Goal: Task Accomplishment & Management: Manage account settings

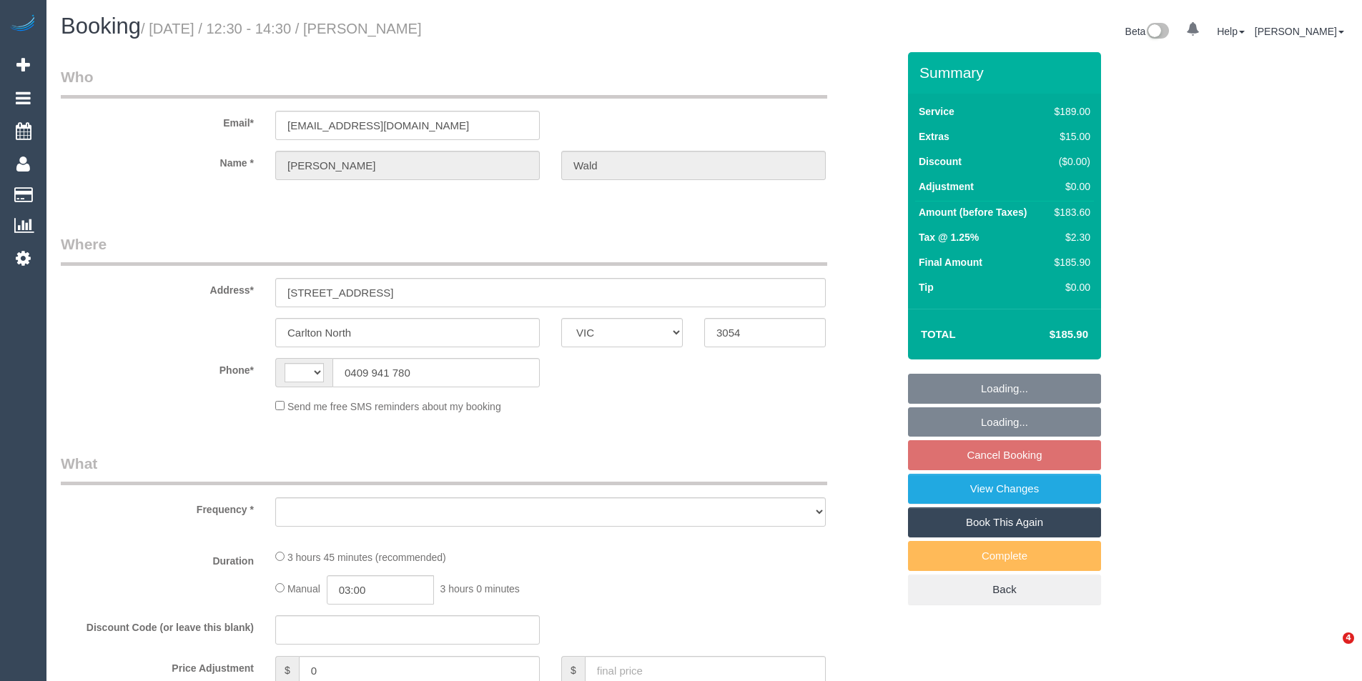
select select "VIC"
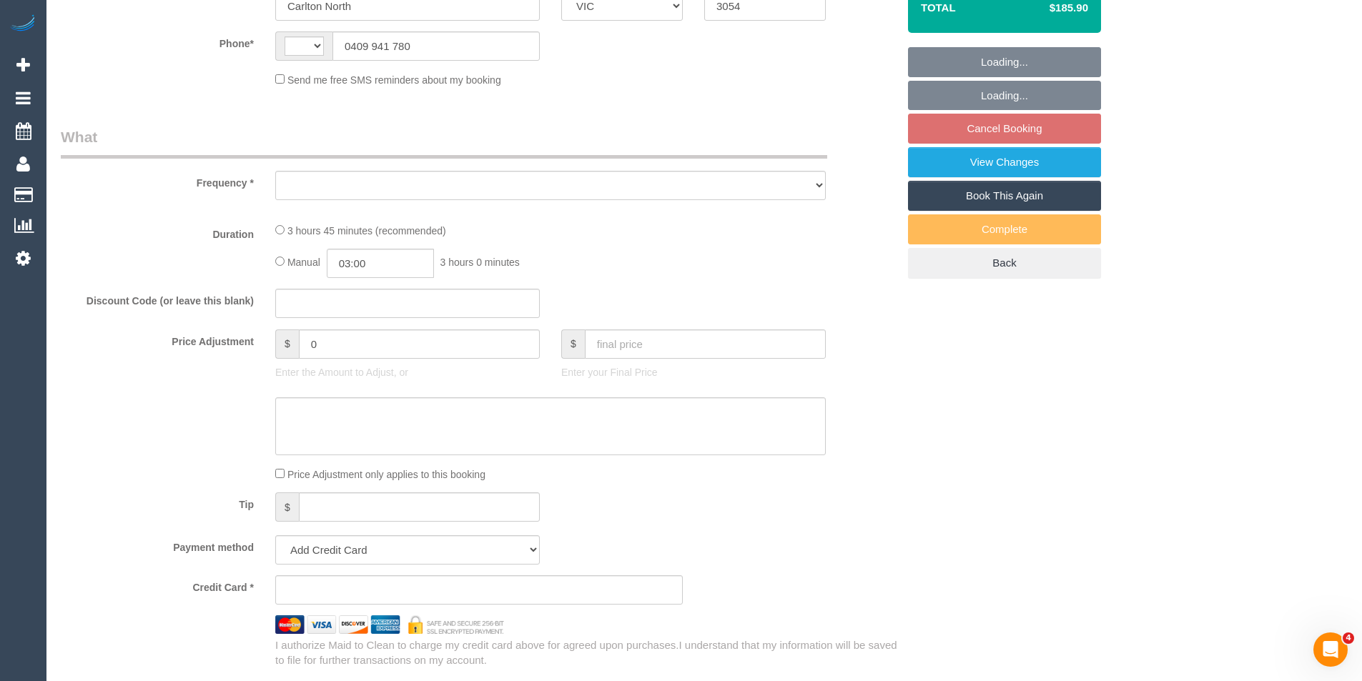
select select "string:AU"
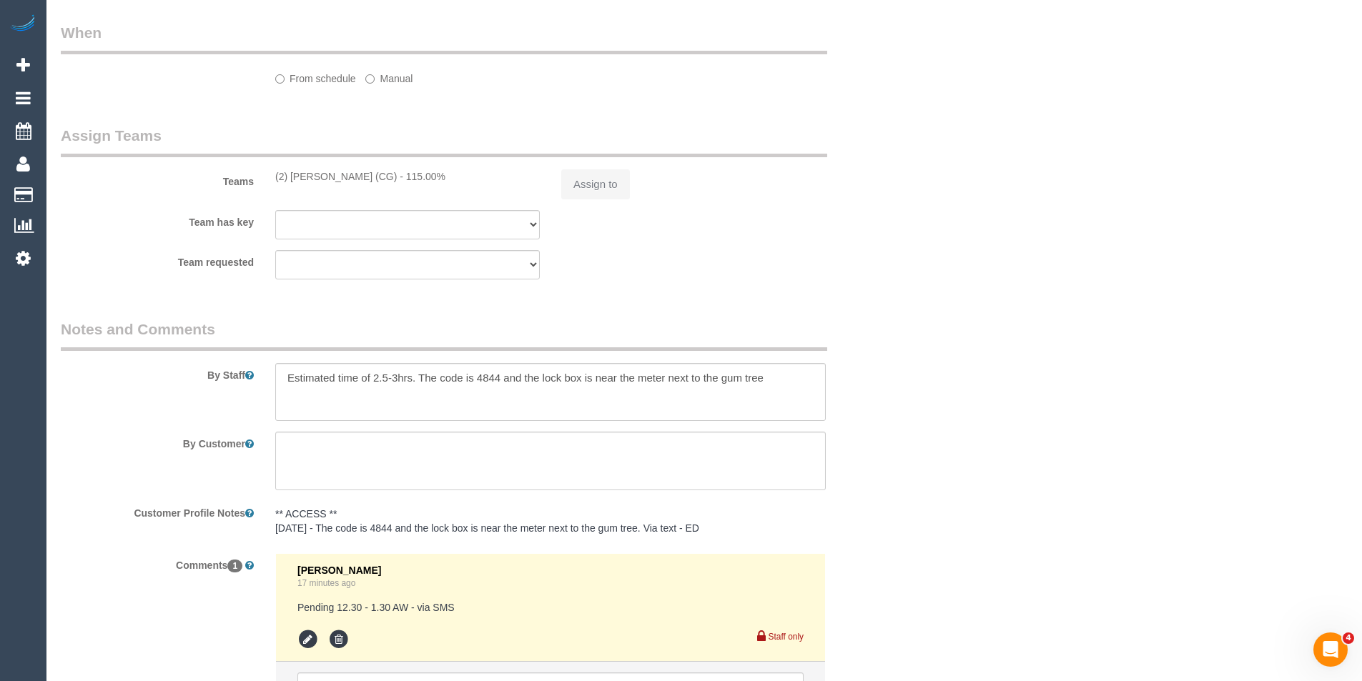
select select "object:551"
select select "string:stripe-pm_1QXA6E2GScqysDRVyA5T1pj1"
select select "number:28"
select select "number:14"
select select "number:19"
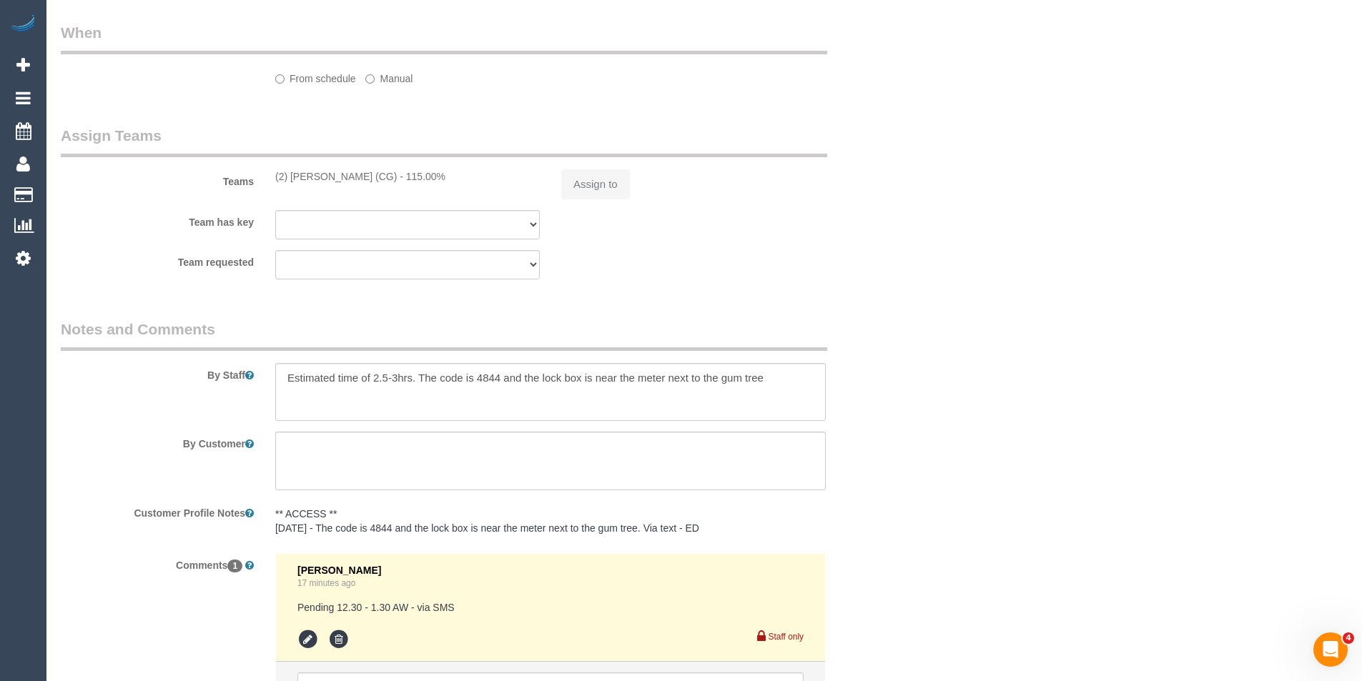
select select "number:36"
select select "number:35"
select select "number:13"
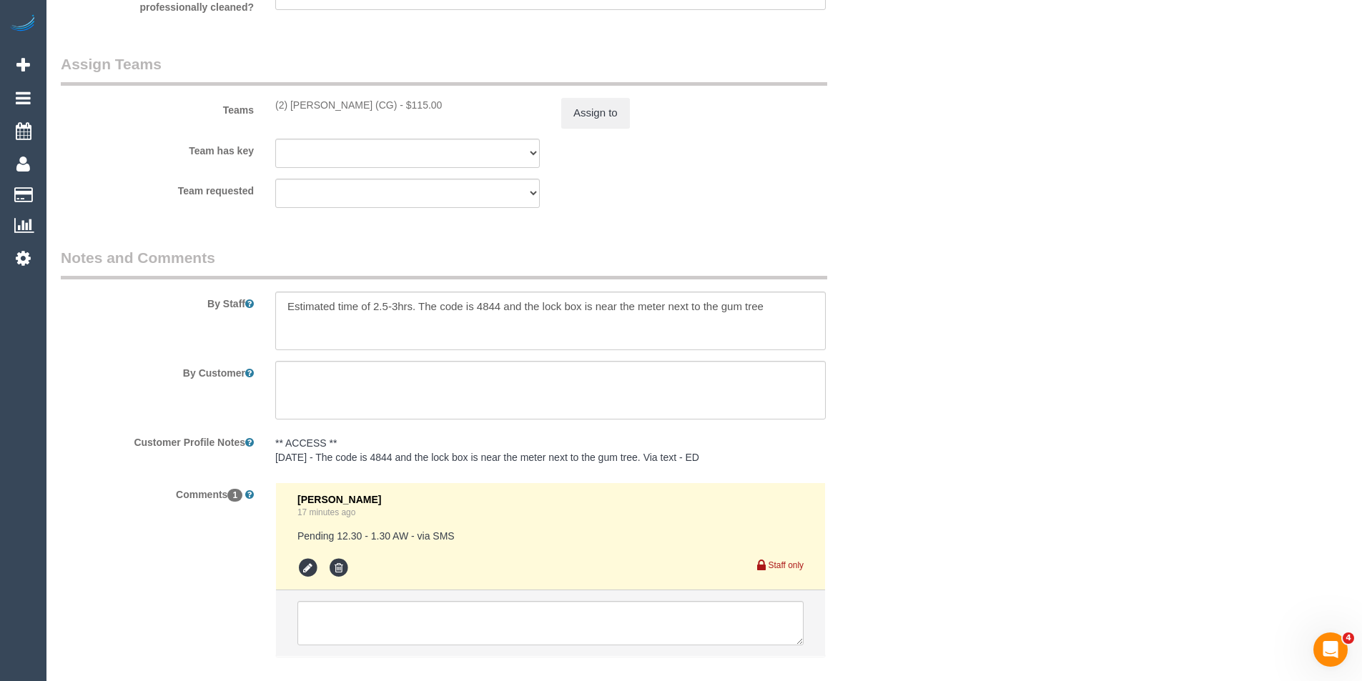
select select "object:804"
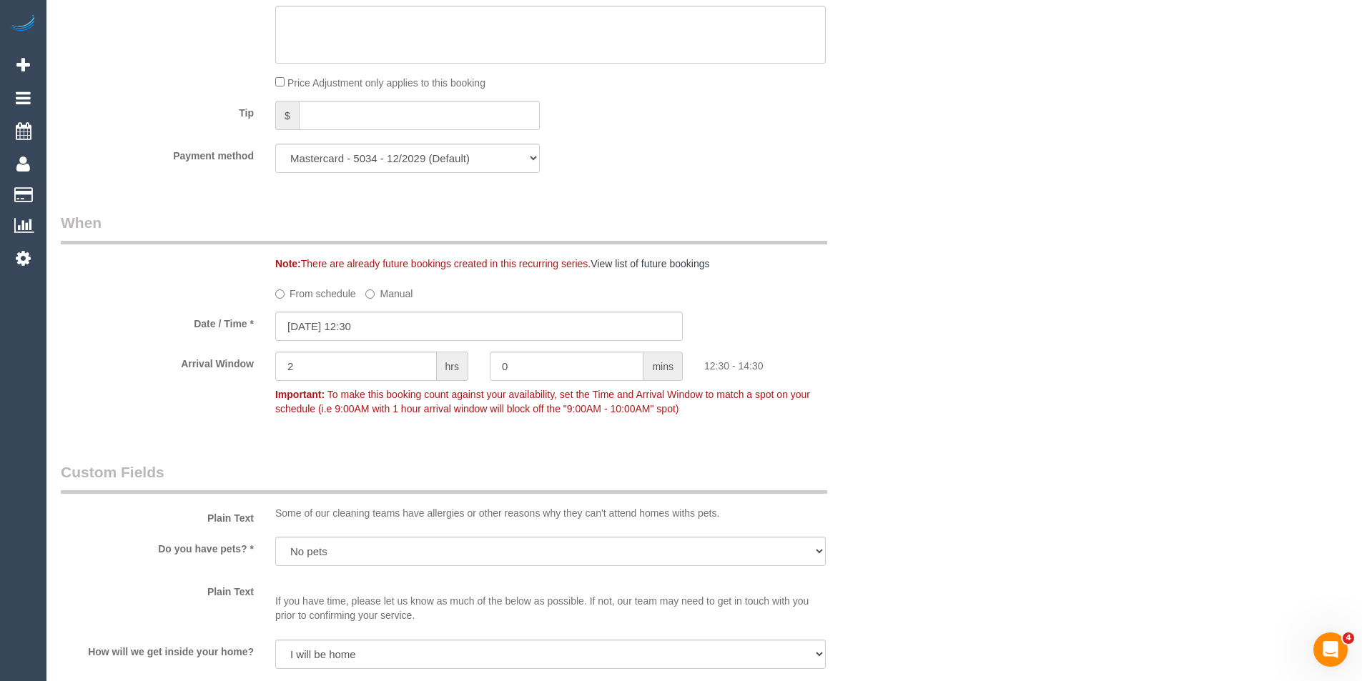
scroll to position [1153, 0]
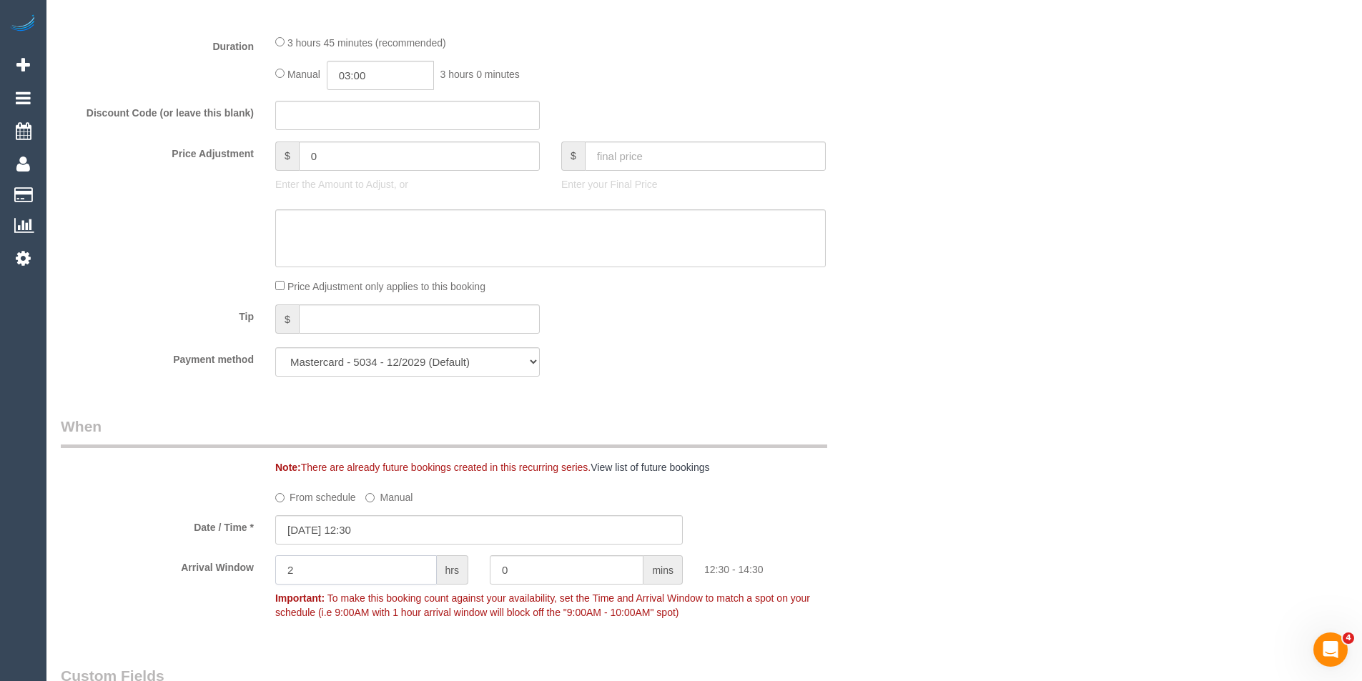
drag, startPoint x: 309, startPoint y: 565, endPoint x: 247, endPoint y: 578, distance: 64.2
click at [247, 578] on div "Arrival Window 2 hrs 0 mins 12:30 - 14:30 Important: To make this booking count…" at bounding box center [479, 590] width 858 height 71
type input "1"
click at [819, 522] on div "Date / Time * 28/08/2025 12:30" at bounding box center [479, 529] width 858 height 29
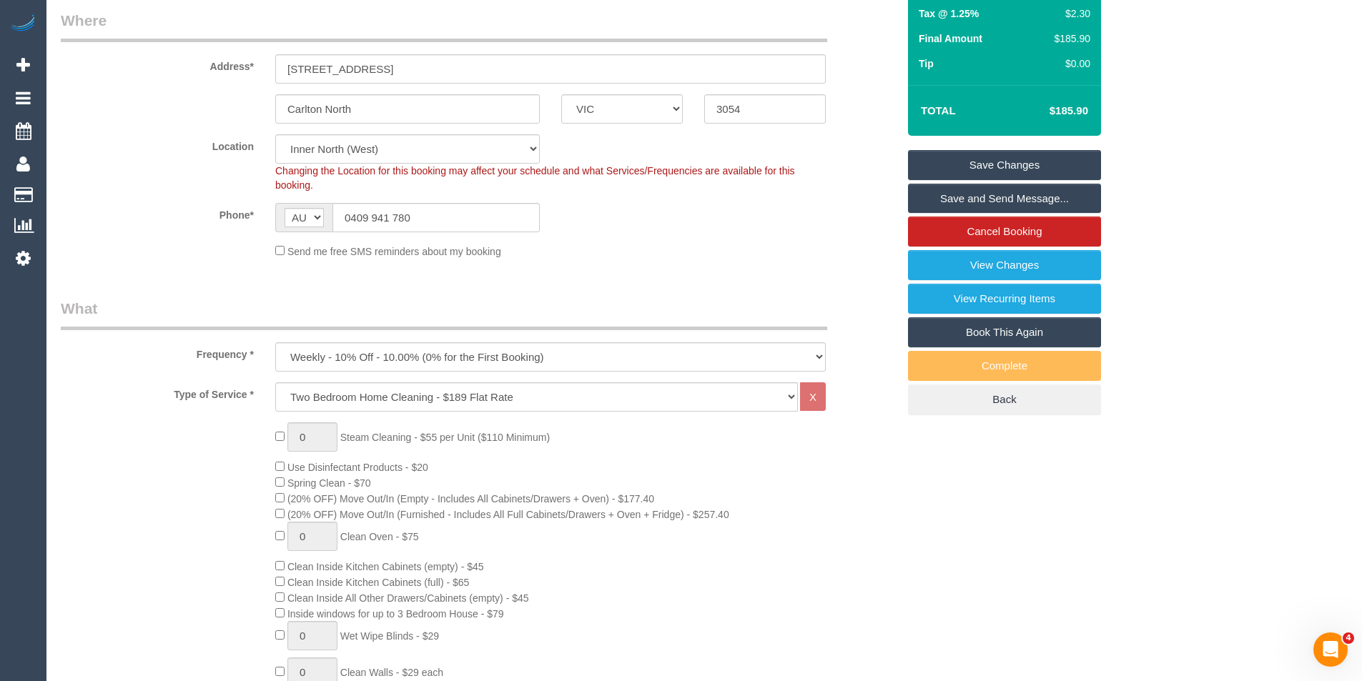
scroll to position [0, 0]
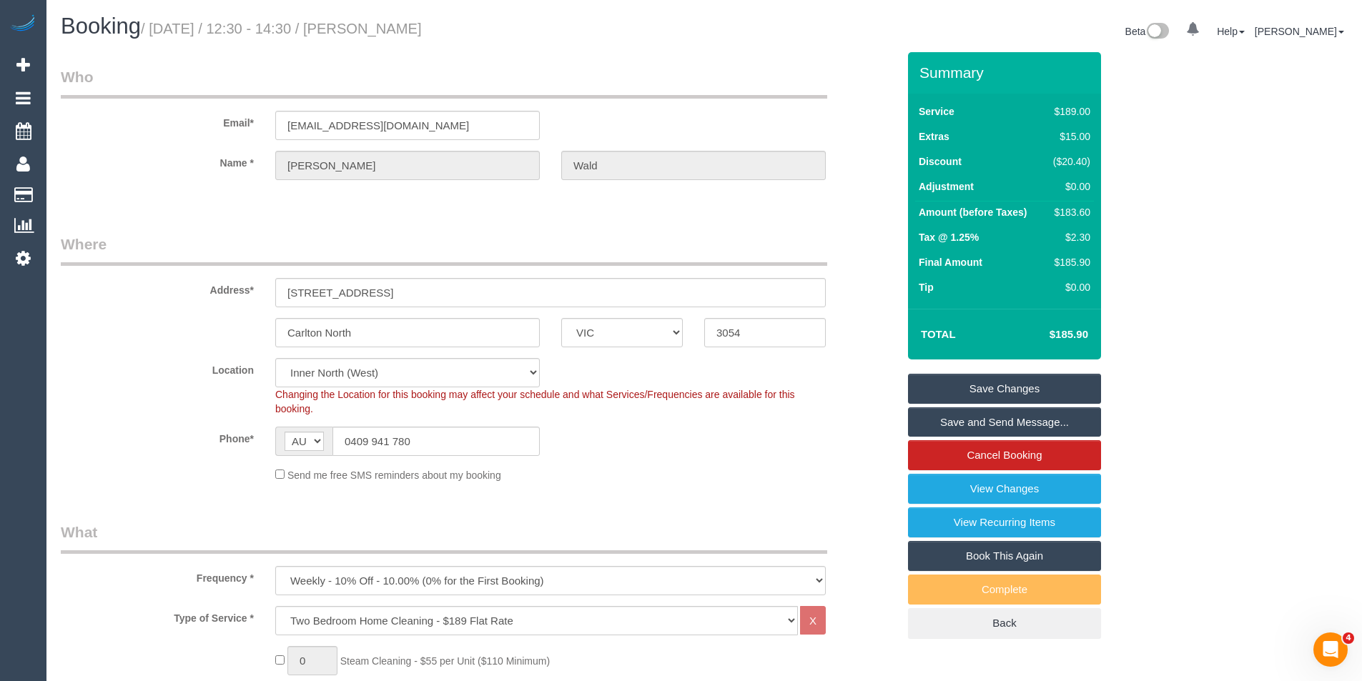
click at [988, 384] on link "Save Changes" at bounding box center [1004, 389] width 193 height 30
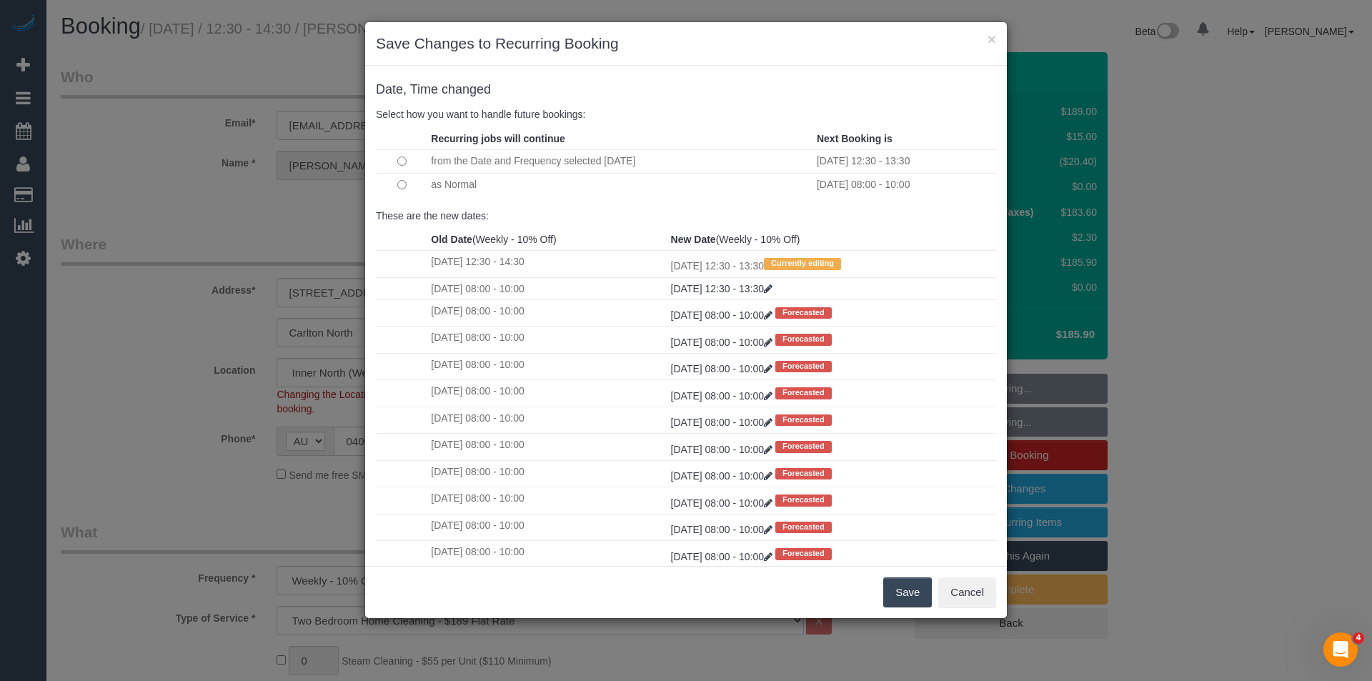
click at [393, 185] on td at bounding box center [401, 185] width 51 height 24
click at [896, 598] on button "Save" at bounding box center [907, 593] width 49 height 30
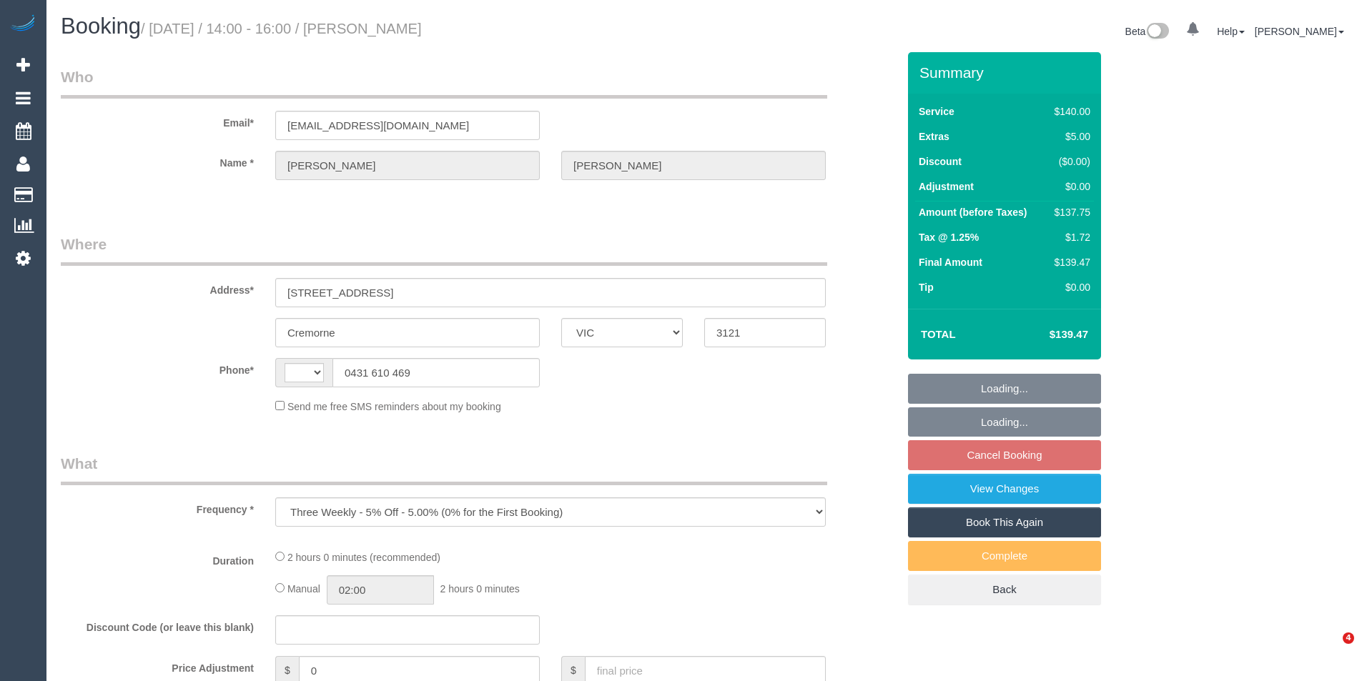
select select "VIC"
select select "string:AU"
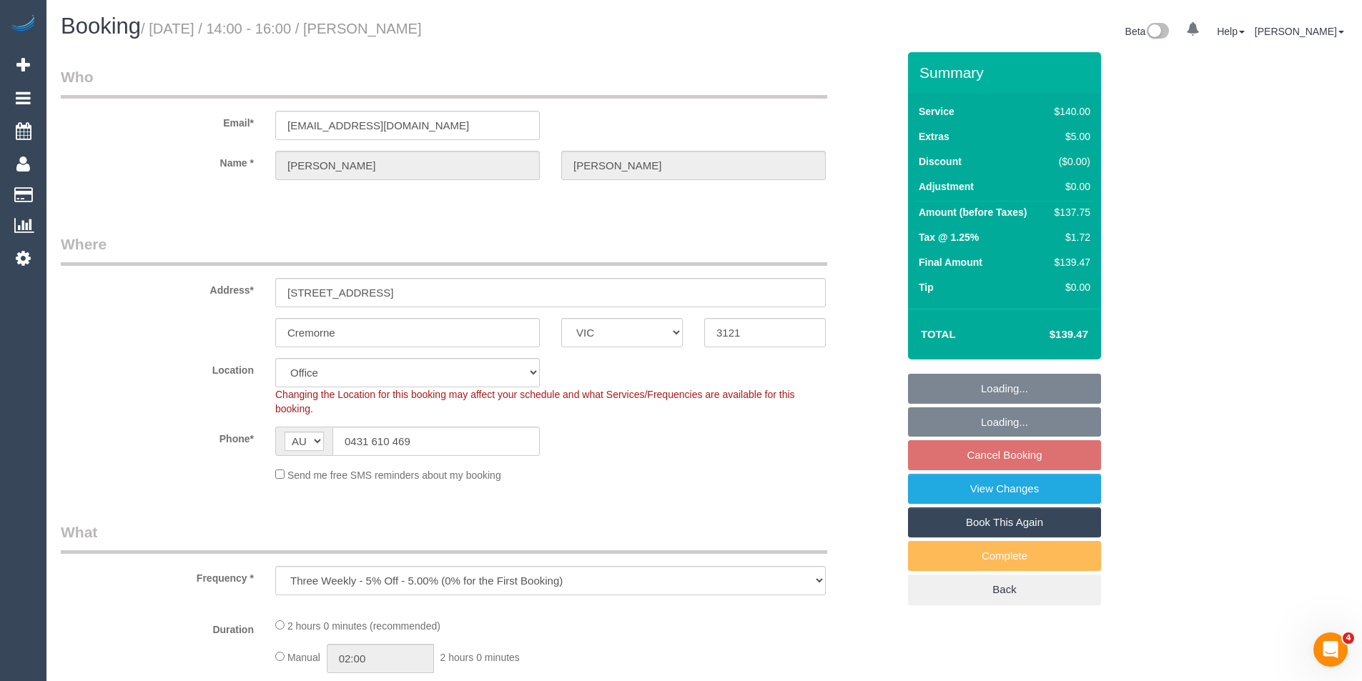
select select "object:529"
select select "string:stripe-pm_1JPfdP2GScqysDRVC4lsorM3"
select select "number:27"
select select "number:14"
select select "number:21"
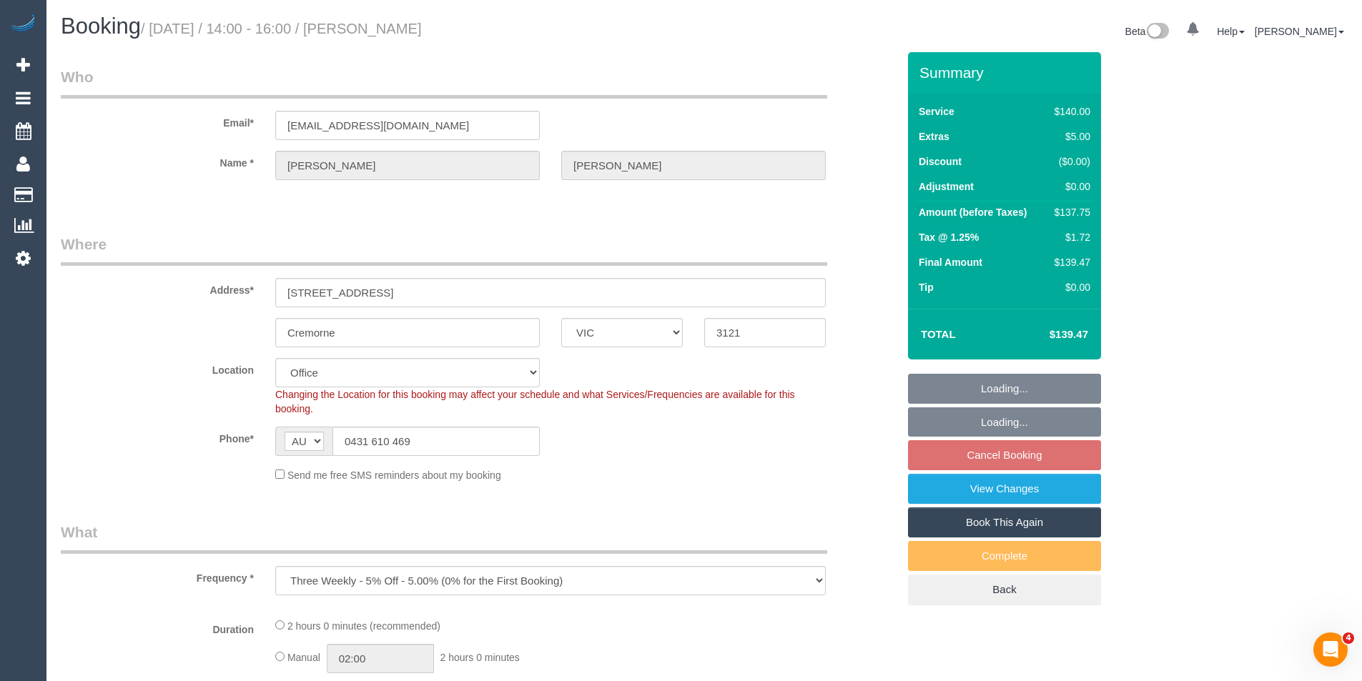
select select "number:22"
select select "number:13"
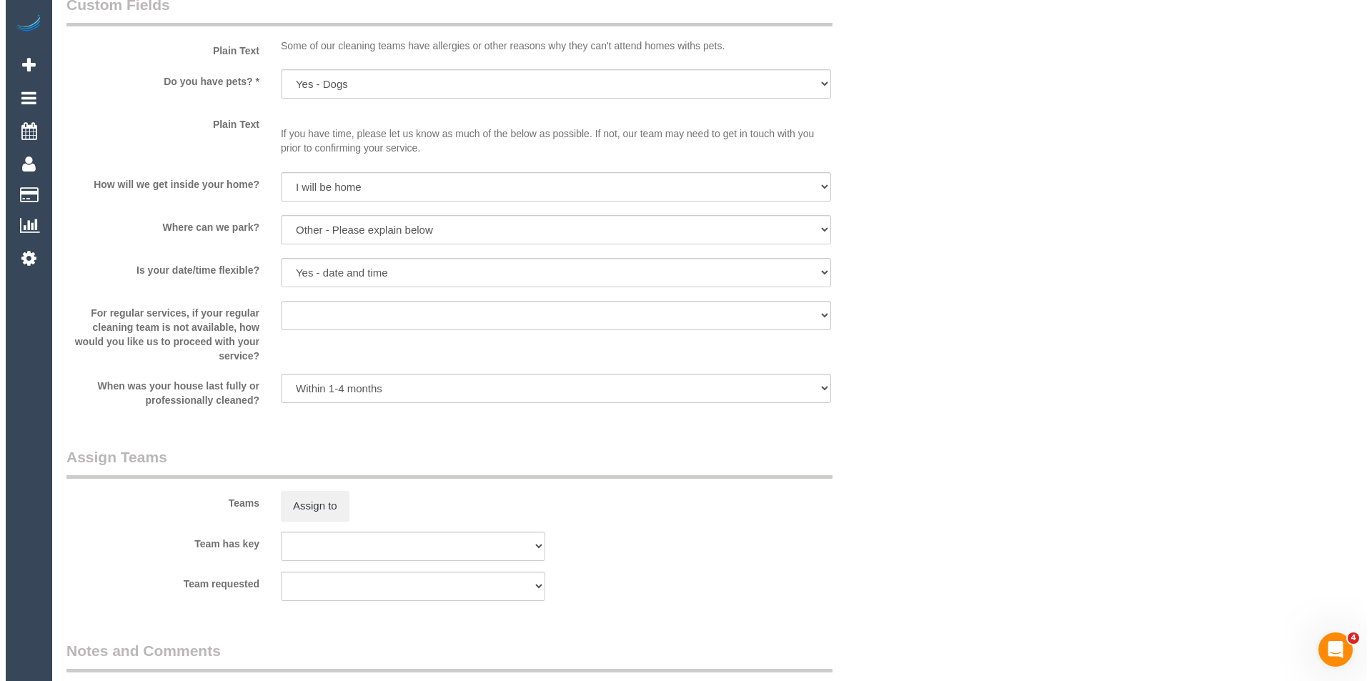
scroll to position [1896, 0]
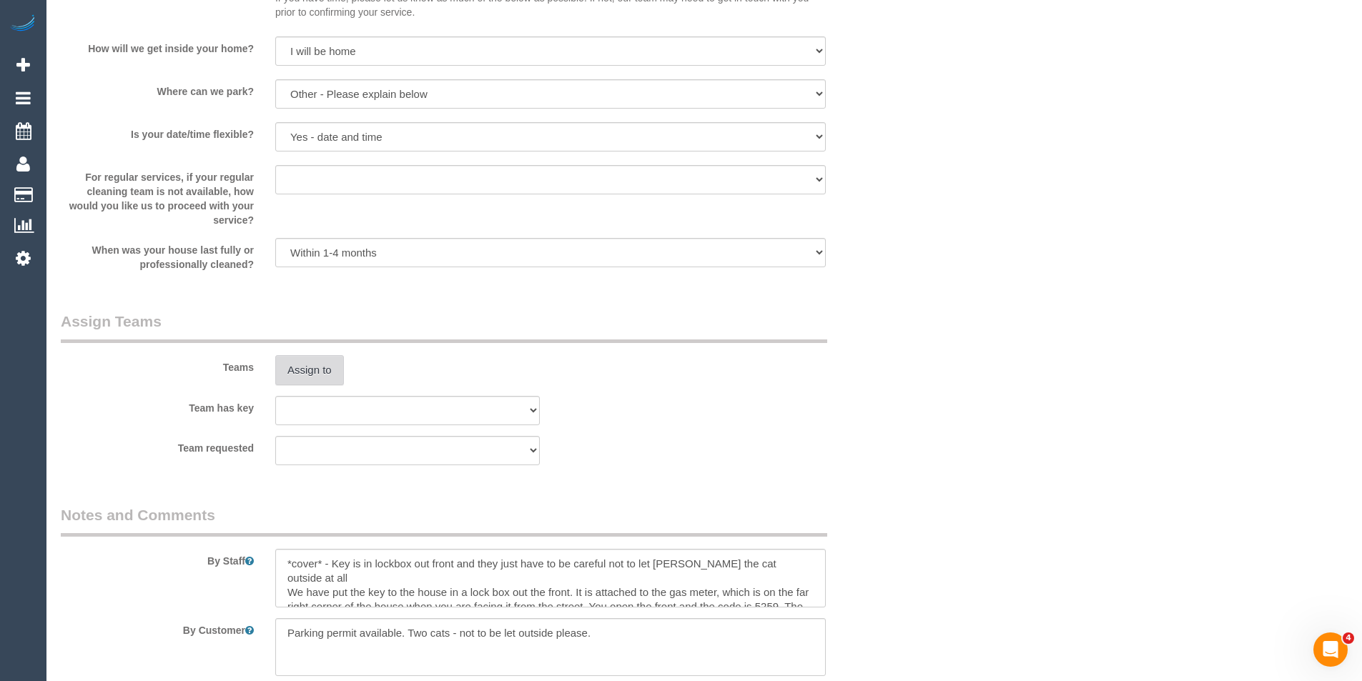
click at [330, 372] on button "Assign to" at bounding box center [309, 370] width 69 height 30
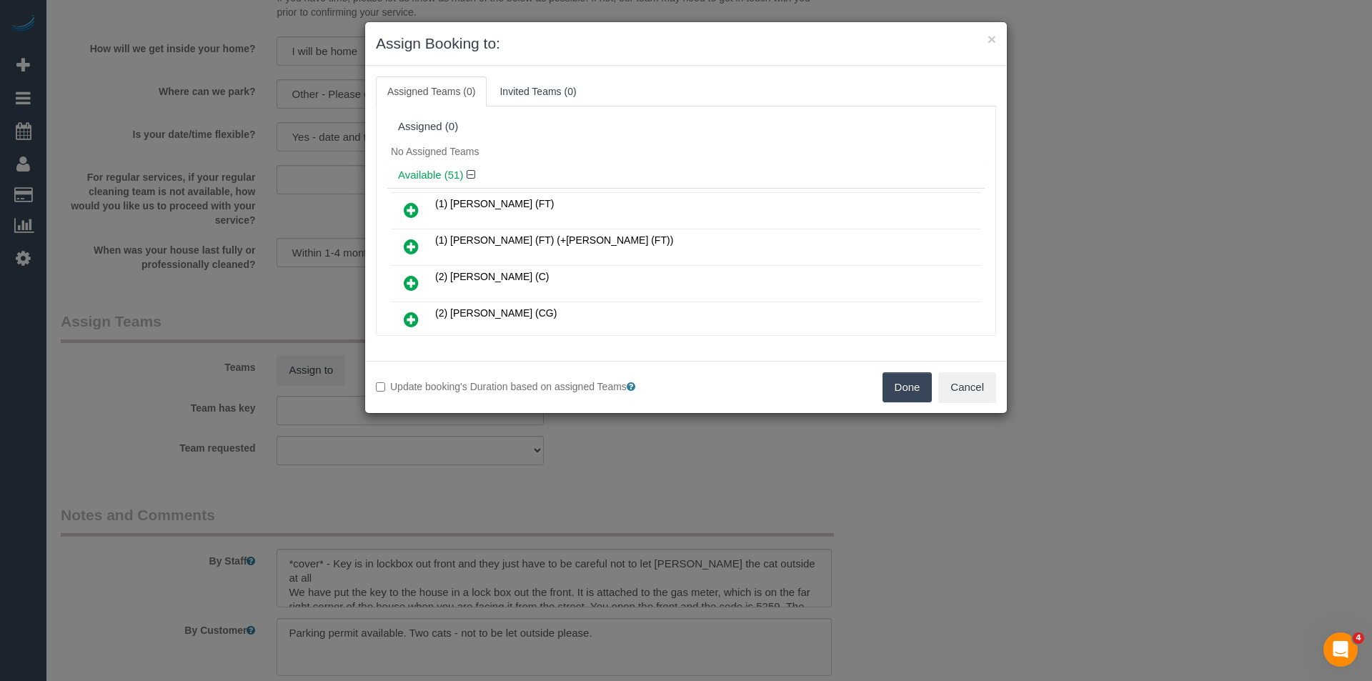
scroll to position [8519, 0]
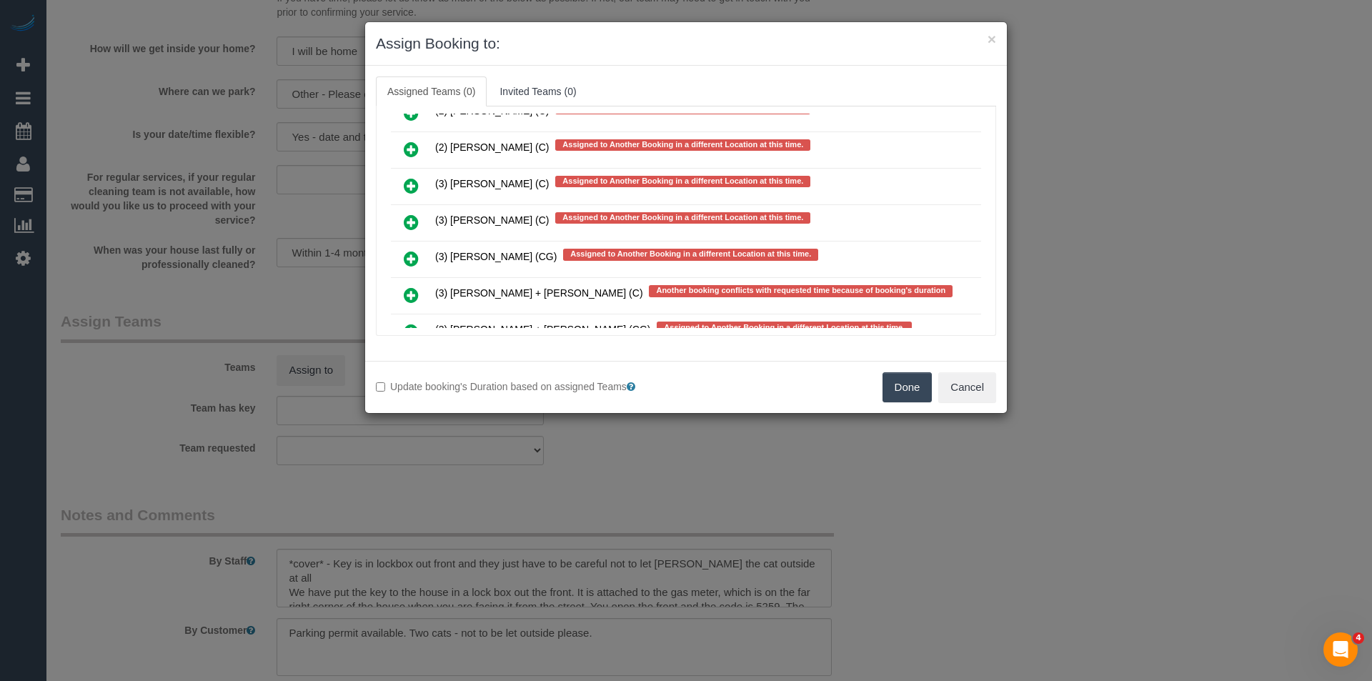
click at [416, 223] on icon at bounding box center [411, 222] width 15 height 17
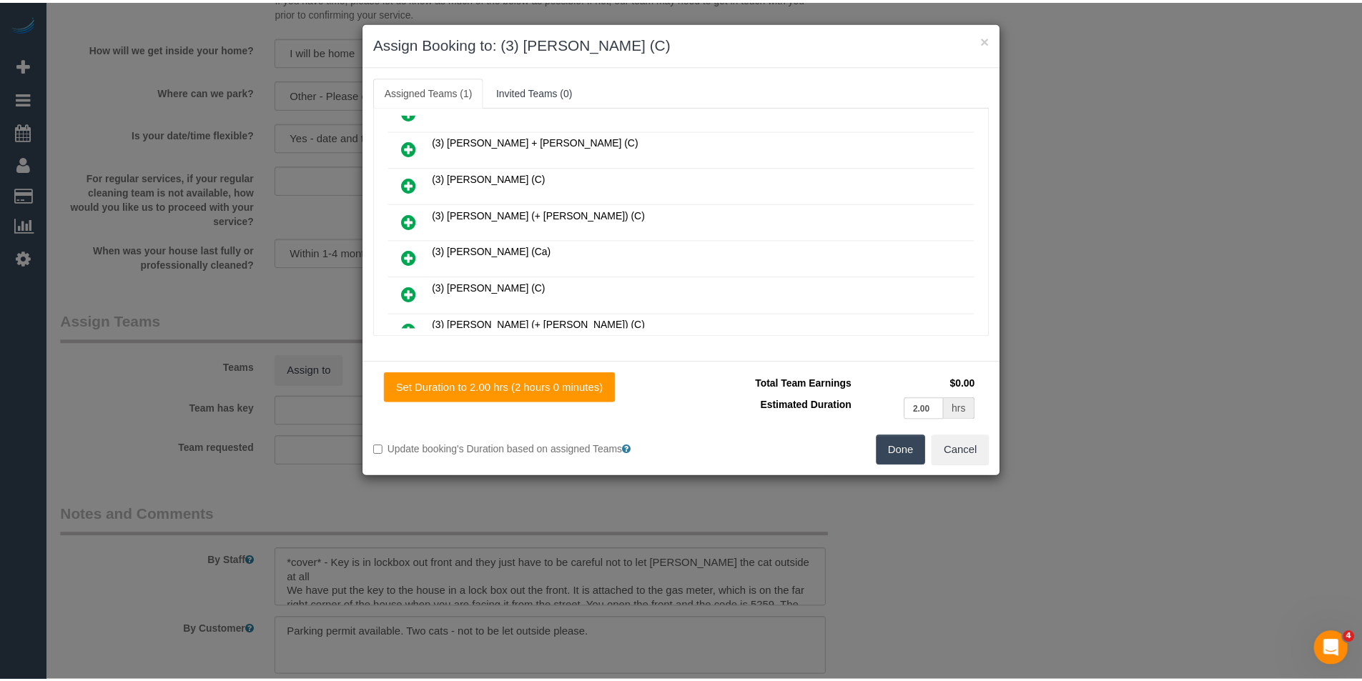
scroll to position [0, 0]
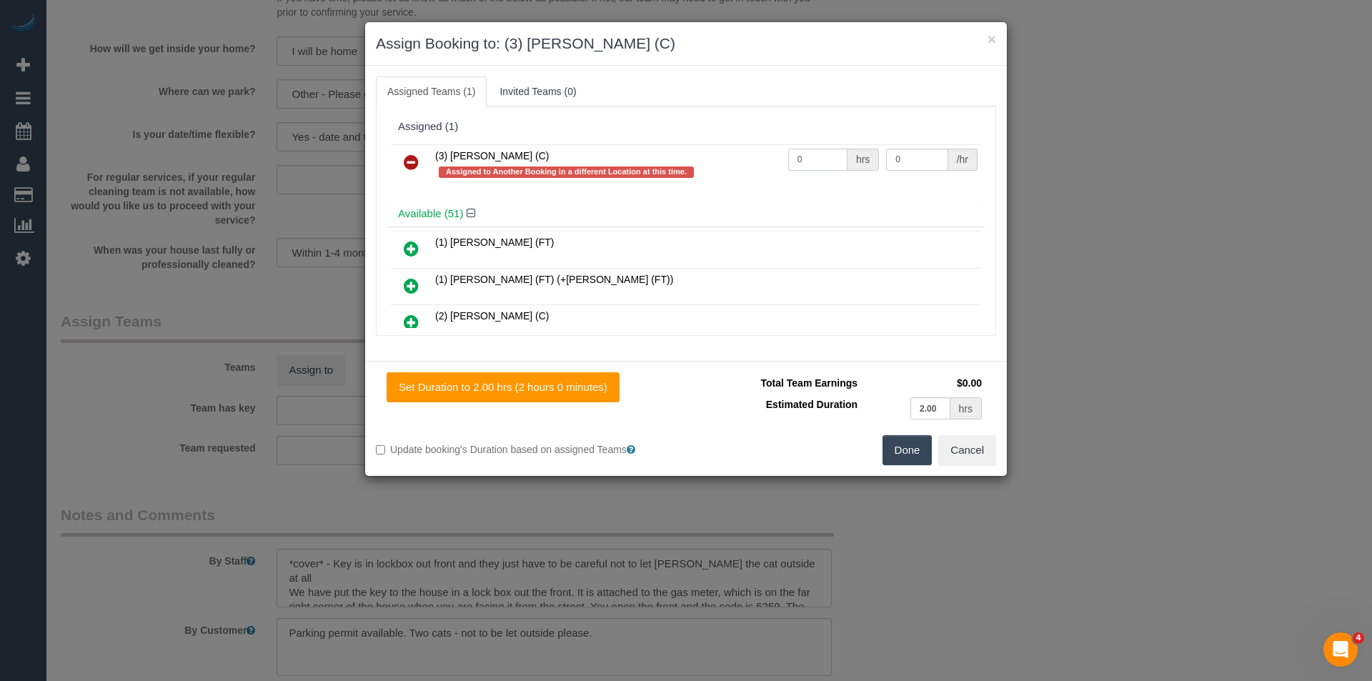
drag, startPoint x: 814, startPoint y: 162, endPoint x: 662, endPoint y: 185, distance: 153.9
click at [683, 184] on tr "(3) Andres Arredondo (C) Assigned to Another Booking in a different Location at…" at bounding box center [686, 164] width 590 height 41
type input "2"
type input "36.25"
click at [926, 448] on button "Done" at bounding box center [908, 450] width 50 height 30
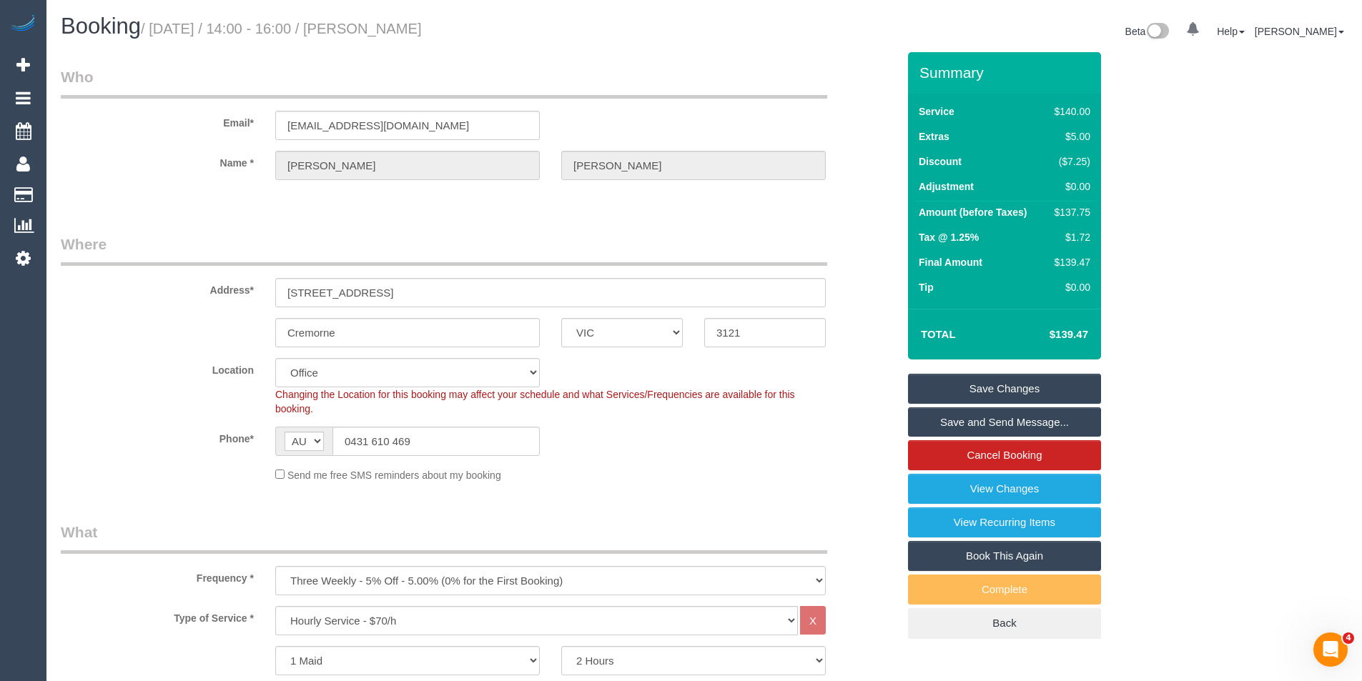
drag, startPoint x: 978, startPoint y: 417, endPoint x: 971, endPoint y: 418, distance: 7.3
click at [978, 417] on link "Save and Send Message..." at bounding box center [1004, 422] width 193 height 30
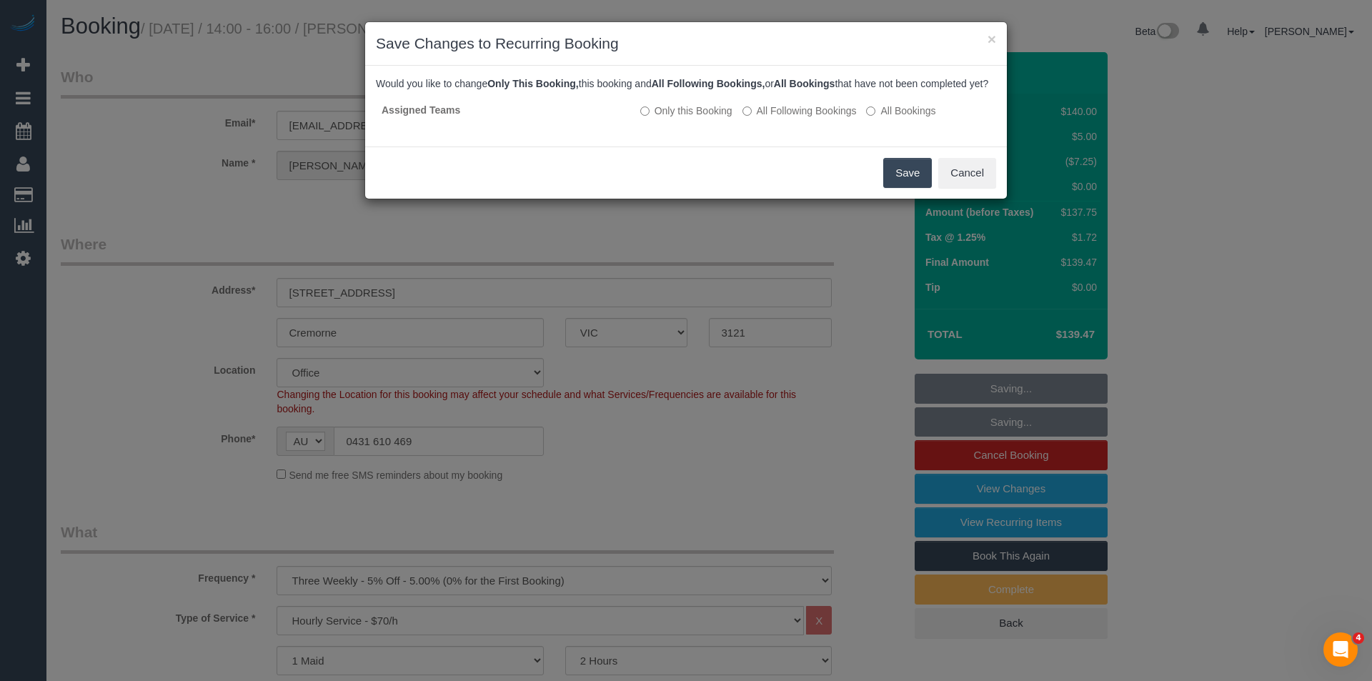
click at [906, 184] on button "Save" at bounding box center [907, 173] width 49 height 30
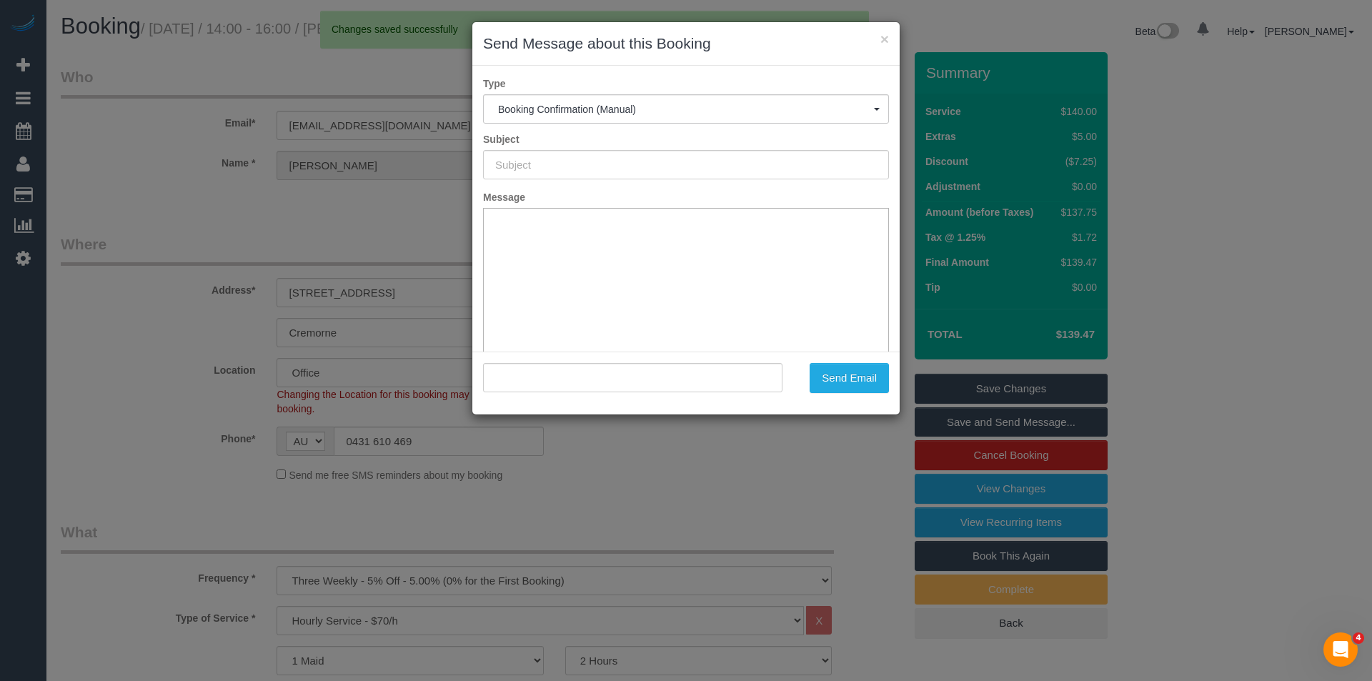
type input "Booking Confirmed"
type input ""Meg Crawford" <megcrawfordfreelance@gmail.com>"
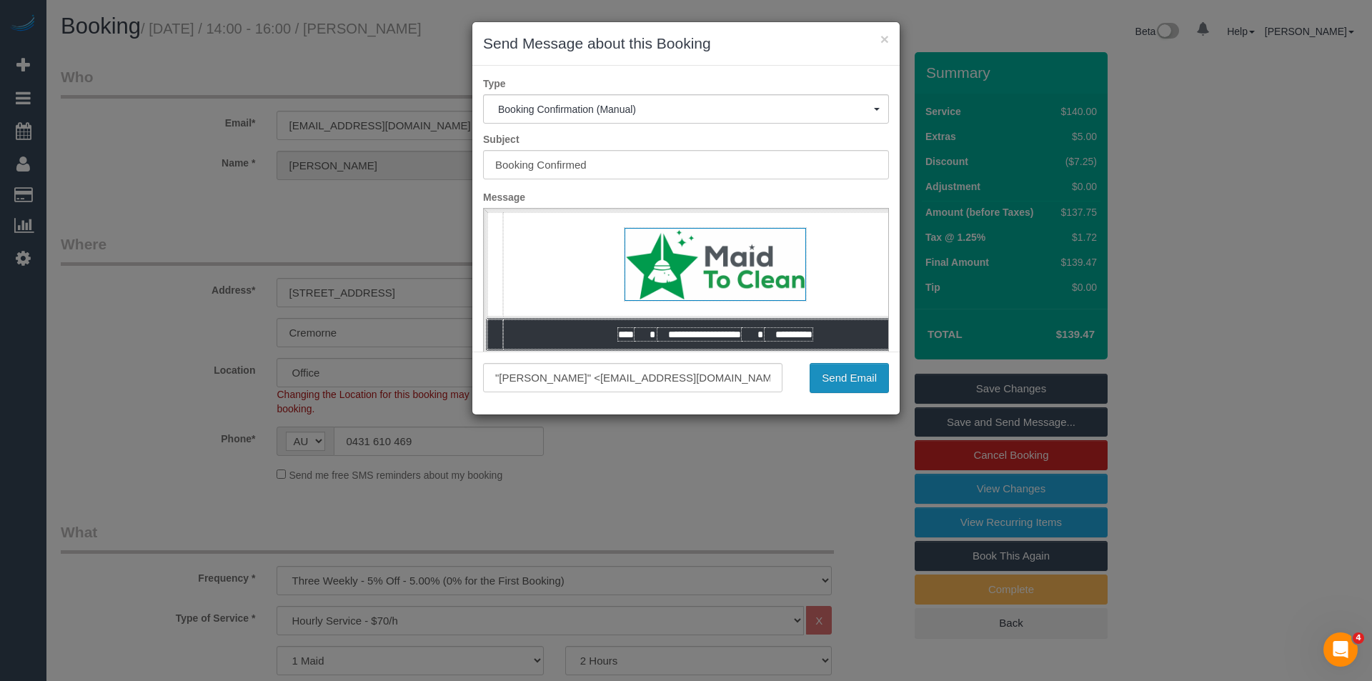
click at [859, 377] on button "Send Email" at bounding box center [849, 378] width 79 height 30
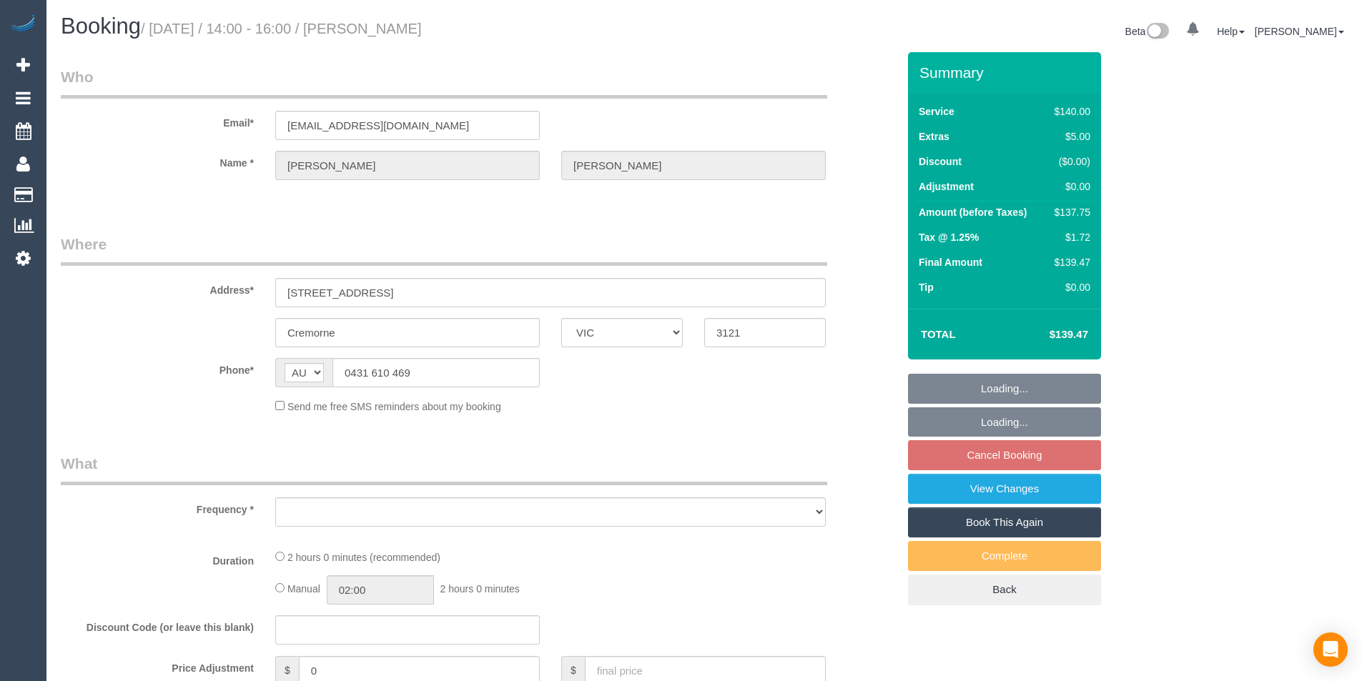
select select "VIC"
select select "object:528"
select select "number:27"
select select "number:14"
select select "number:21"
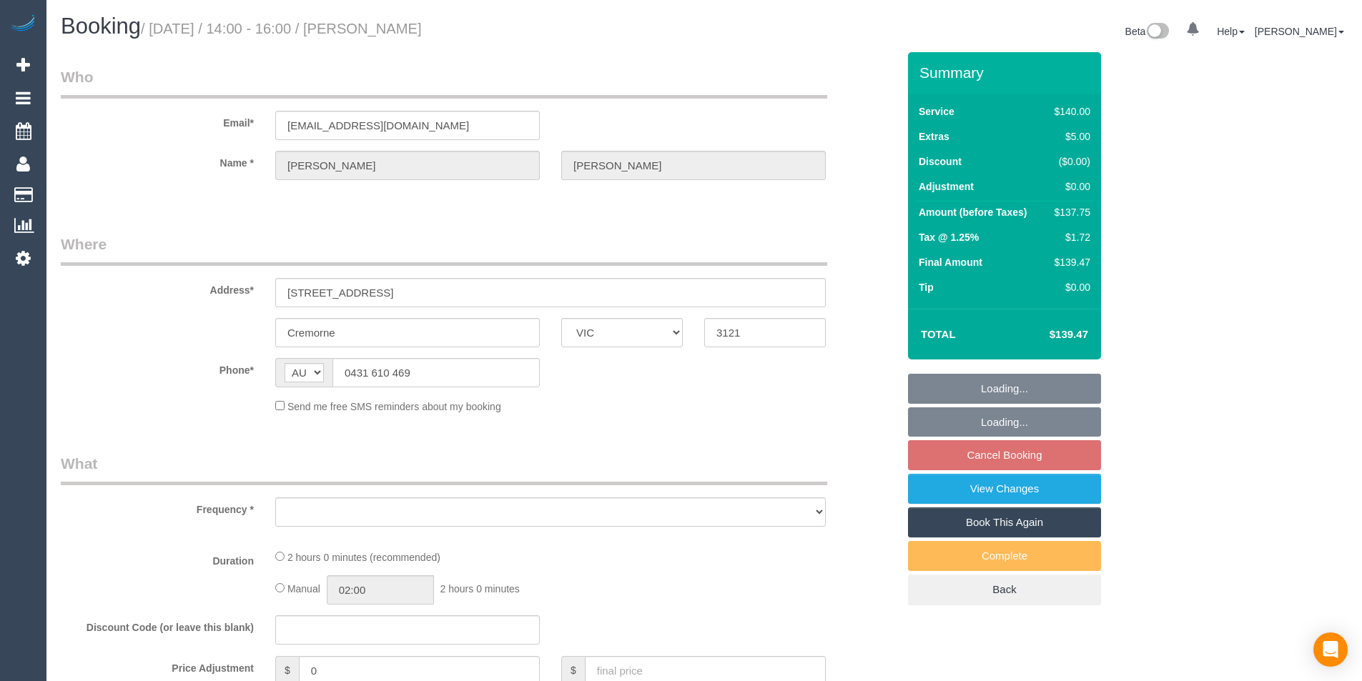
select select "number:22"
select select "number:13"
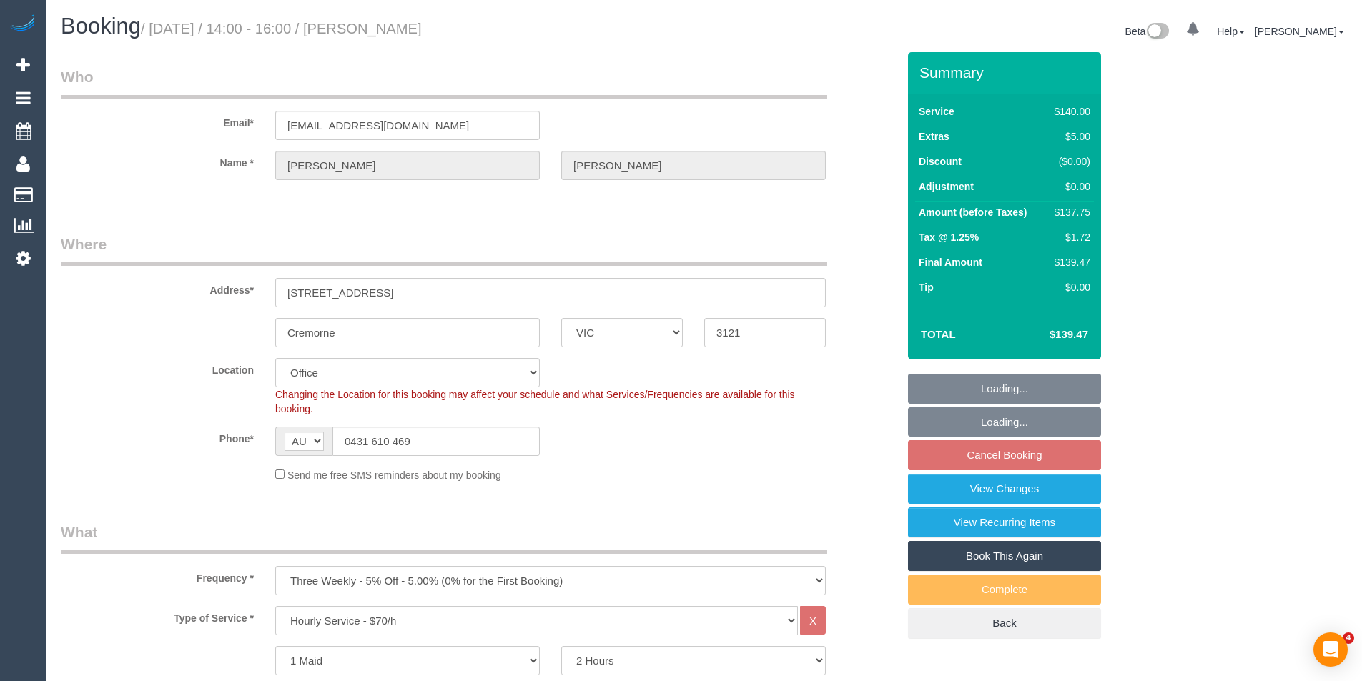
select select "string:stripe-pm_1JPfdP2GScqysDRVC4lsorM3"
select select "object:2090"
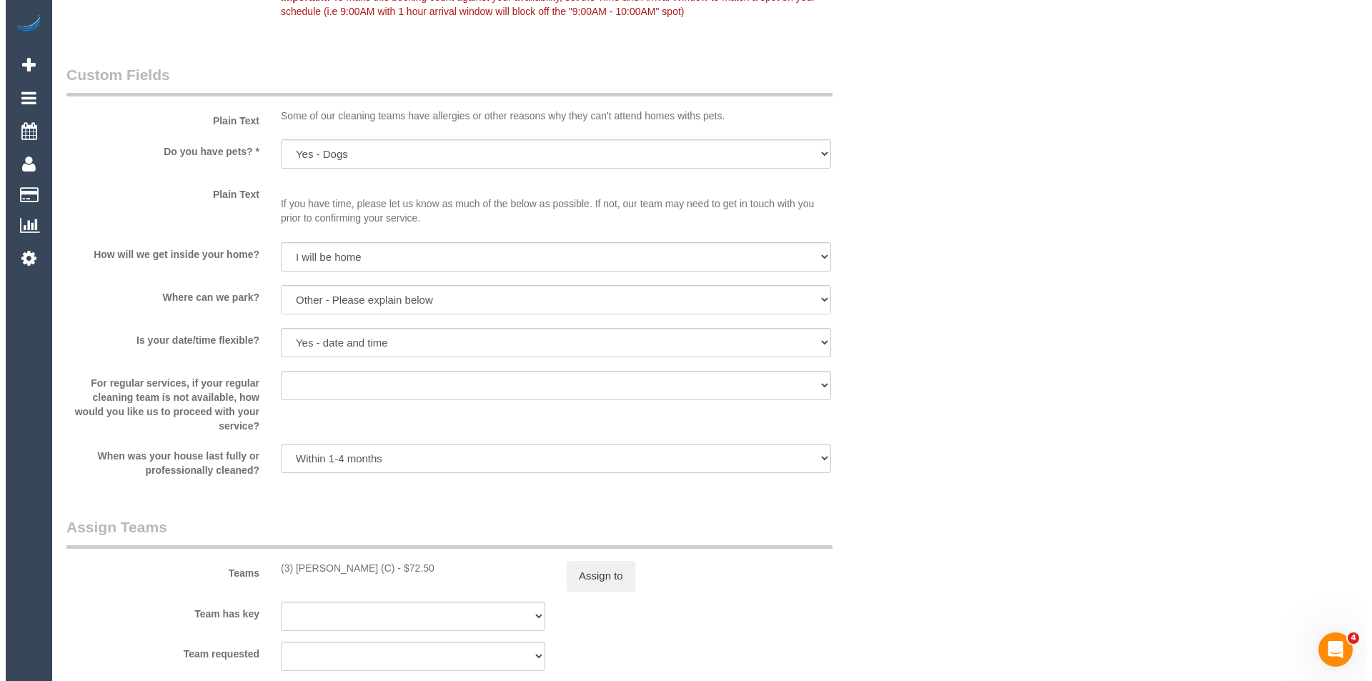
scroll to position [2001, 0]
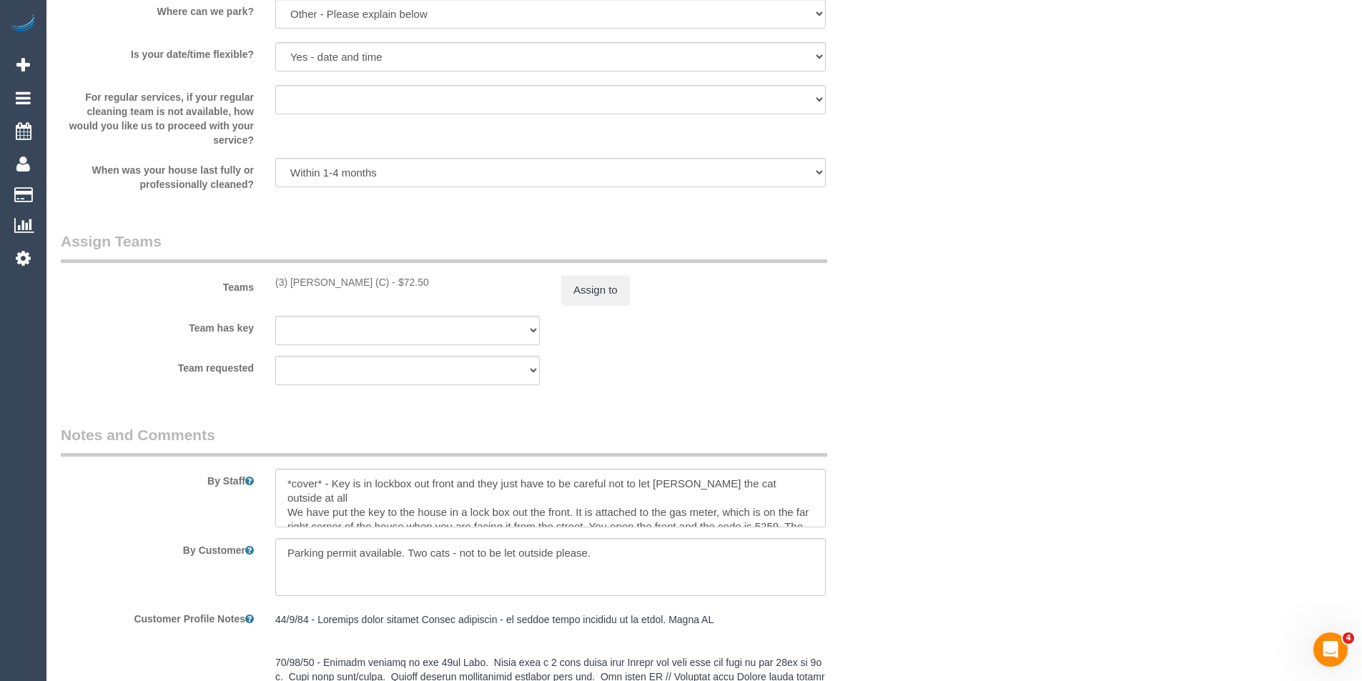
click at [603, 305] on sui-booking-teams "Teams (3) Andres Arredondo (C) - $72.50 Assign to Team has key (3) Andres Arred…" at bounding box center [479, 308] width 836 height 154
click at [585, 299] on button "Assign to" at bounding box center [595, 290] width 69 height 30
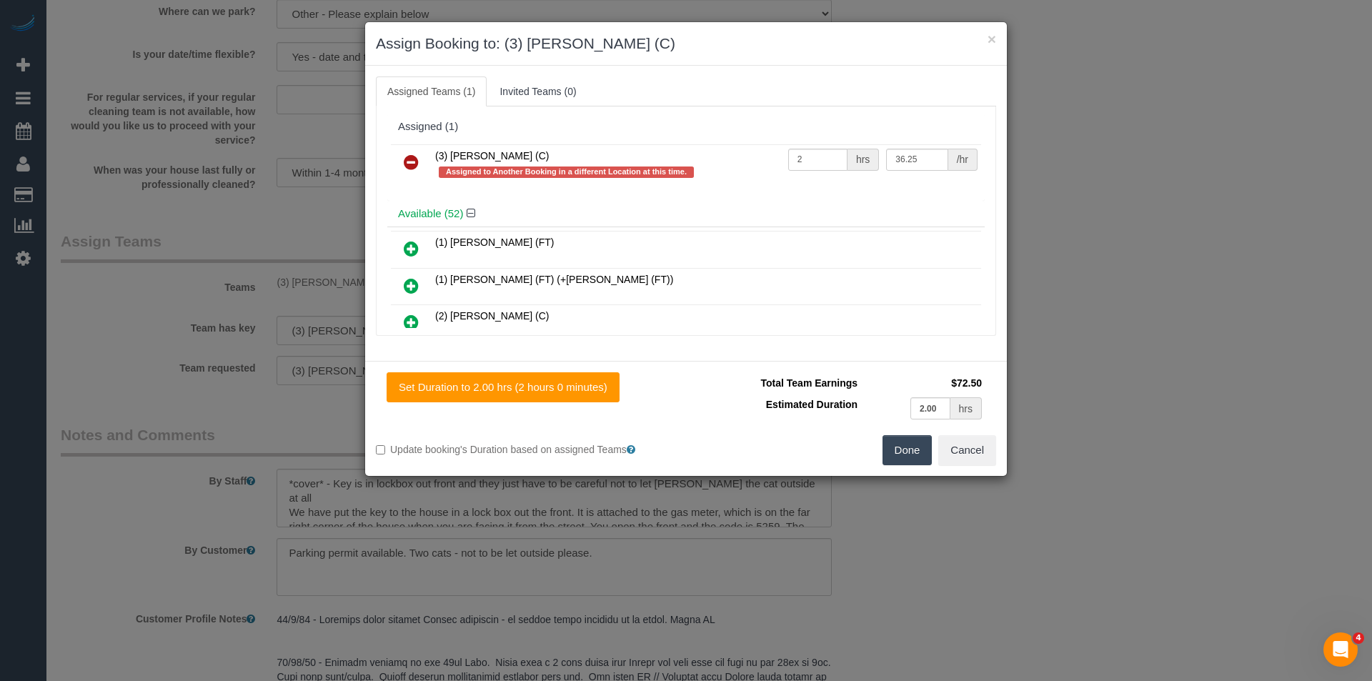
click at [413, 164] on icon at bounding box center [411, 162] width 15 height 17
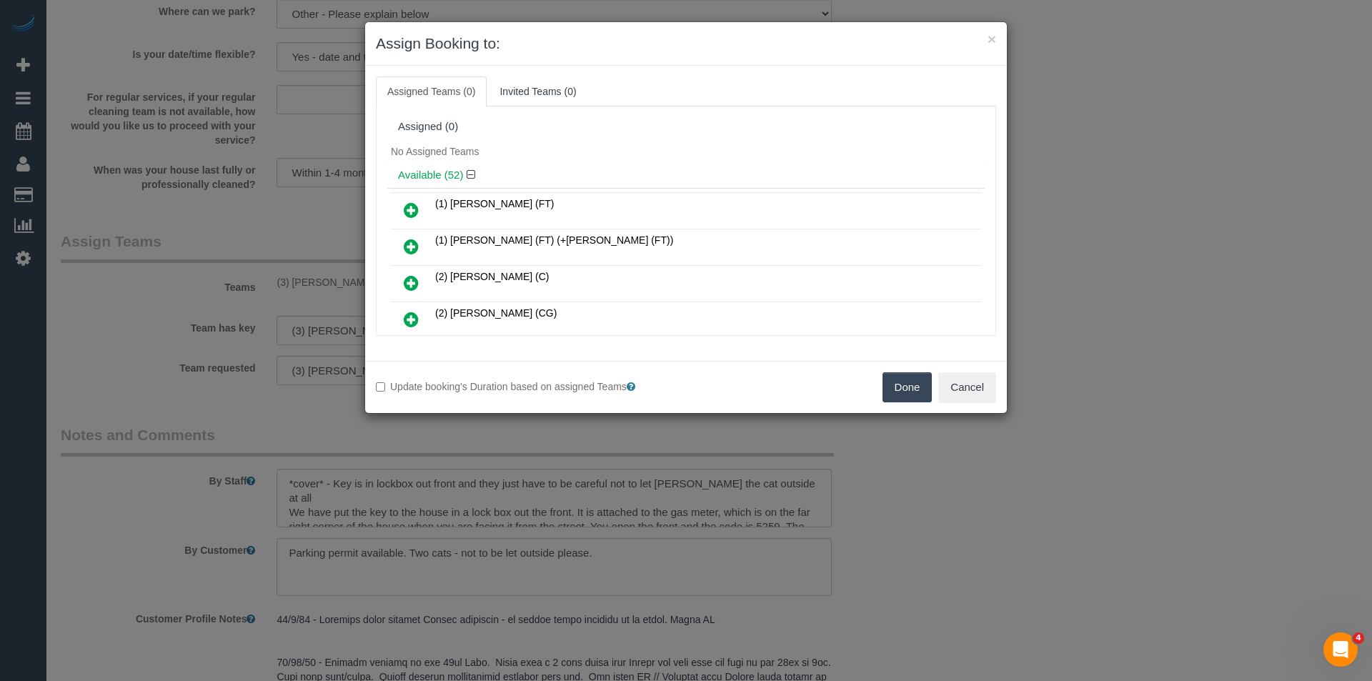
scroll to position [678, 0]
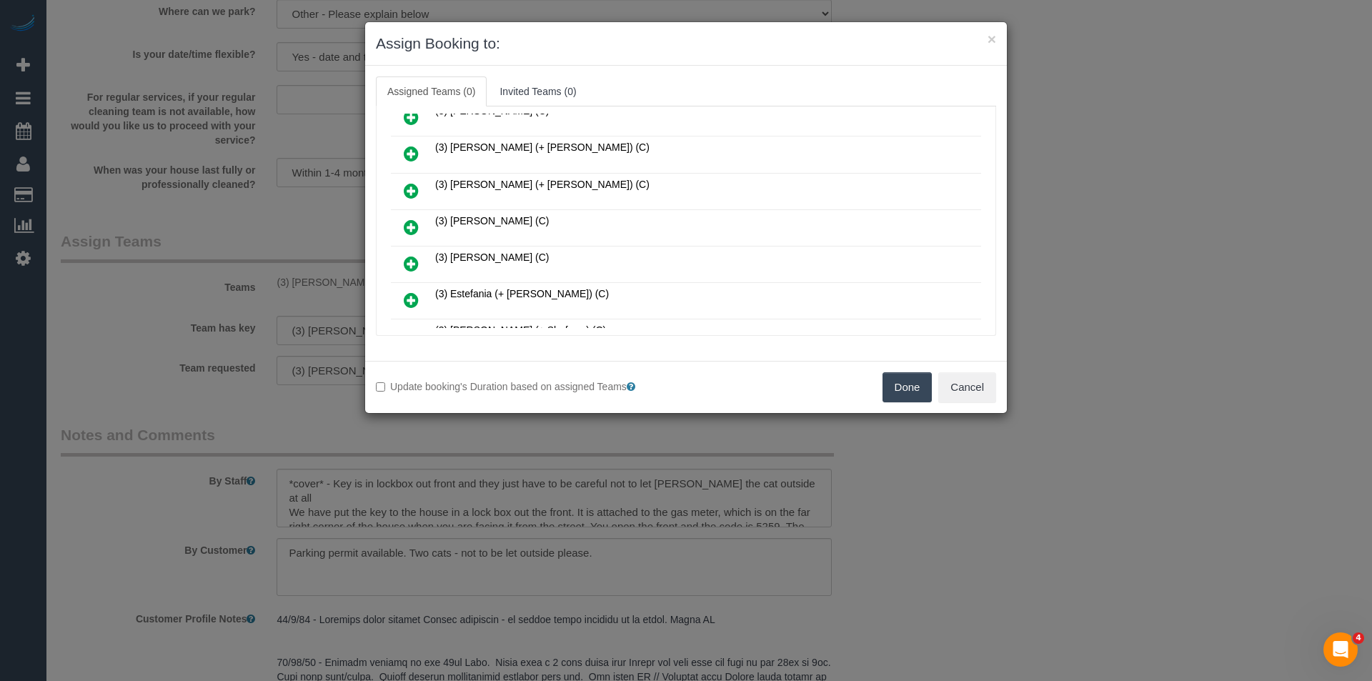
click at [416, 224] on icon at bounding box center [411, 227] width 15 height 17
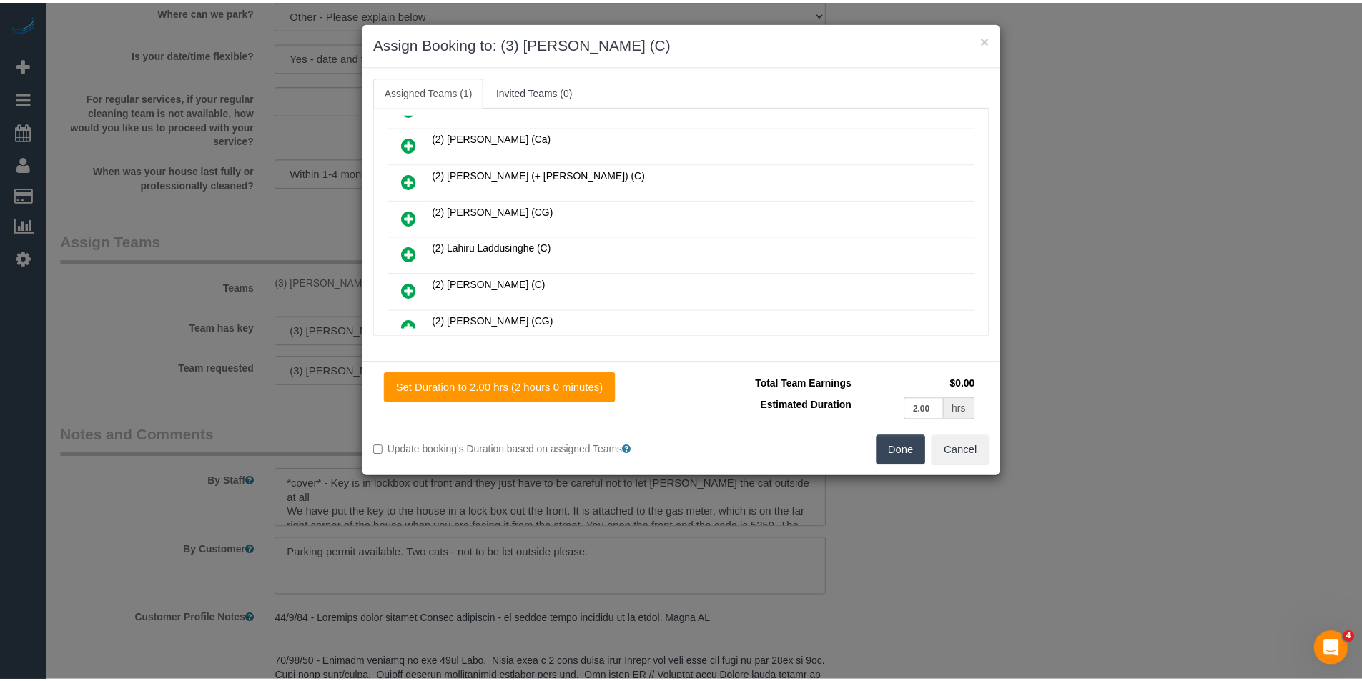
scroll to position [0, 0]
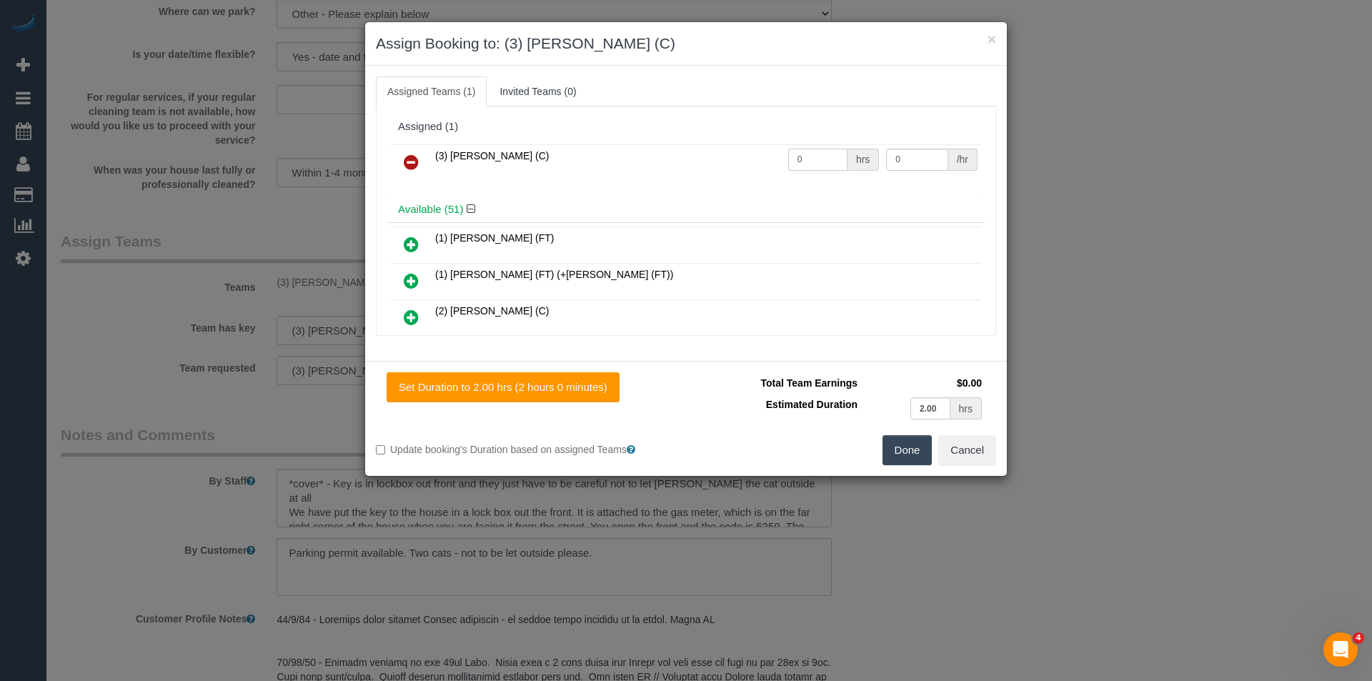
drag, startPoint x: 835, startPoint y: 160, endPoint x: 583, endPoint y: 137, distance: 252.7
click at [660, 163] on tr "(3) Danyal Ali (C) 0 hrs 0 /hr" at bounding box center [686, 162] width 590 height 36
type input "2"
type input "36.25"
click at [925, 446] on button "Done" at bounding box center [908, 450] width 50 height 30
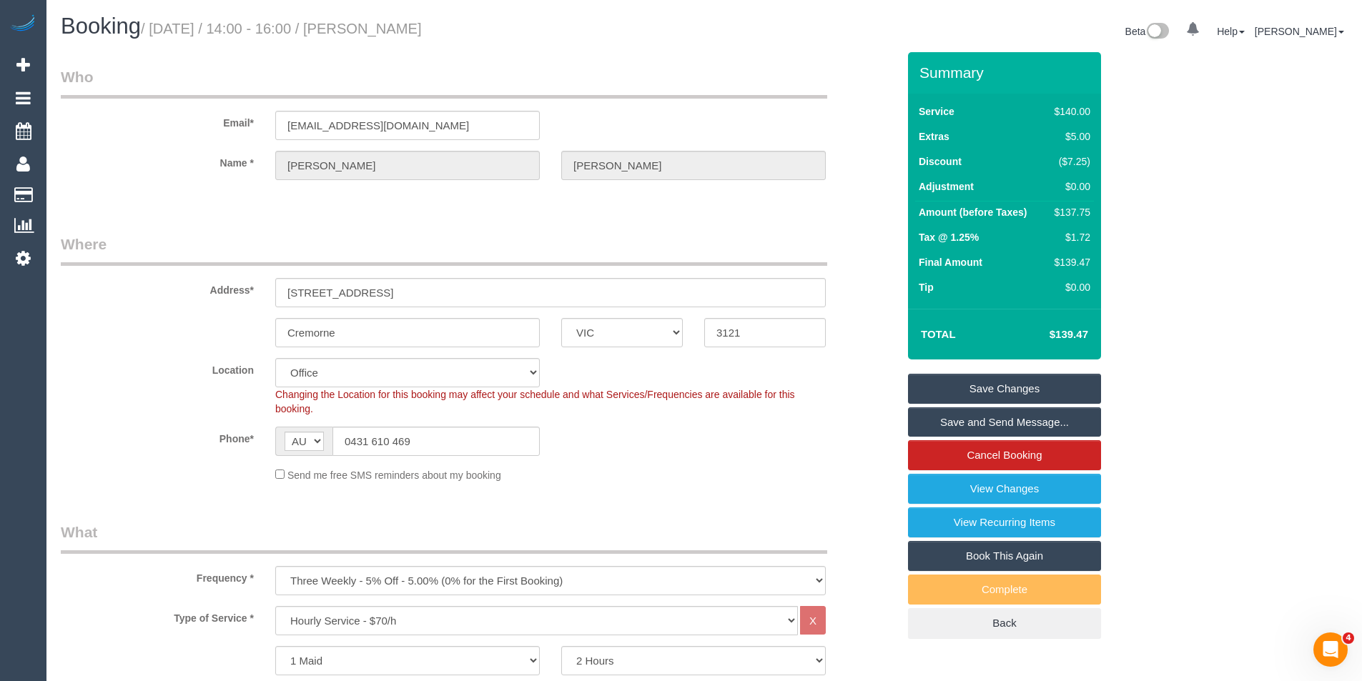
click at [1013, 384] on link "Save Changes" at bounding box center [1004, 389] width 193 height 30
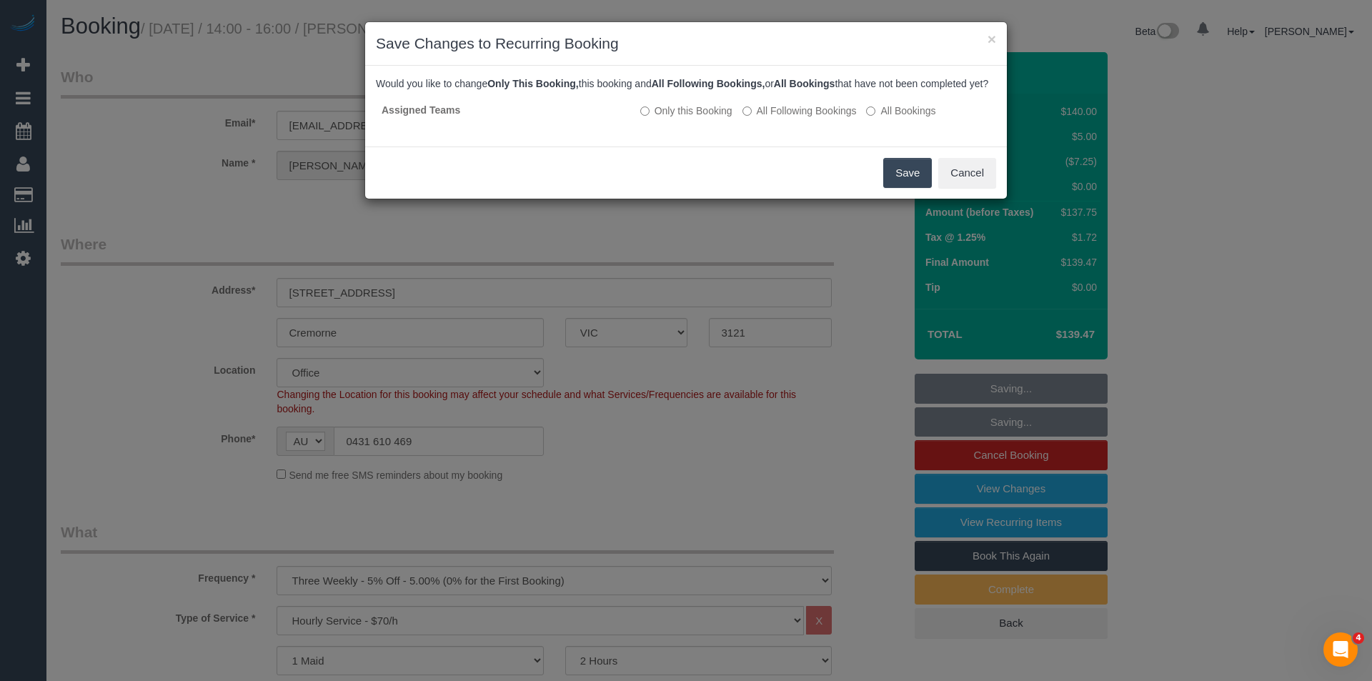
click at [904, 182] on button "Save" at bounding box center [907, 173] width 49 height 30
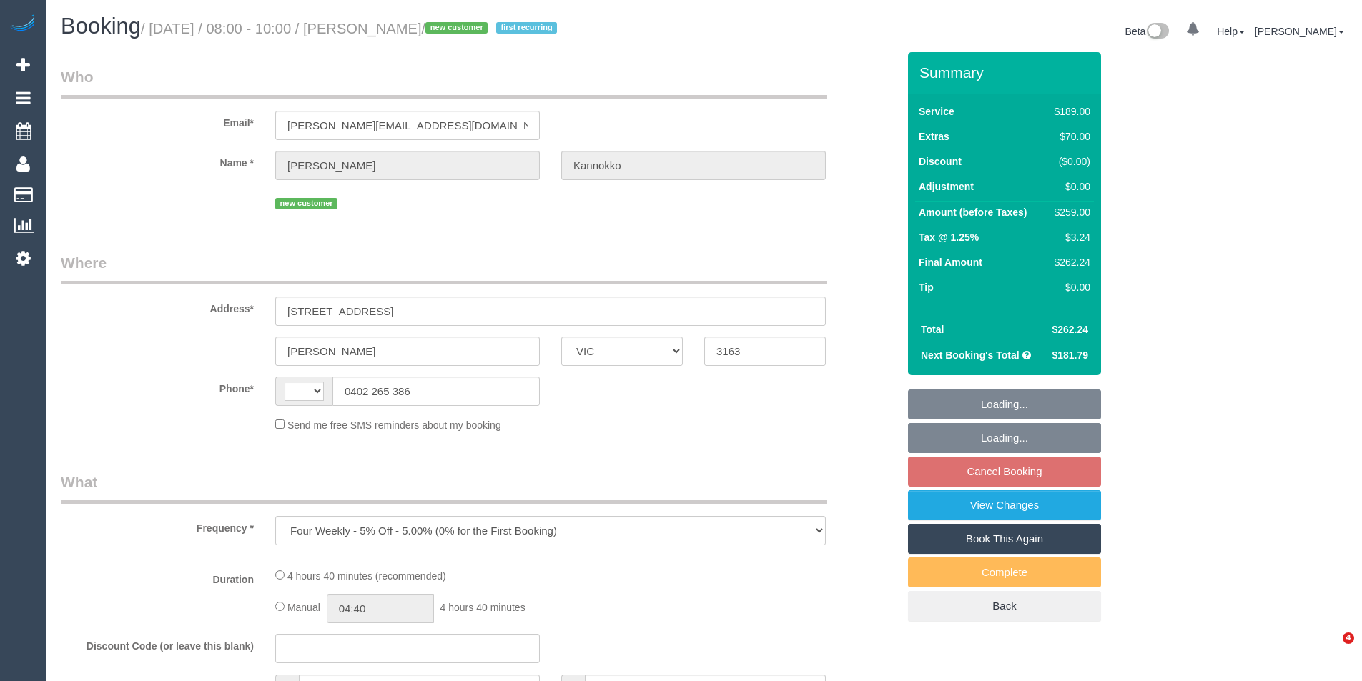
select select "VIC"
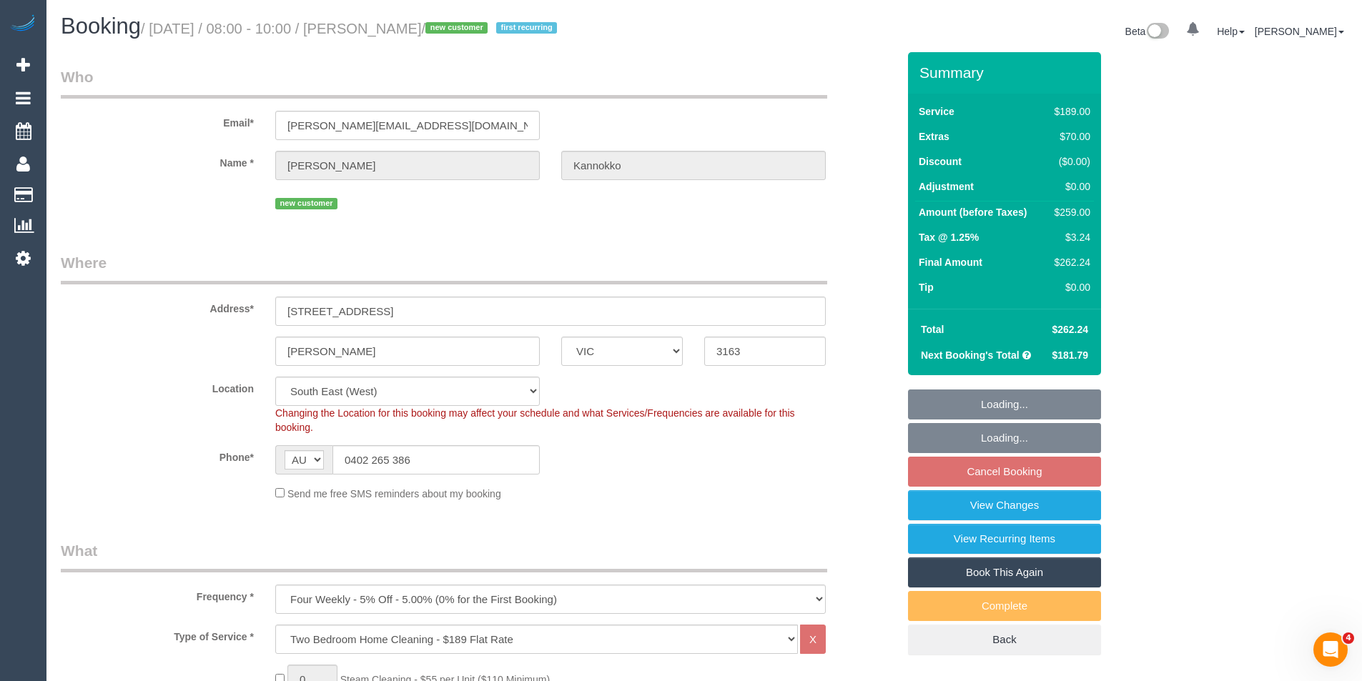
select select "string:AU"
select select "object:641"
select select "string:stripe-pm_1S0EC72GScqysDRVG8d915zI"
select select "number:27"
select select "number:14"
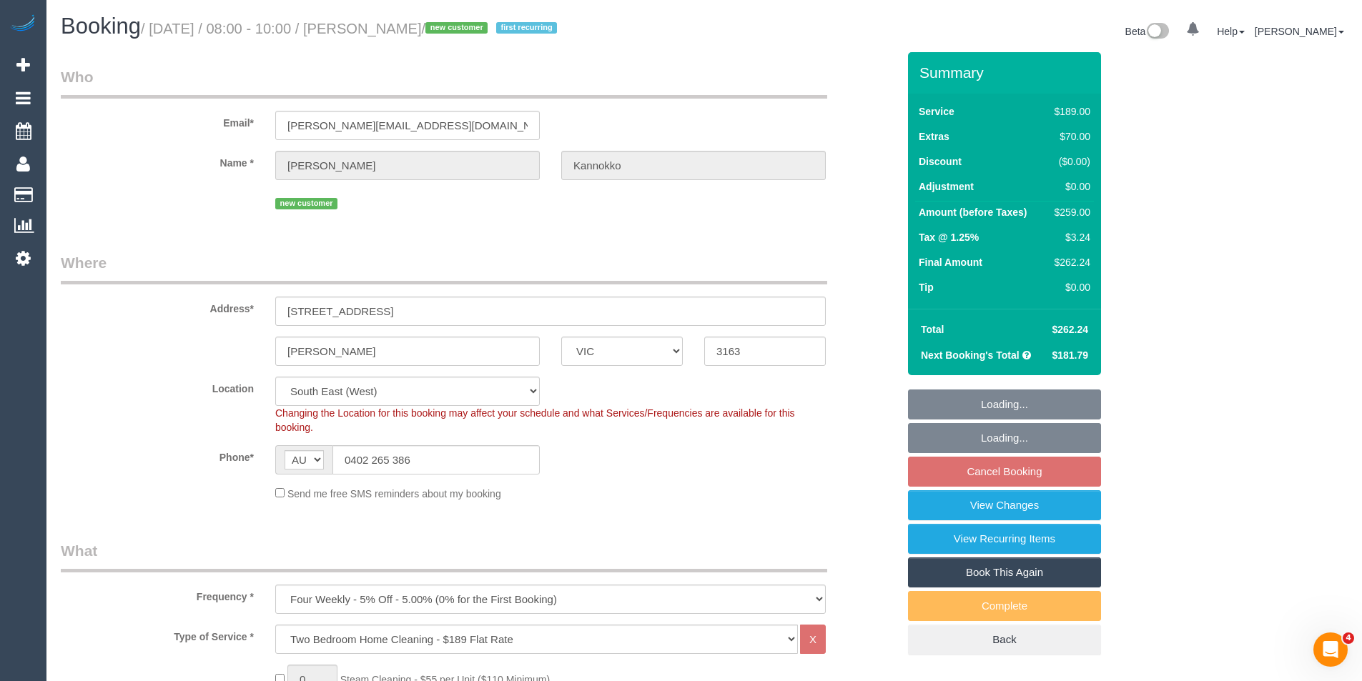
select select "number:19"
select select "number:24"
select select "number:34"
select select "number:12"
select select "spot2"
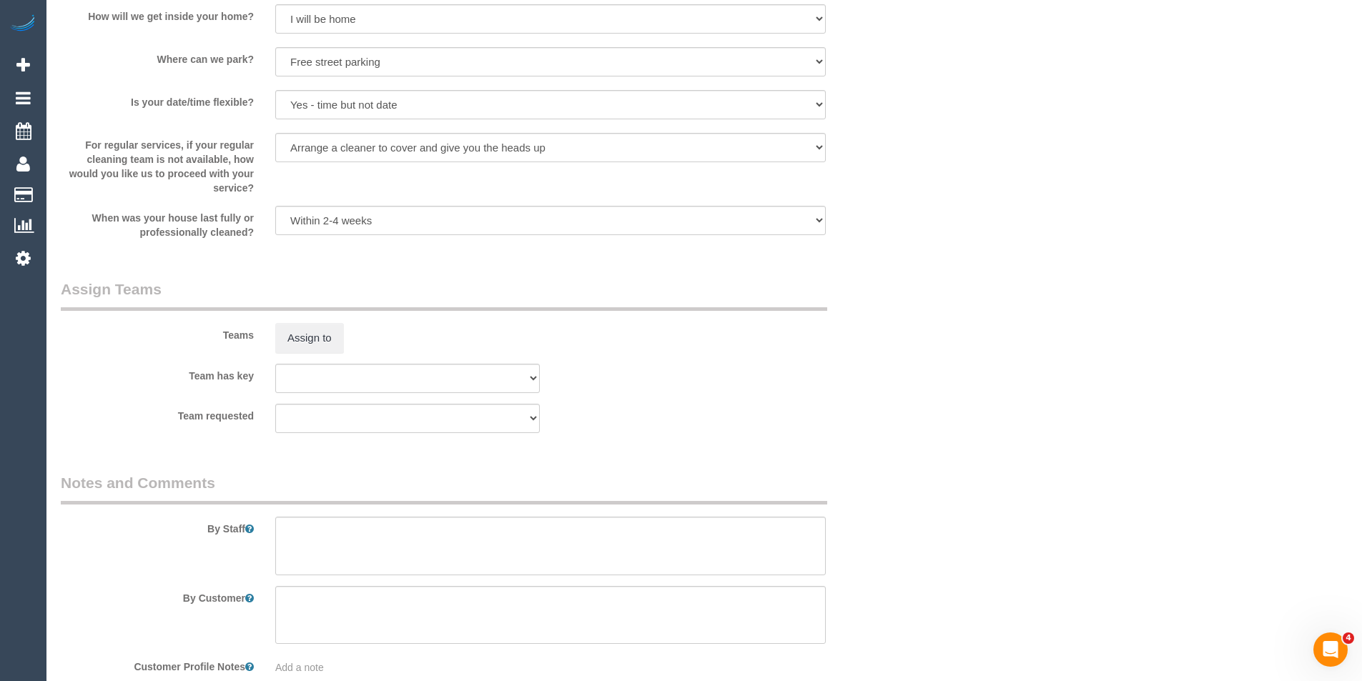
scroll to position [2073, 0]
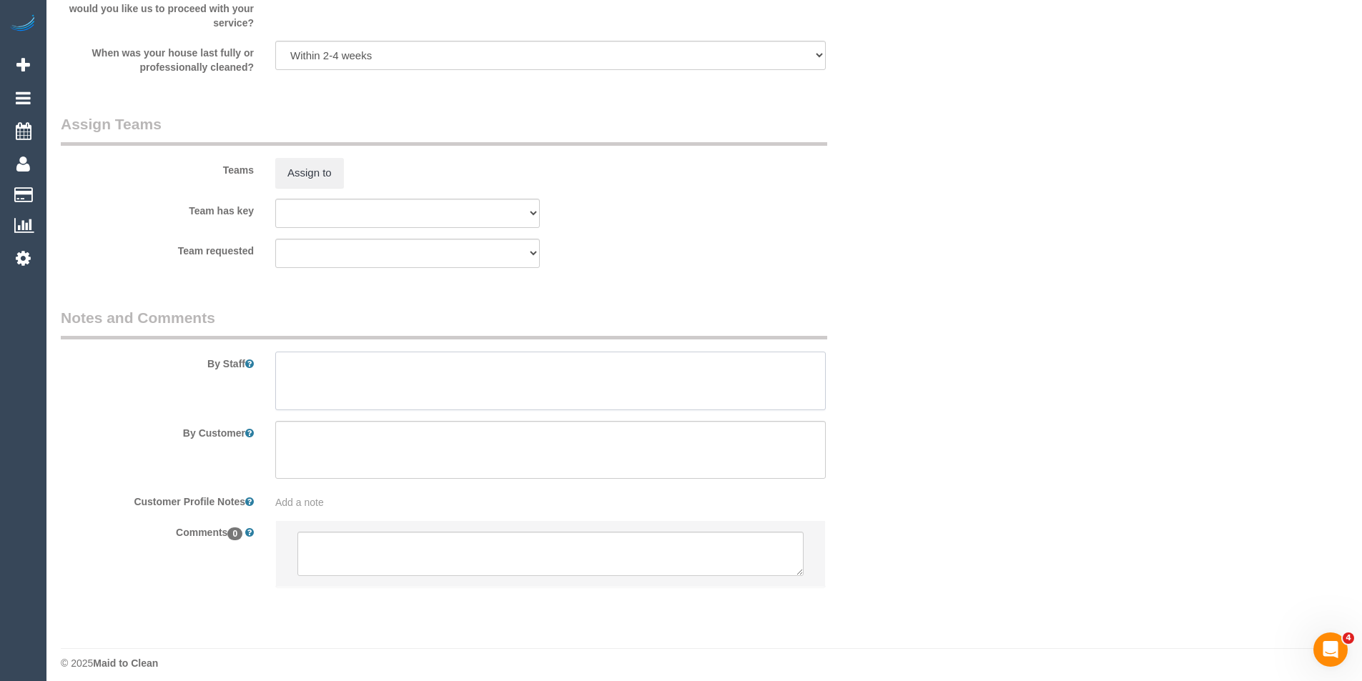
click at [365, 387] on textarea at bounding box center [550, 381] width 550 height 59
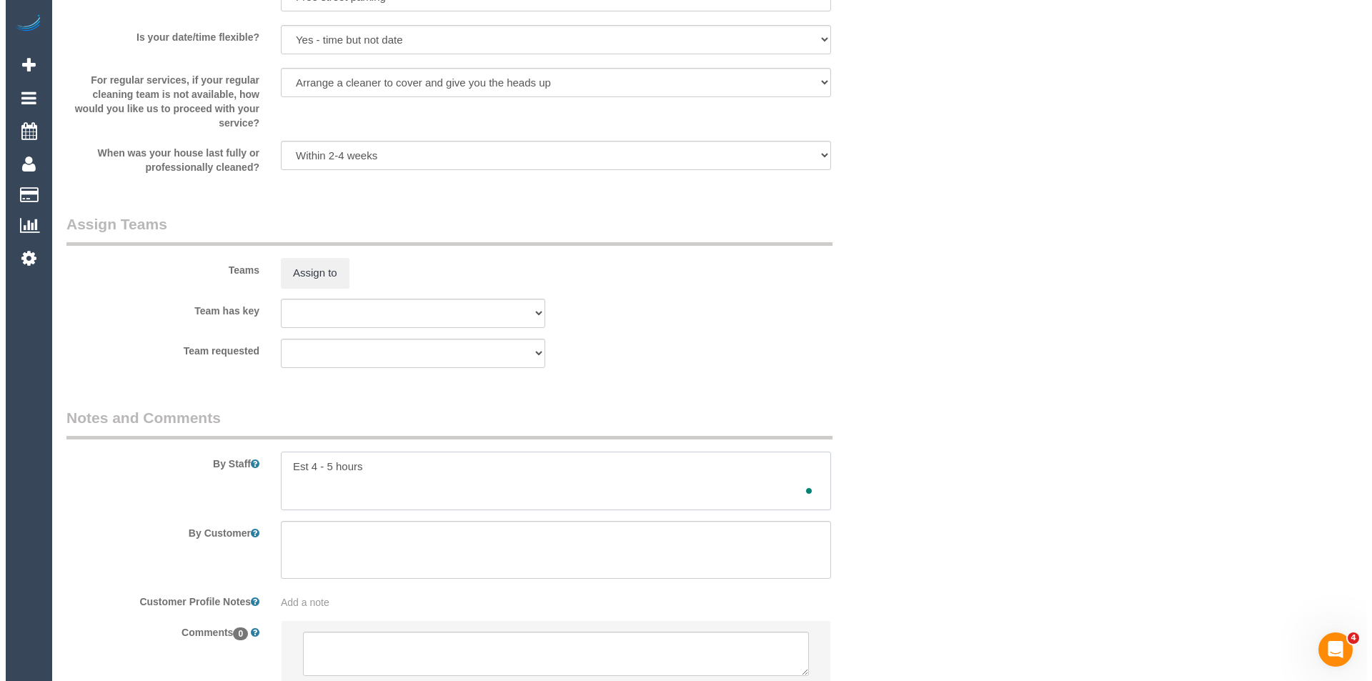
scroll to position [1797, 0]
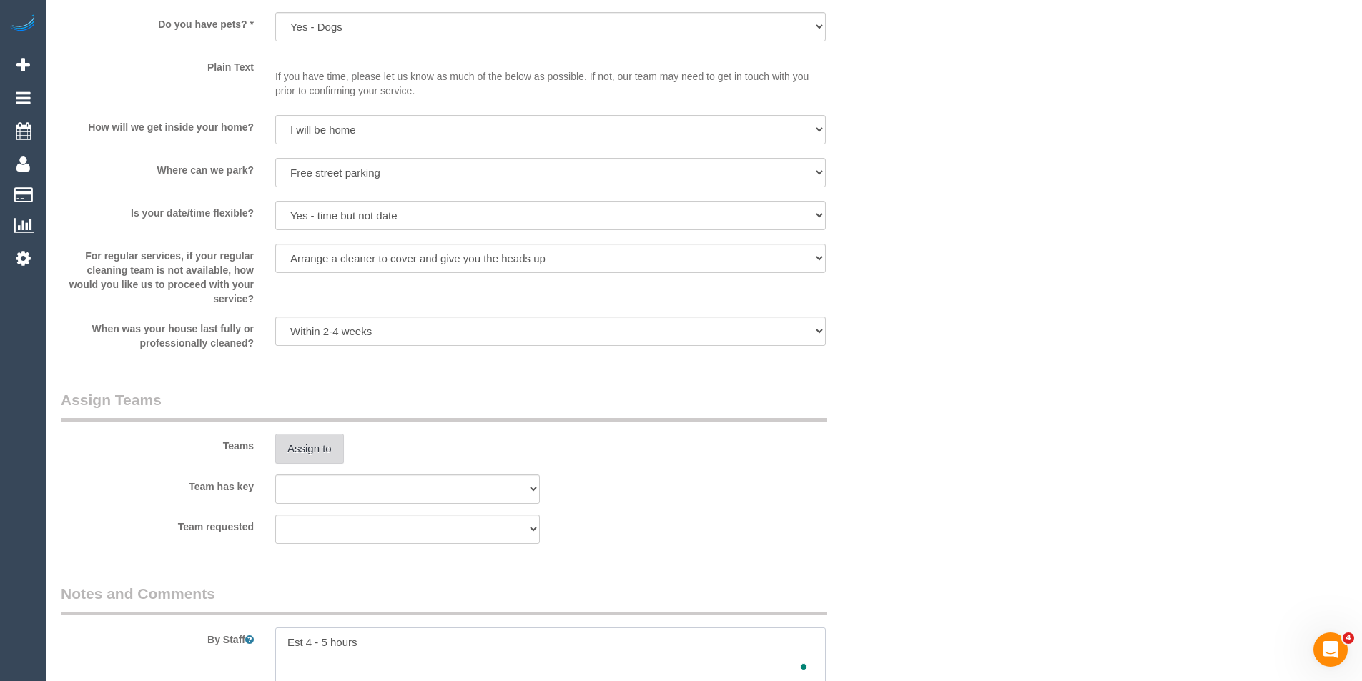
type textarea "Est 4 - 5 hours"
click at [314, 443] on button "Assign to" at bounding box center [309, 449] width 69 height 30
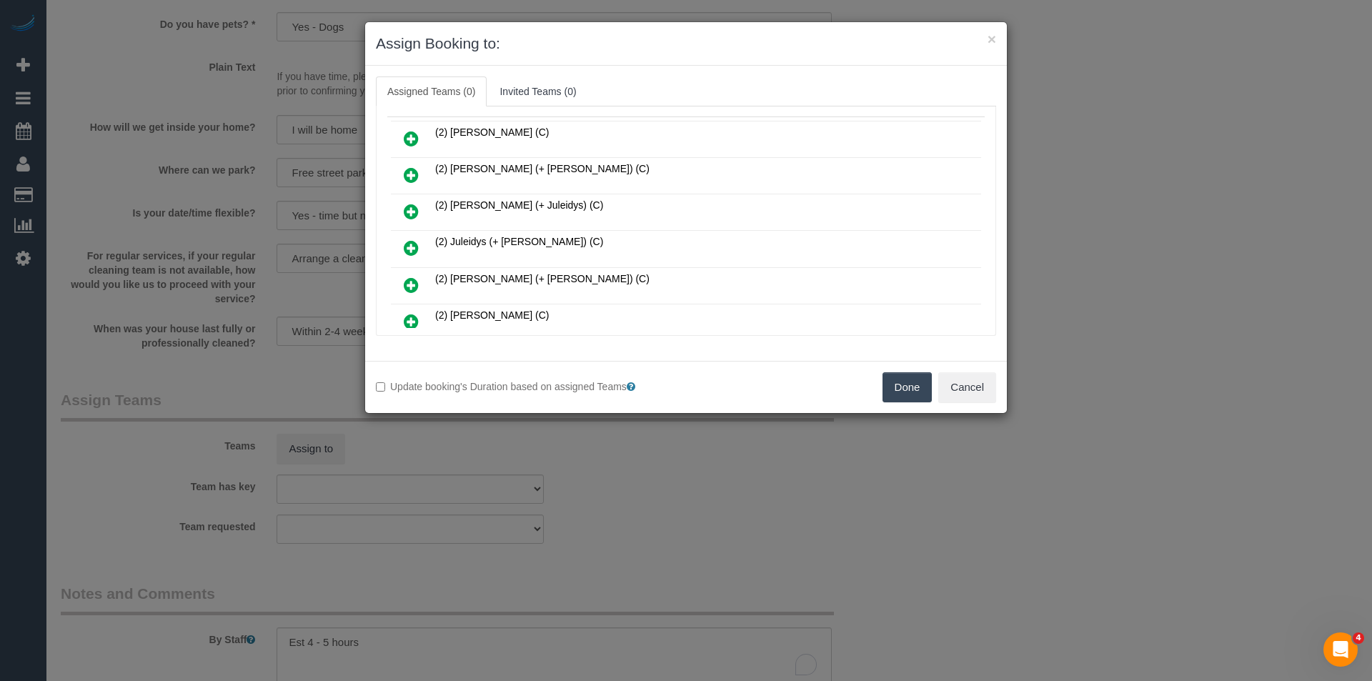
scroll to position [458, 0]
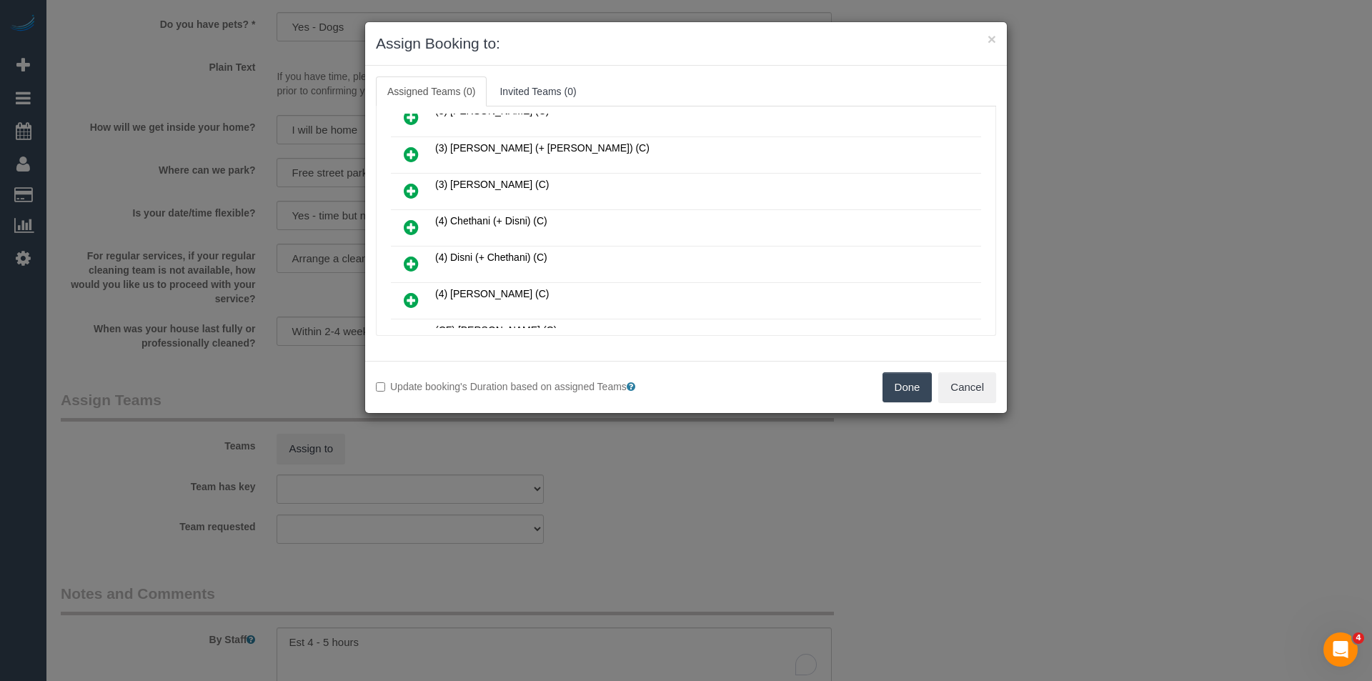
click at [415, 227] on icon at bounding box center [411, 227] width 15 height 17
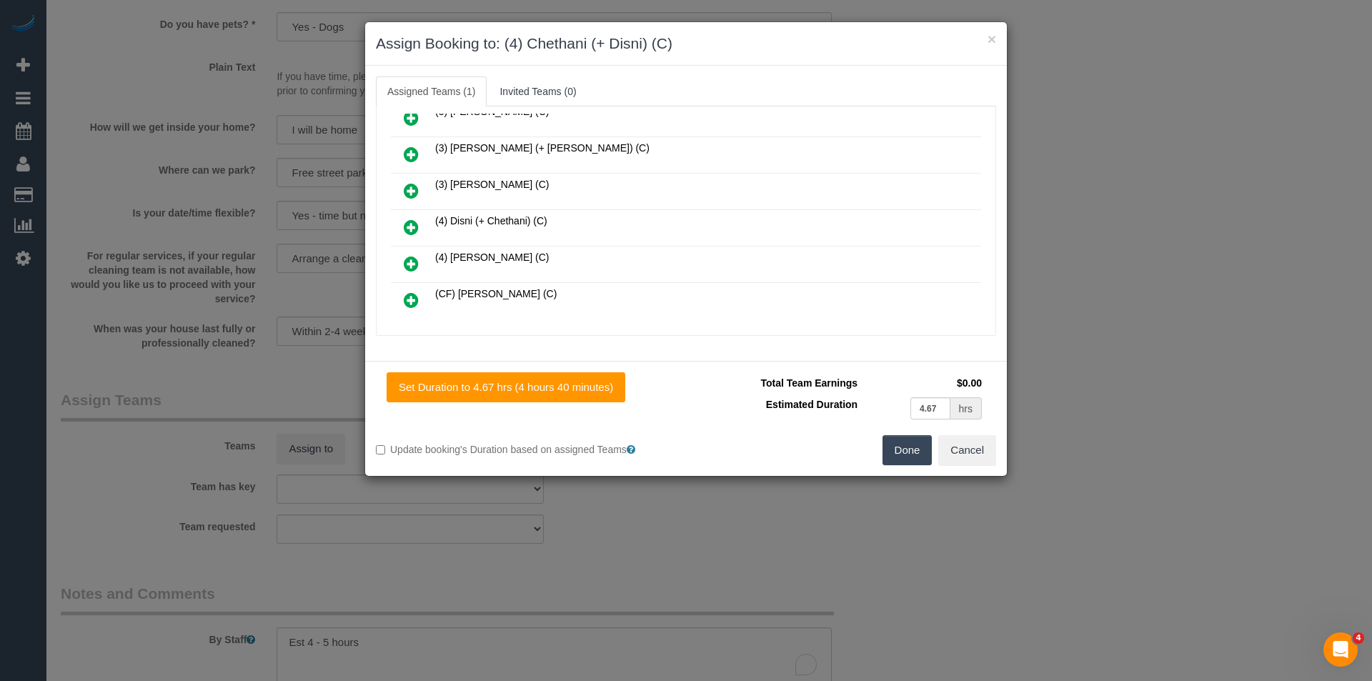
click at [415, 227] on icon at bounding box center [411, 227] width 15 height 17
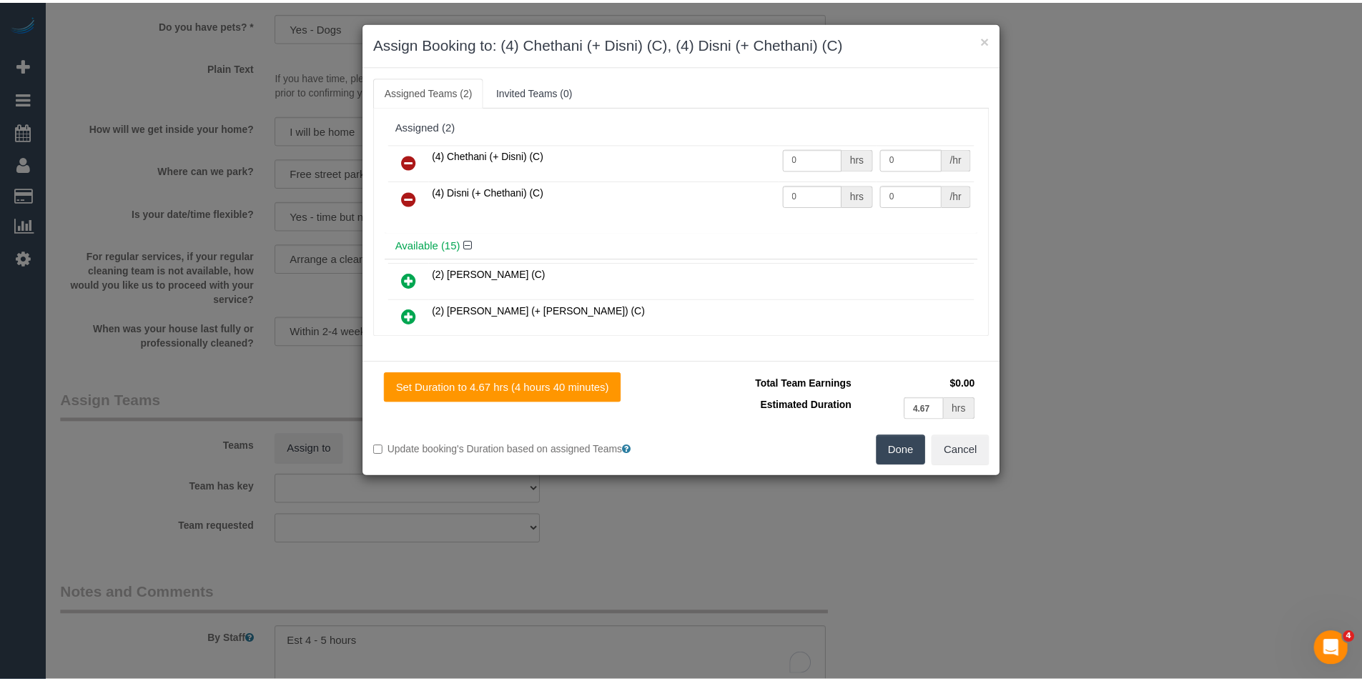
scroll to position [0, 0]
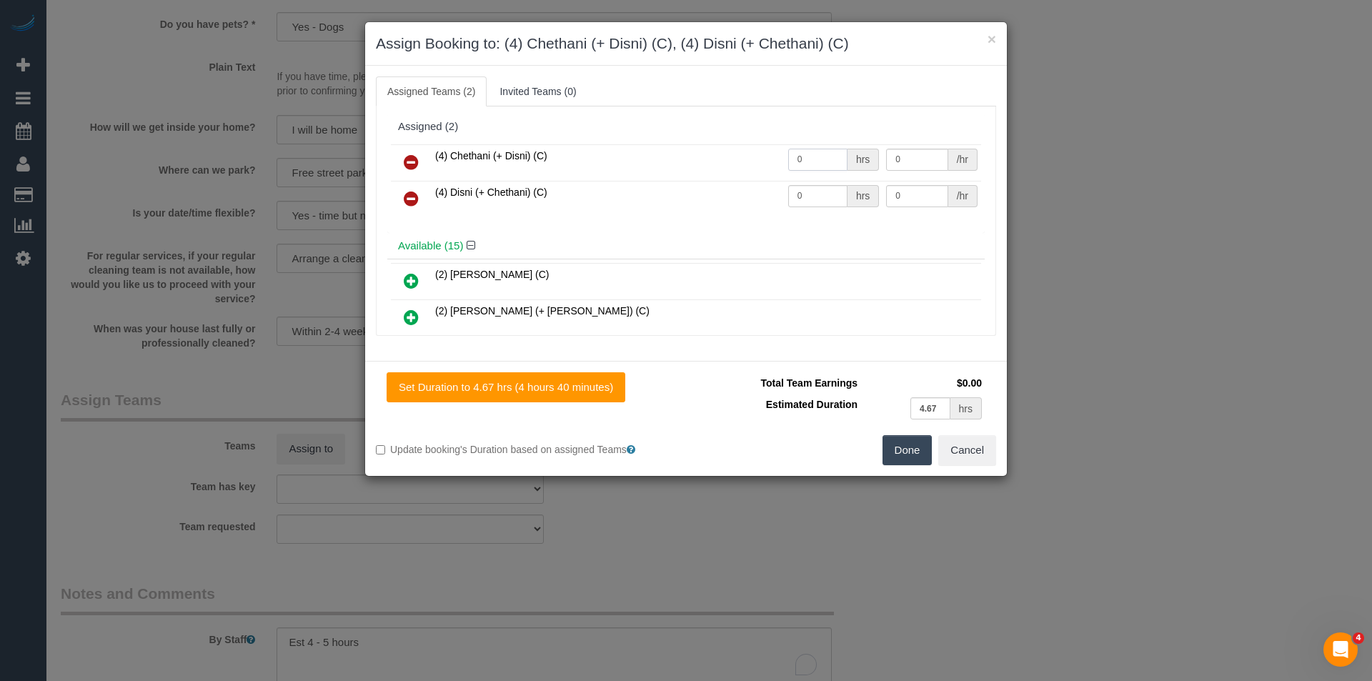
drag, startPoint x: 809, startPoint y: 168, endPoint x: 773, endPoint y: 163, distance: 36.1
click at [775, 163] on tr "(4) Chethani (+ Disni) (C) 0 hrs 0 /hr" at bounding box center [686, 162] width 590 height 36
type input "1"
type input "82.5"
drag, startPoint x: 836, startPoint y: 199, endPoint x: 570, endPoint y: 162, distance: 269.1
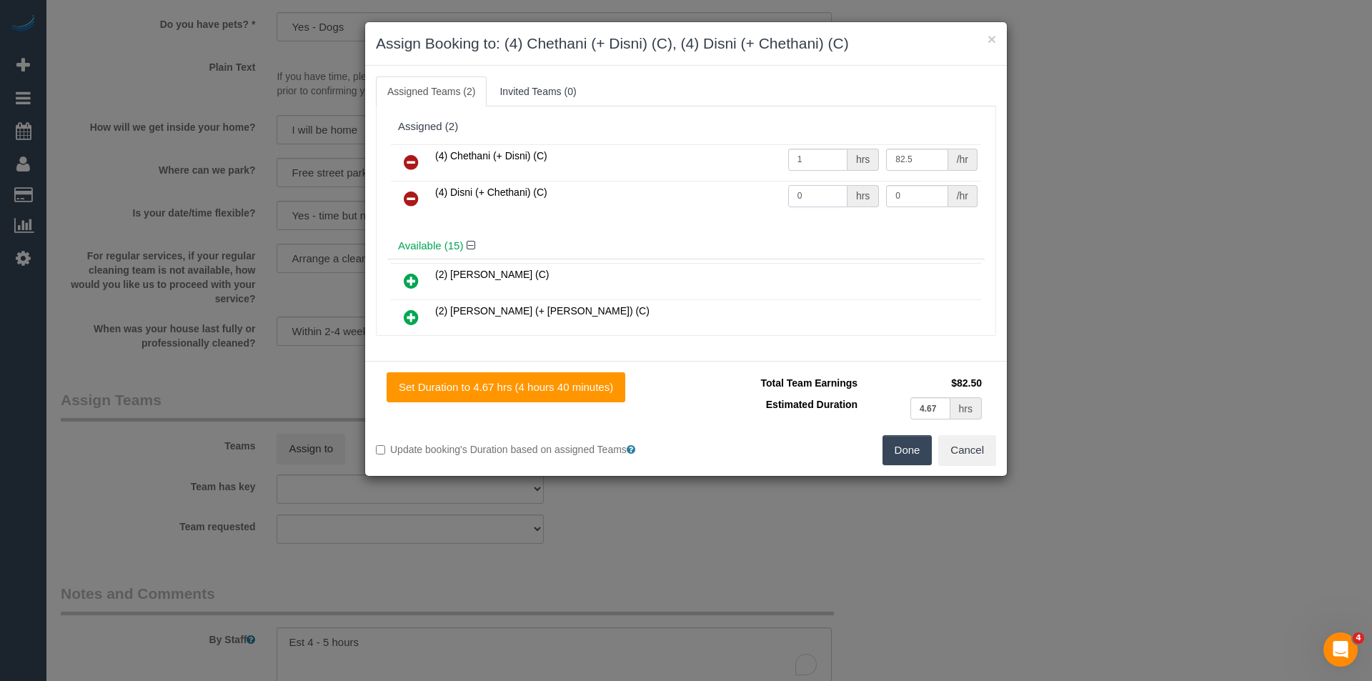
click at [673, 197] on tr "(4) Disni (+ Chethani) (C) 0 hrs 0 /hr" at bounding box center [686, 199] width 590 height 36
type input "1"
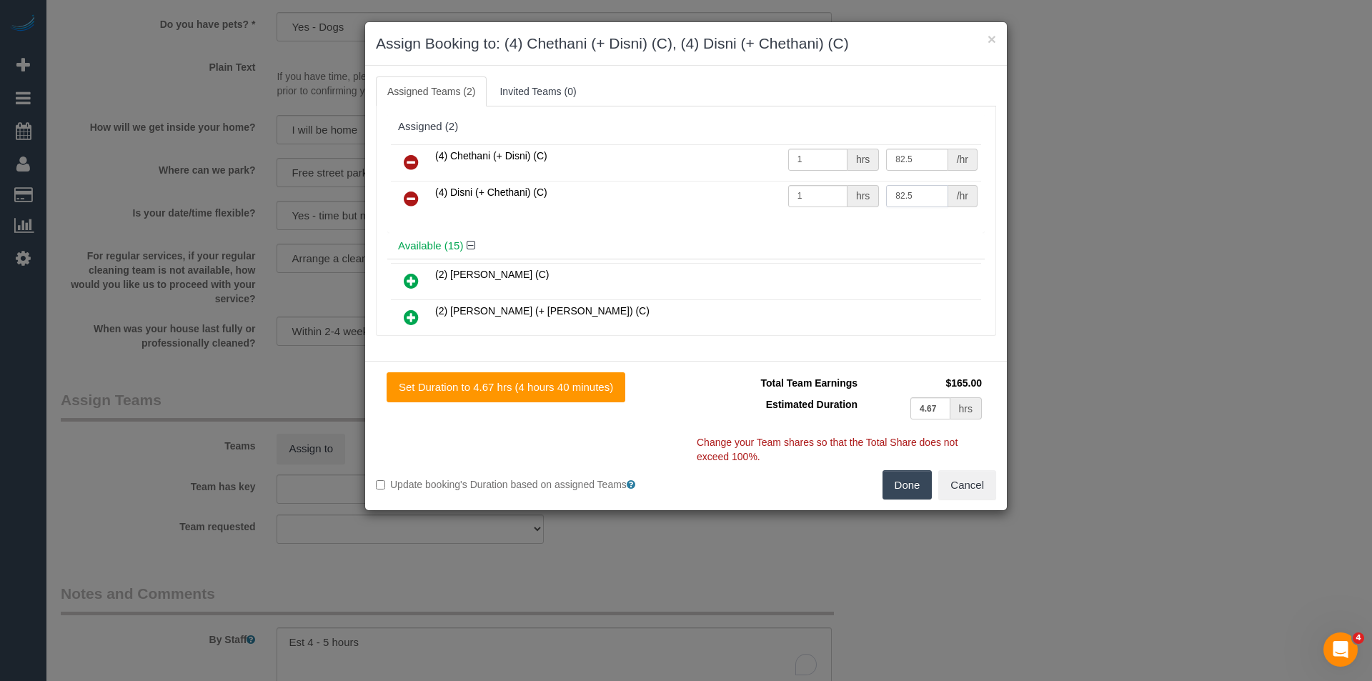
type input "82.5"
click at [904, 487] on button "Done" at bounding box center [908, 485] width 50 height 30
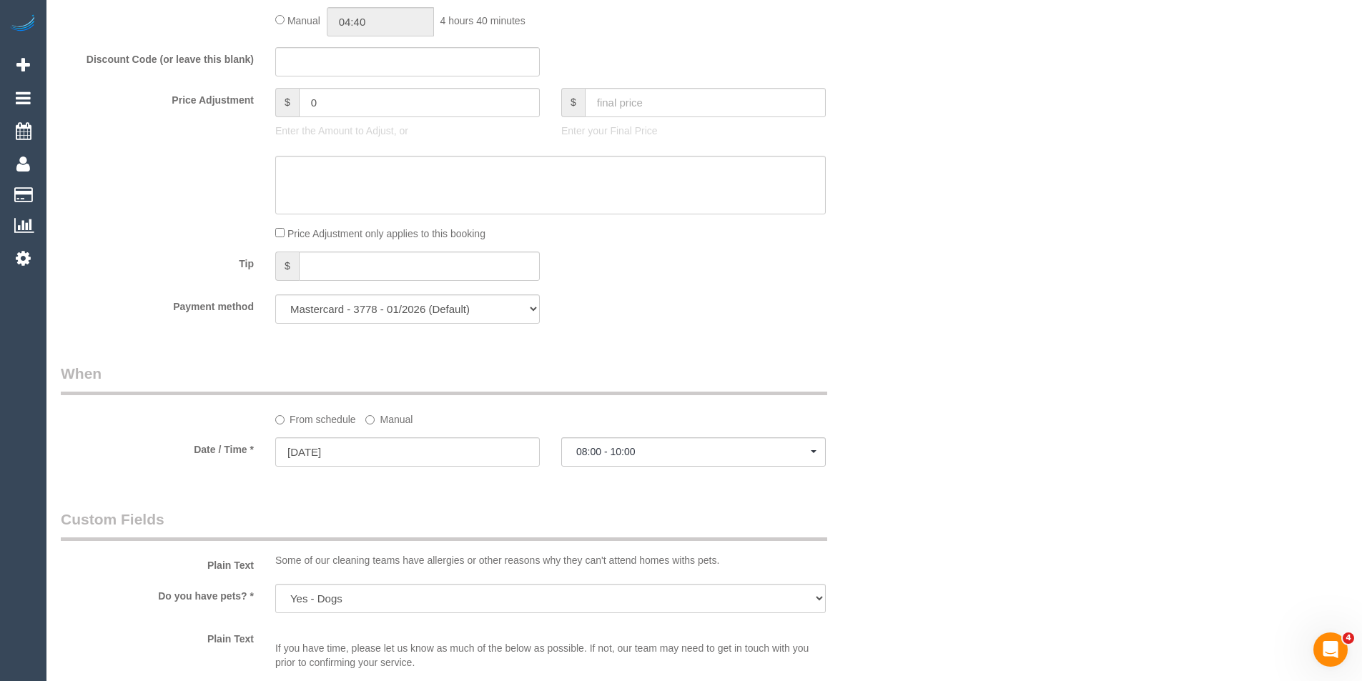
scroll to position [796, 0]
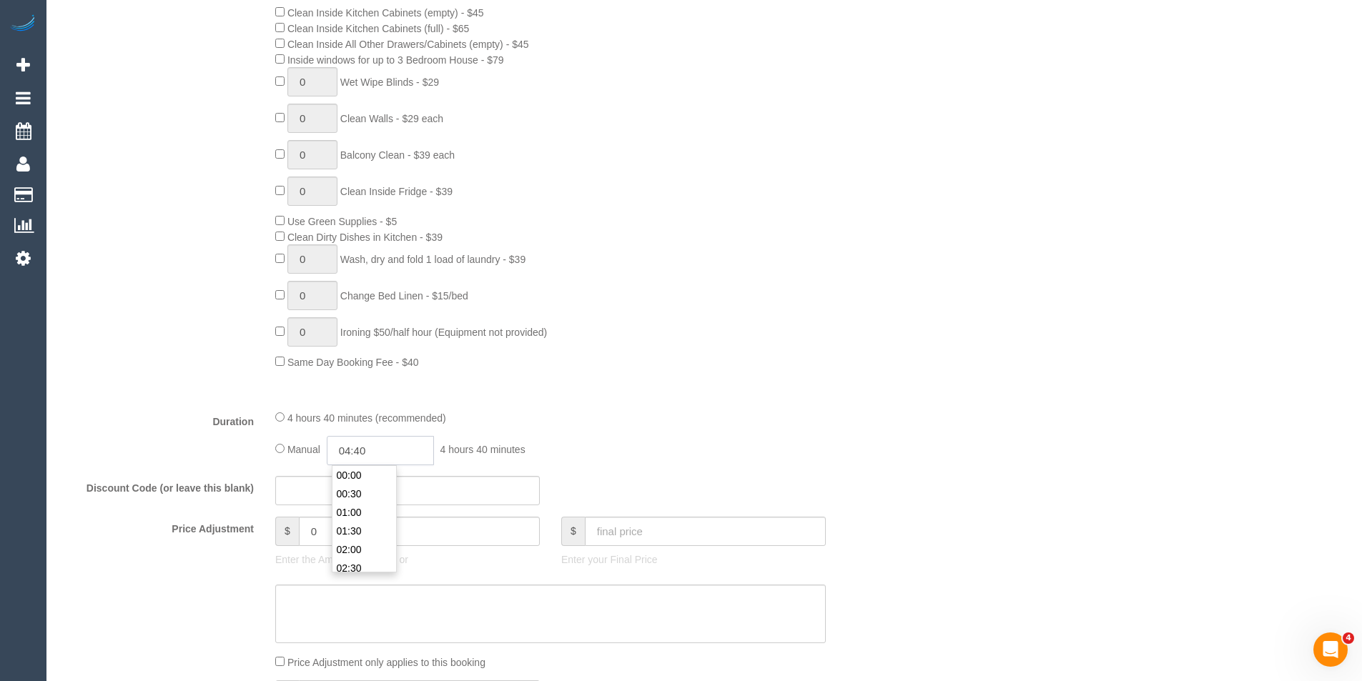
click at [385, 452] on input "04:40" at bounding box center [380, 450] width 107 height 29
type input "02:00"
click at [356, 543] on li "02:00" at bounding box center [364, 549] width 64 height 19
click at [692, 460] on div "Manual 02:00 2 hours 0 minutes" at bounding box center [550, 450] width 550 height 29
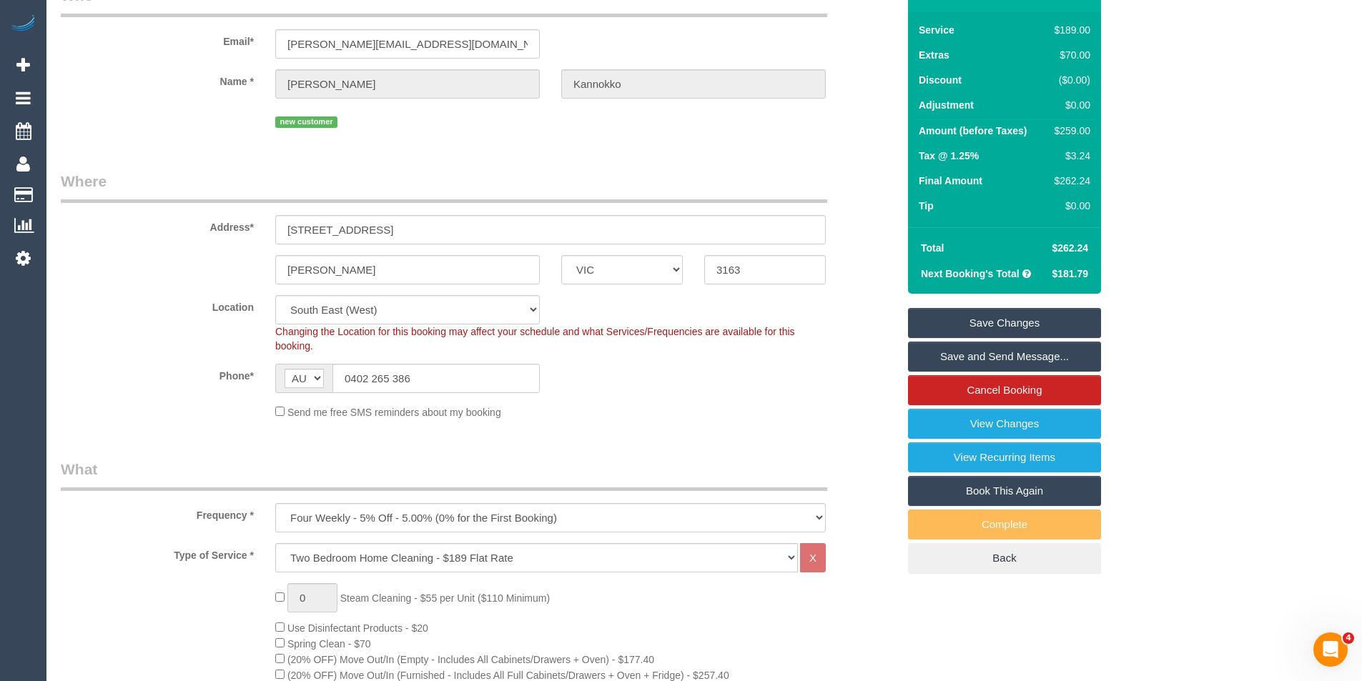
select select "spot26"
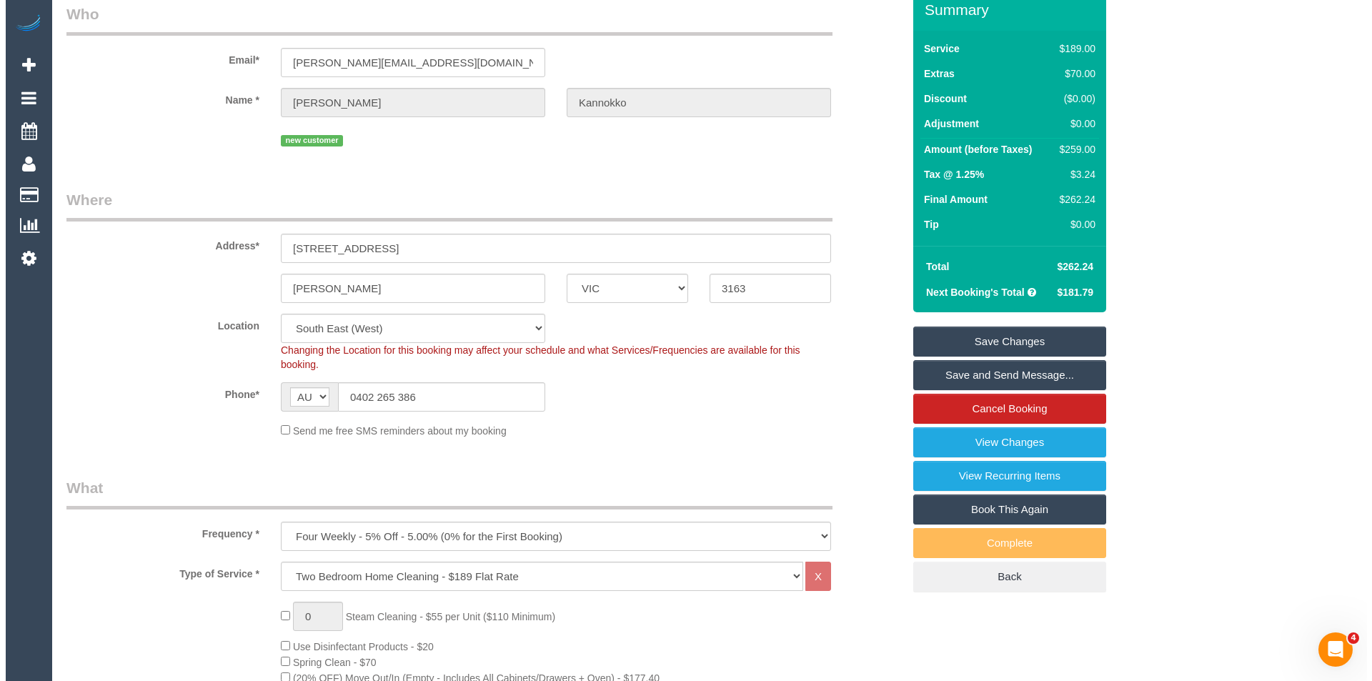
scroll to position [0, 0]
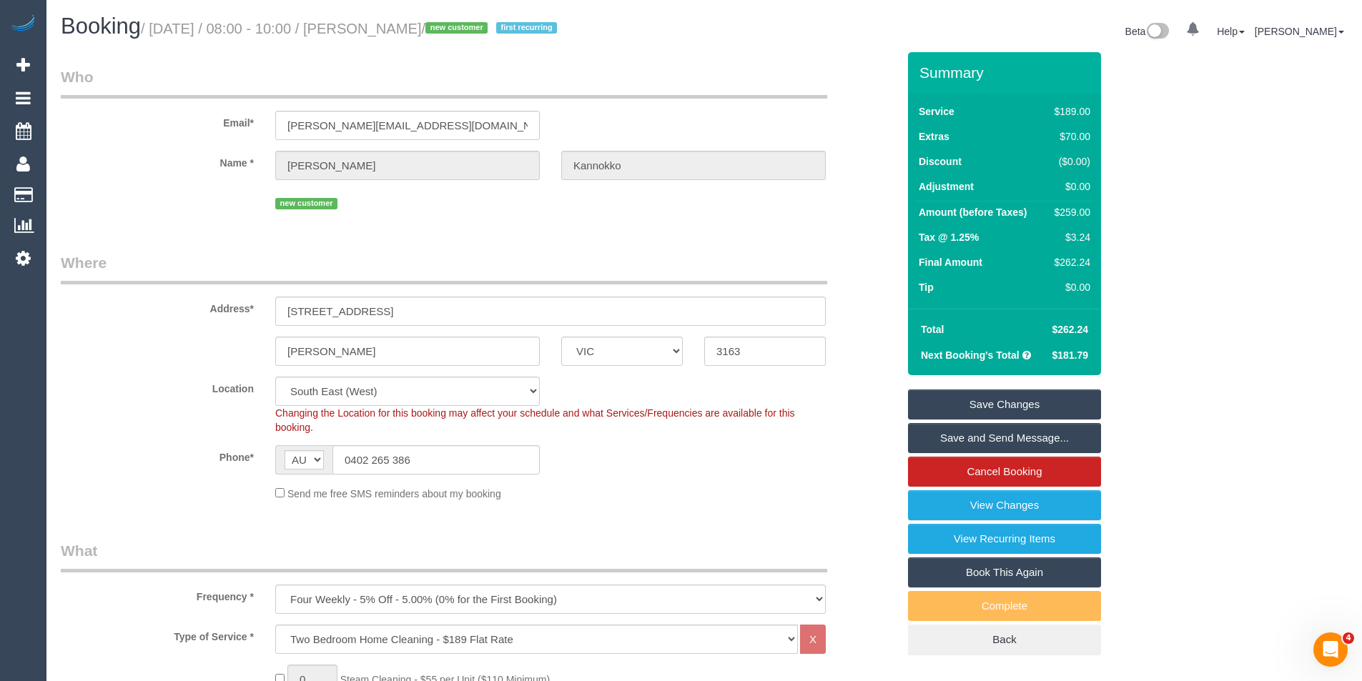
click at [957, 435] on link "Save and Send Message..." at bounding box center [1004, 438] width 193 height 30
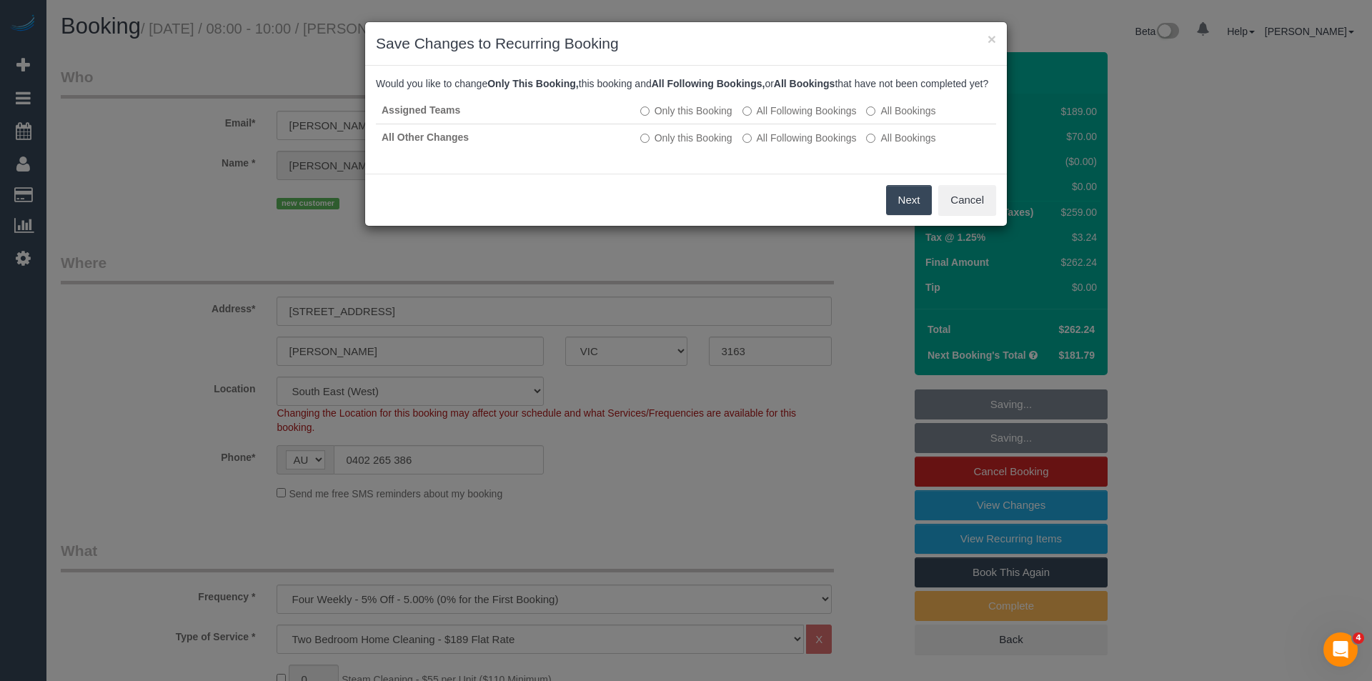
click at [903, 215] on button "Next" at bounding box center [909, 200] width 46 height 30
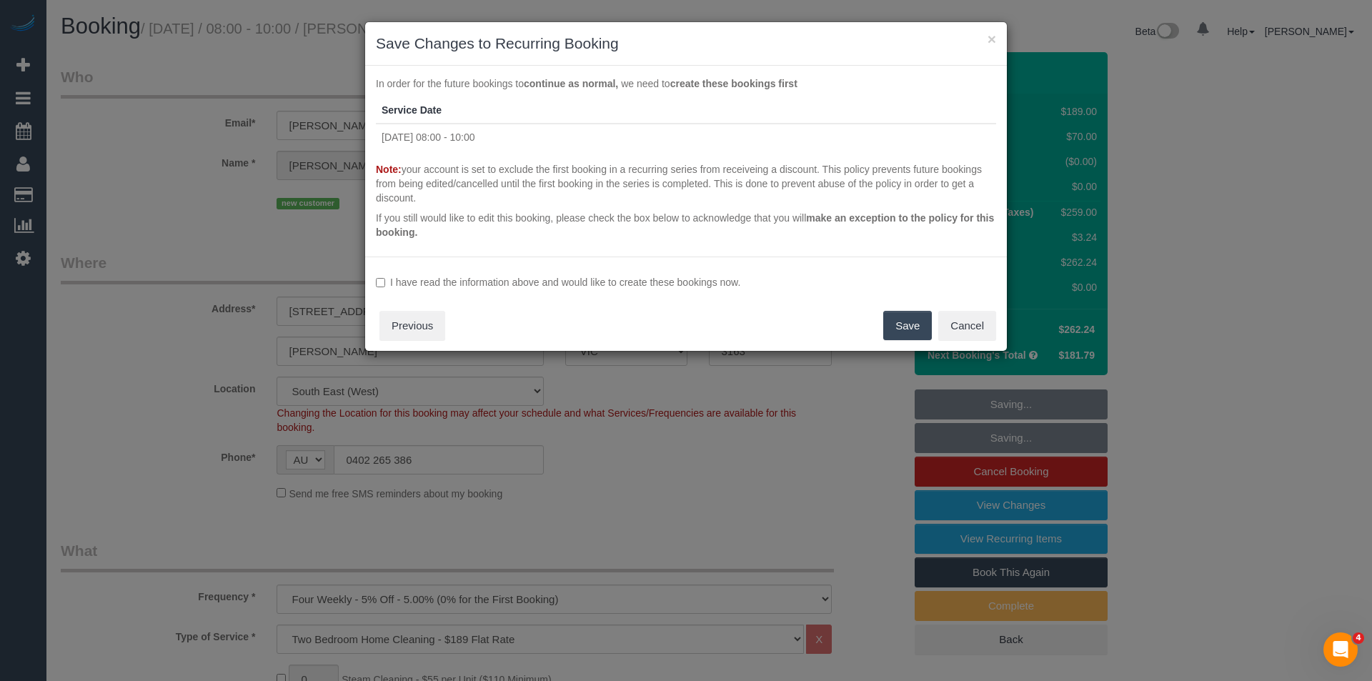
click at [535, 282] on label "I have read the information above and would like to create these bookings now." at bounding box center [686, 282] width 620 height 14
click at [907, 329] on button "Save" at bounding box center [907, 326] width 49 height 30
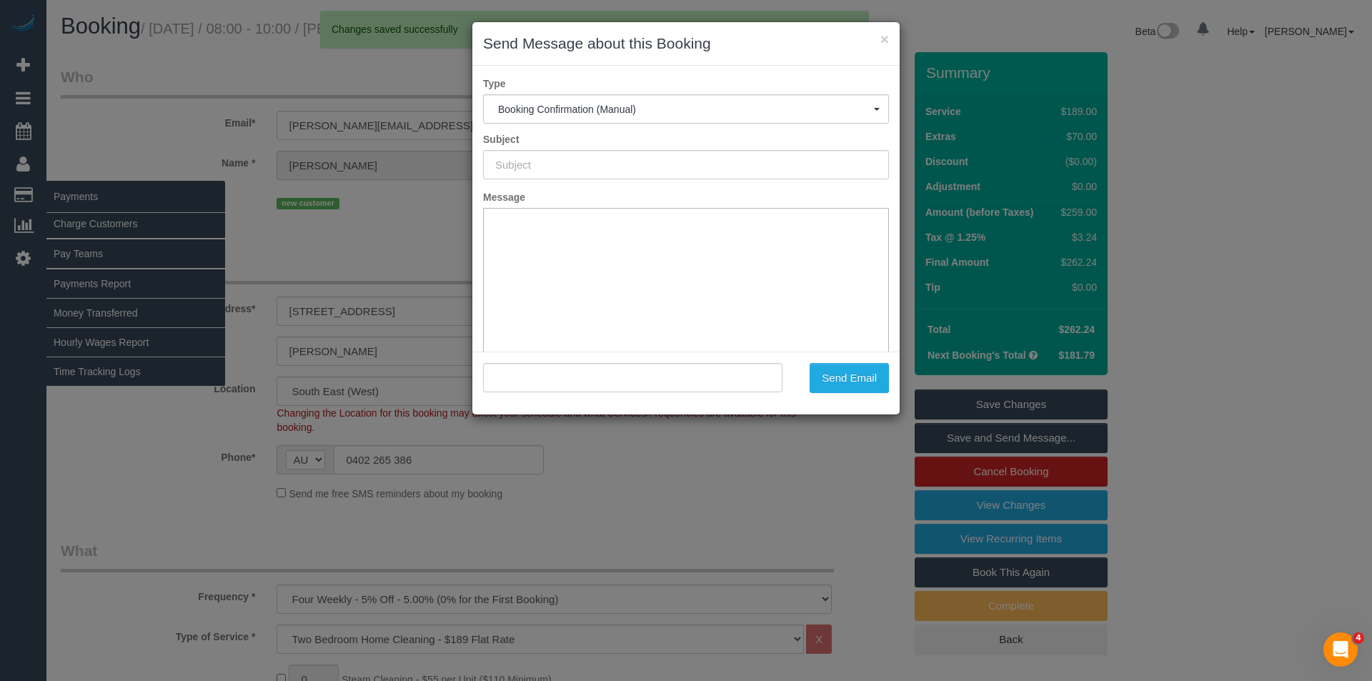
type input "Booking Confirmed"
type input ""Tina Kannokko" <christina.kannokko@gmail.com>"
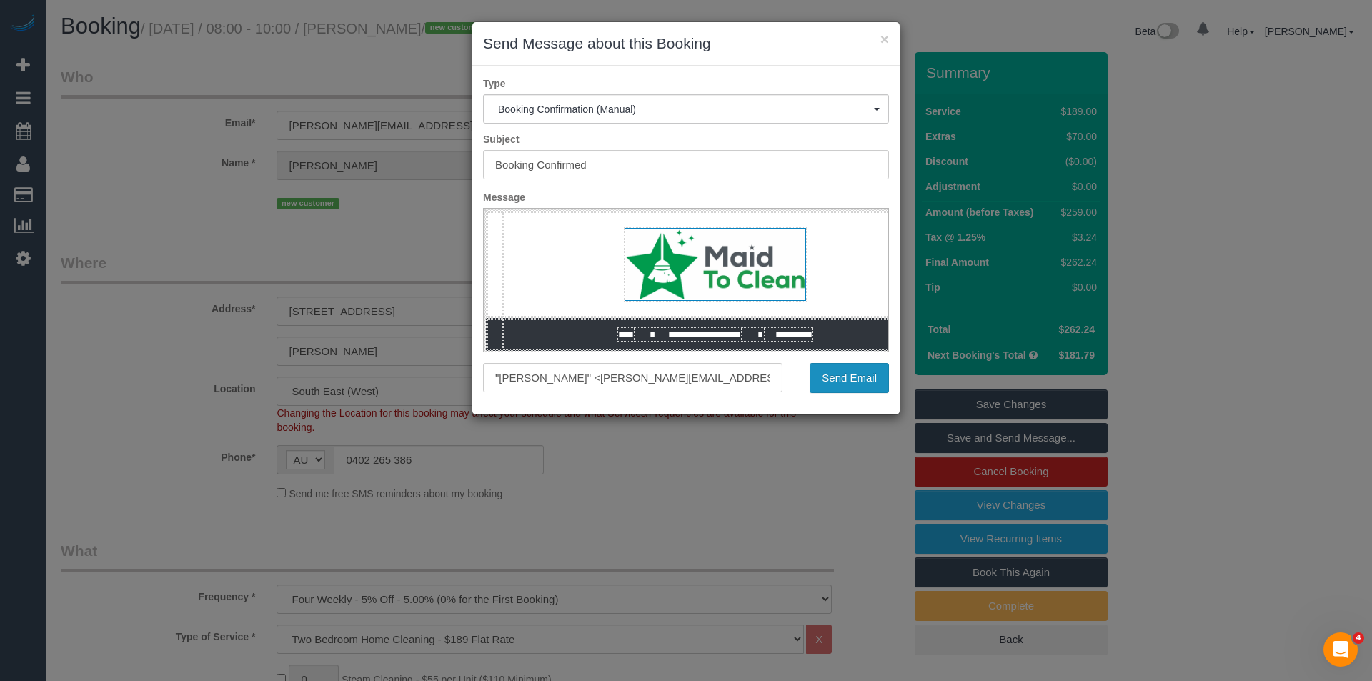
click at [843, 378] on button "Send Email" at bounding box center [849, 378] width 79 height 30
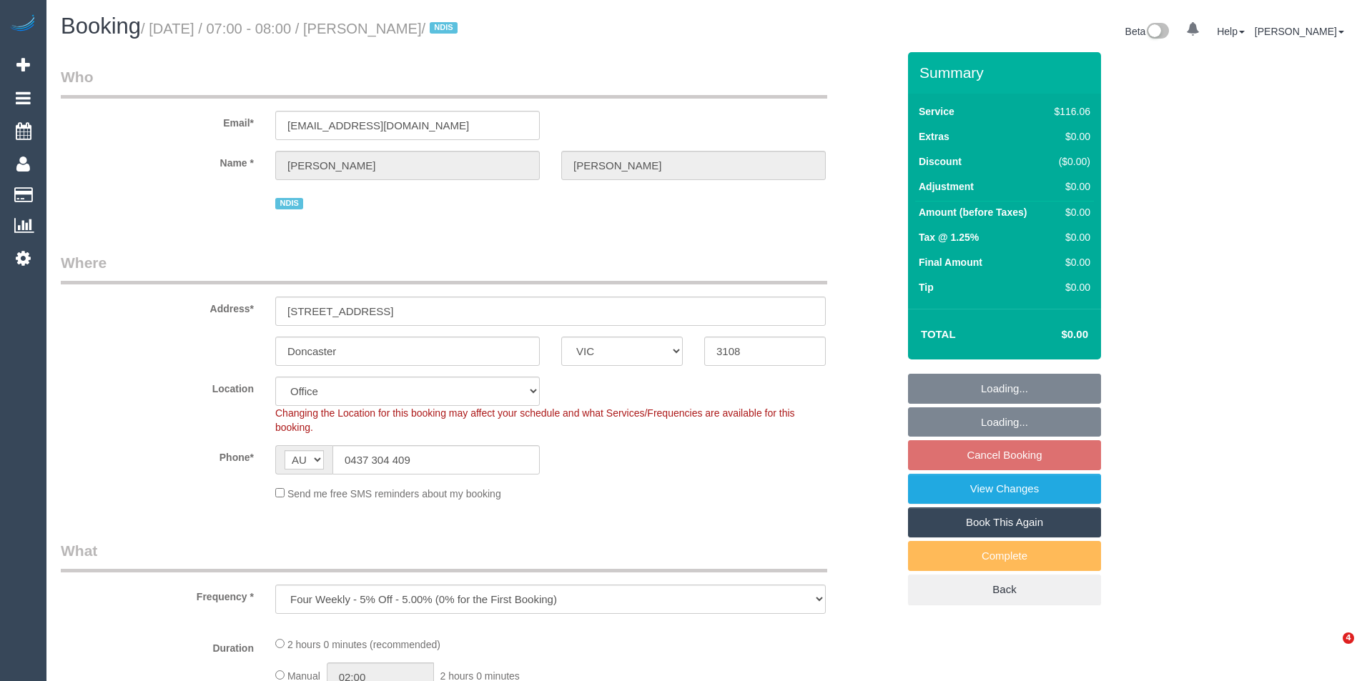
select select "VIC"
select select "number:28"
select select "number:14"
select select "number:19"
select select "number:22"
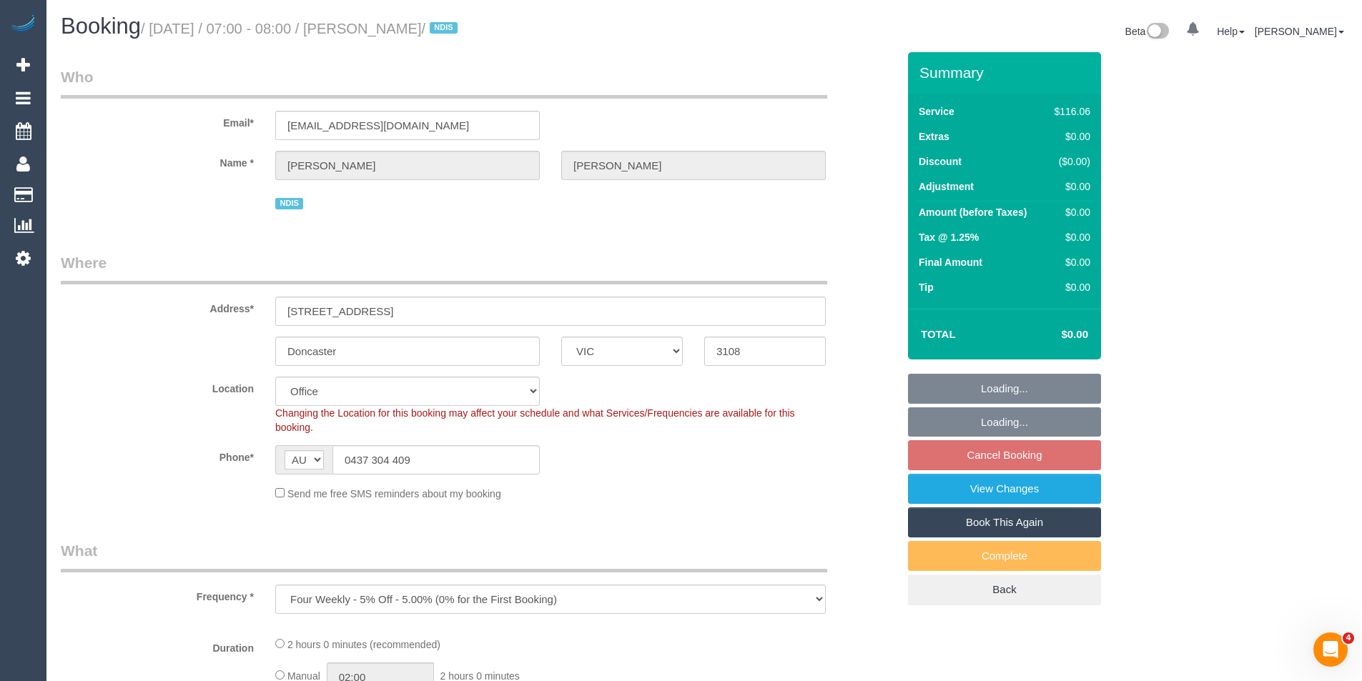
select select "object:926"
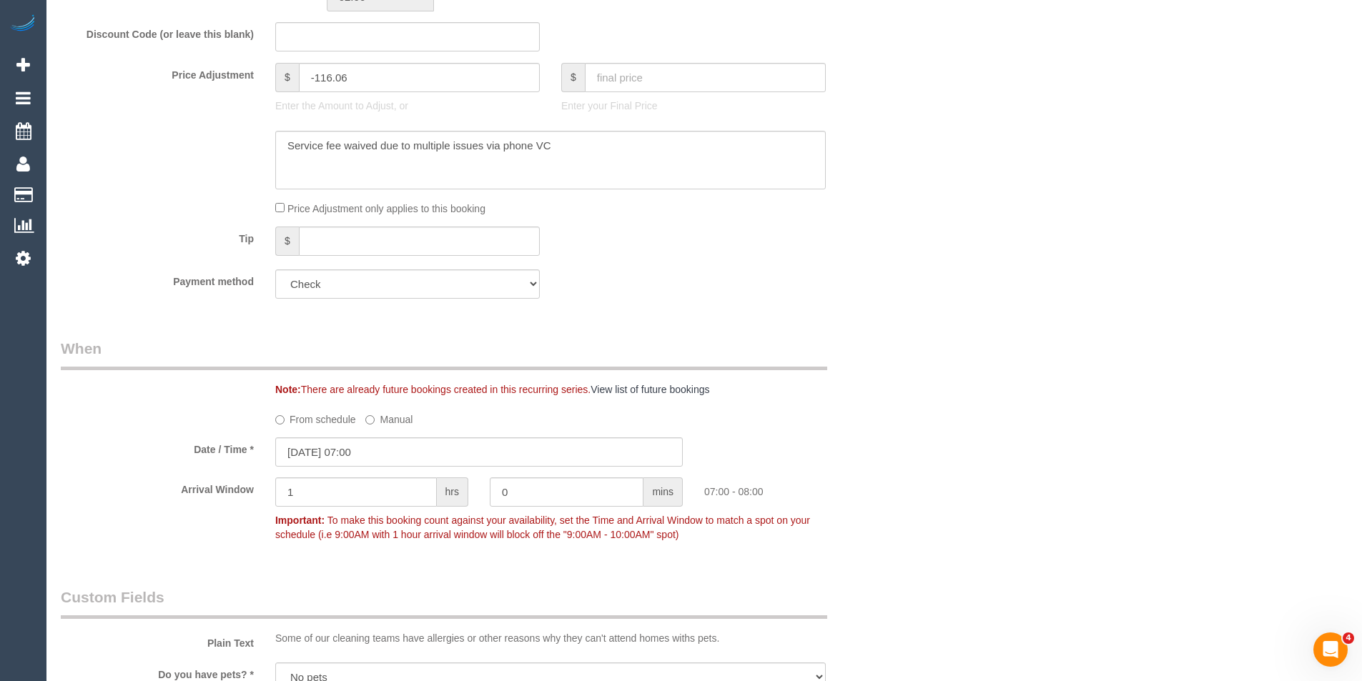
scroll to position [610, 0]
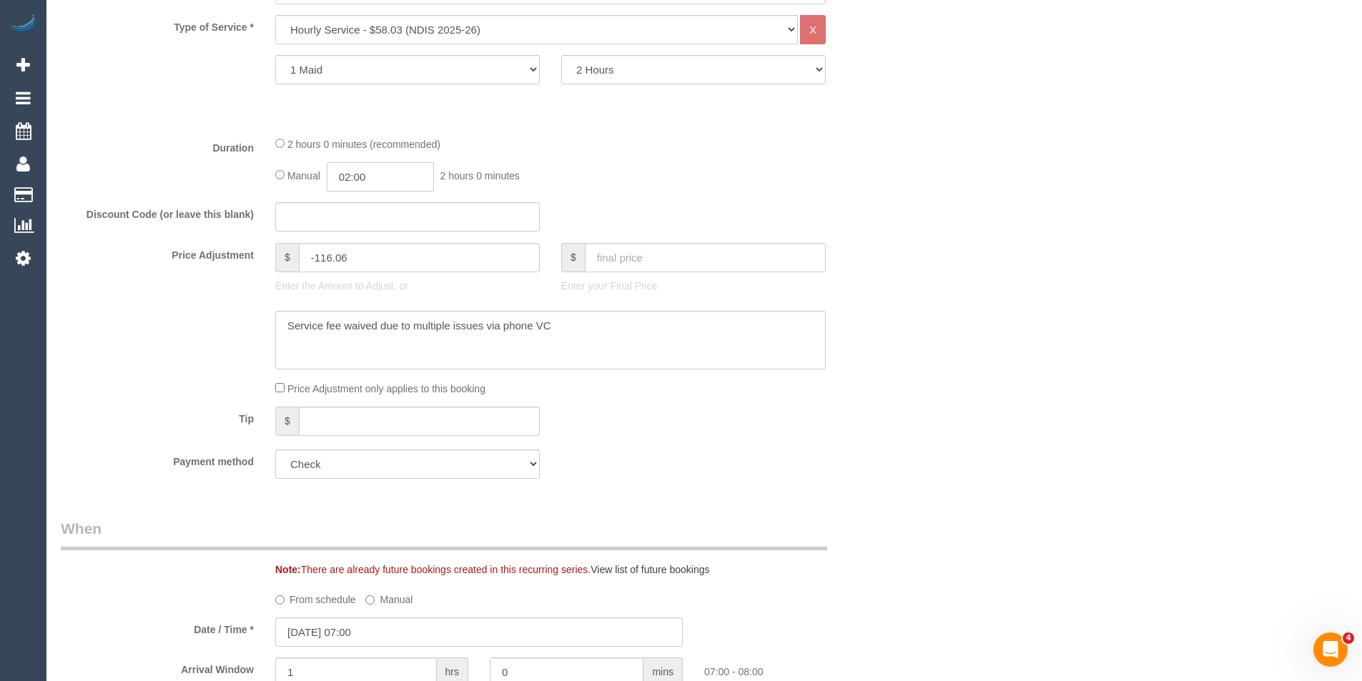
click at [415, 173] on input "02:00" at bounding box center [380, 176] width 107 height 29
type input "01:00"
click at [372, 214] on li "01:00" at bounding box center [364, 211] width 64 height 19
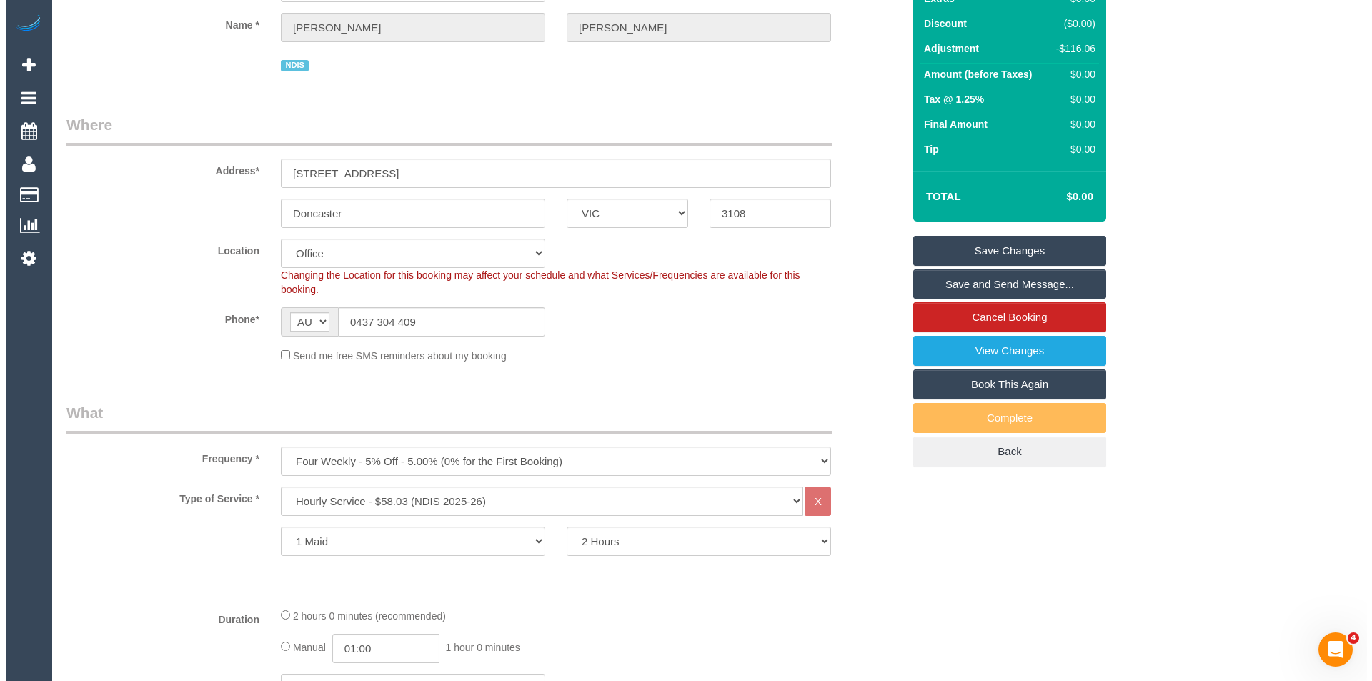
scroll to position [0, 0]
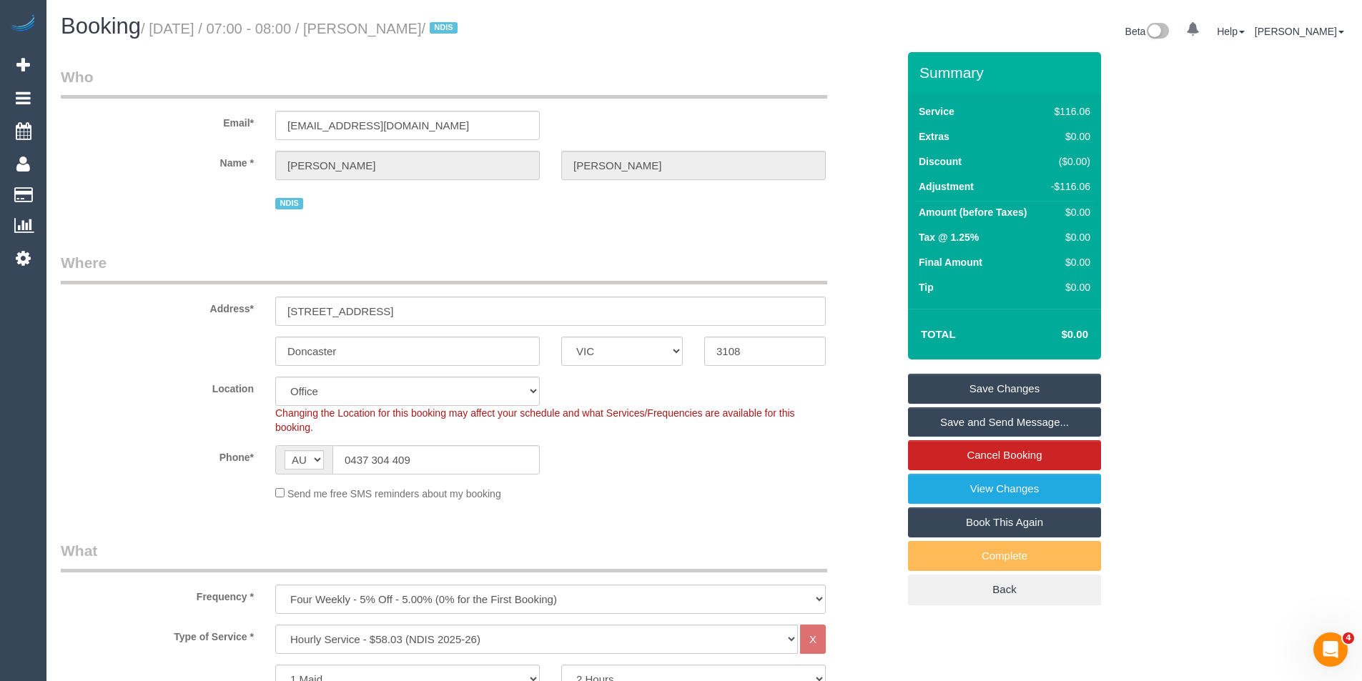
click at [996, 379] on link "Save Changes" at bounding box center [1004, 389] width 193 height 30
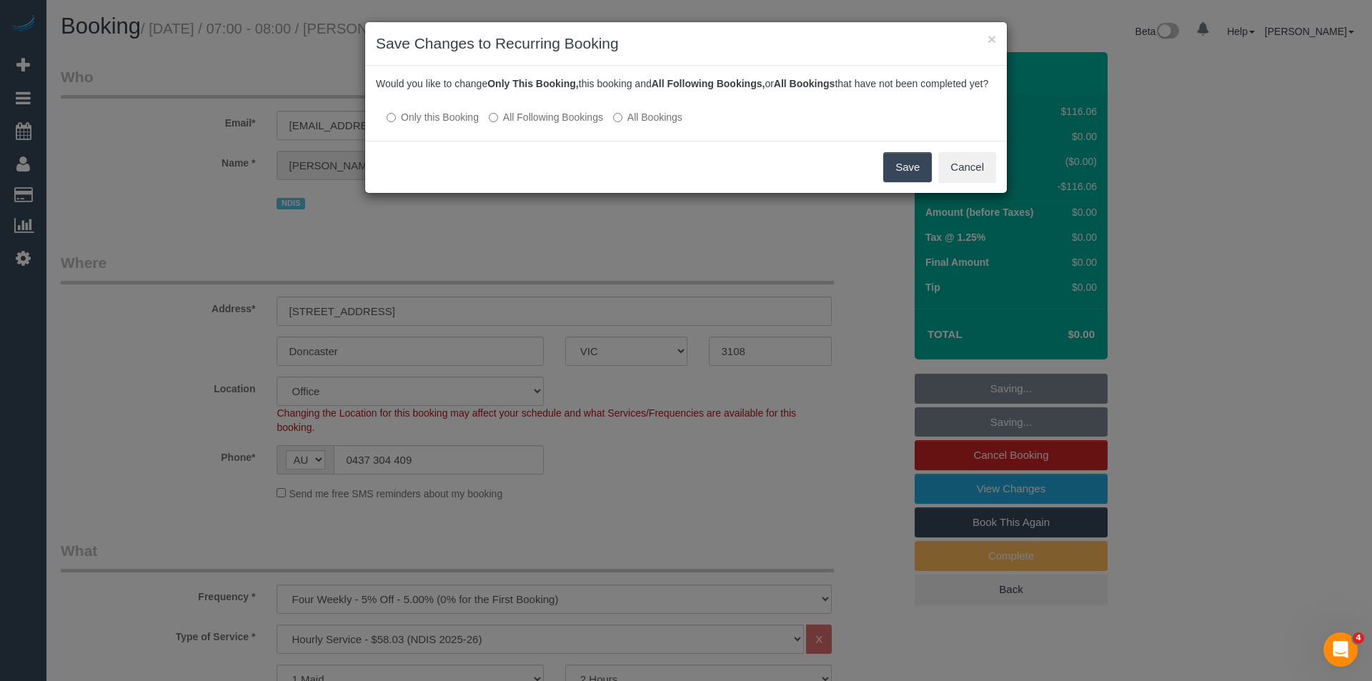
click at [883, 187] on div "Save Cancel" at bounding box center [686, 167] width 642 height 52
click at [906, 182] on button "Save" at bounding box center [907, 167] width 49 height 30
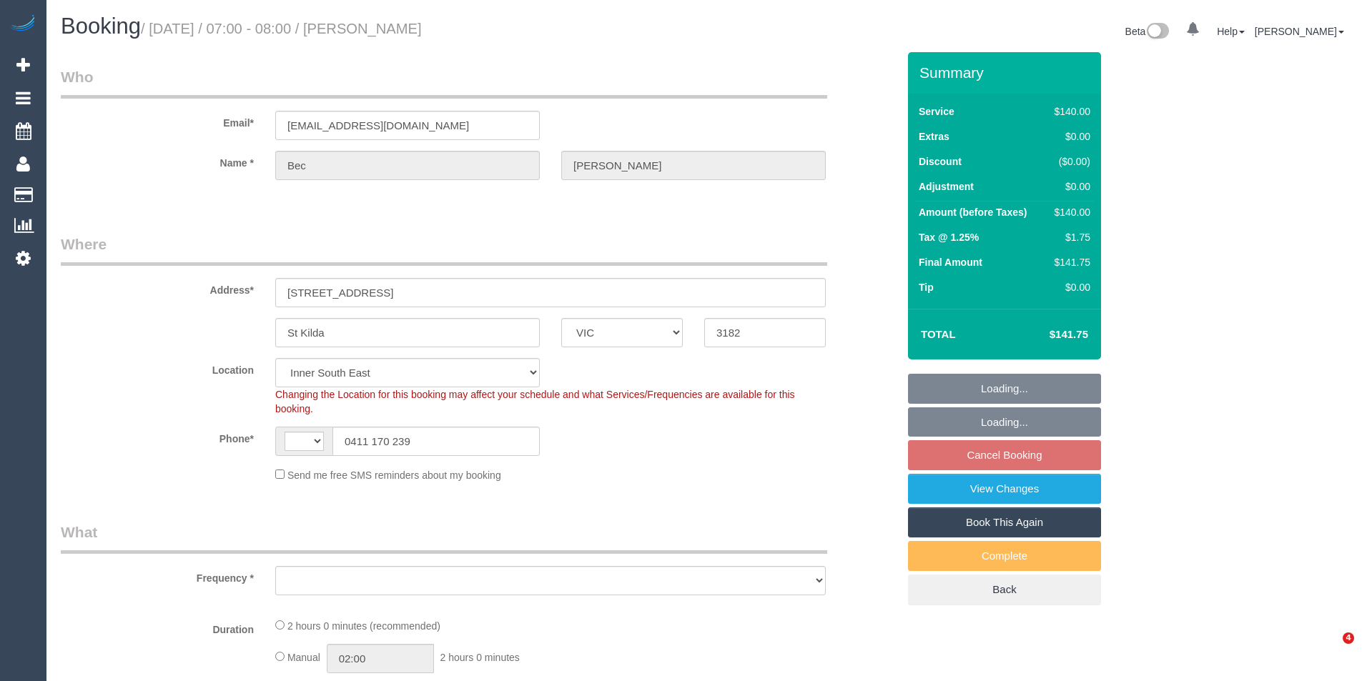
select select "VIC"
select select "object:587"
select select "string:stripe-pm_1RsDdY2GScqysDRVYL3VR2bl"
select select "spot1"
select select "number:29"
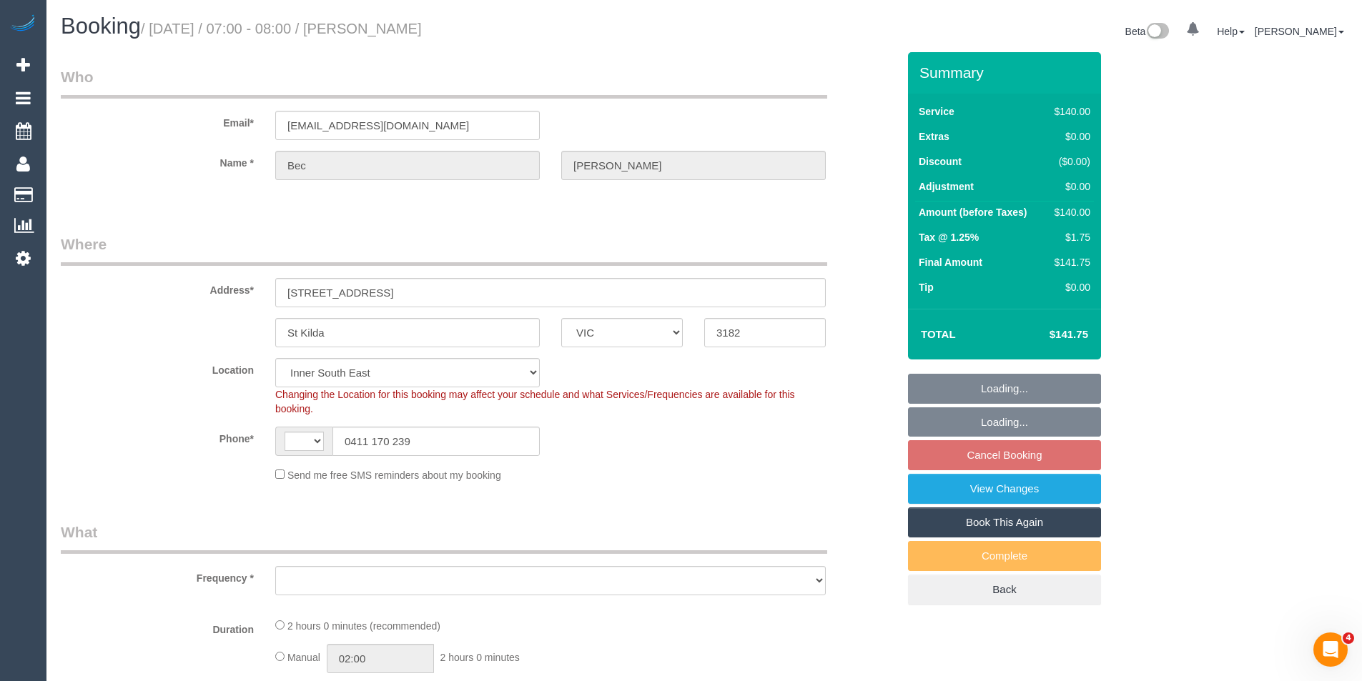
select select "number:14"
select select "number:19"
select select "number:25"
select select "number:11"
select select "string:AU"
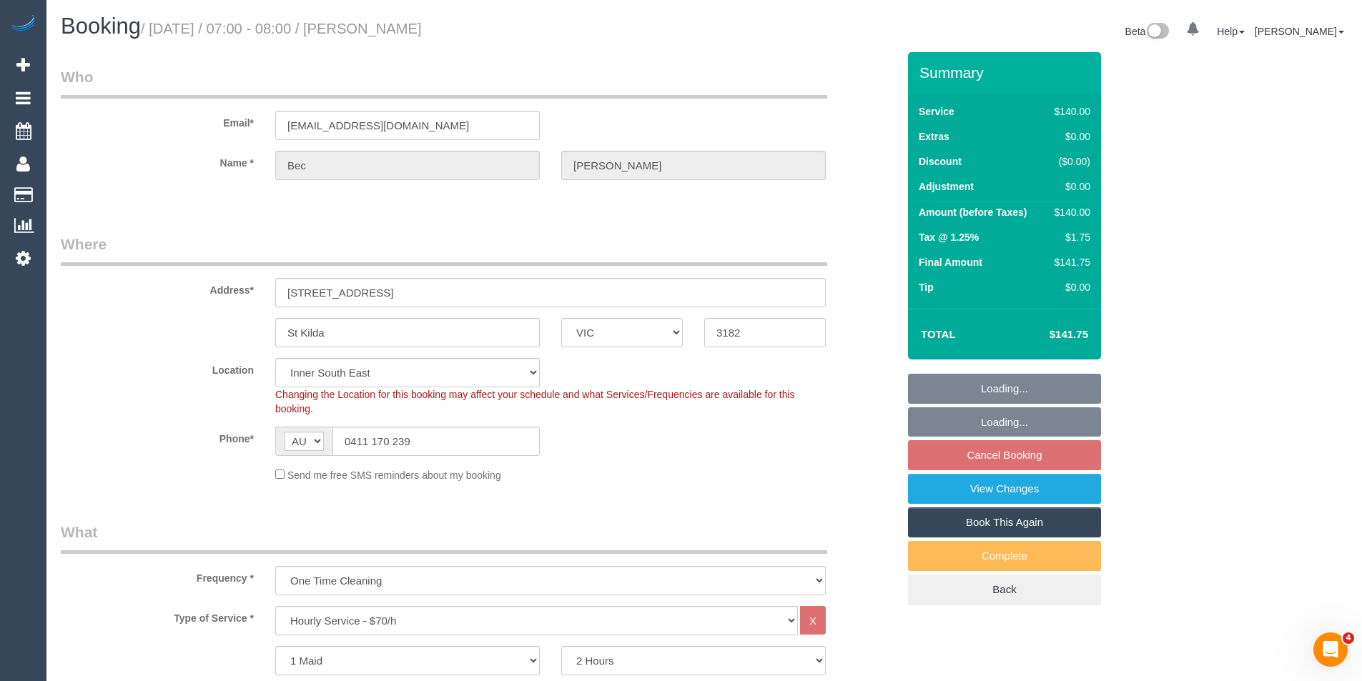
select select "object:844"
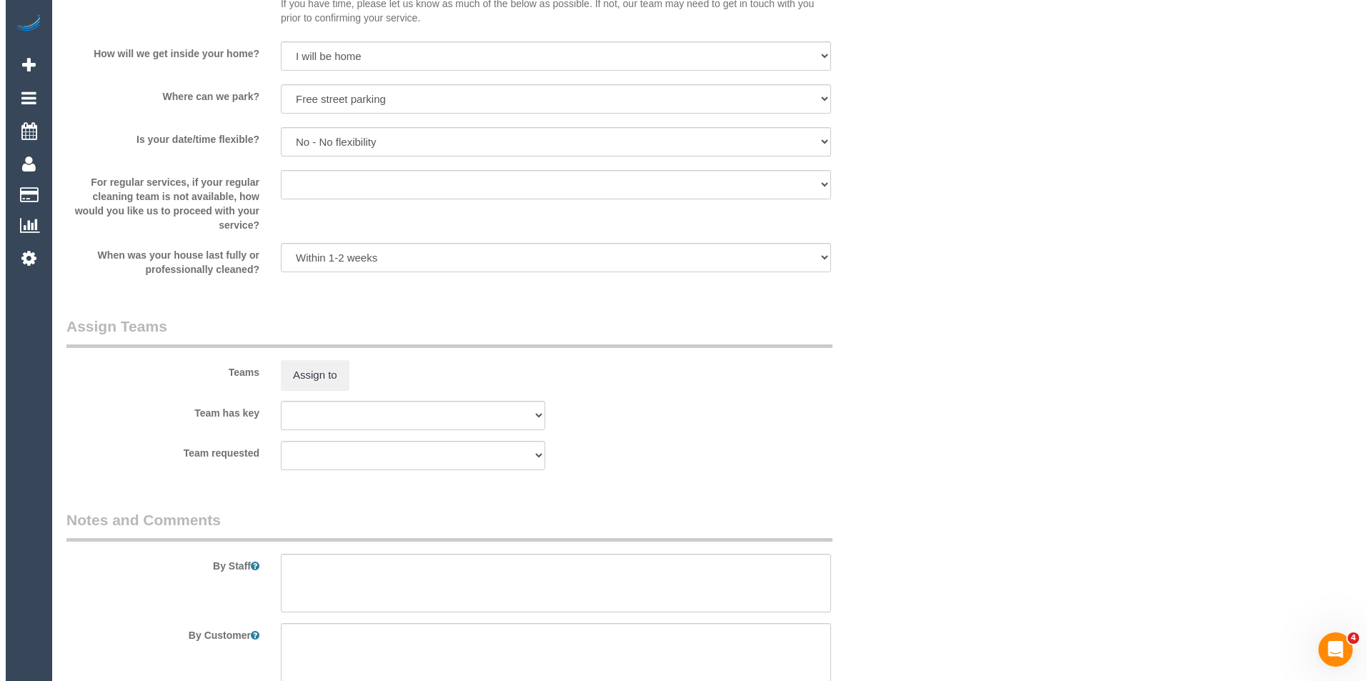
scroll to position [1668, 0]
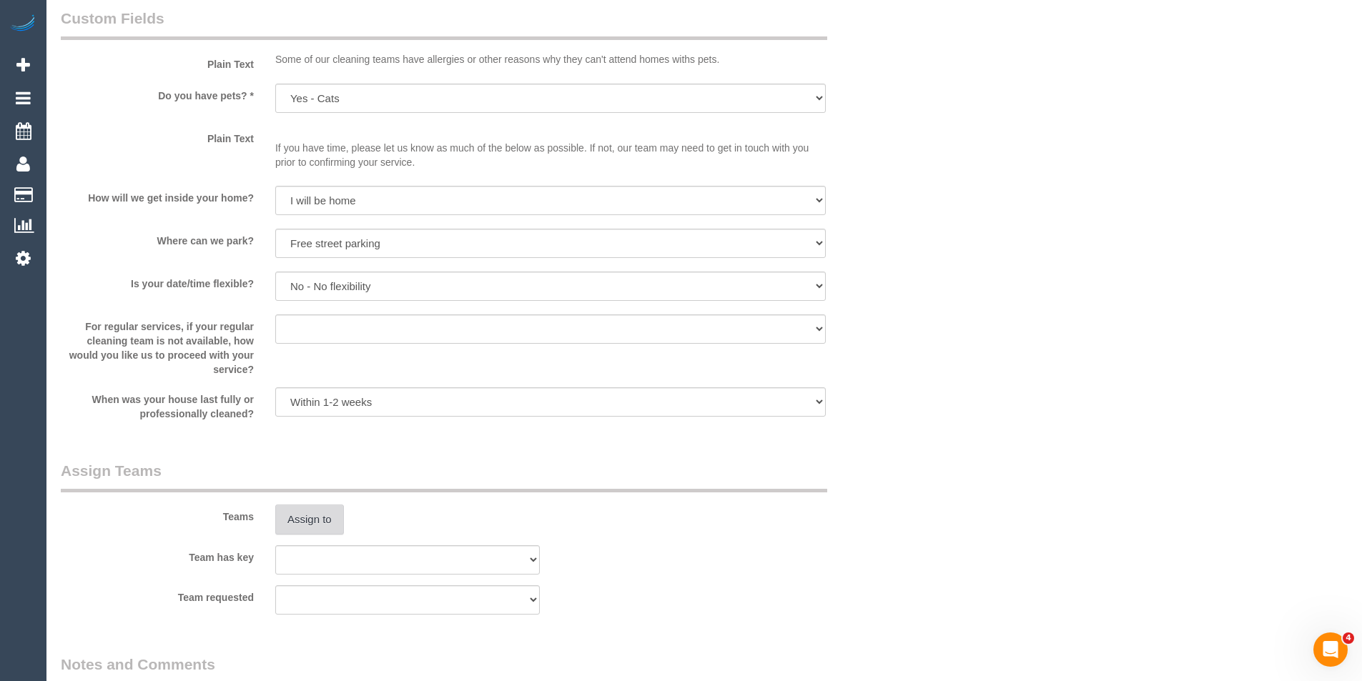
click at [325, 519] on button "Assign to" at bounding box center [309, 520] width 69 height 30
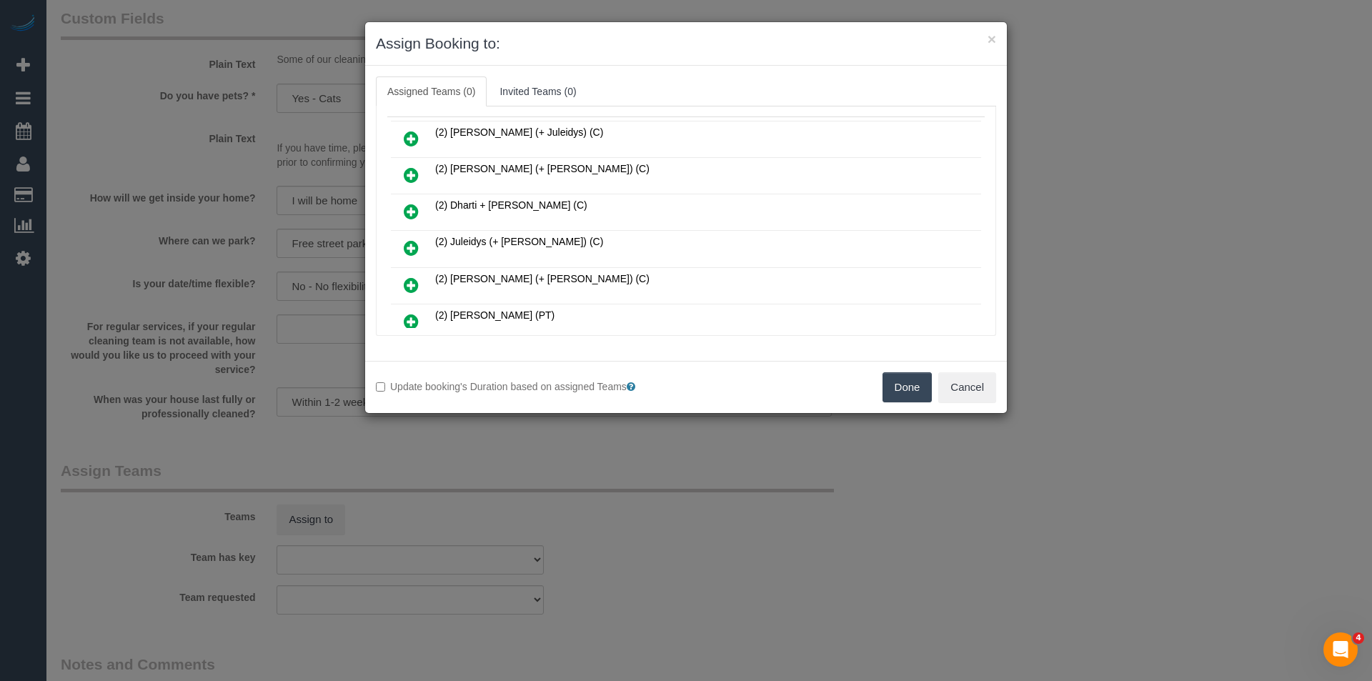
scroll to position [458, 0]
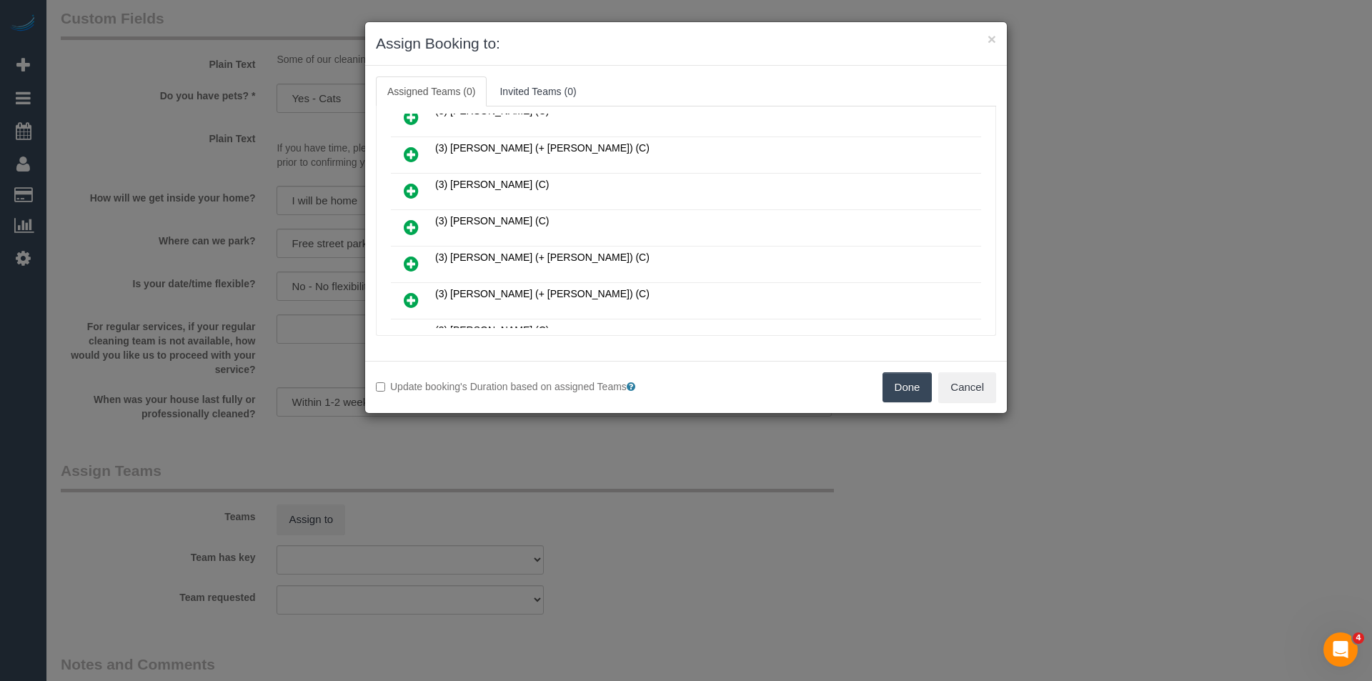
click at [409, 222] on icon at bounding box center [411, 227] width 15 height 17
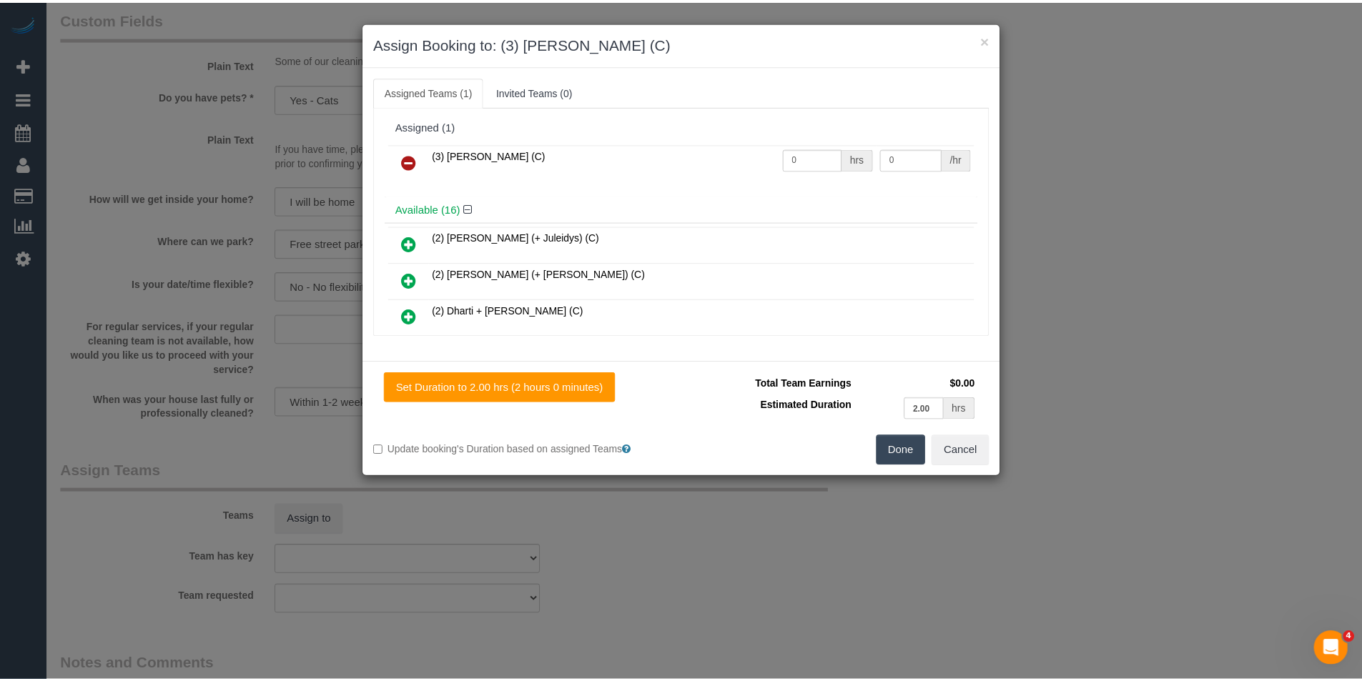
scroll to position [0, 0]
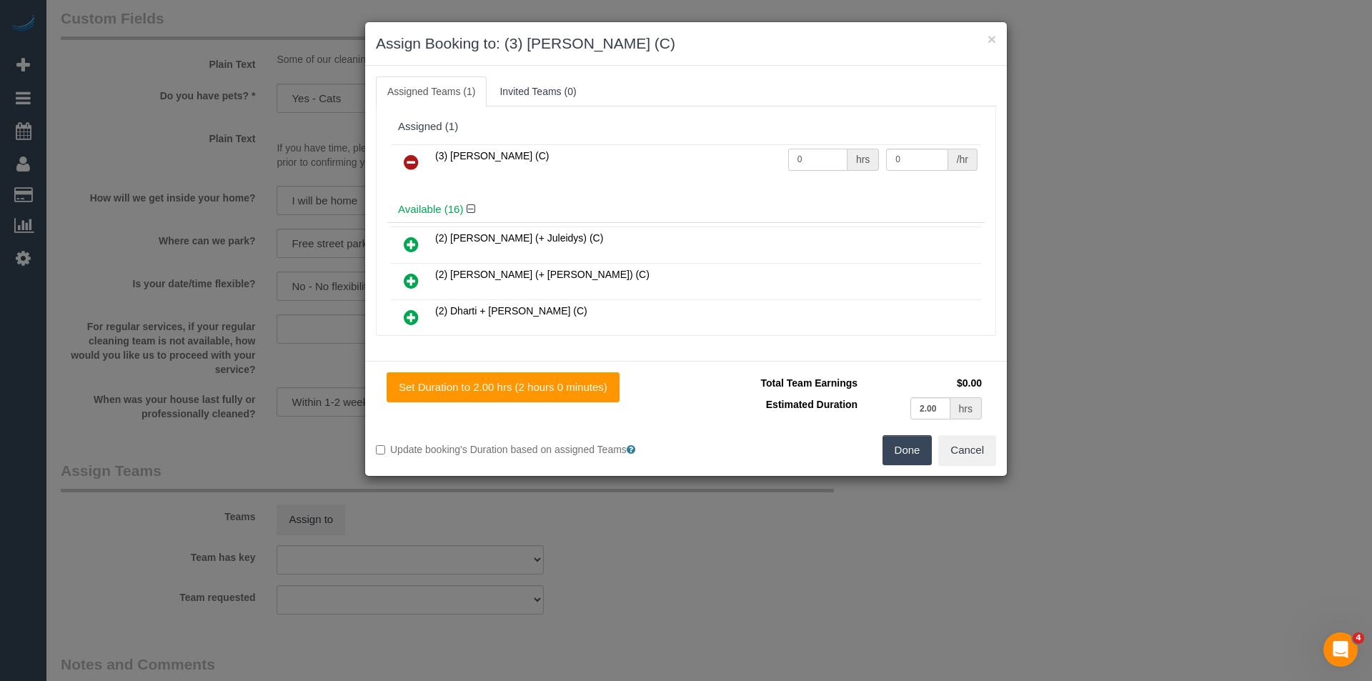
drag, startPoint x: 818, startPoint y: 159, endPoint x: 608, endPoint y: 178, distance: 211.0
click at [619, 182] on div "(3) Nethaki Fernando (C) 0 hrs 0 /hr" at bounding box center [686, 169] width 598 height 56
type input "2"
type input "35"
click at [904, 446] on button "Done" at bounding box center [908, 450] width 50 height 30
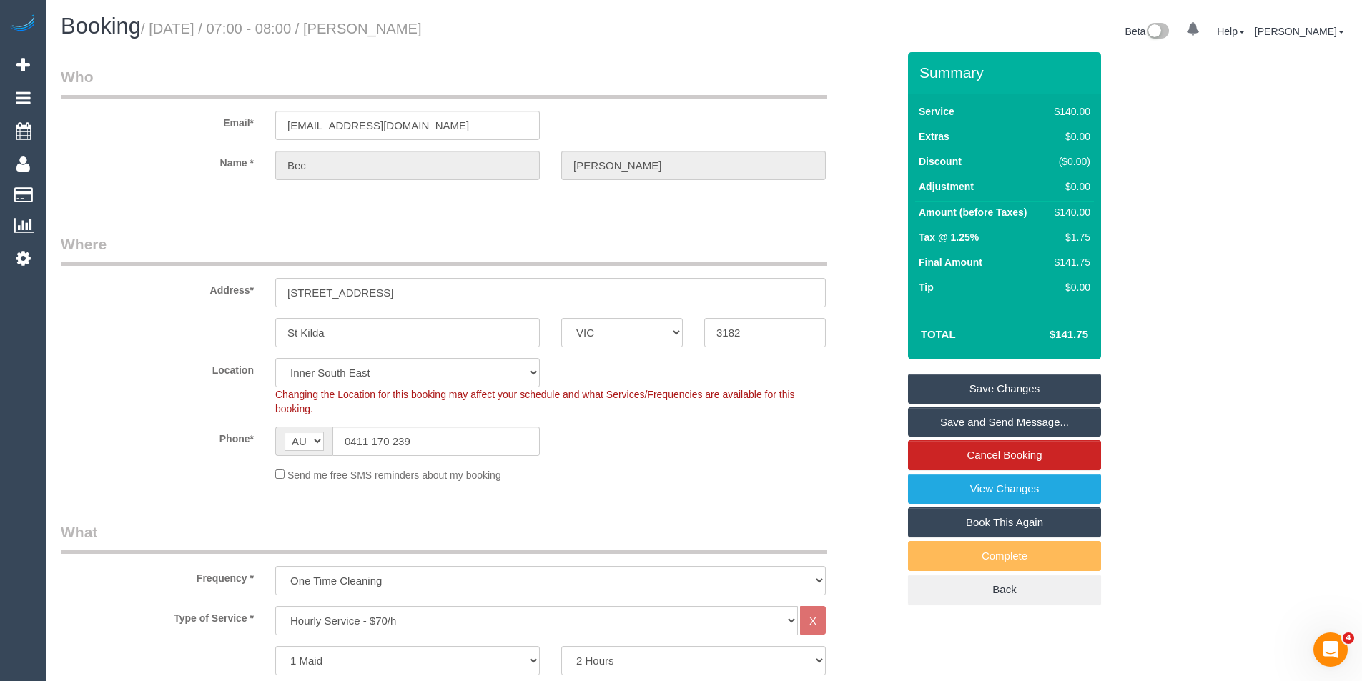
click at [974, 385] on link "Save Changes" at bounding box center [1004, 389] width 193 height 30
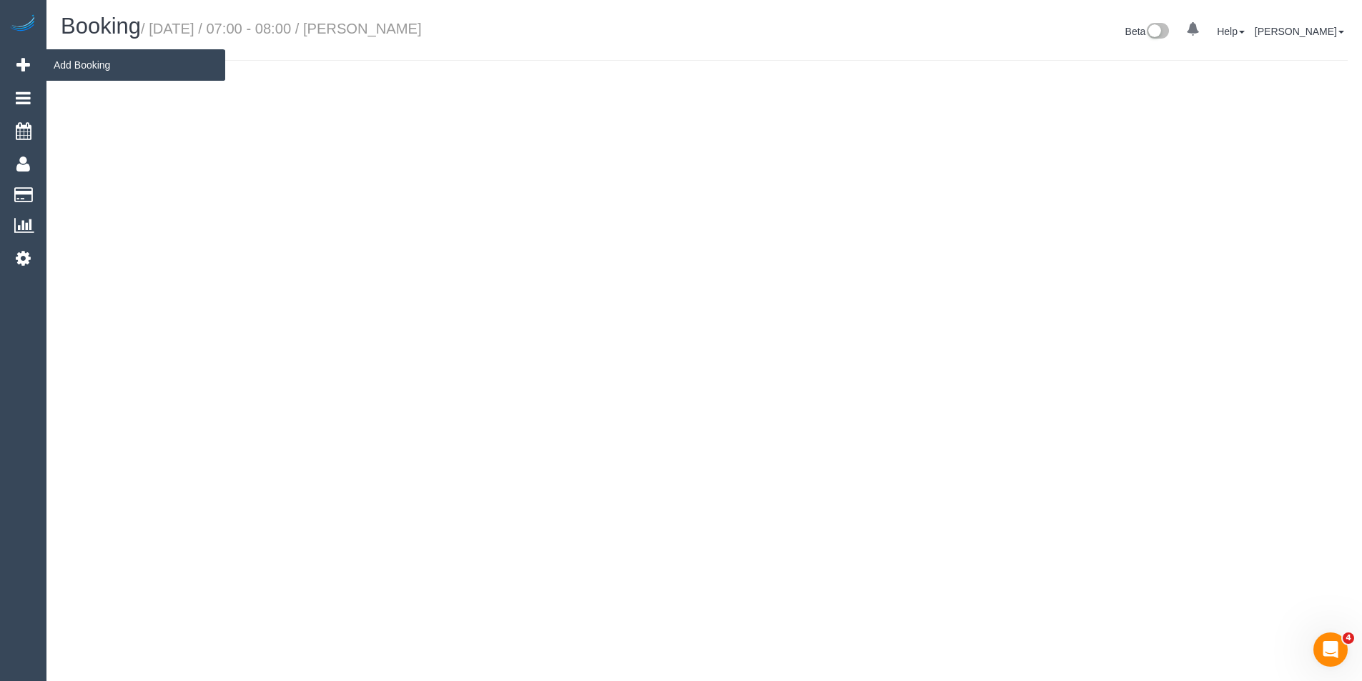
select select "VIC"
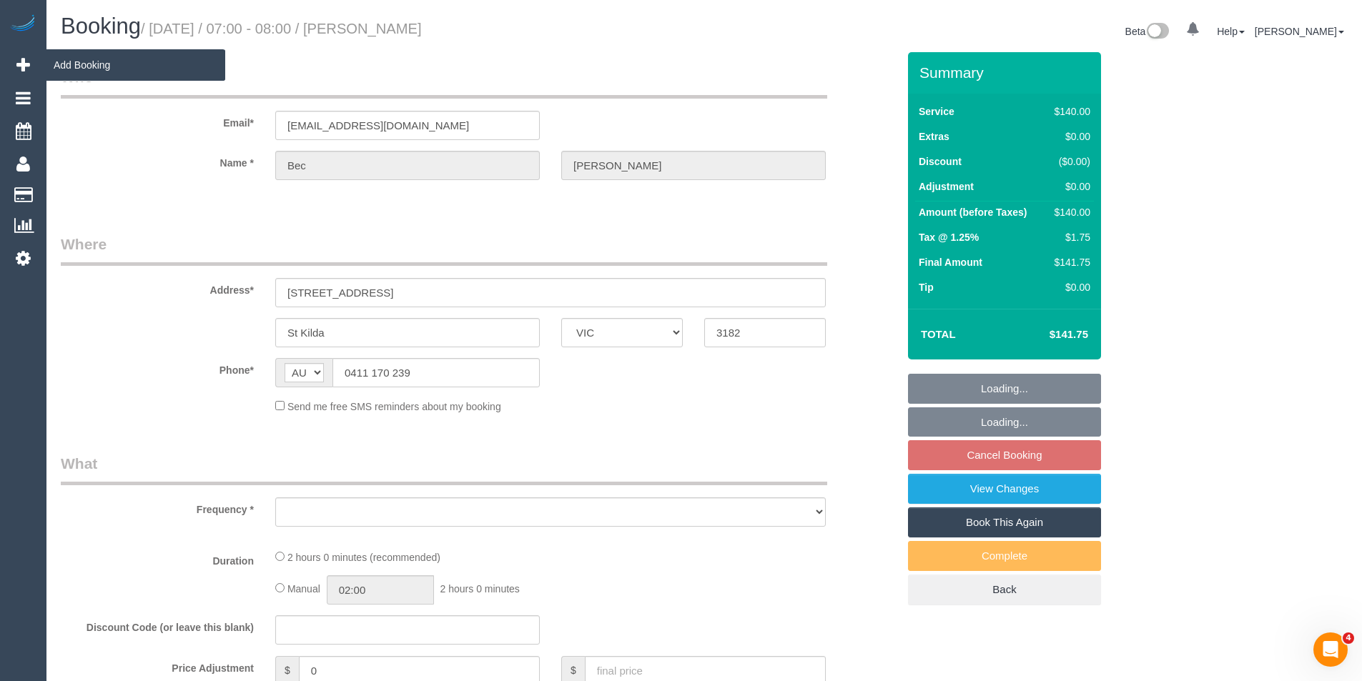
select select "object:4643"
select select "string:stripe-pm_1RsDdY2GScqysDRVYL3VR2bl"
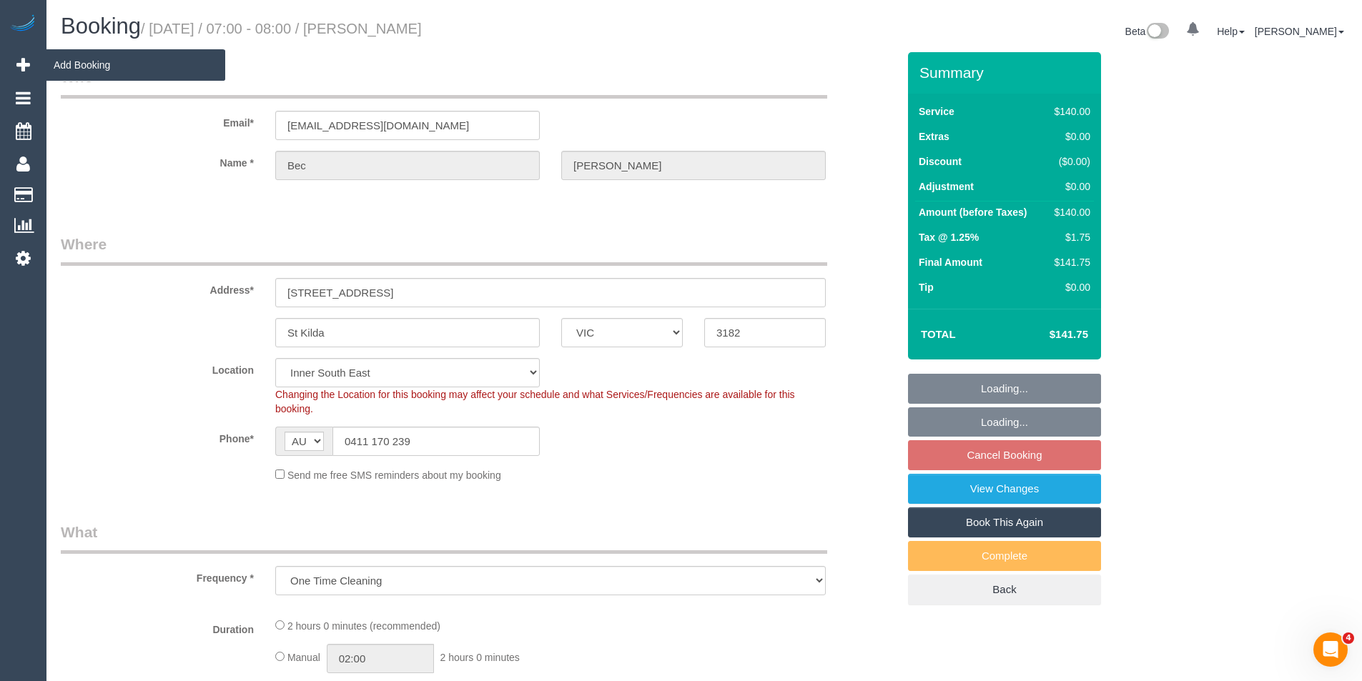
select select "object:4796"
select select "number:29"
select select "number:14"
select select "number:19"
select select "number:25"
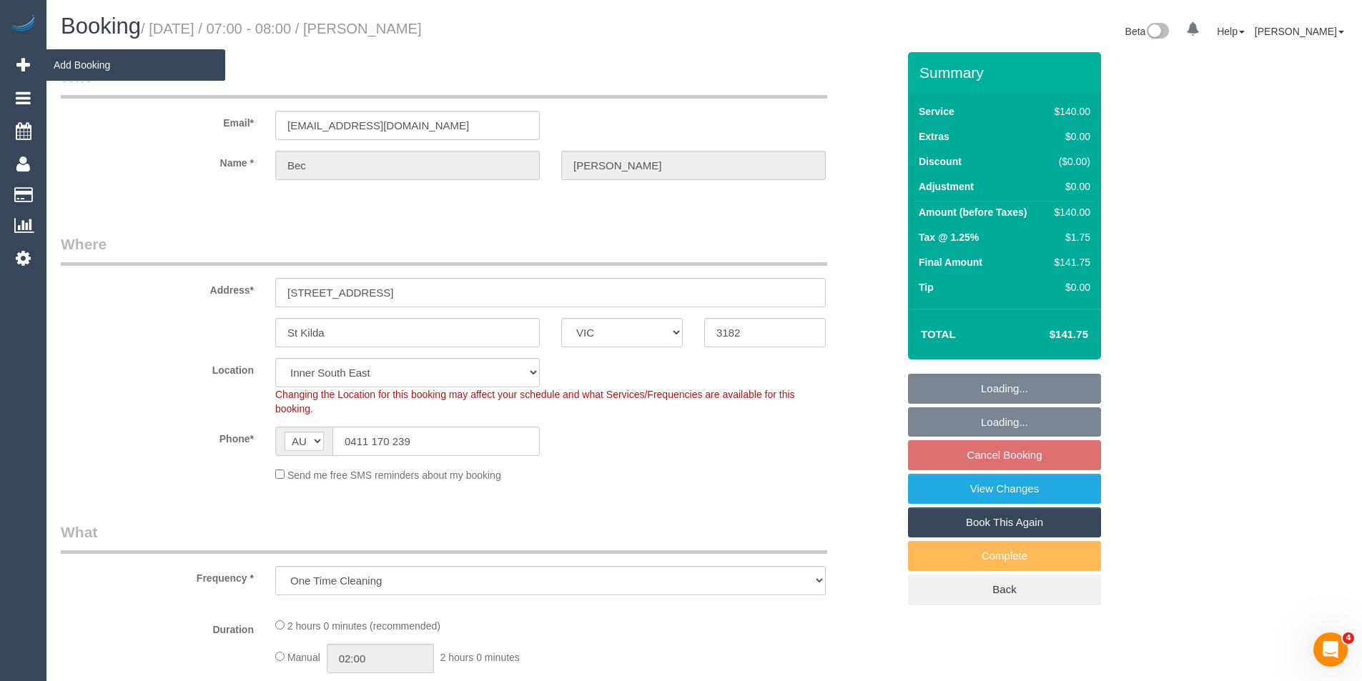
select select "number:11"
select select "spot25"
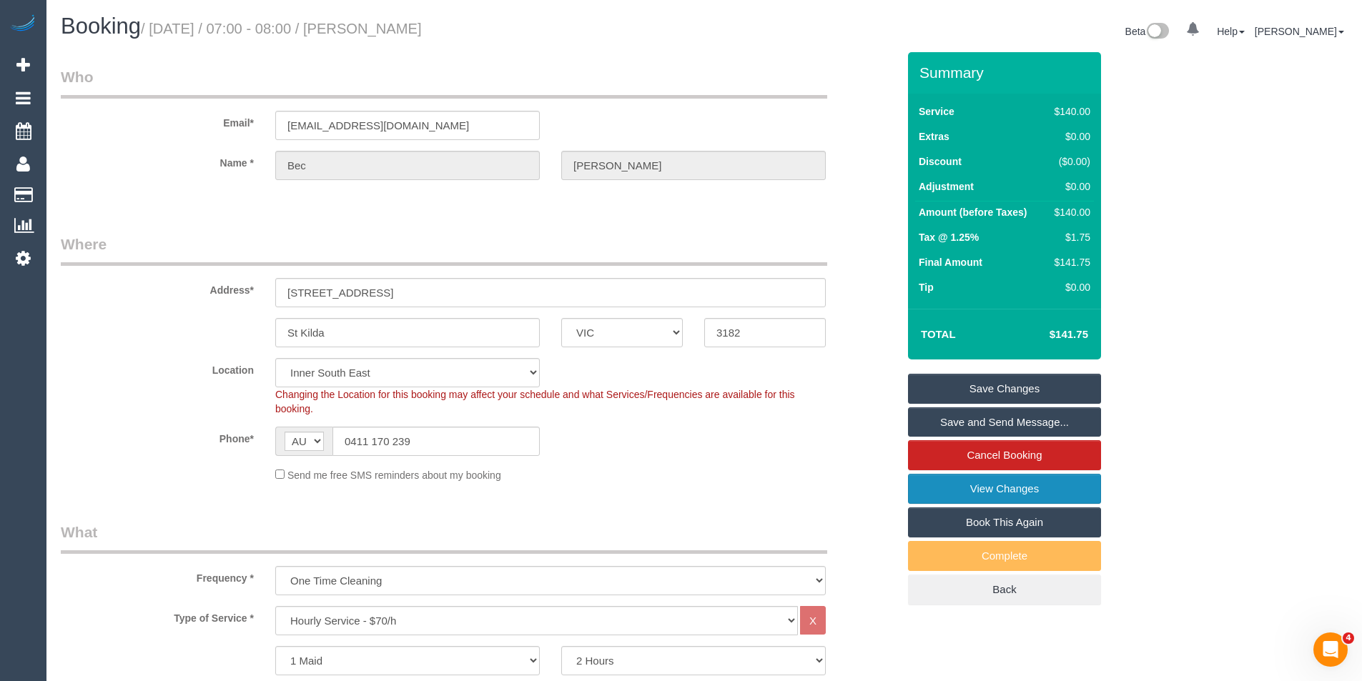
click at [943, 482] on link "View Changes" at bounding box center [1004, 489] width 193 height 30
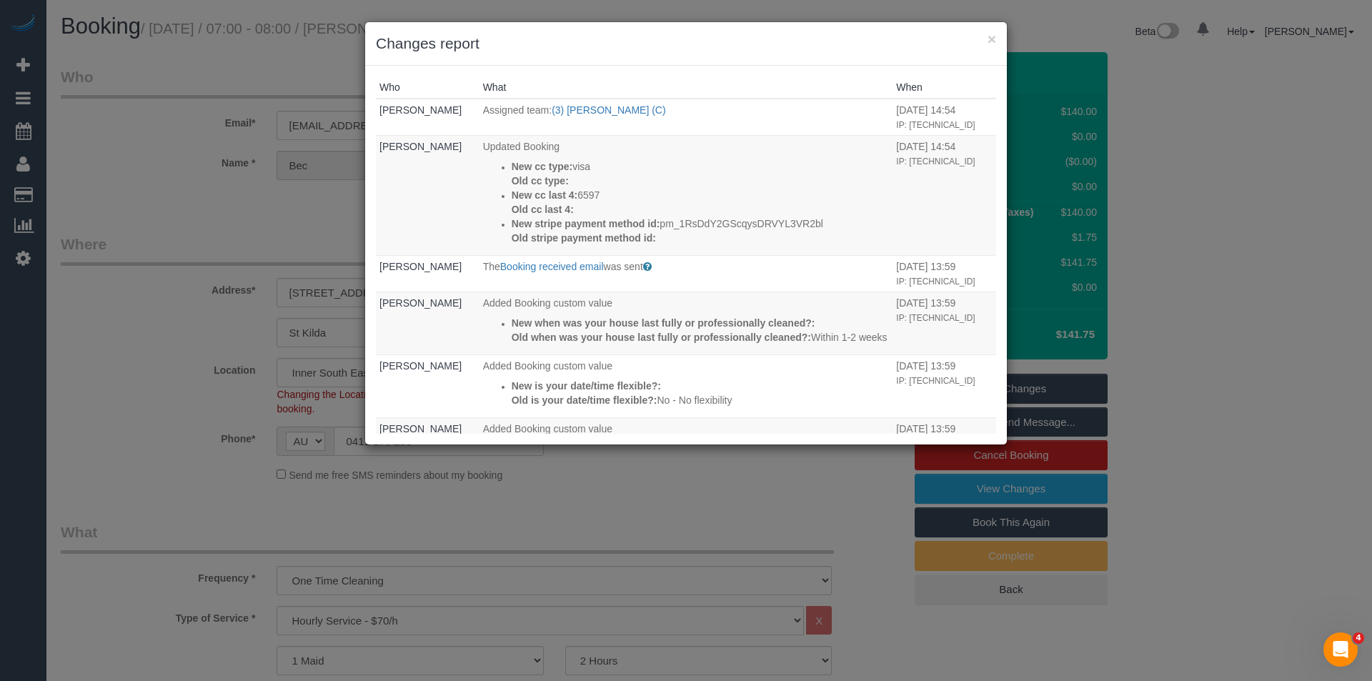
click at [688, 482] on div "× Changes report Who What When Bronie Bryant Assigned team: (3) Nethaki Fernand…" at bounding box center [686, 340] width 1372 height 681
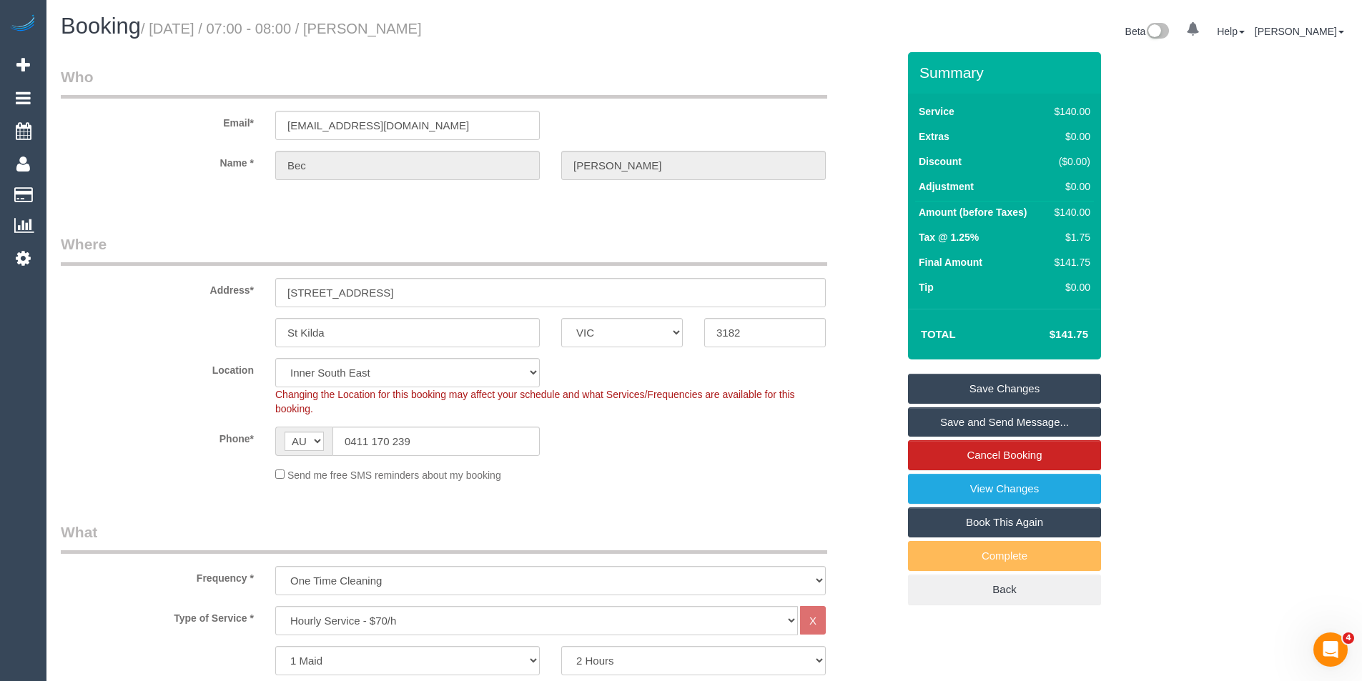
click at [974, 429] on link "Save and Send Message..." at bounding box center [1004, 422] width 193 height 30
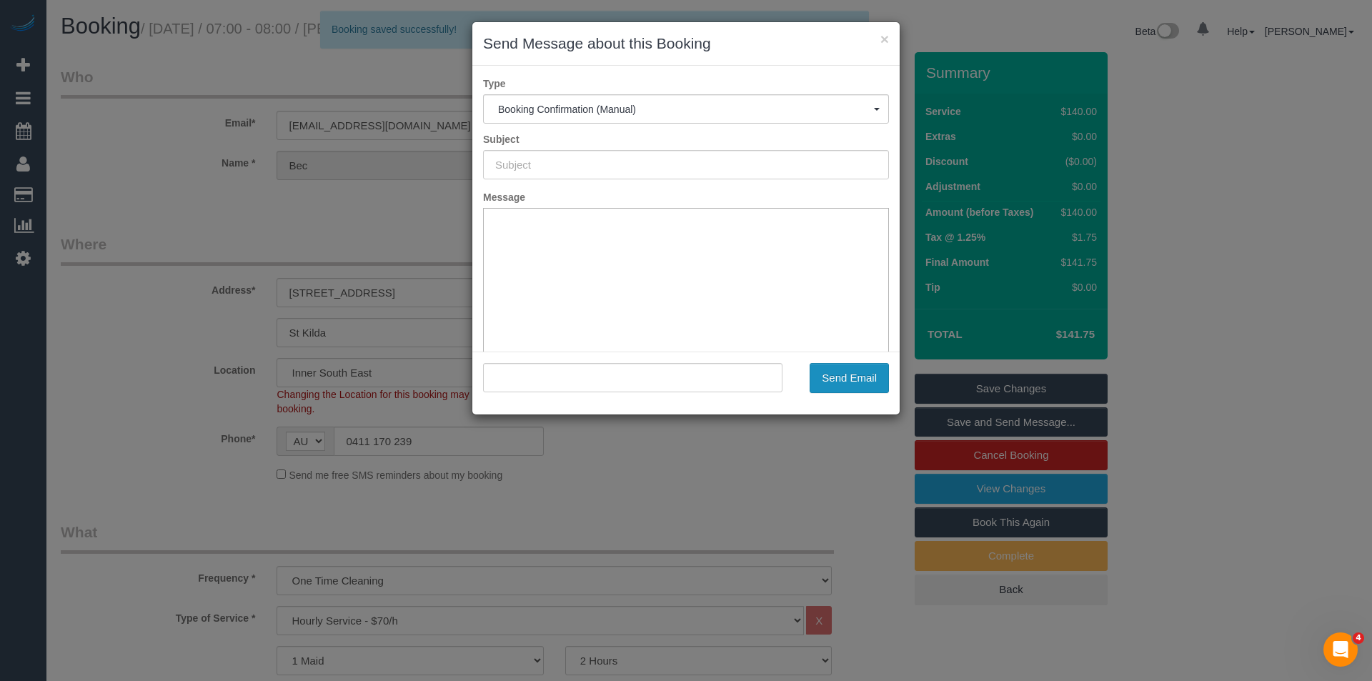
type input "Booking Confirmed"
type input ""Bec Gregory-Pahlow" <gregbec1@gmail.com>"
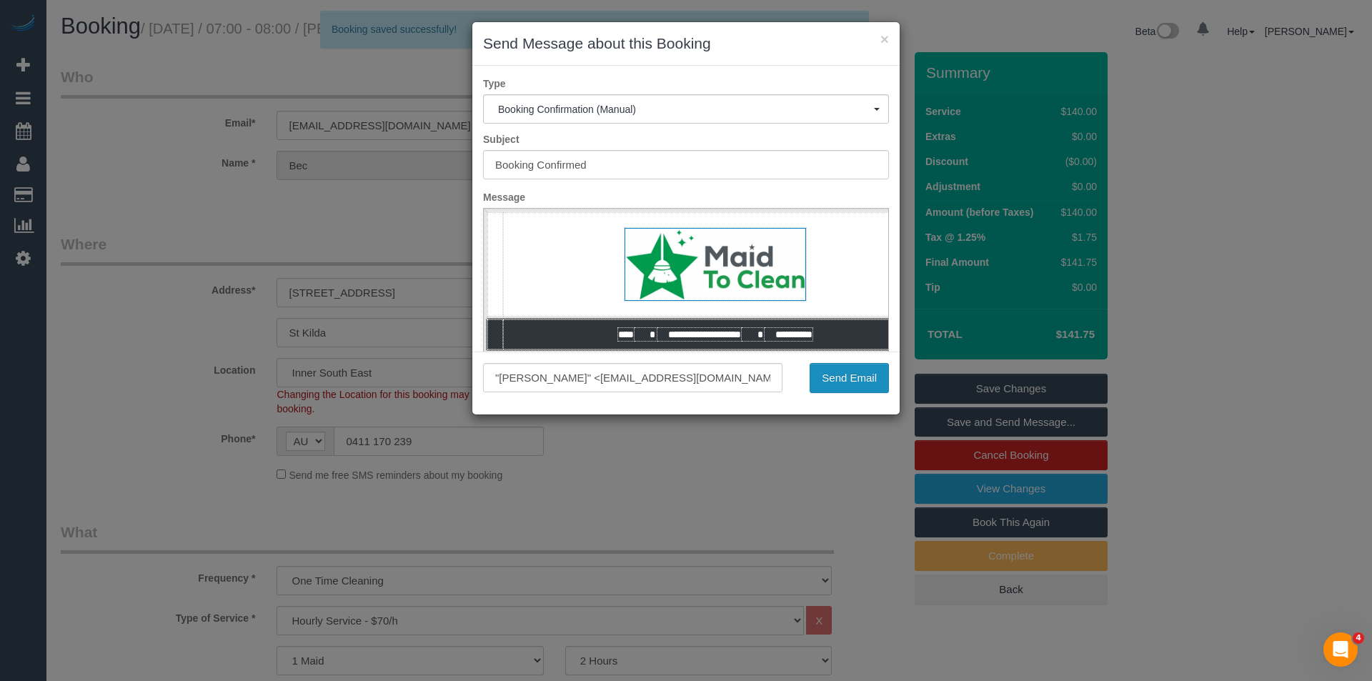
click at [839, 374] on button "Send Email" at bounding box center [849, 378] width 79 height 30
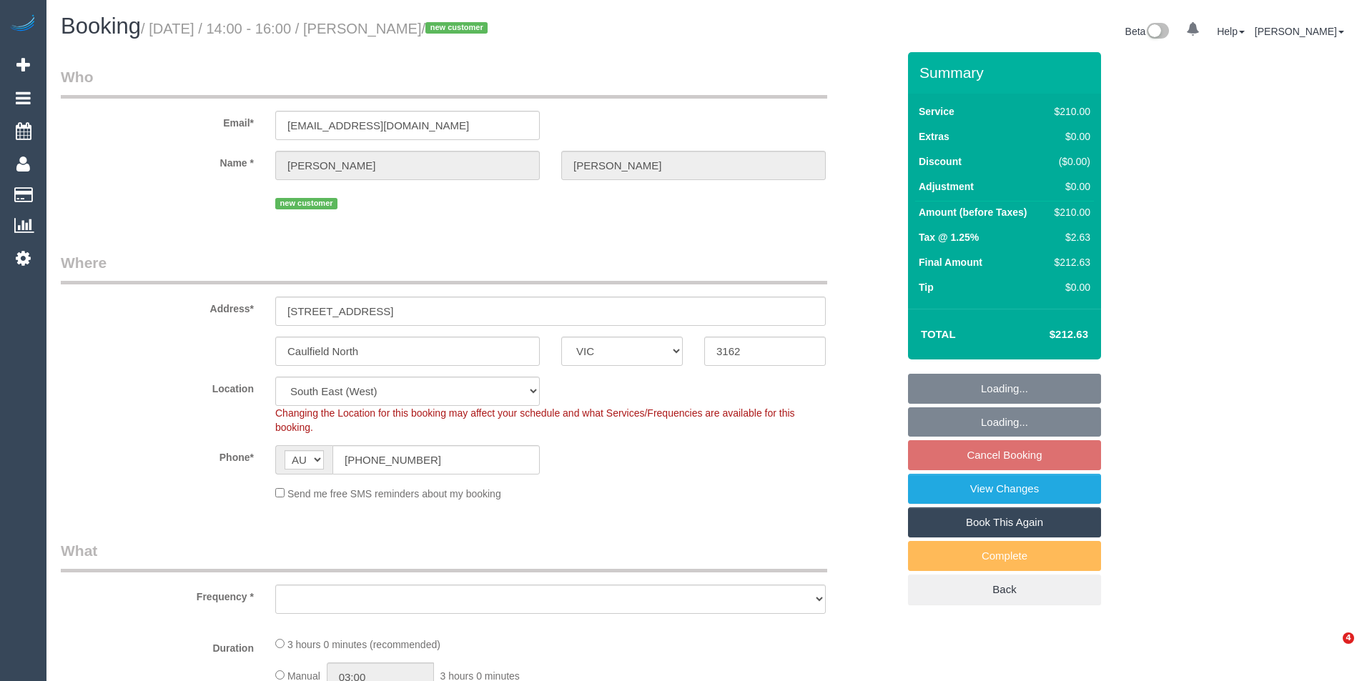
select select "VIC"
select select "string:stripe-pm_1S0Yu42GScqysDRVdAUA5xOn"
select select "object:554"
select select "180"
select select "number:28"
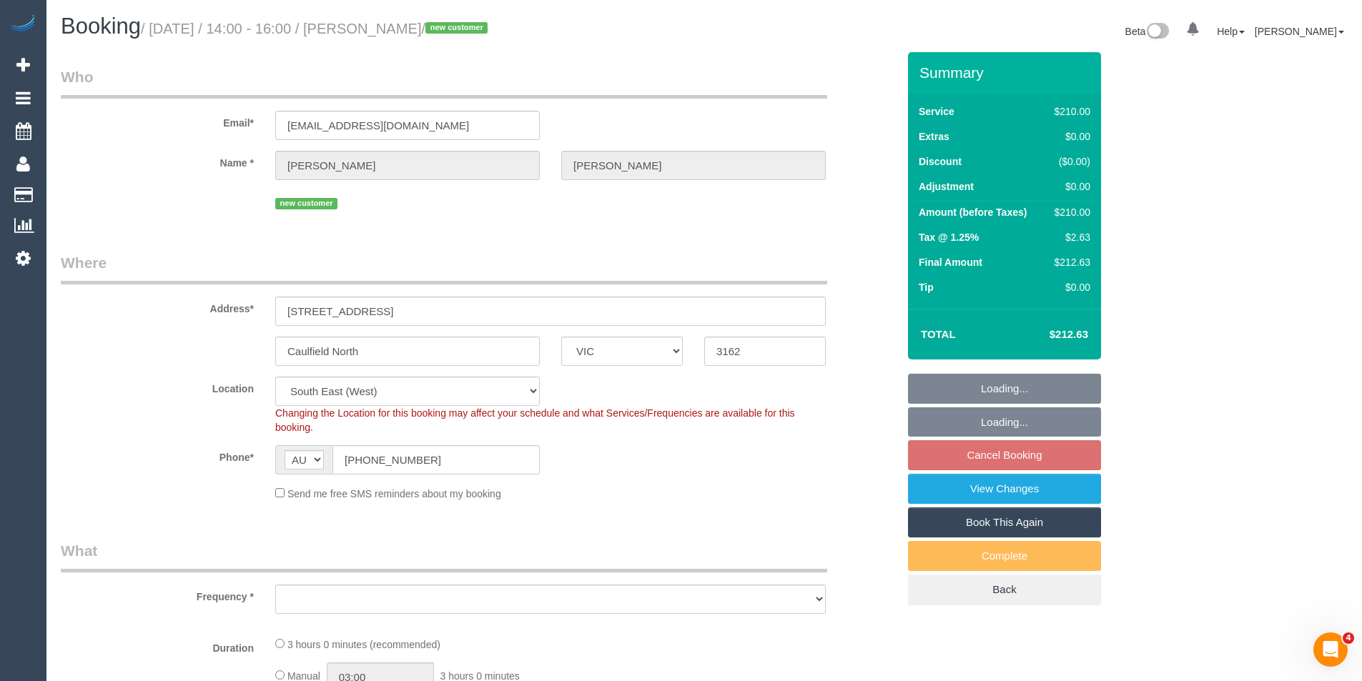
select select "number:17"
select select "number:19"
select select "number:36"
select select "object:869"
select select "spot4"
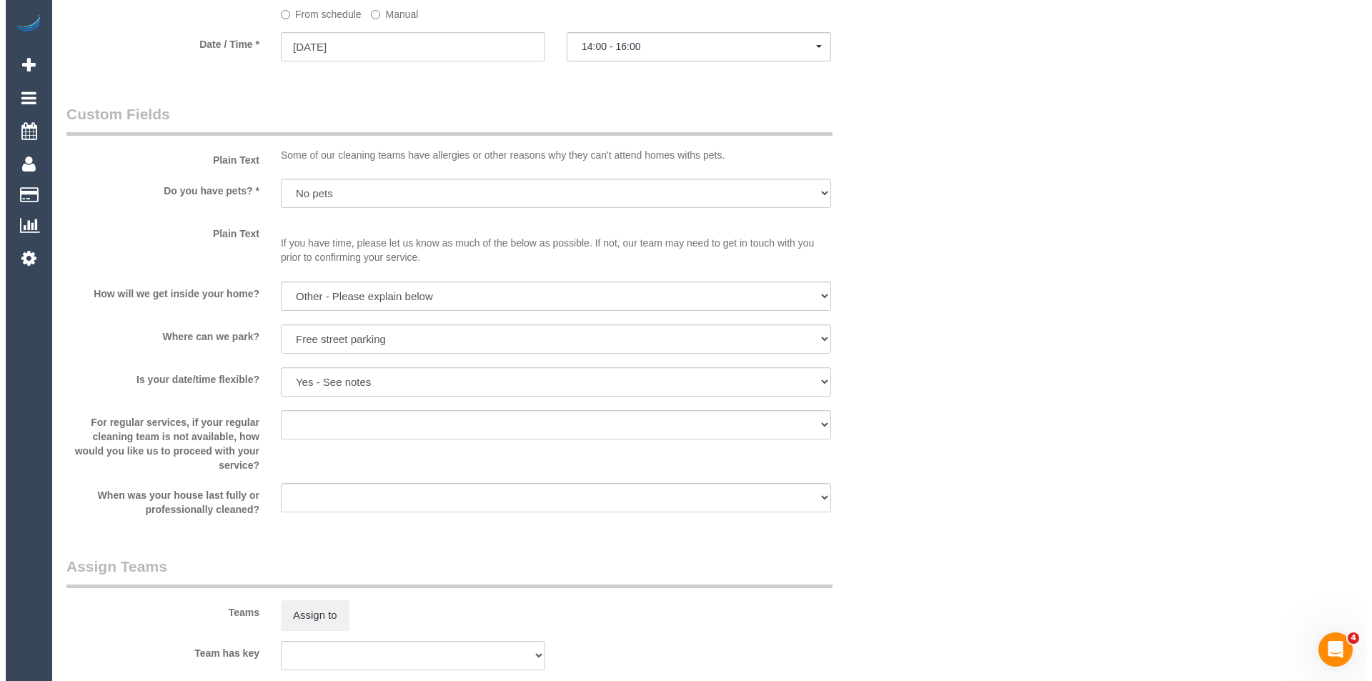
scroll to position [1787, 0]
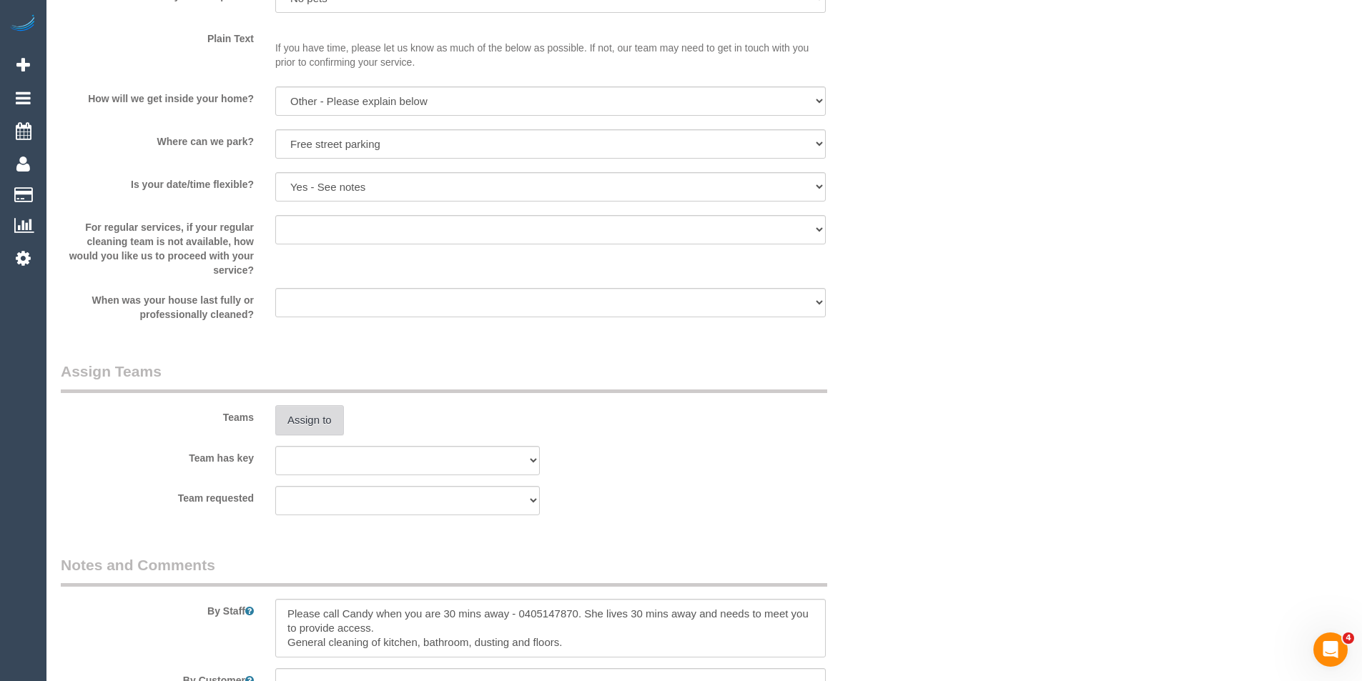
click at [292, 432] on button "Assign to" at bounding box center [309, 420] width 69 height 30
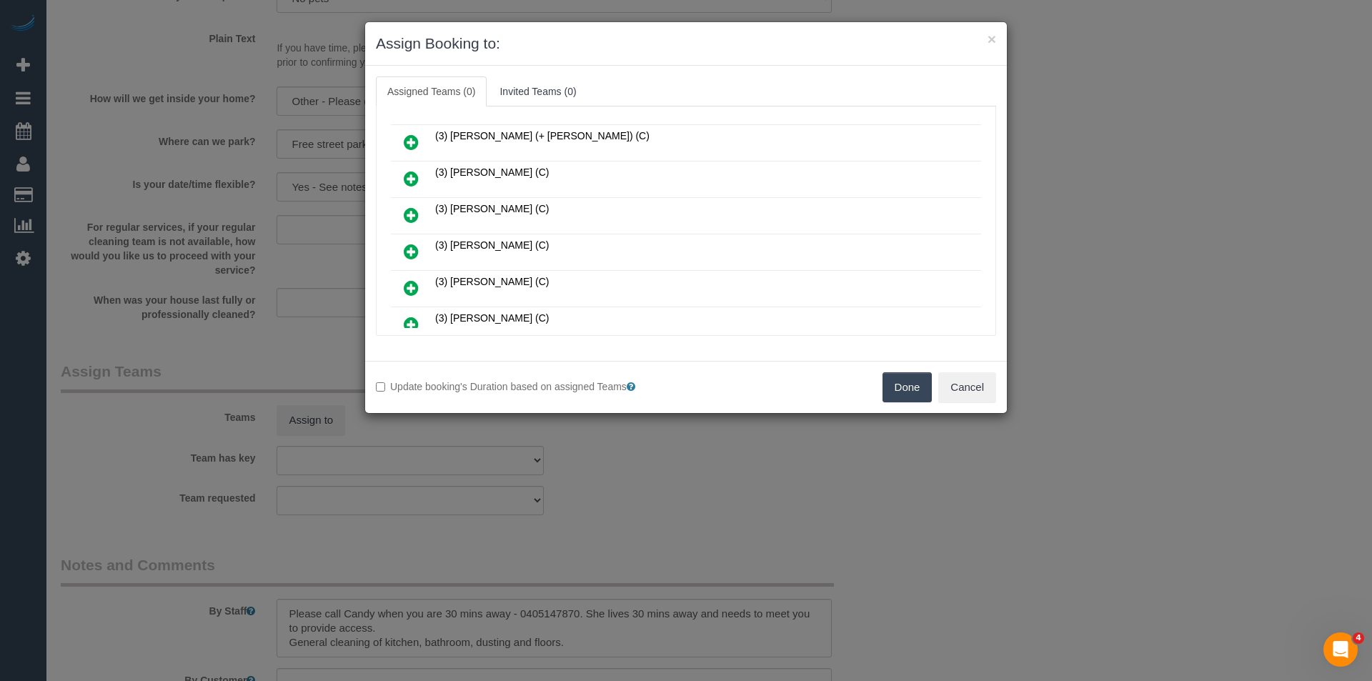
click at [410, 252] on icon at bounding box center [411, 251] width 15 height 17
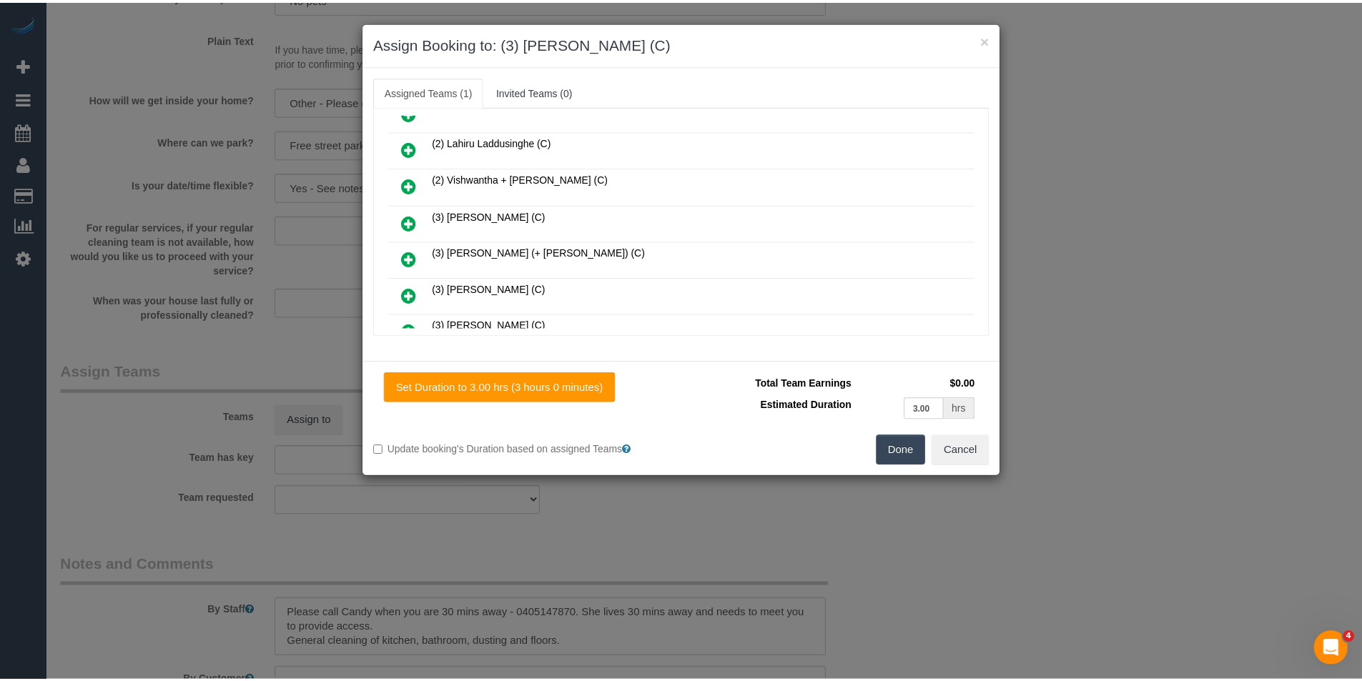
scroll to position [0, 0]
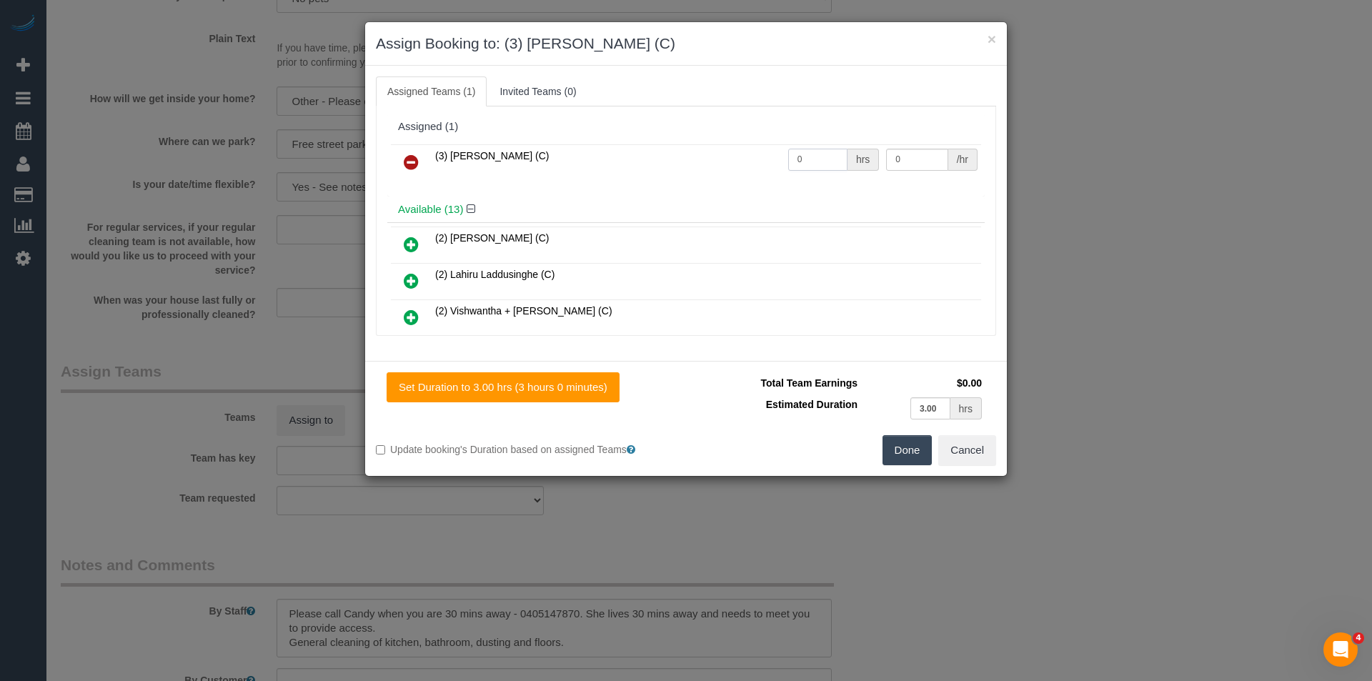
drag, startPoint x: 808, startPoint y: 157, endPoint x: 567, endPoint y: 139, distance: 241.6
click at [614, 147] on tr "(3) Nethaki Fernando (C) 0 hrs 0 /hr" at bounding box center [686, 162] width 590 height 36
type input "3"
type input "35"
click at [910, 457] on button "Done" at bounding box center [908, 450] width 50 height 30
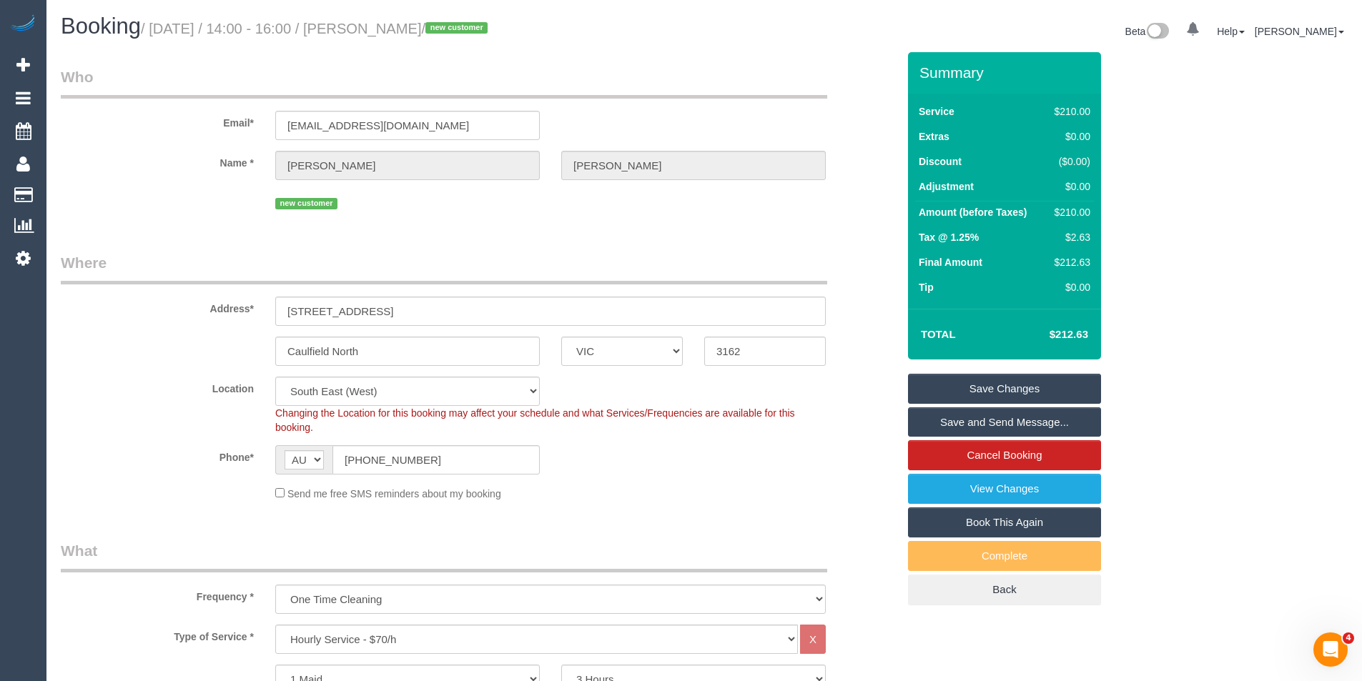
click at [959, 427] on link "Save and Send Message..." at bounding box center [1004, 422] width 193 height 30
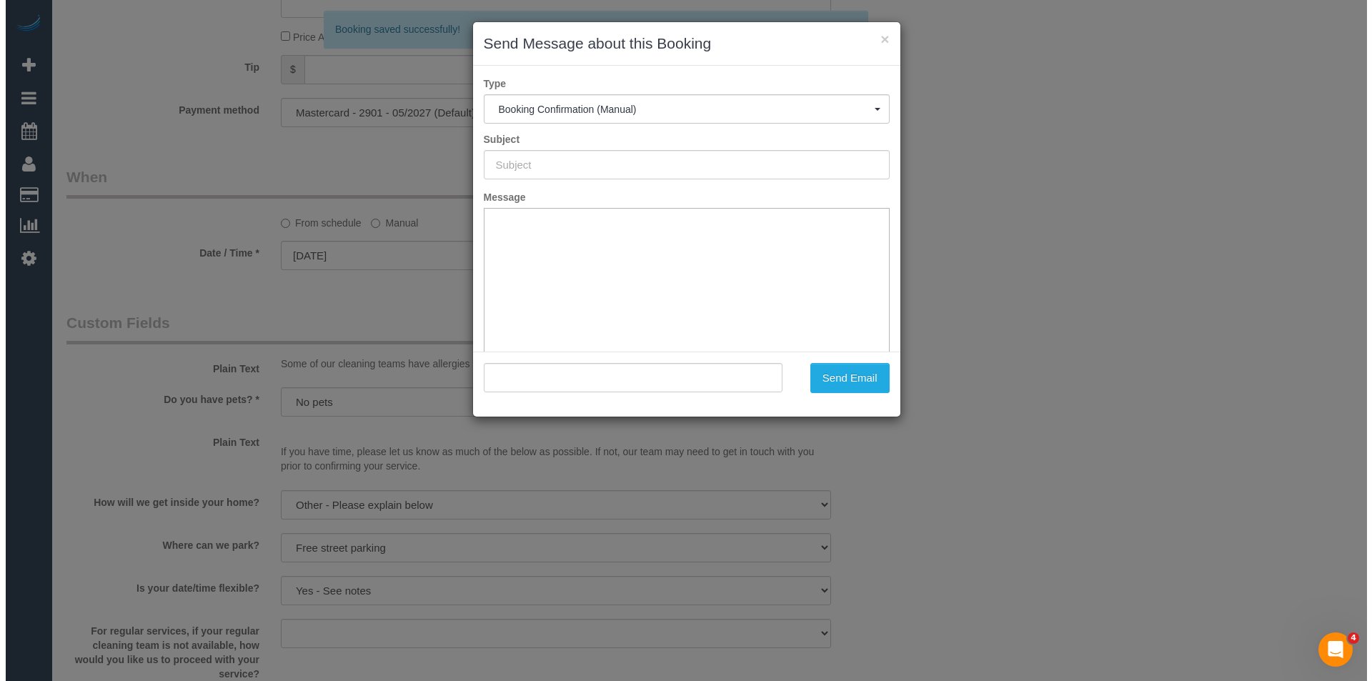
scroll to position [1287, 0]
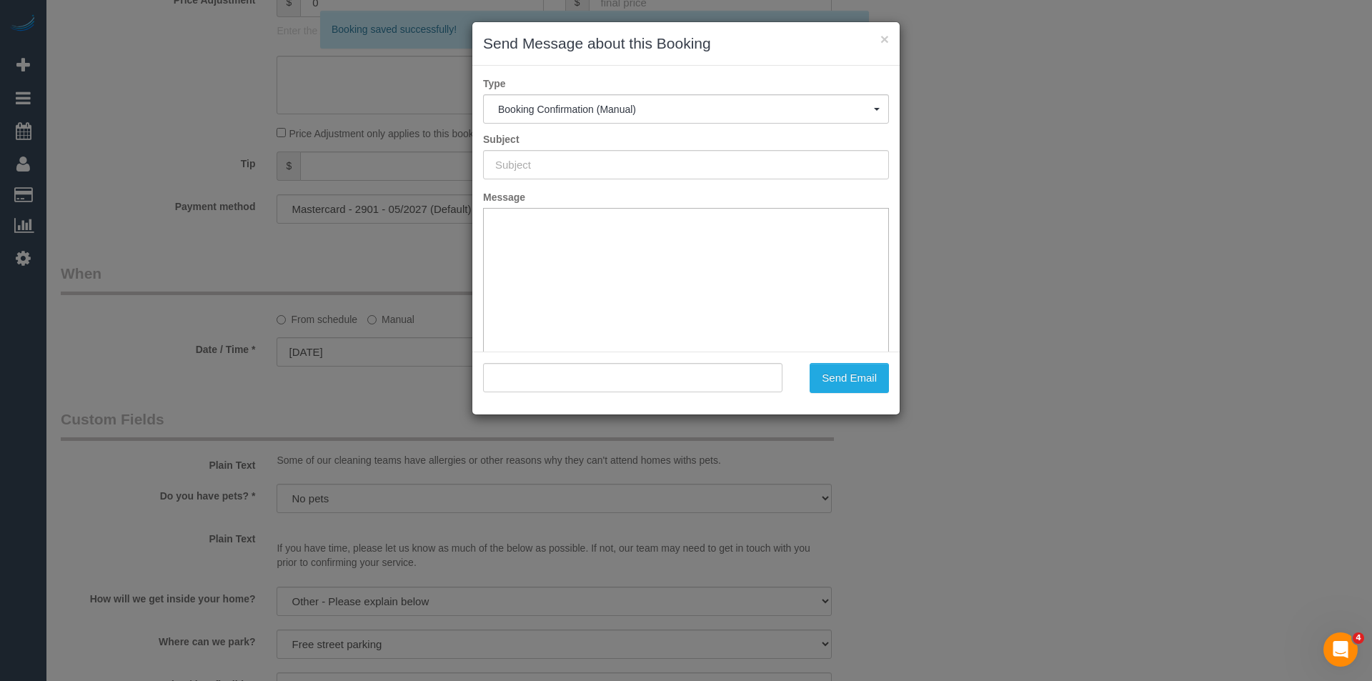
type input "Booking Confirmed"
type input ""Sally Tuckfield" <saltuckfield@gmail.com>"
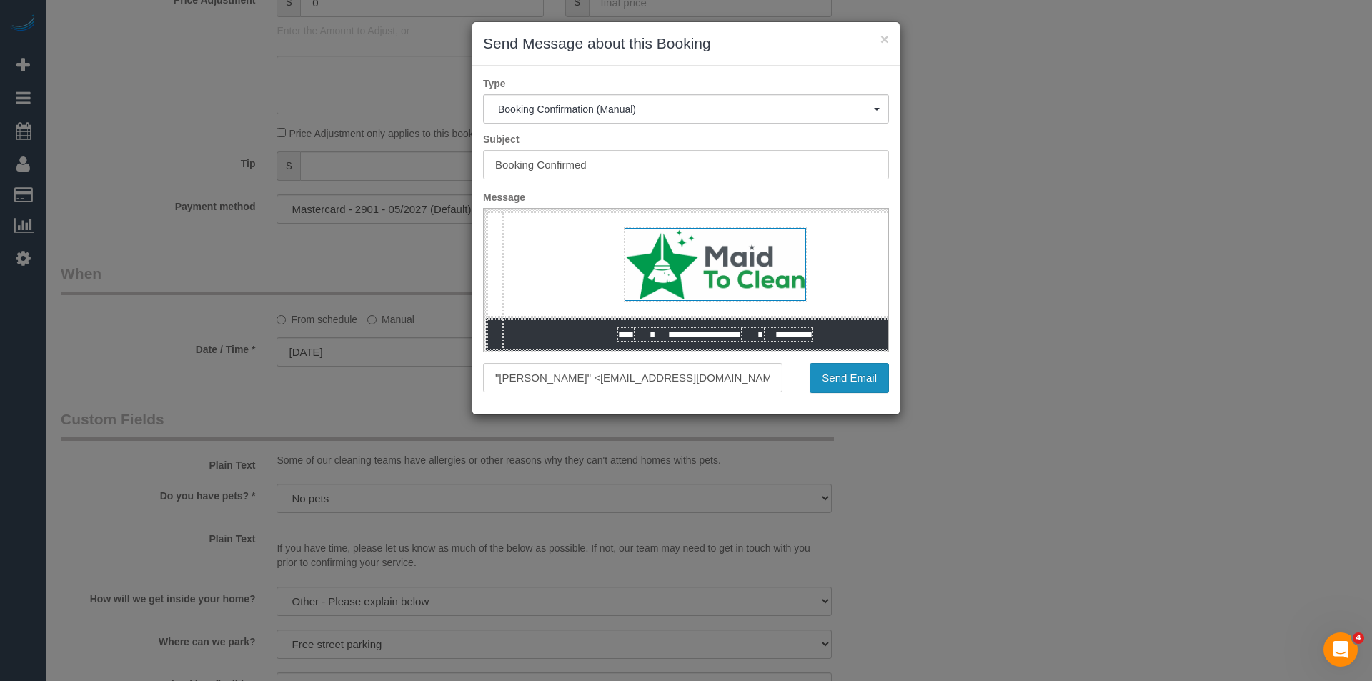
click at [851, 387] on button "Send Email" at bounding box center [849, 378] width 79 height 30
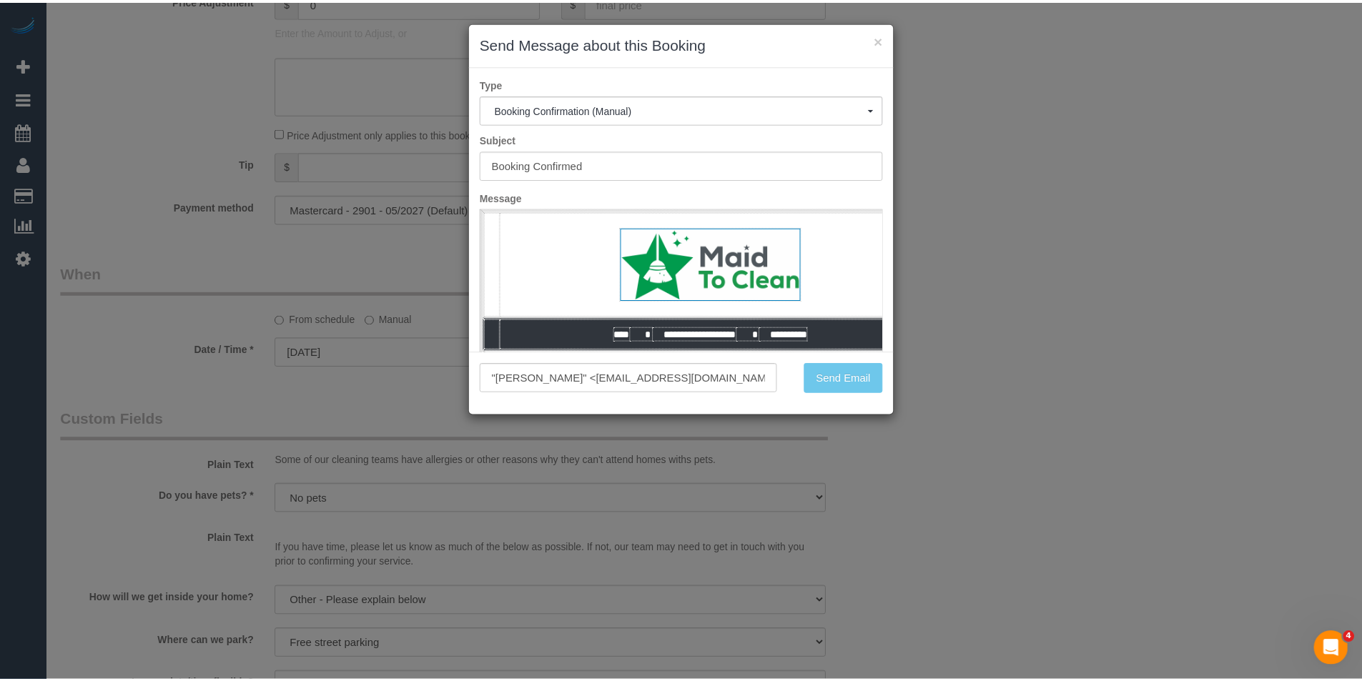
scroll to position [133, 0]
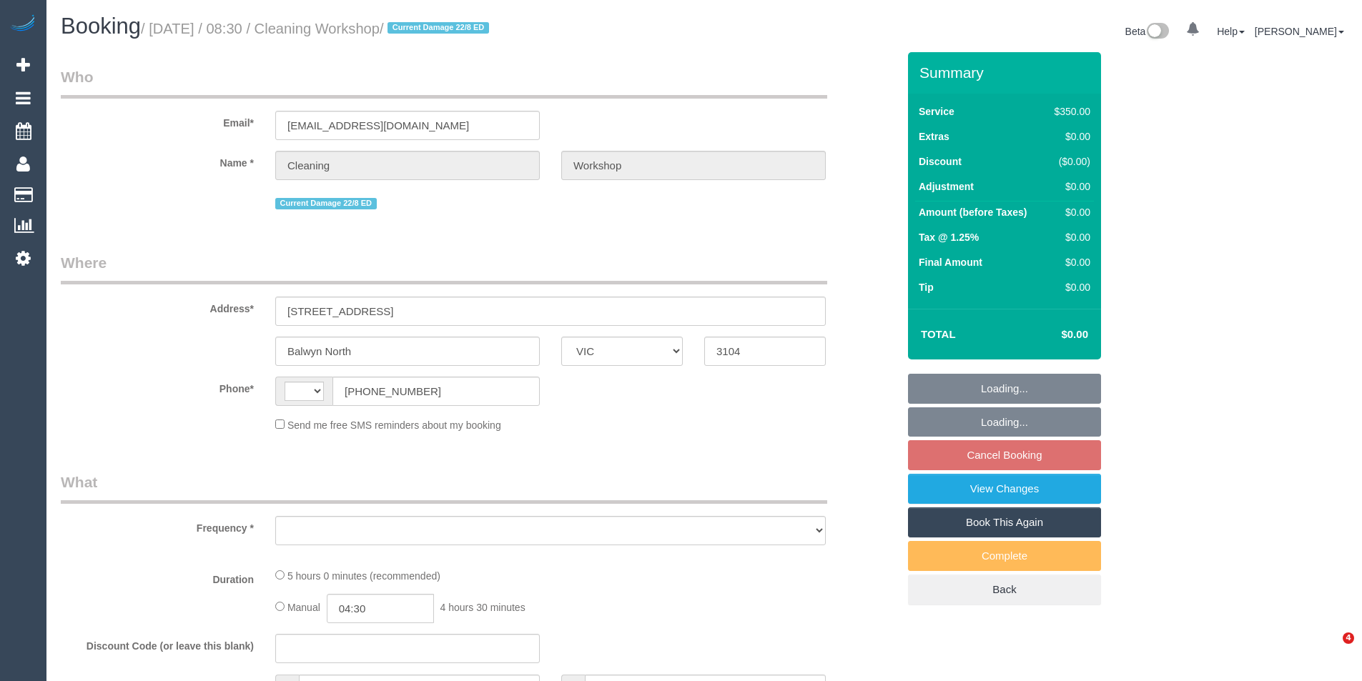
select select "VIC"
select select "300"
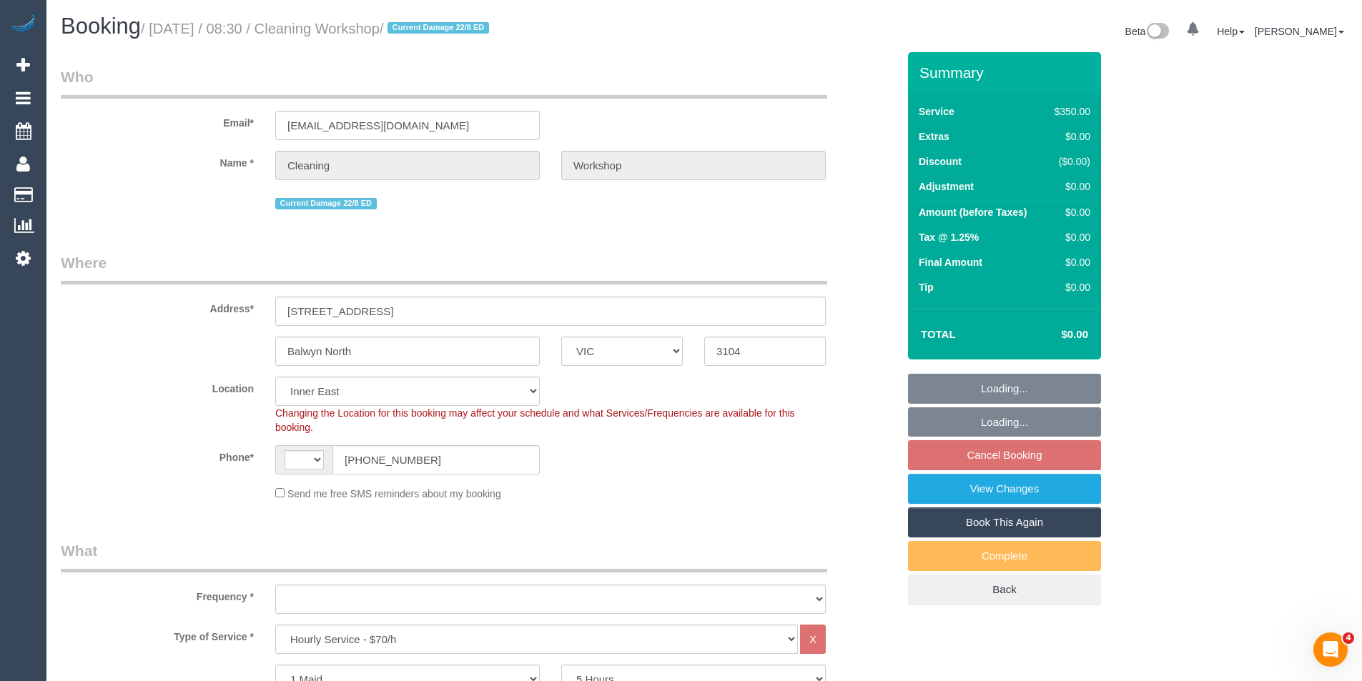
select select "string:AU"
select select "object:1444"
select select "number:28"
select select "object:1453"
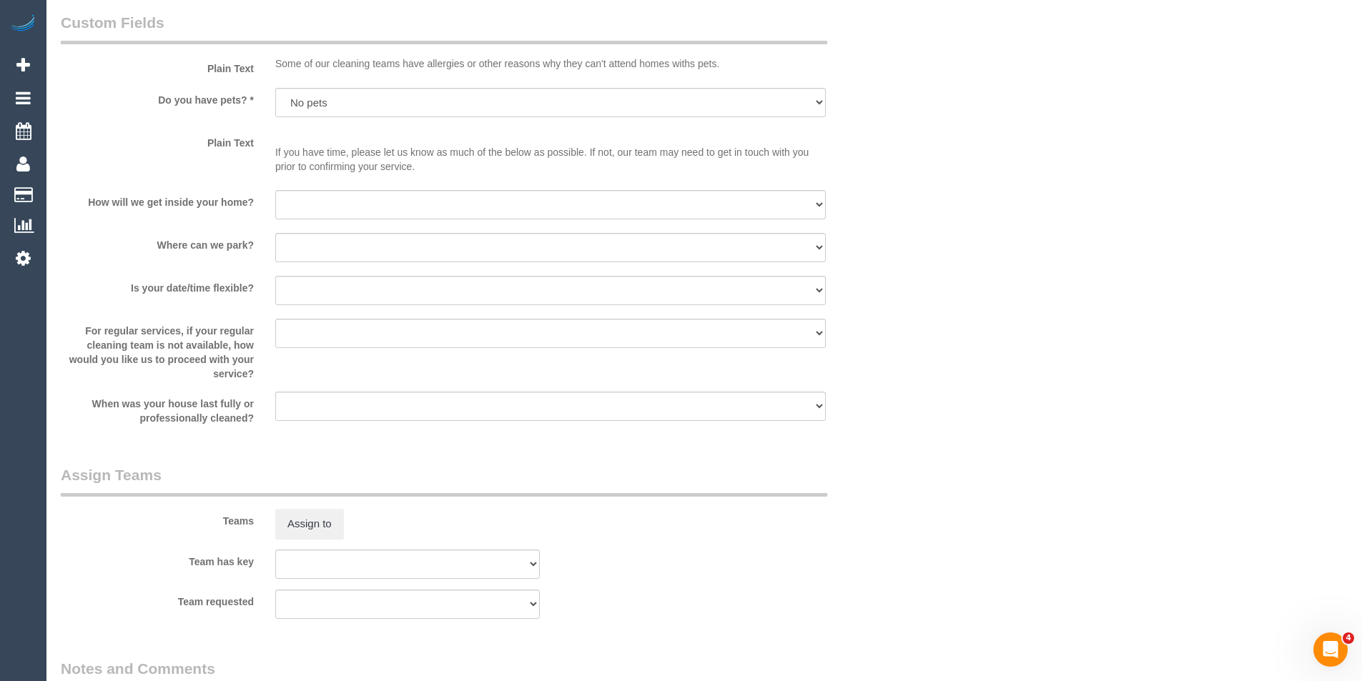
scroll to position [1787, 0]
click at [312, 528] on button "Assign to" at bounding box center [309, 523] width 69 height 30
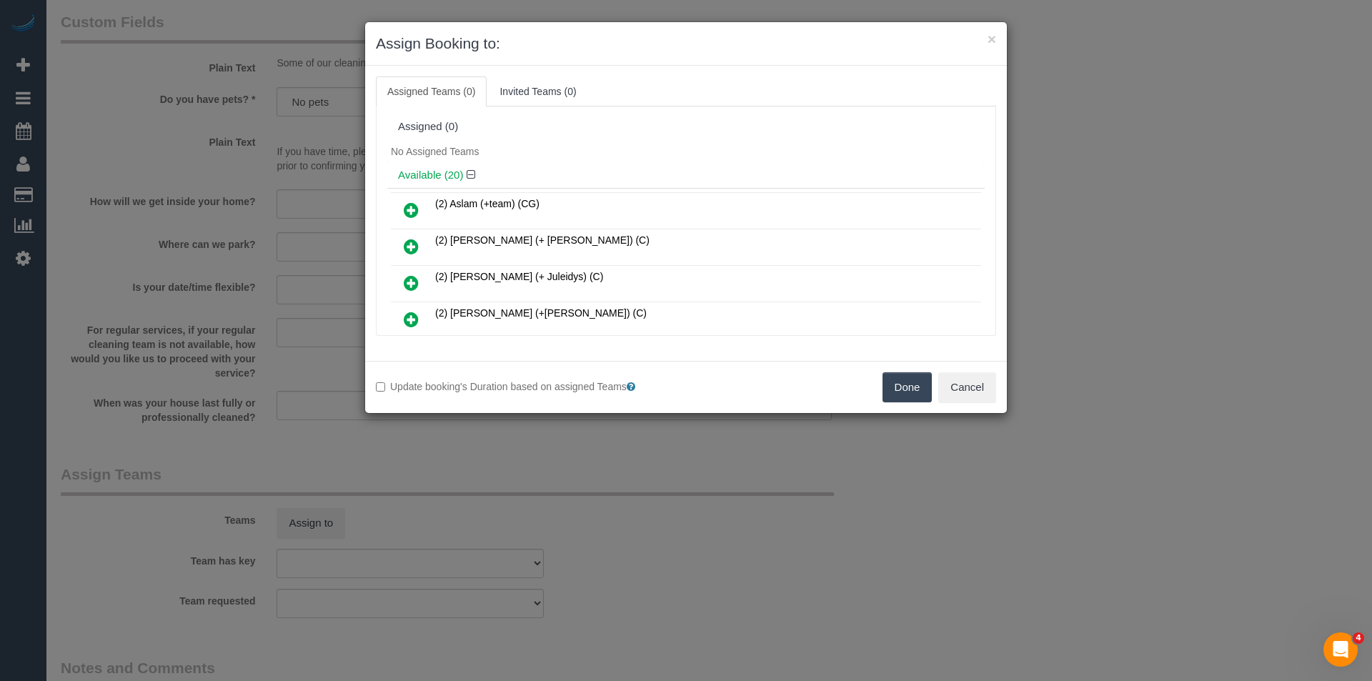
click at [695, 522] on div "× Assign Booking to: Assigned Teams (0) Invited Teams (0) Assigned (0) No Assig…" at bounding box center [686, 340] width 1372 height 681
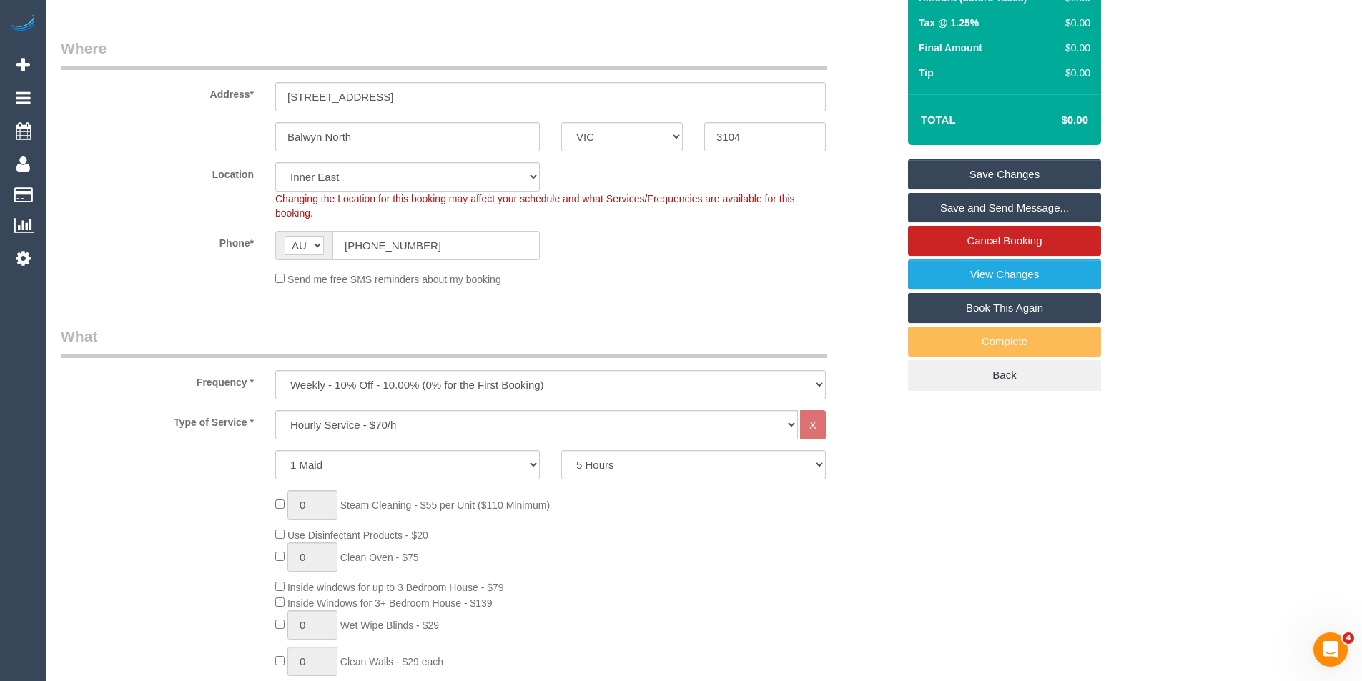
scroll to position [0, 0]
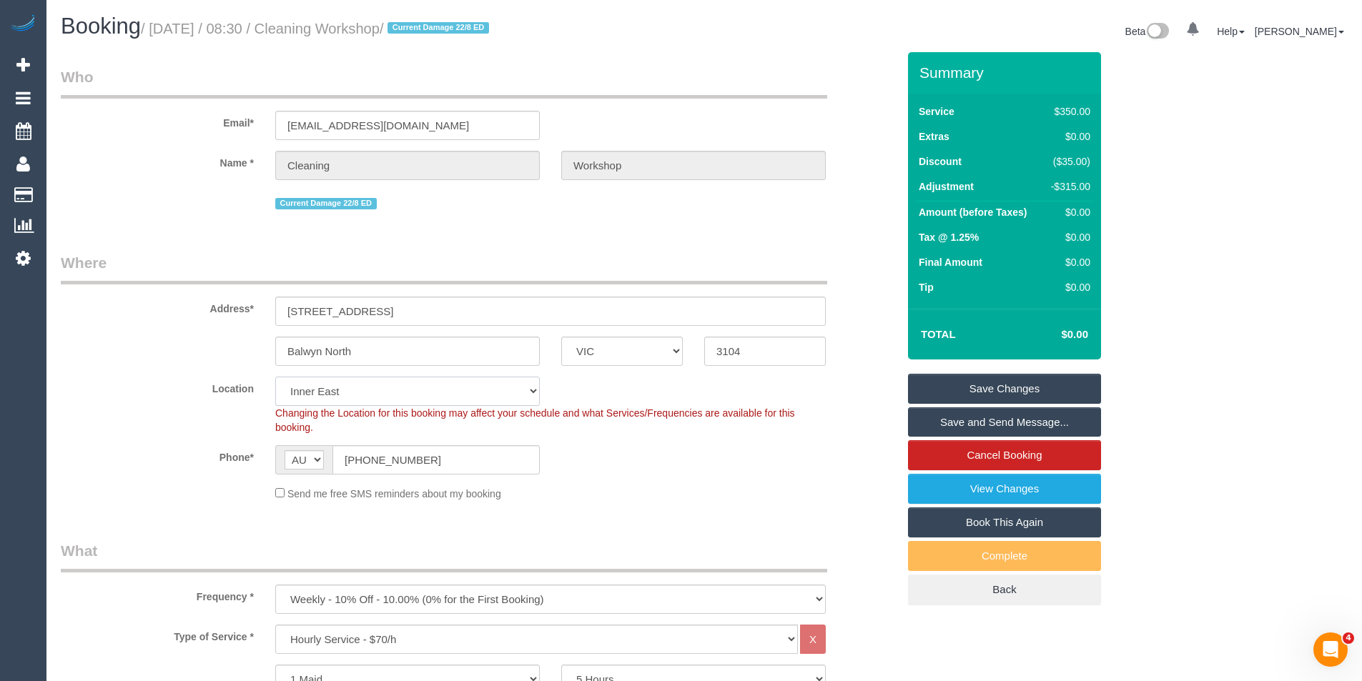
click at [367, 394] on select "Office [GEOGRAPHIC_DATA] (North) East (South) [GEOGRAPHIC_DATA] (East) [GEOGRAP…" at bounding box center [407, 391] width 264 height 29
select select "50"
click at [275, 377] on select "Office [GEOGRAPHIC_DATA] (North) East (South) [GEOGRAPHIC_DATA] (East) [GEOGRAP…" at bounding box center [407, 391] width 264 height 29
select select "object:4165"
click at [679, 495] on div "Send me free SMS reminders about my booking" at bounding box center [550, 493] width 572 height 16
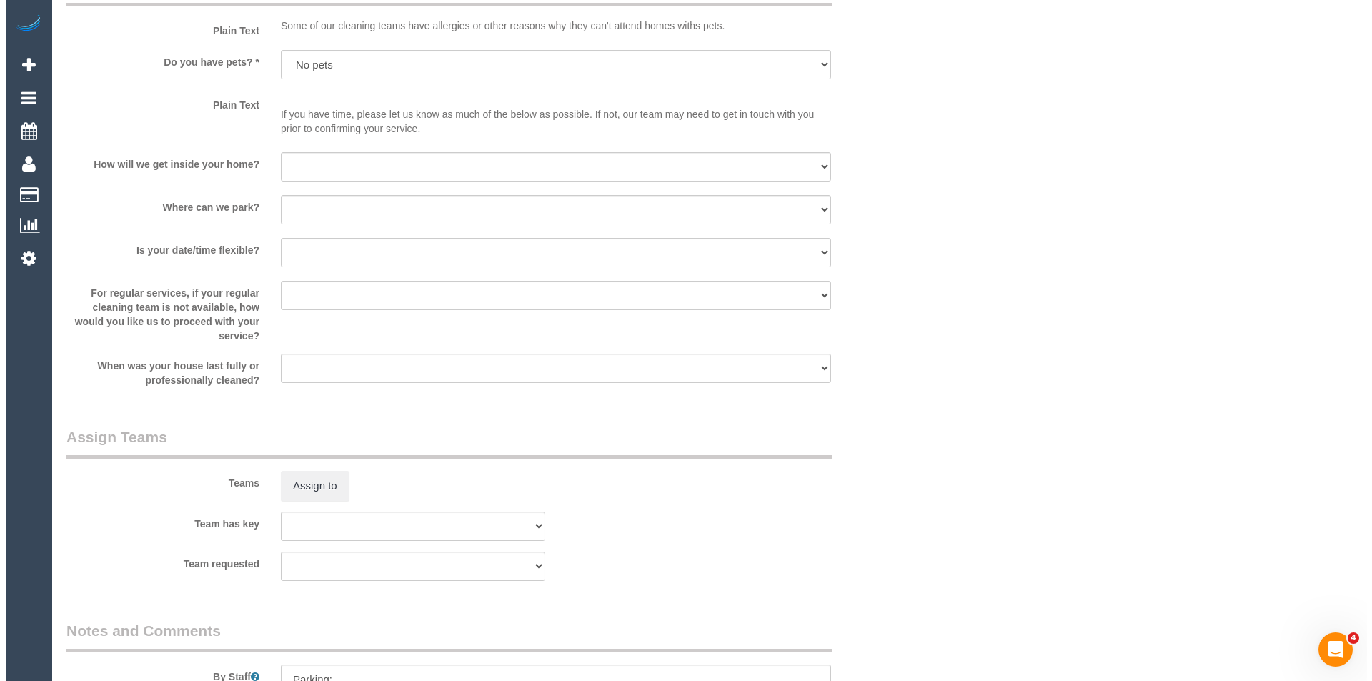
scroll to position [1930, 0]
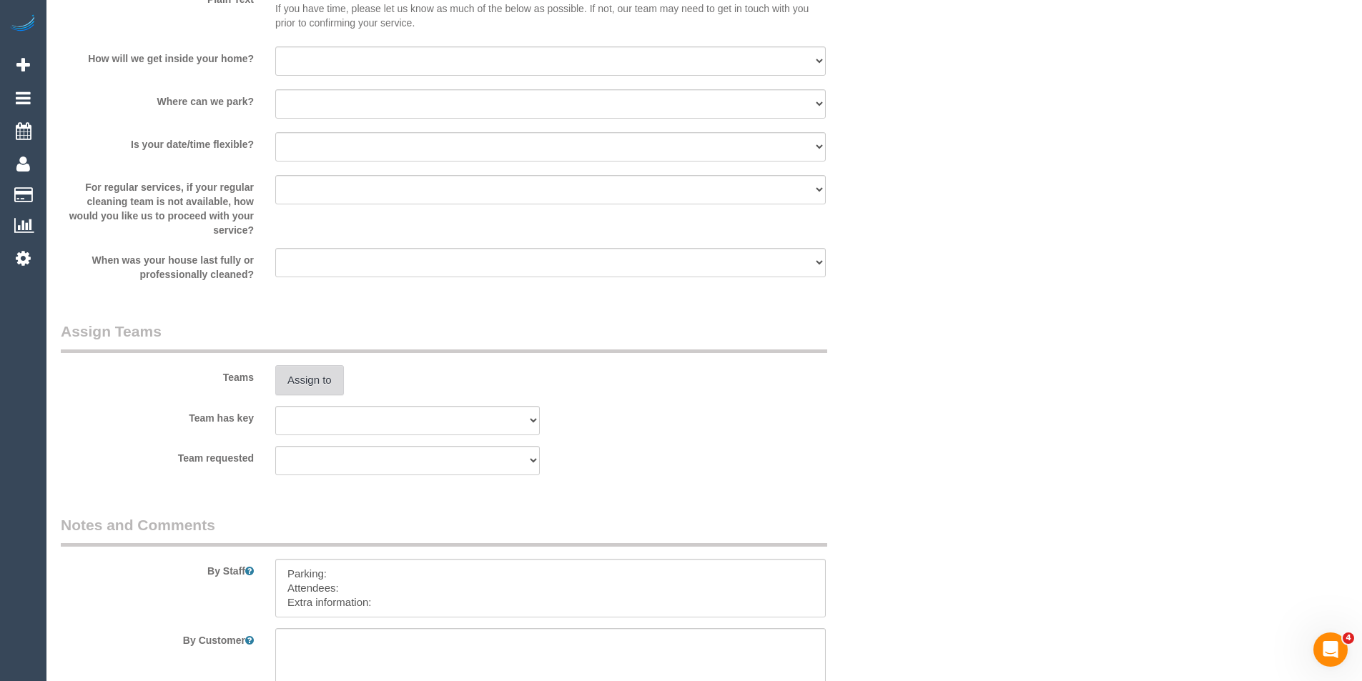
click at [301, 390] on button "Assign to" at bounding box center [309, 380] width 69 height 30
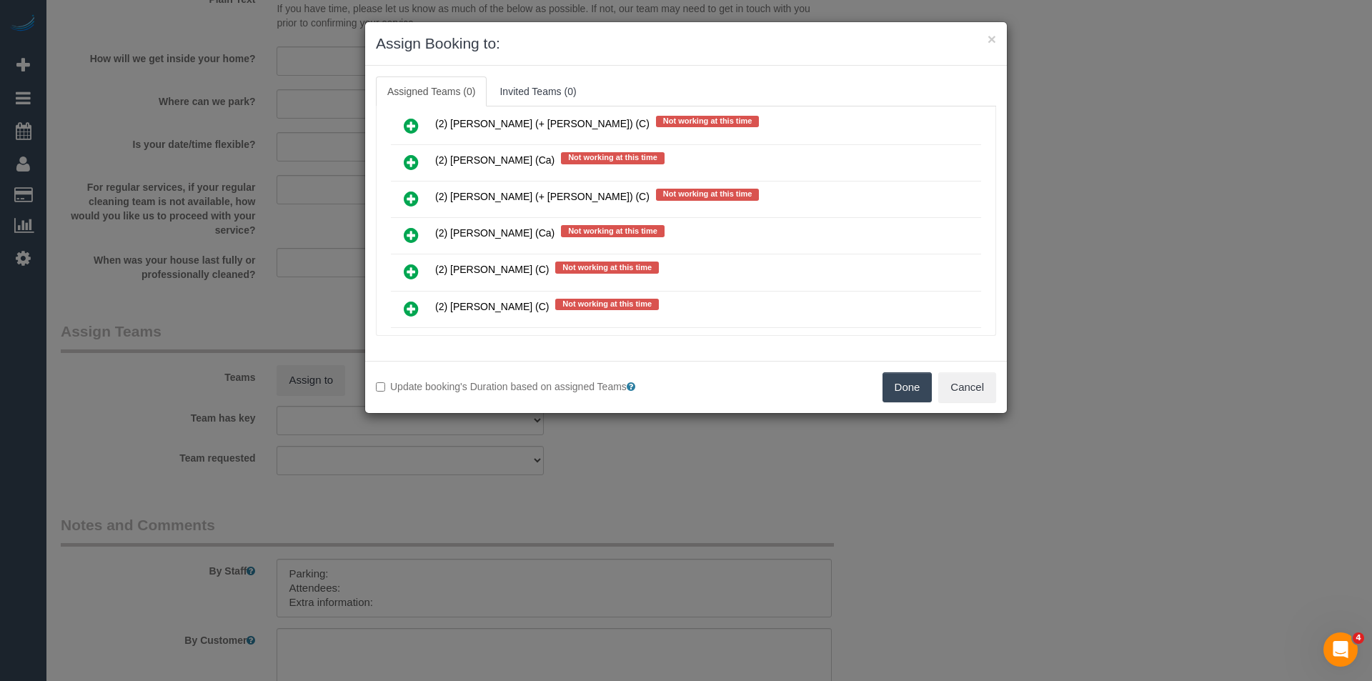
scroll to position [1858, 0]
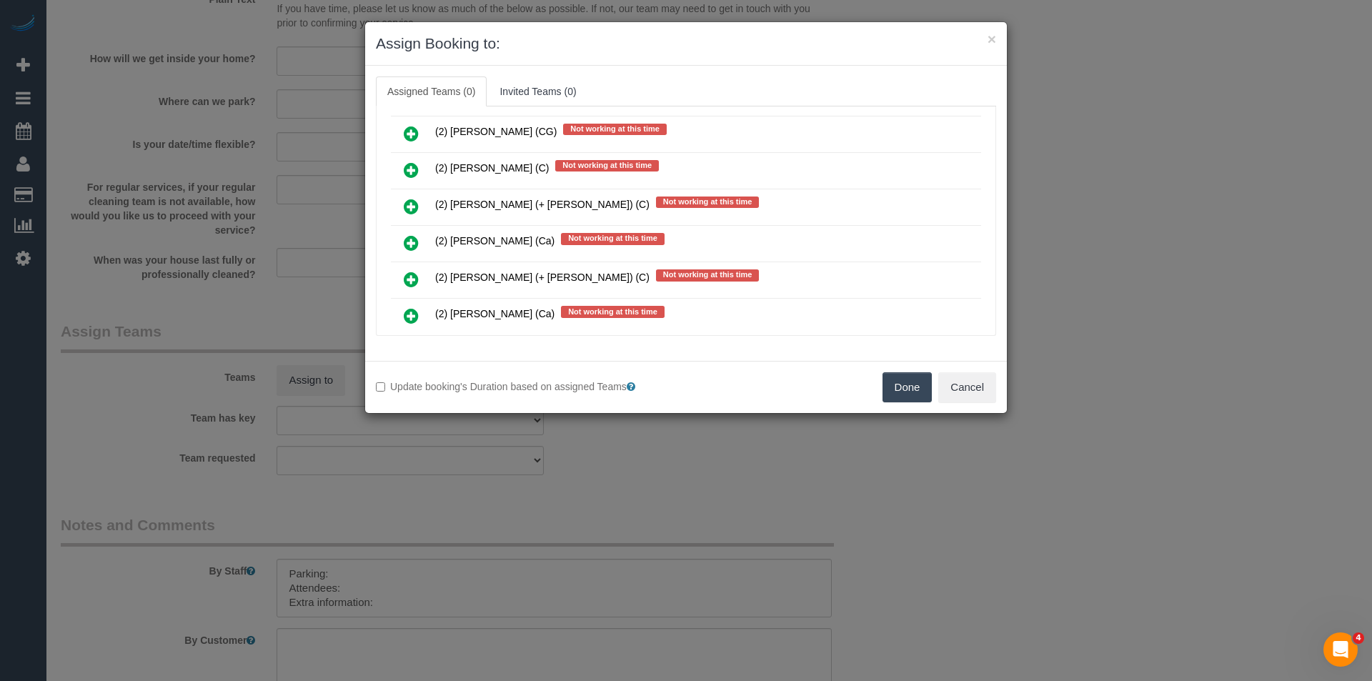
click at [599, 525] on div "× Assign Booking to: Assigned Teams (0) Invited Teams (0) Assigned (0) No Assig…" at bounding box center [686, 340] width 1372 height 681
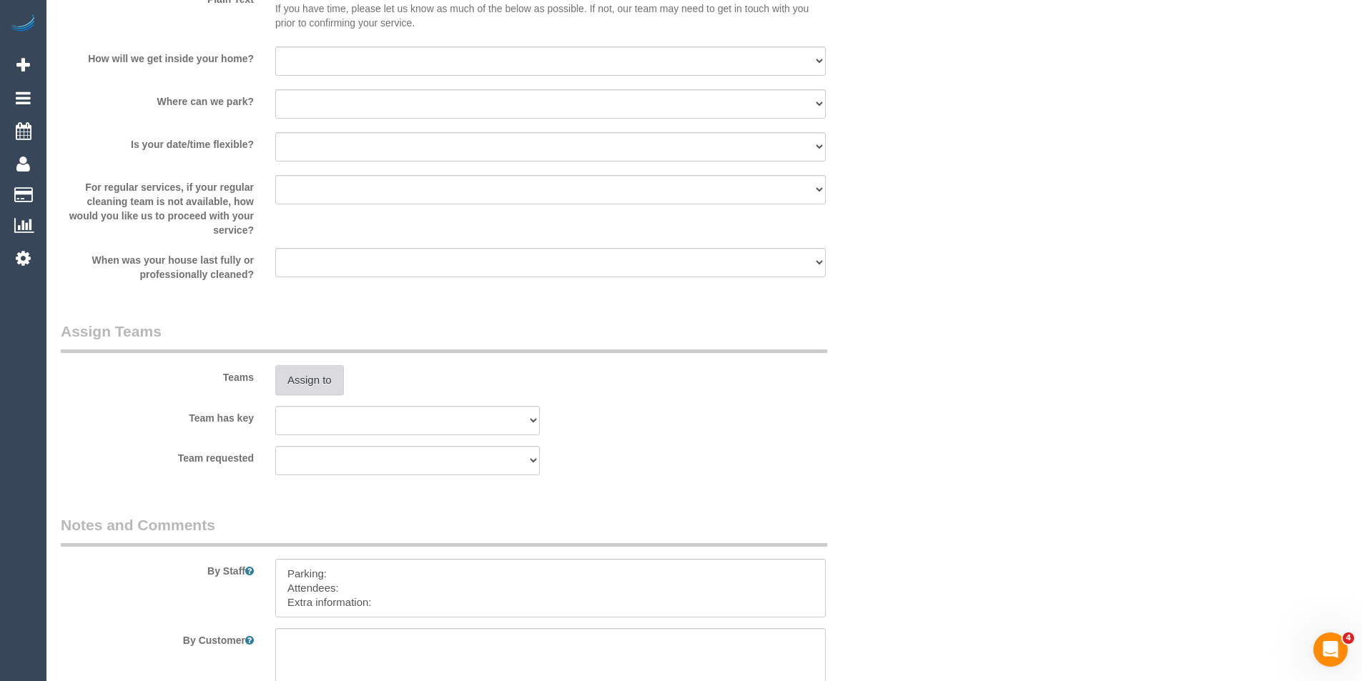
click at [320, 389] on button "Assign to" at bounding box center [309, 380] width 69 height 30
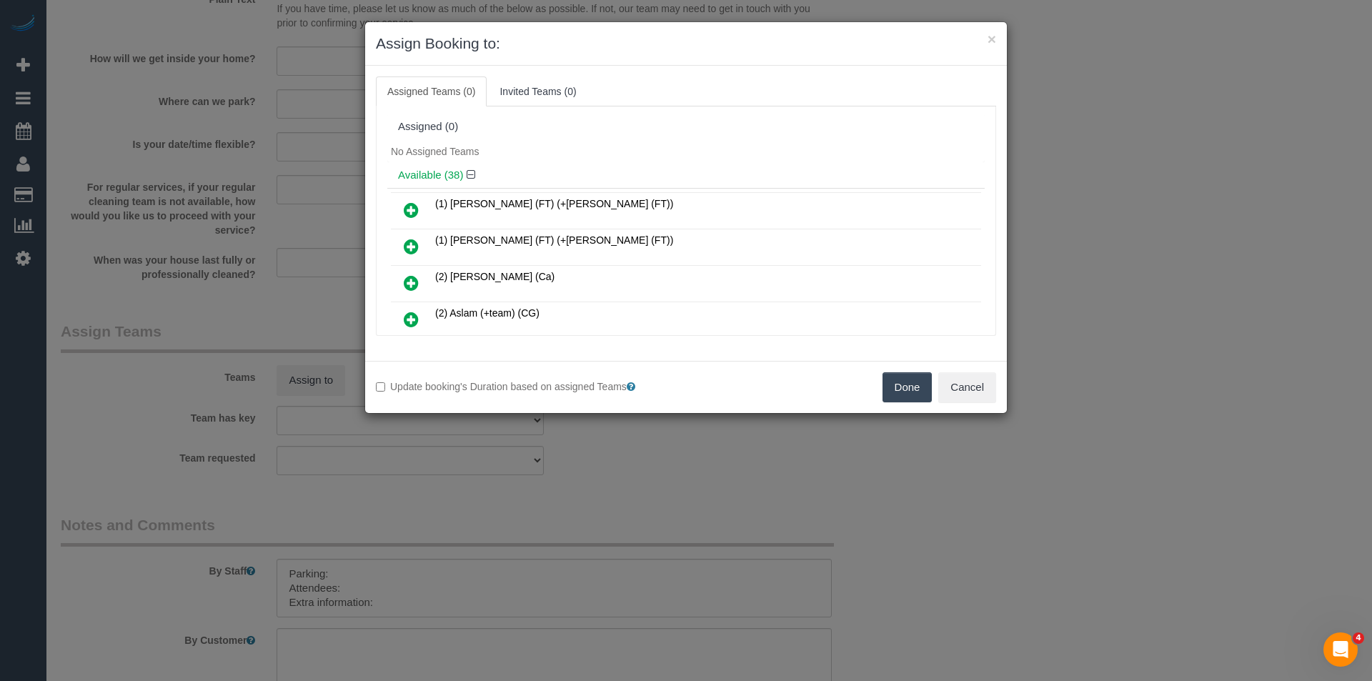
scroll to position [2756, 0]
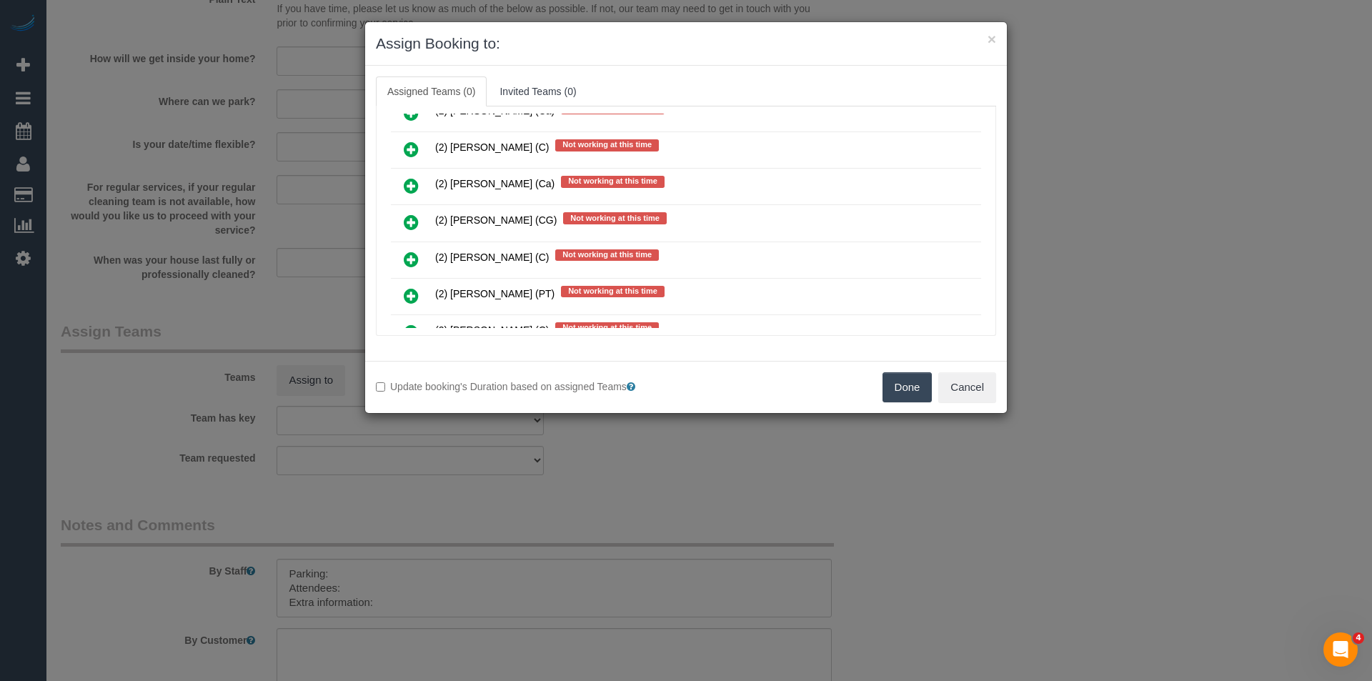
click at [406, 224] on icon at bounding box center [411, 222] width 15 height 17
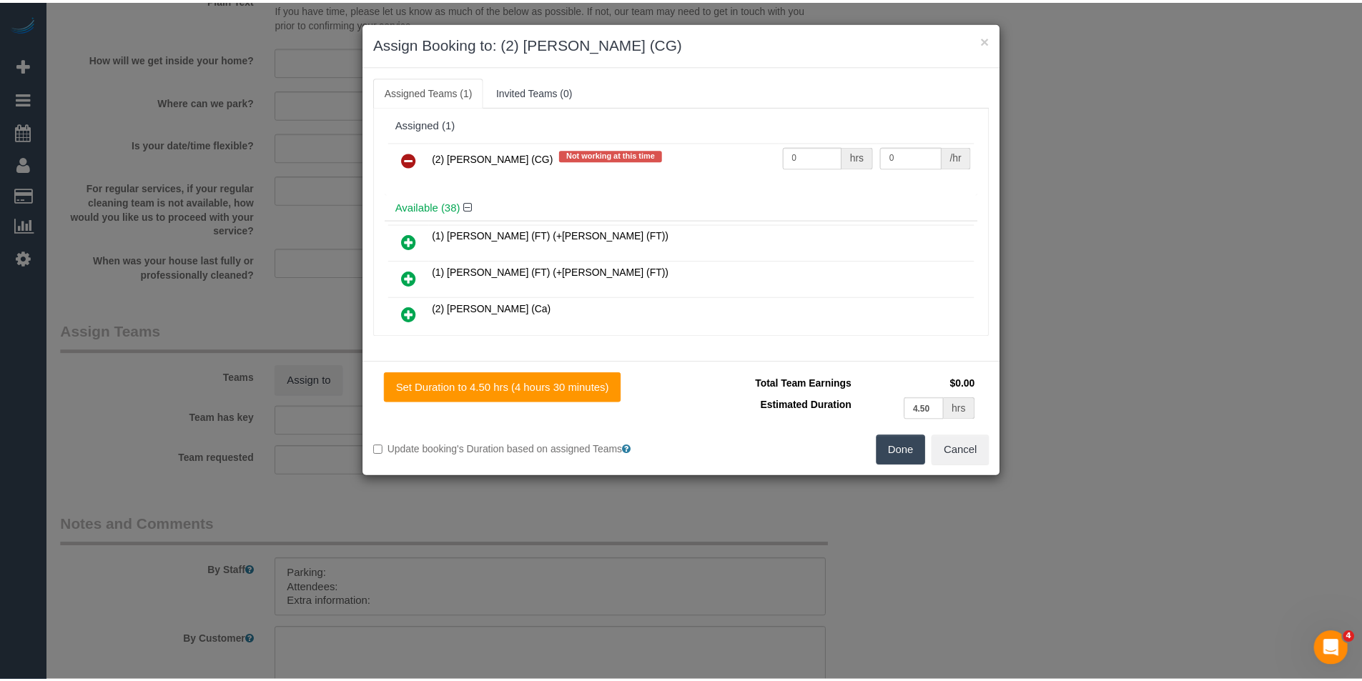
scroll to position [0, 0]
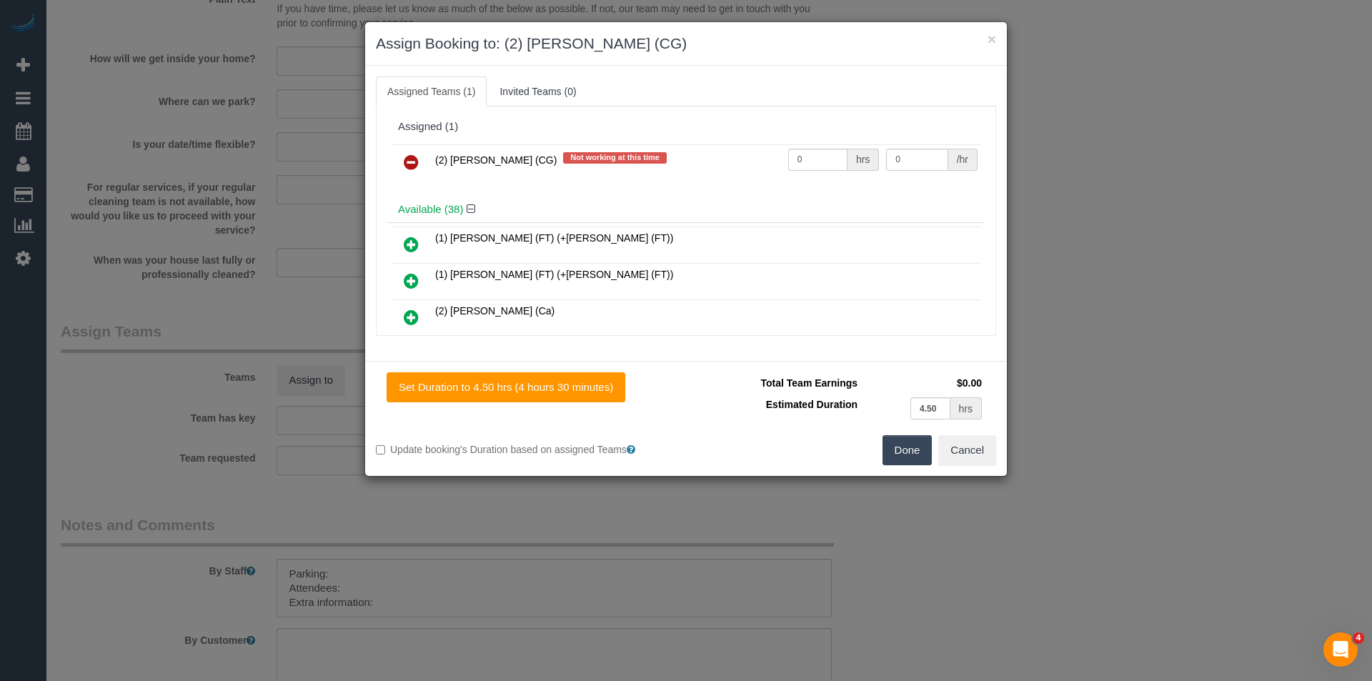
click at [909, 453] on button "Done" at bounding box center [908, 450] width 50 height 30
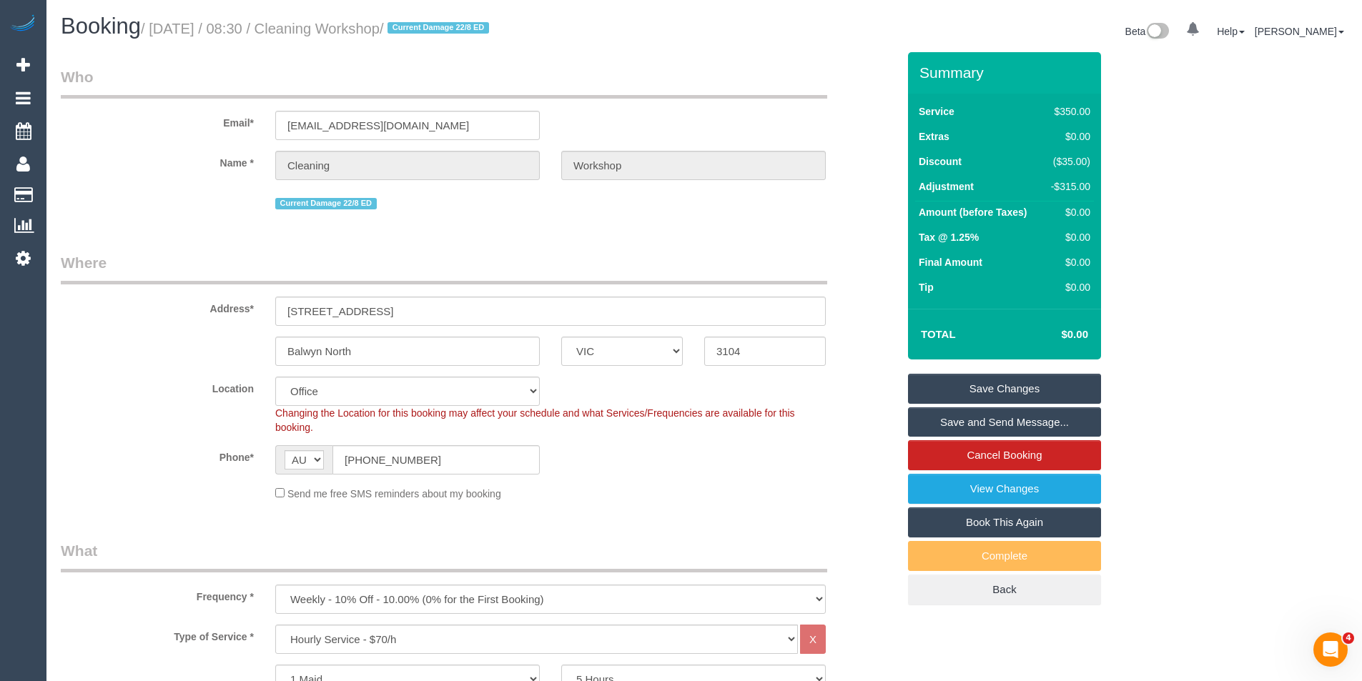
click at [1026, 387] on link "Save Changes" at bounding box center [1004, 389] width 193 height 30
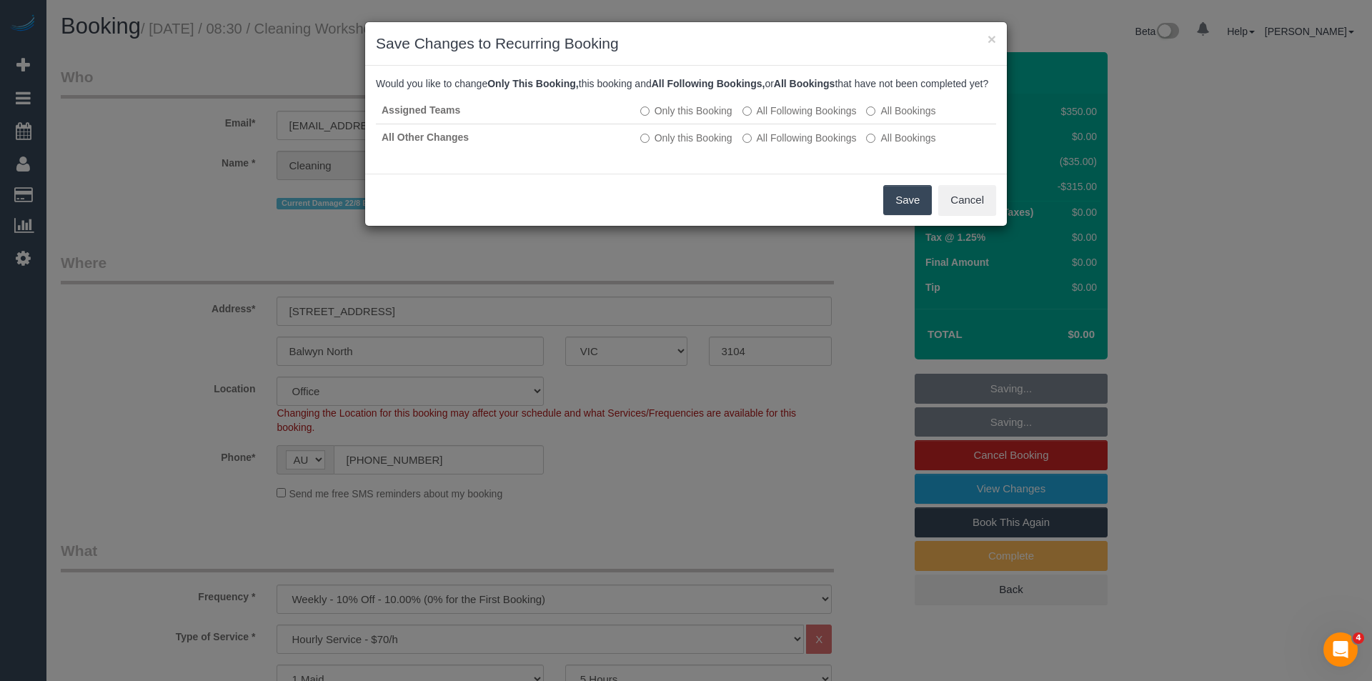
drag, startPoint x: 906, startPoint y: 213, endPoint x: 877, endPoint y: 211, distance: 29.4
click at [906, 213] on button "Save" at bounding box center [907, 200] width 49 height 30
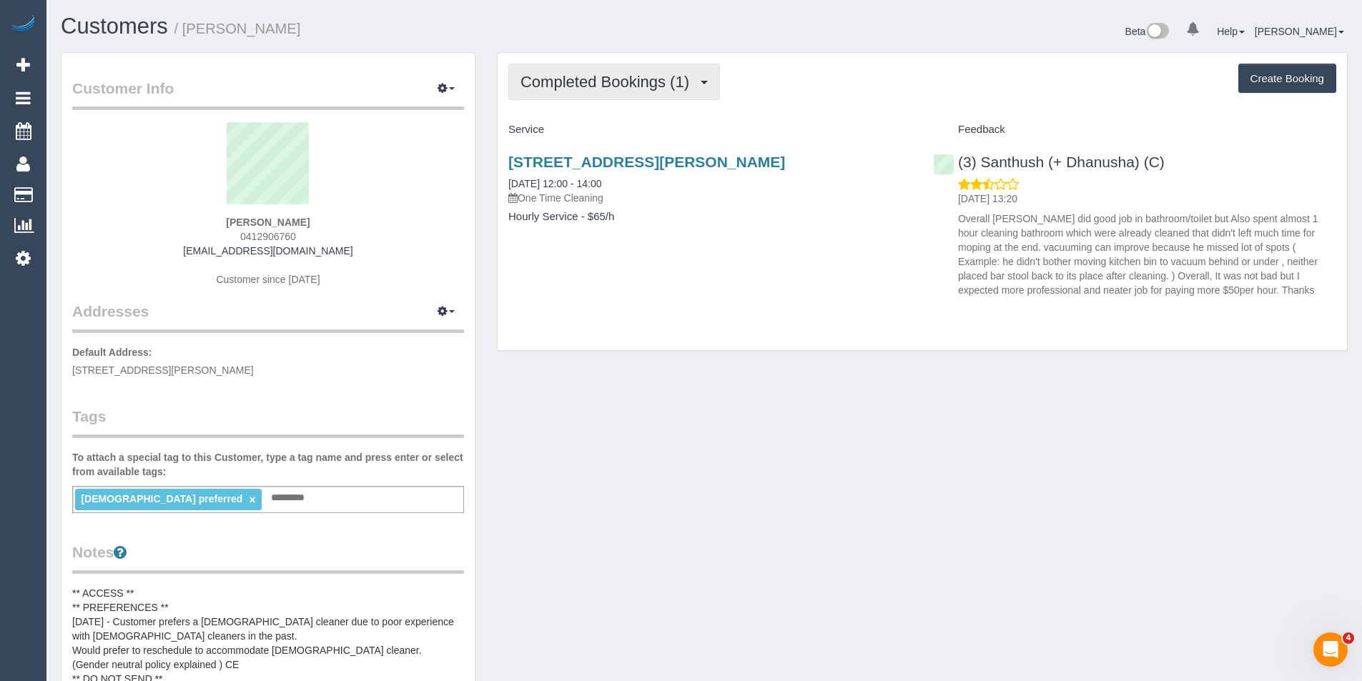
click at [668, 80] on span "Completed Bookings (1)" at bounding box center [608, 82] width 176 height 18
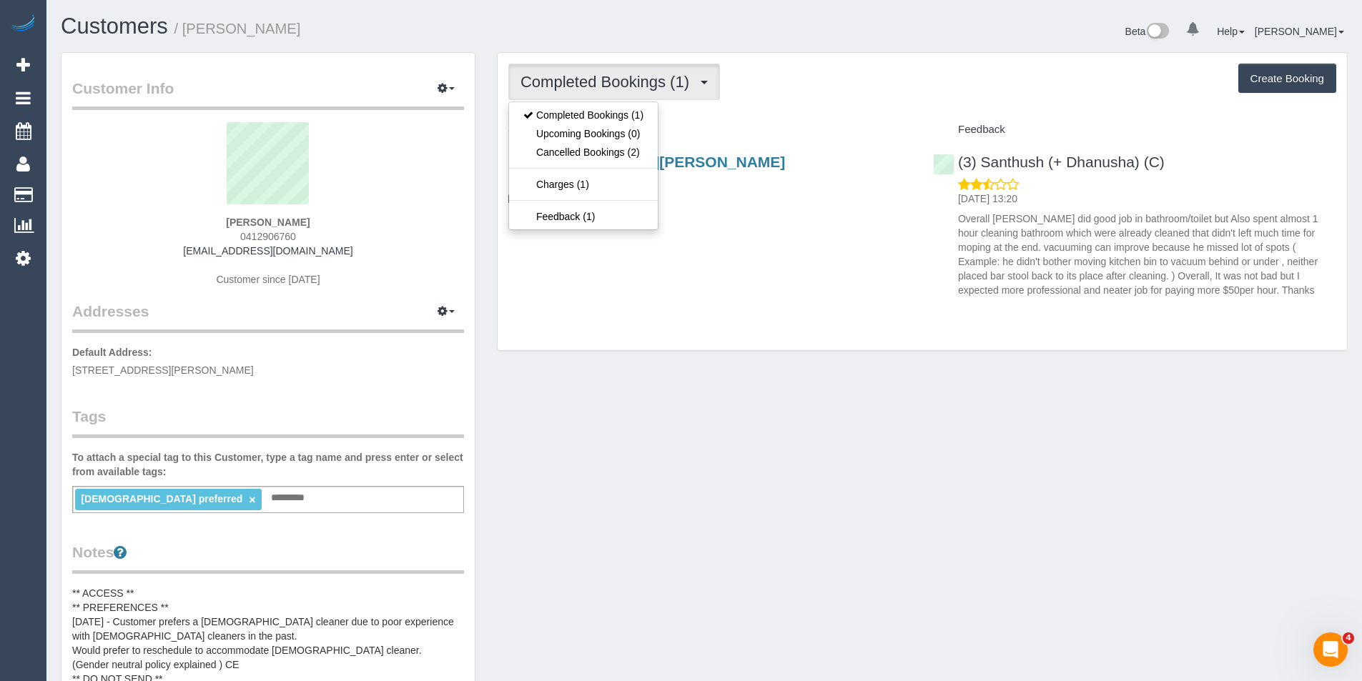
click at [673, 282] on div "[STREET_ADDRESS][PERSON_NAME] [DATE] 12:00 - 14:00 One Time Cleaning Hourly Ser…" at bounding box center [921, 223] width 849 height 162
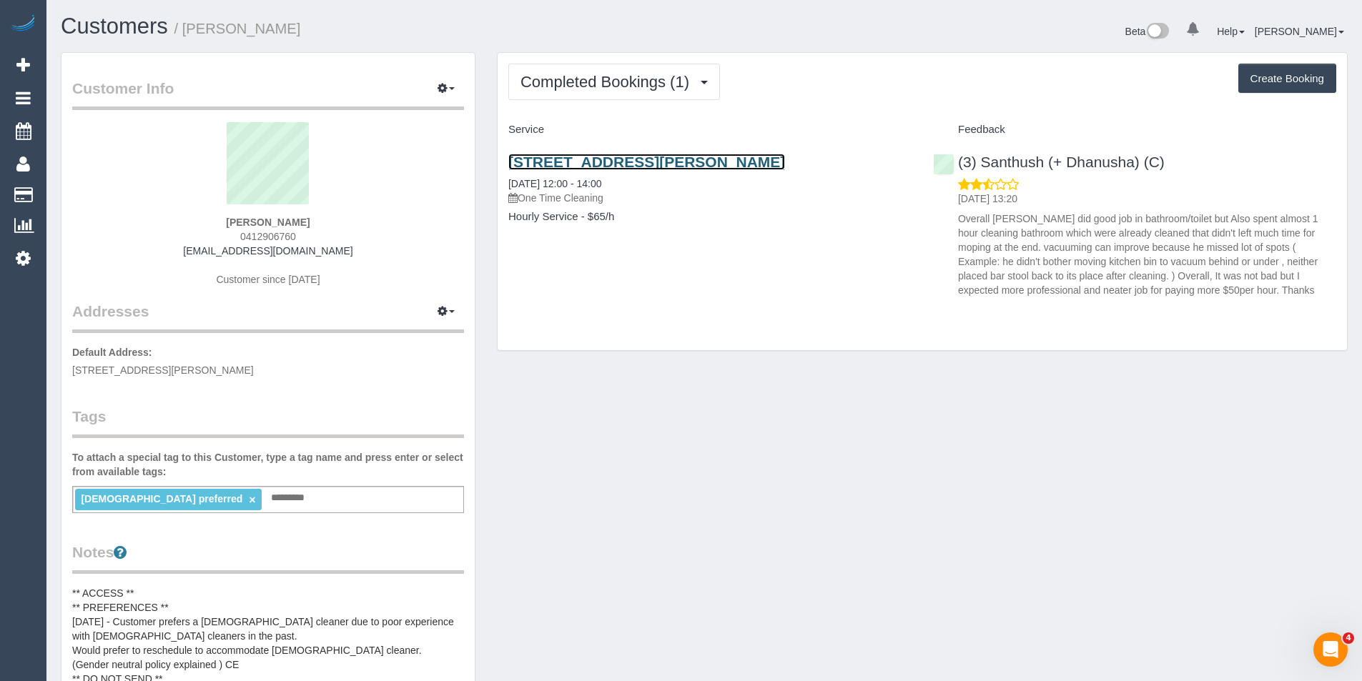
click at [613, 166] on link "[STREET_ADDRESS][PERSON_NAME]" at bounding box center [646, 162] width 277 height 16
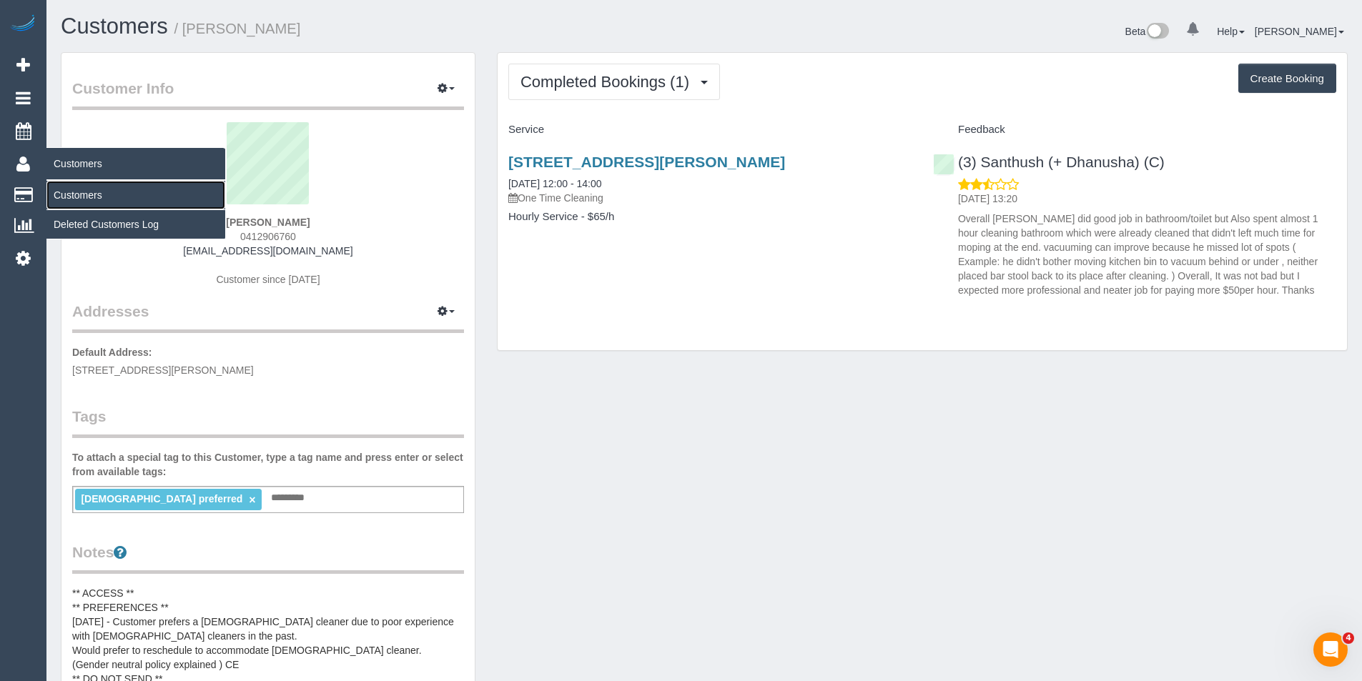
click at [69, 196] on link "Customers" at bounding box center [135, 195] width 179 height 29
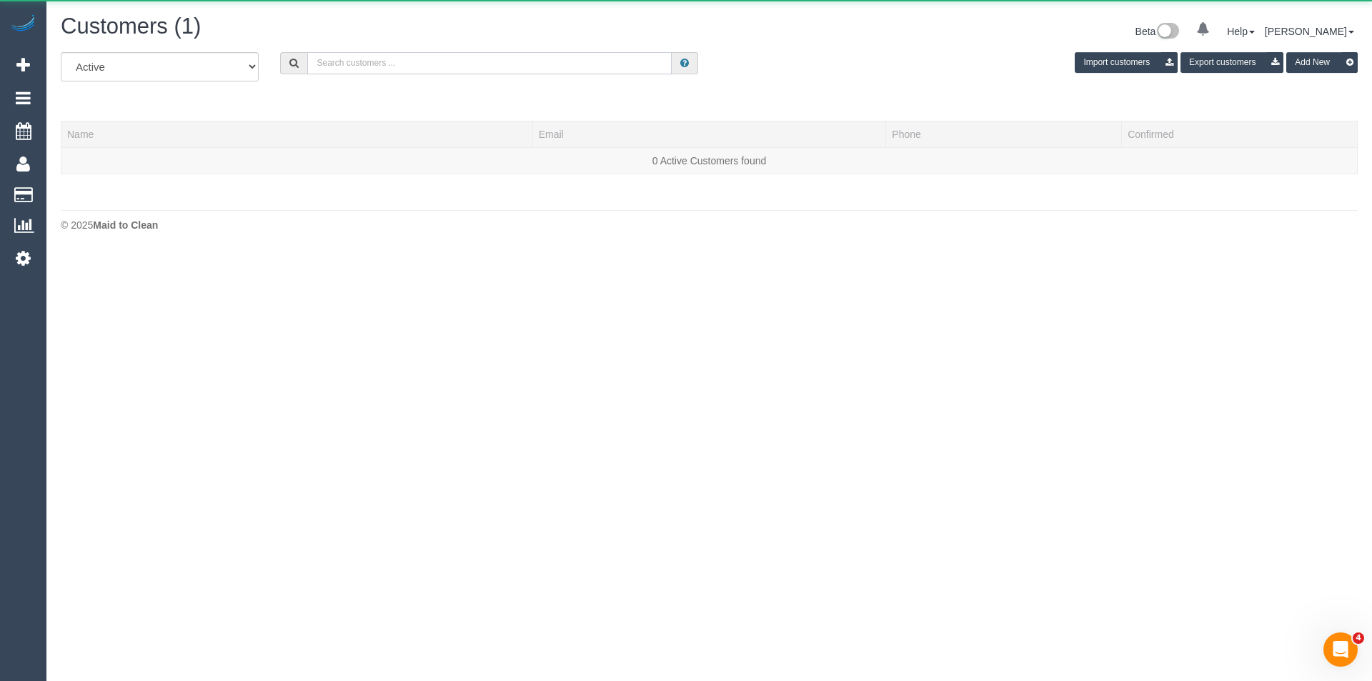
click at [451, 54] on input "text" at bounding box center [489, 63] width 365 height 22
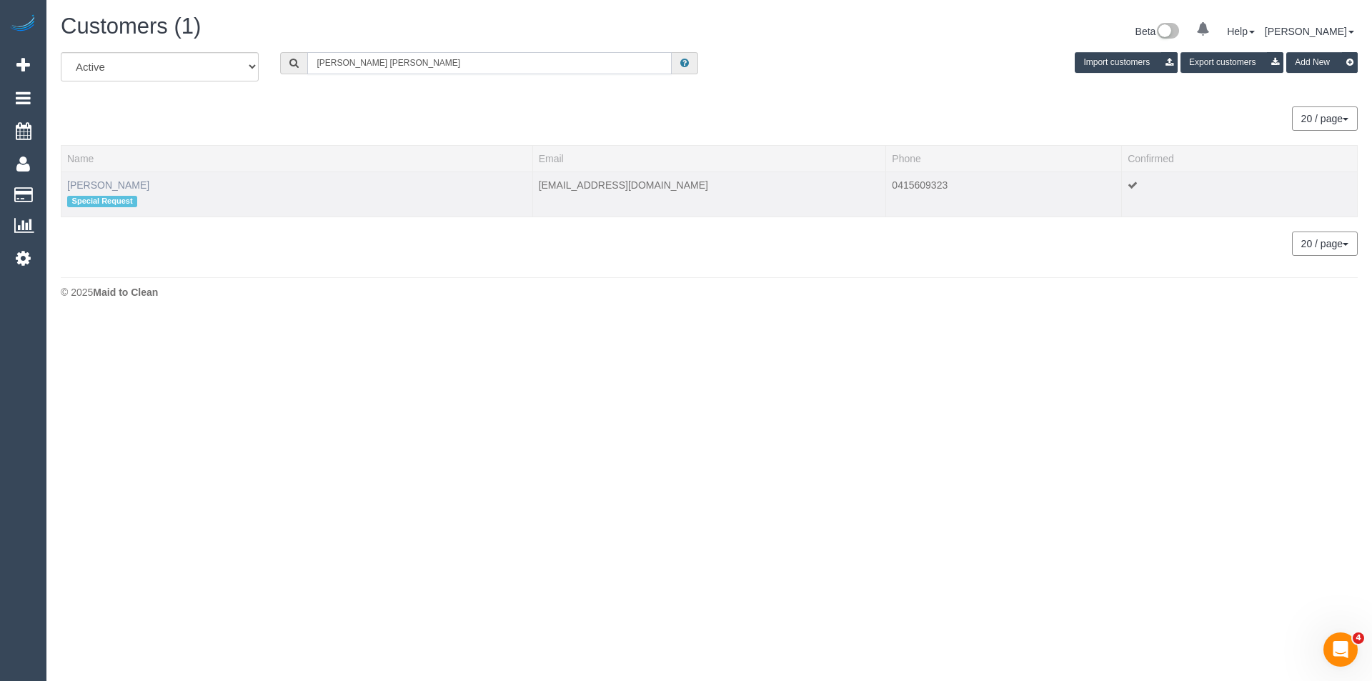
type input "Danielle sal"
click at [91, 187] on link "Danielle Salman" at bounding box center [108, 184] width 82 height 11
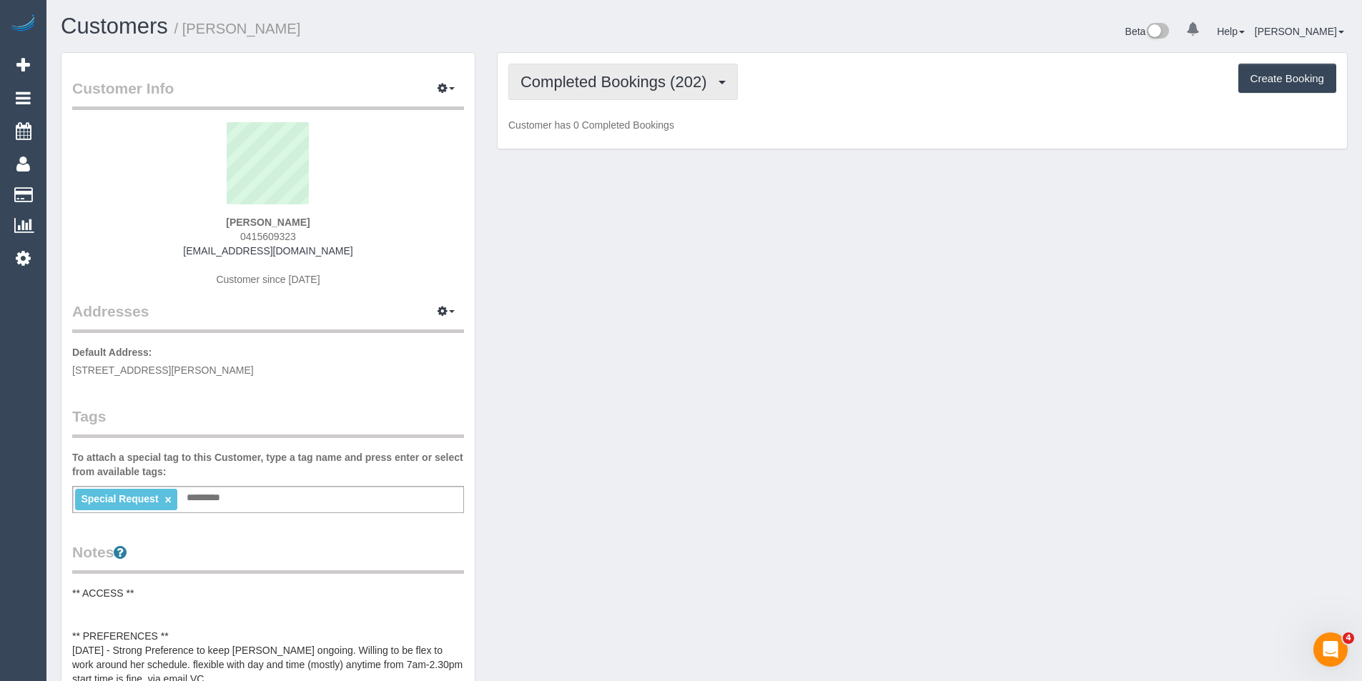
click at [654, 78] on span "Completed Bookings (202)" at bounding box center [616, 82] width 193 height 18
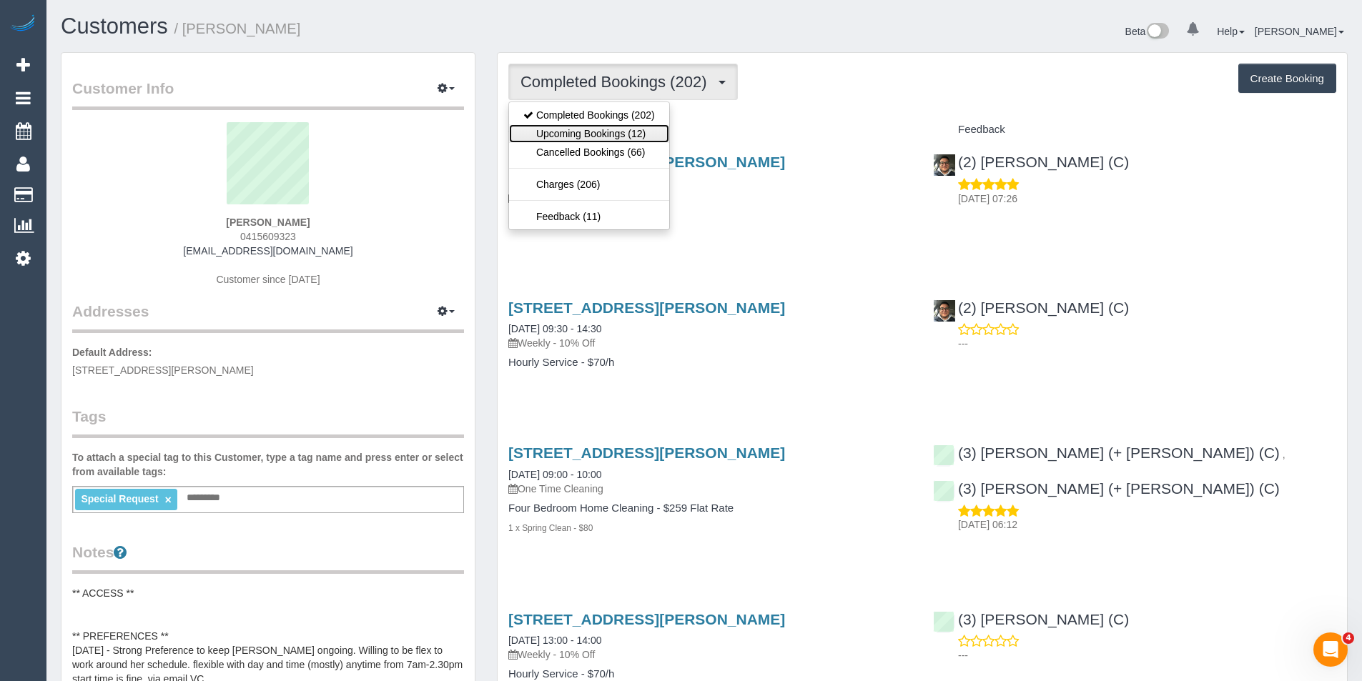
click at [644, 131] on link "Upcoming Bookings (12)" at bounding box center [589, 133] width 160 height 19
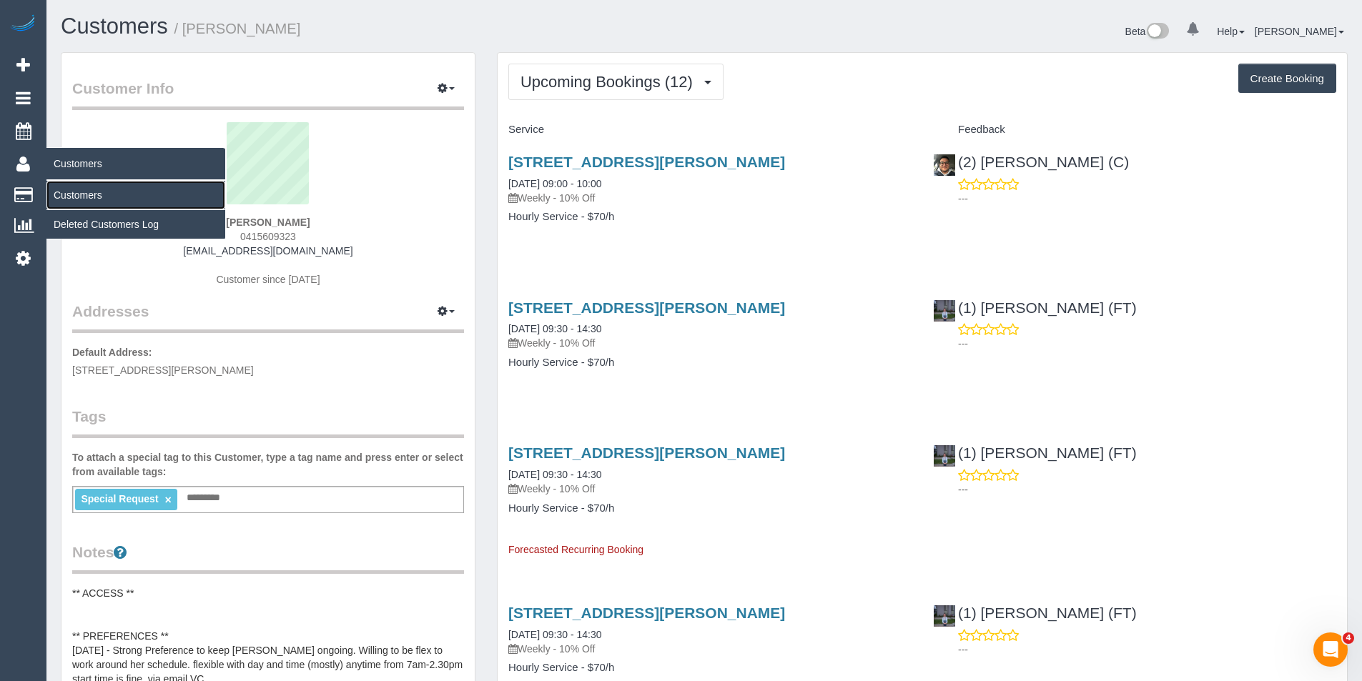
drag, startPoint x: 89, startPoint y: 194, endPoint x: 199, endPoint y: 147, distance: 119.8
click at [89, 194] on link "Customers" at bounding box center [135, 195] width 179 height 29
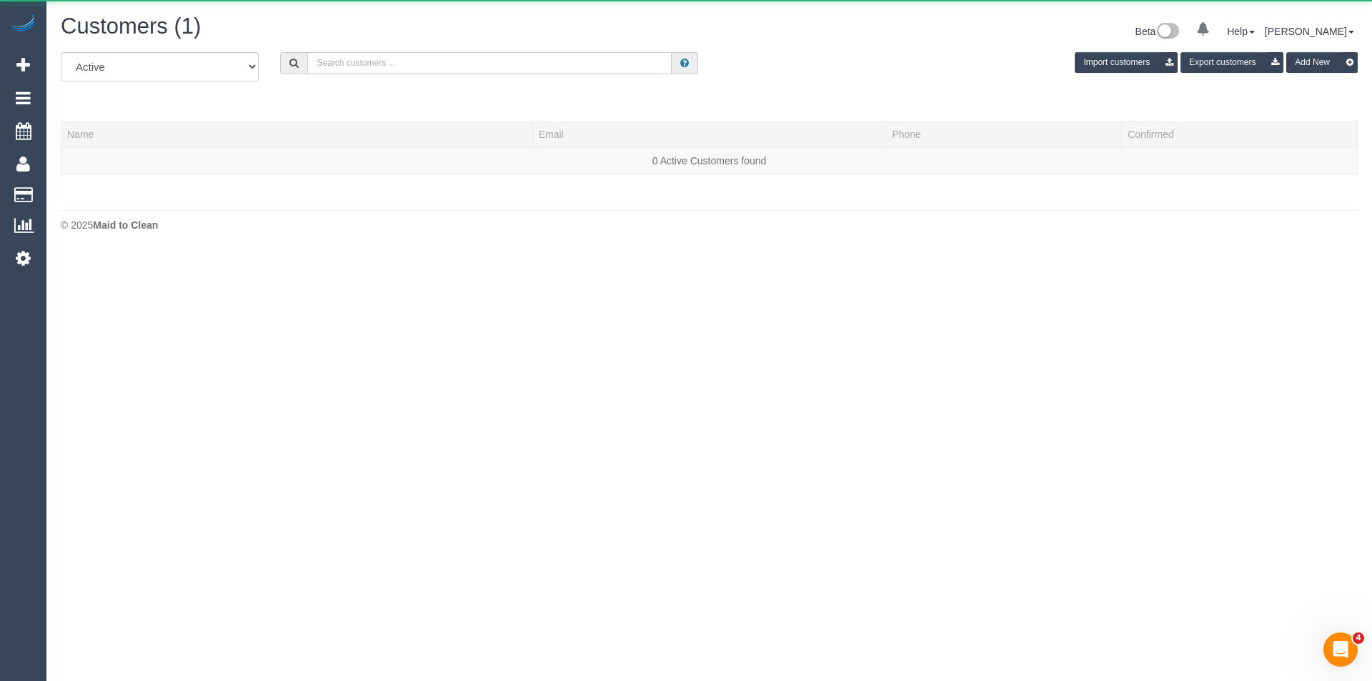
click at [425, 59] on input "text" at bounding box center [489, 63] width 365 height 22
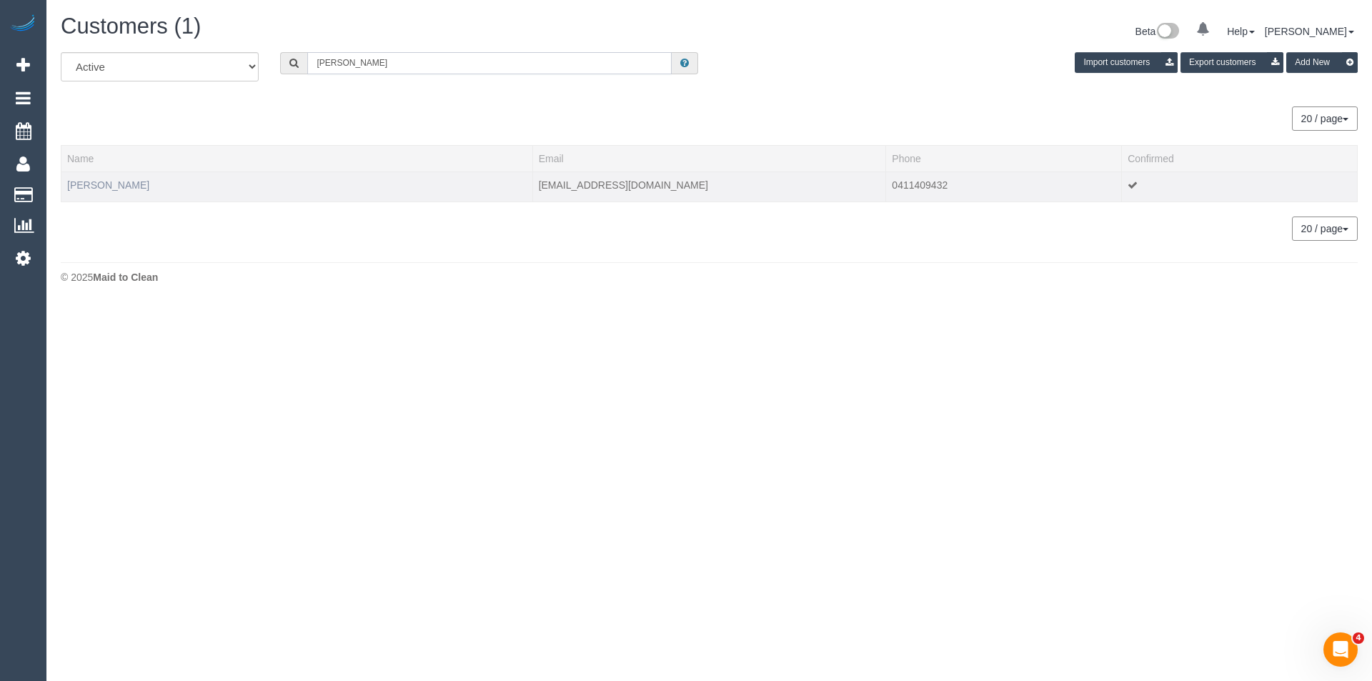
type input "Damon mills"
click at [117, 184] on link "Damon Mills" at bounding box center [108, 184] width 82 height 11
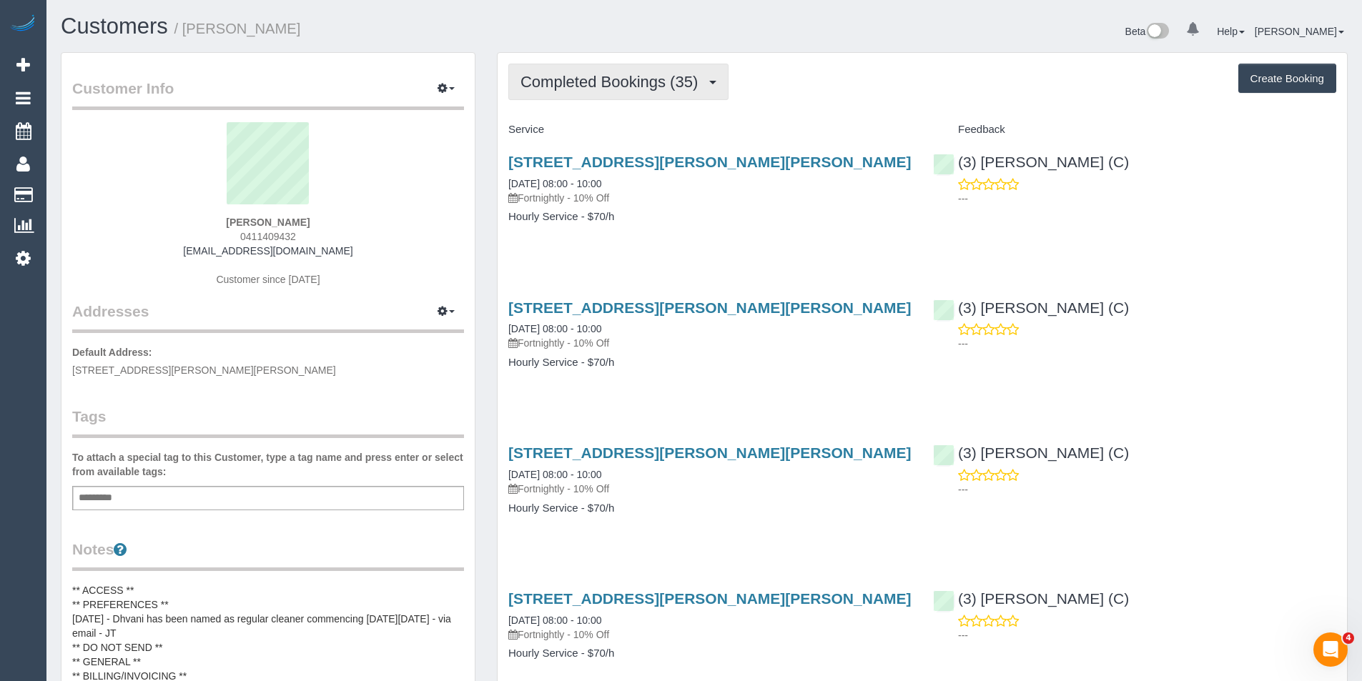
click at [675, 99] on button "Completed Bookings (35)" at bounding box center [618, 82] width 220 height 36
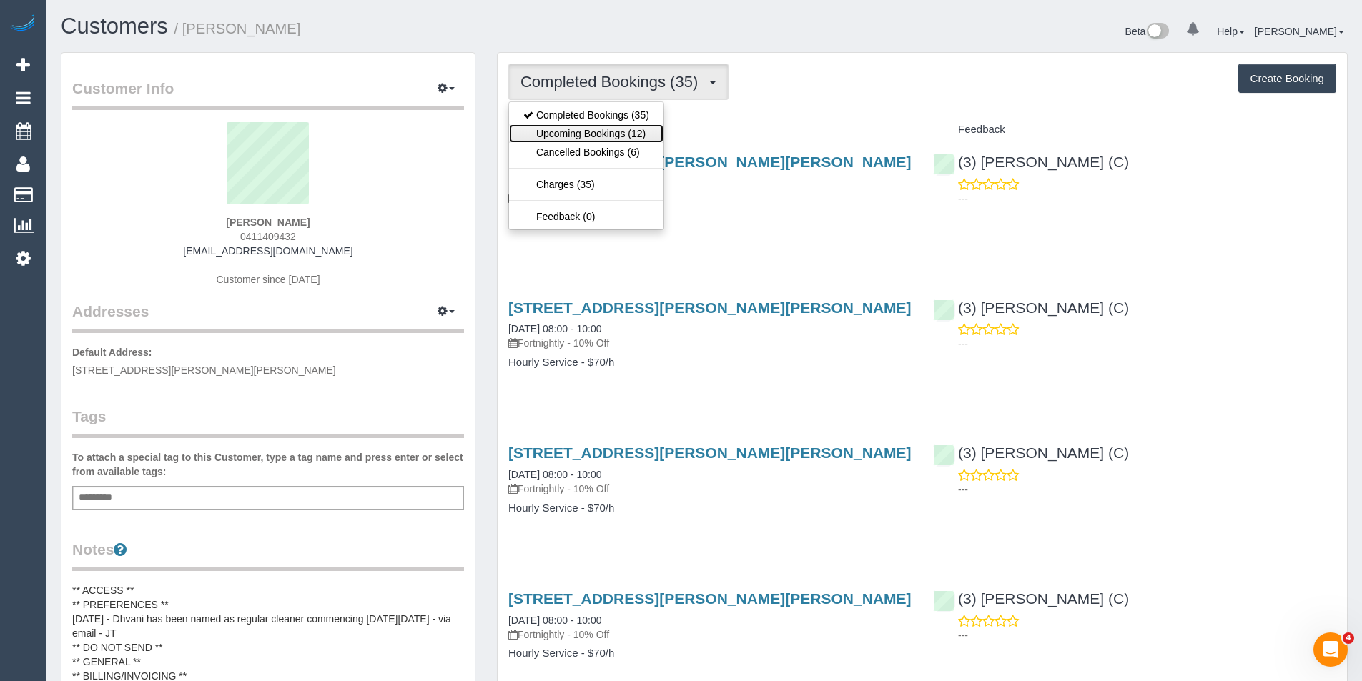
click at [656, 137] on link "Upcoming Bookings (12)" at bounding box center [586, 133] width 154 height 19
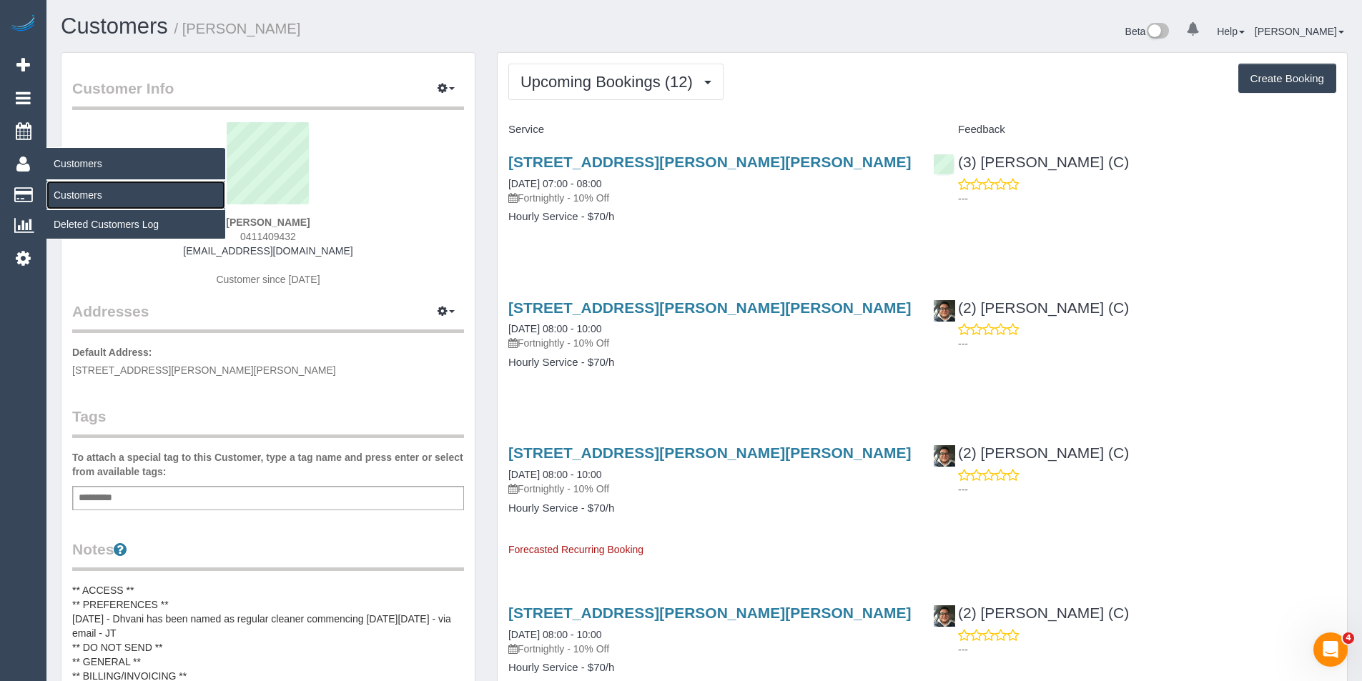
click at [92, 199] on link "Customers" at bounding box center [135, 195] width 179 height 29
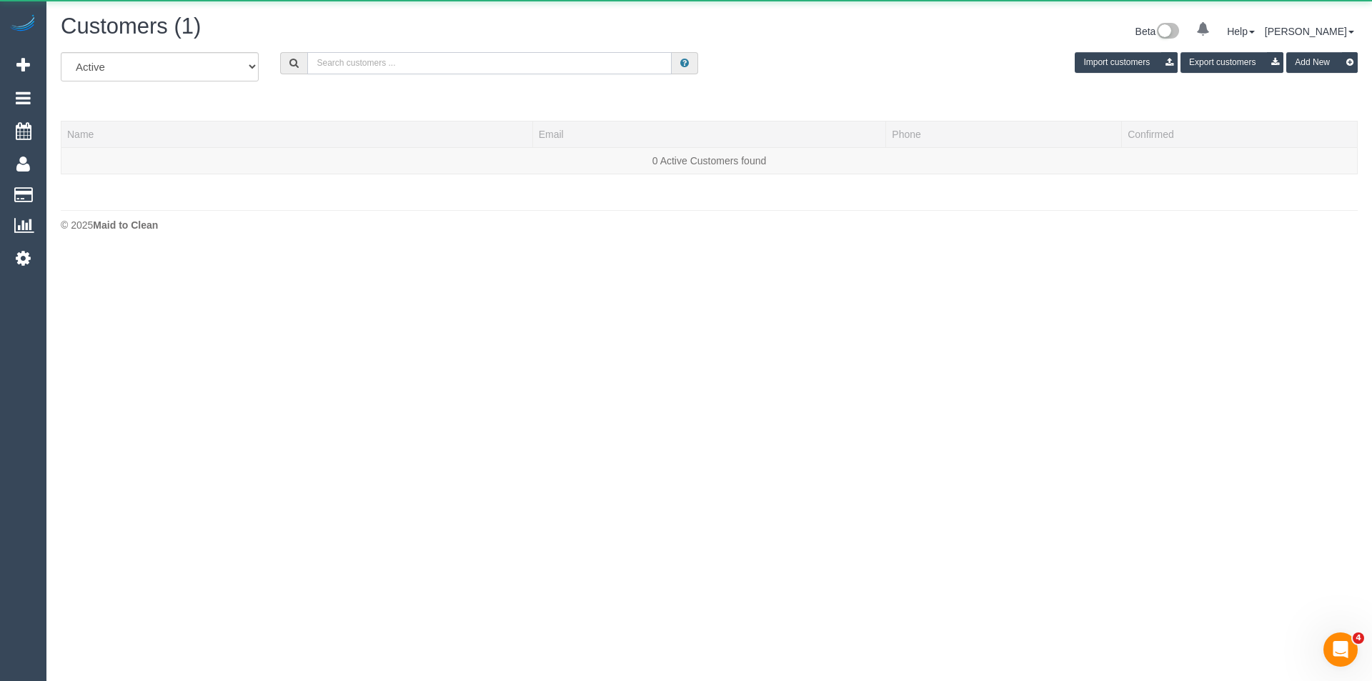
click at [446, 55] on input "text" at bounding box center [489, 63] width 365 height 22
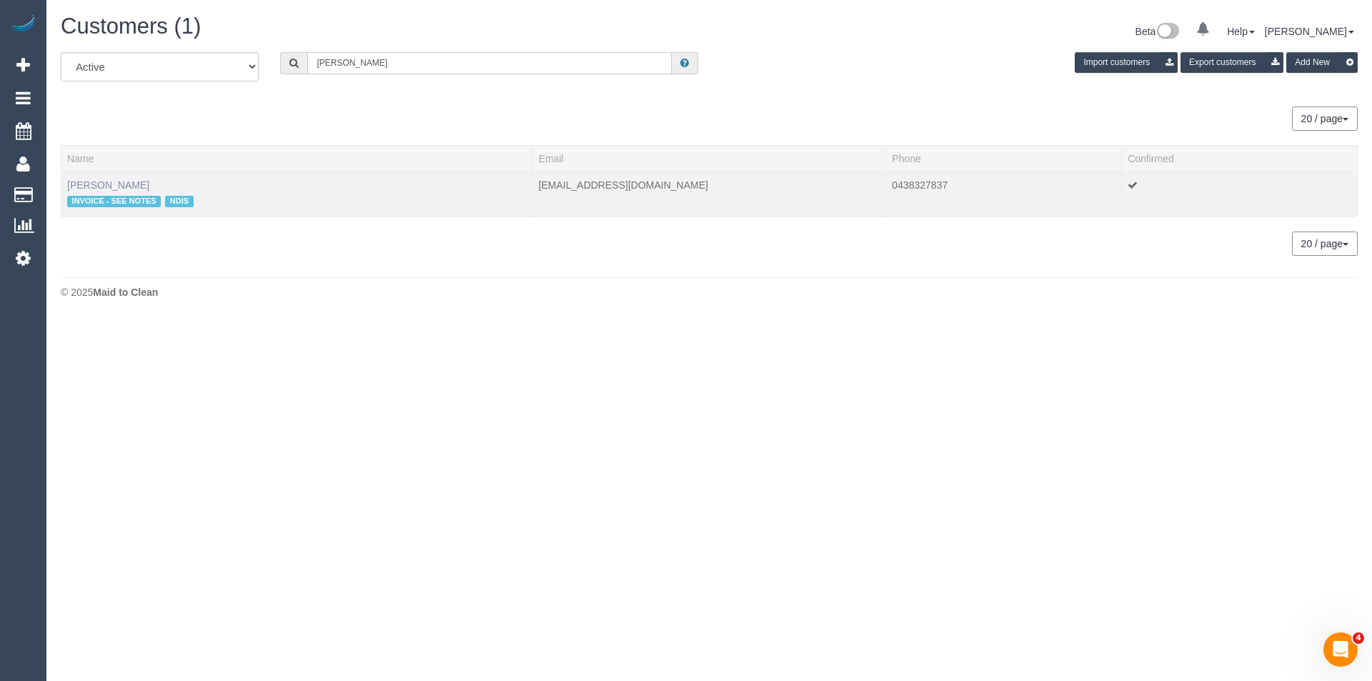
type input "Margaret East"
click at [131, 182] on link "Margaret Easterbrook" at bounding box center [108, 184] width 82 height 11
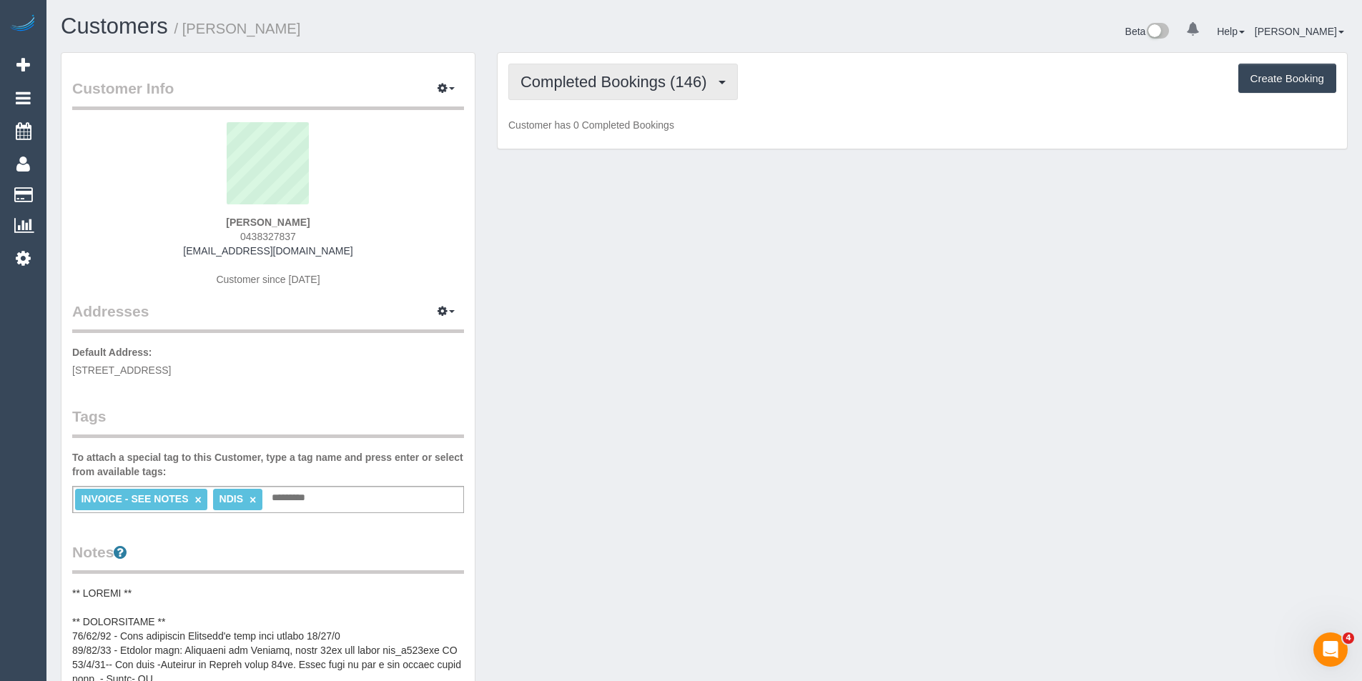
click at [661, 75] on span "Completed Bookings (146)" at bounding box center [616, 82] width 193 height 18
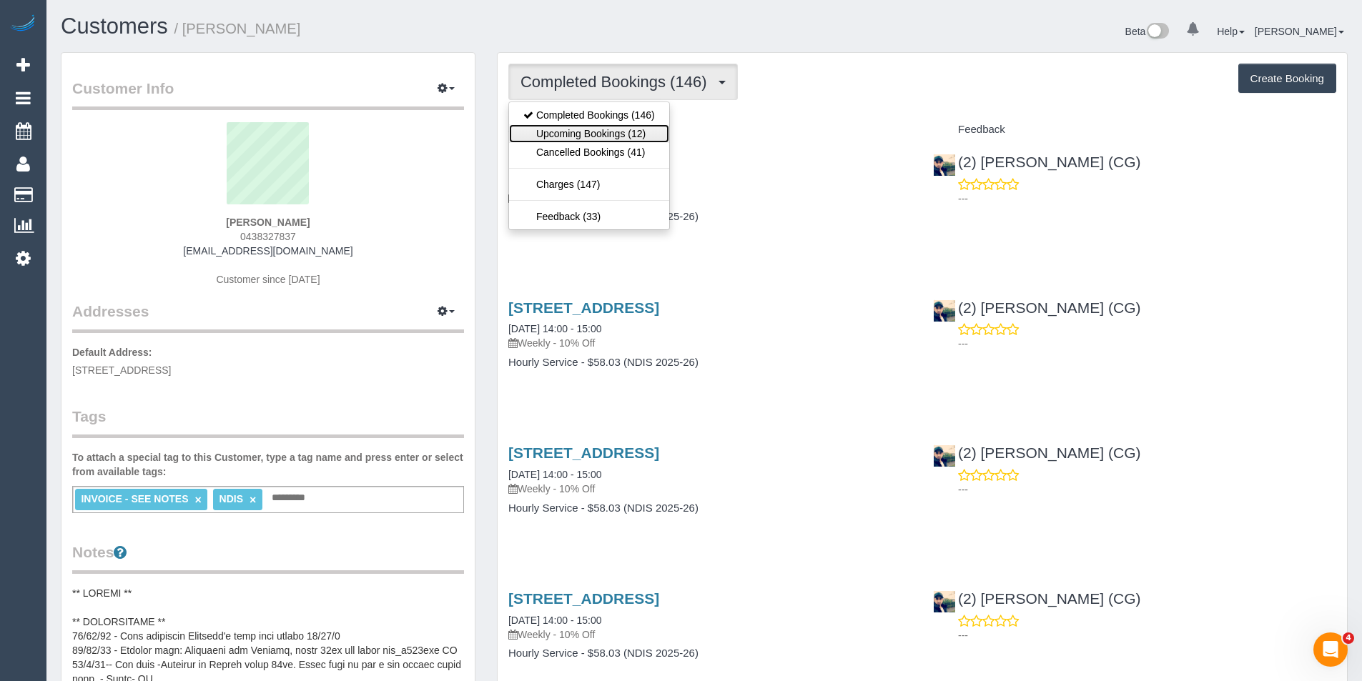
click at [643, 135] on link "Upcoming Bookings (12)" at bounding box center [589, 133] width 160 height 19
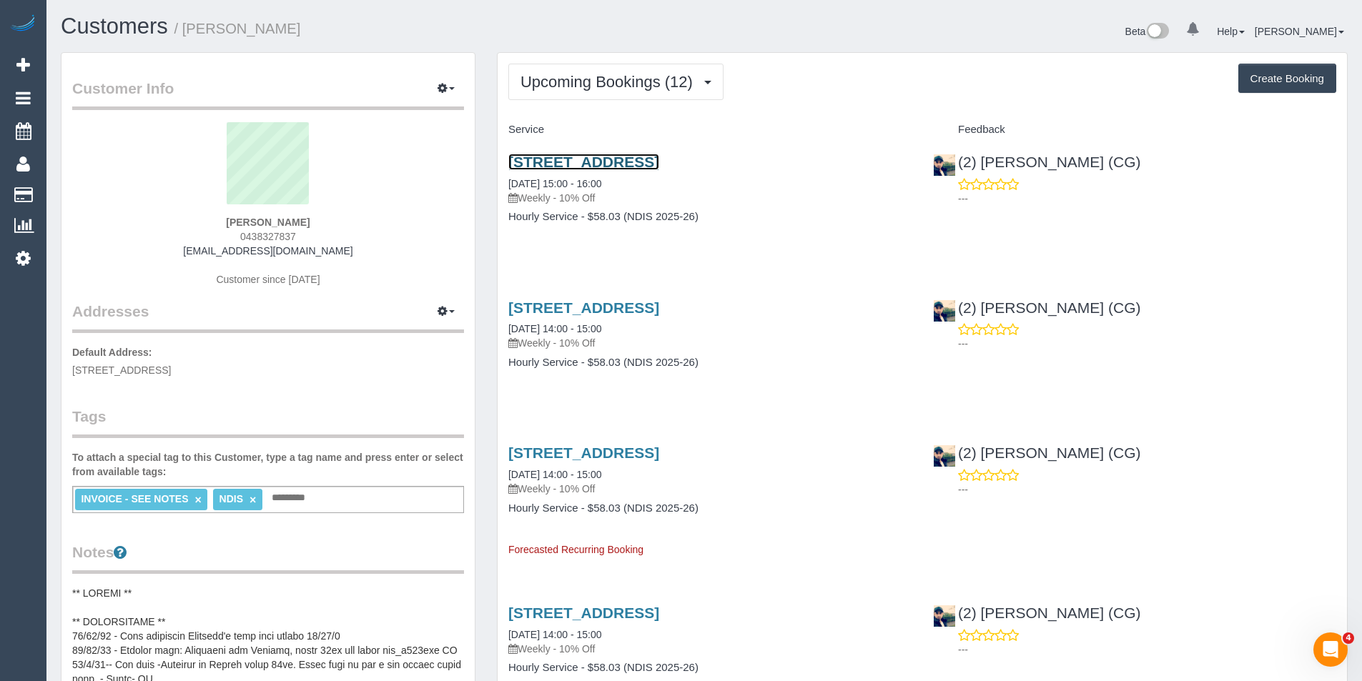
click at [659, 164] on link "1 Queensberry St (Corner Rathdowne St), 105, Carlton, VIC 3053" at bounding box center [583, 162] width 151 height 16
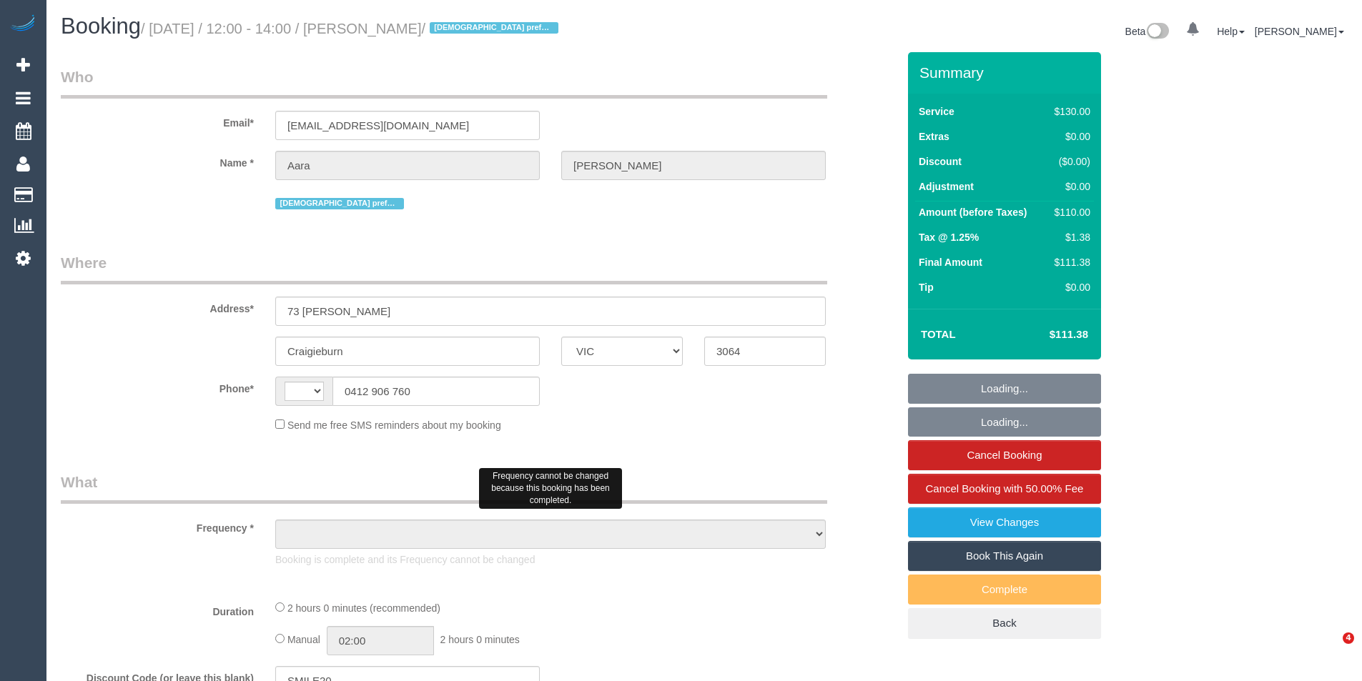
select select "VIC"
select select "string:stripe-pm_1PSYIP2GScqysDRVdXhwSIqu"
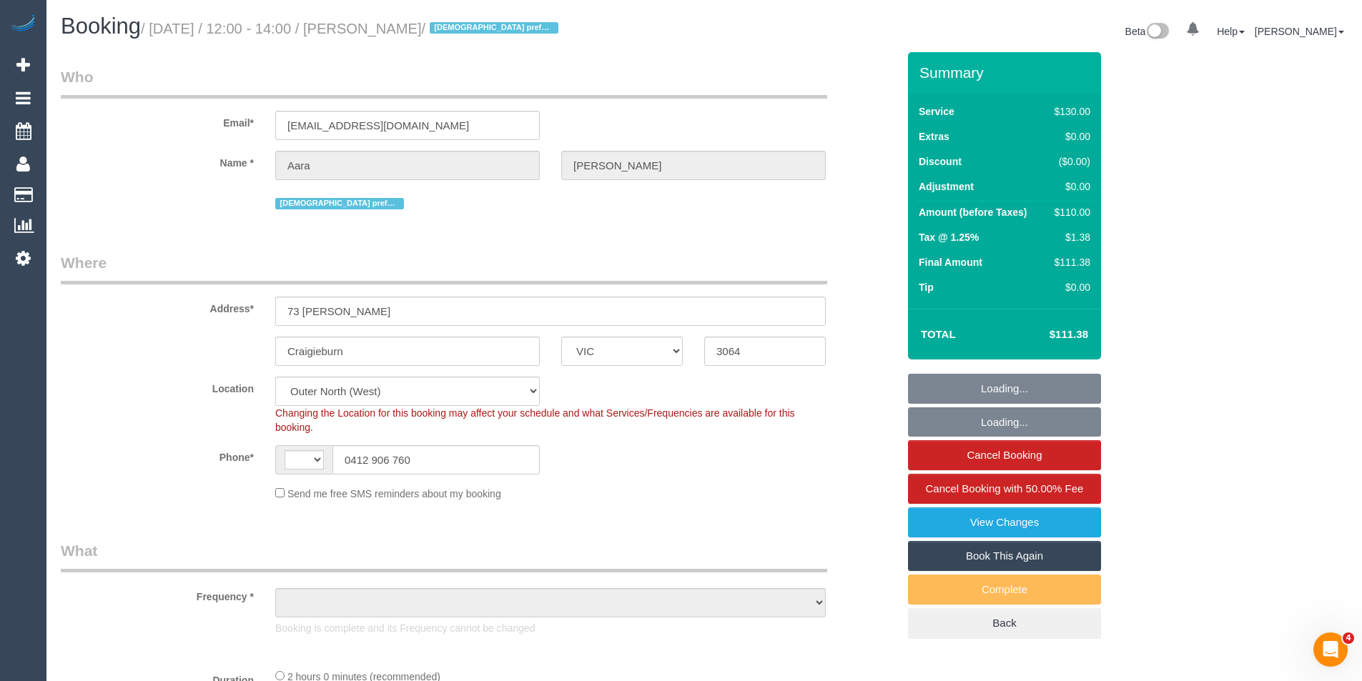
select select "string:AU"
select select "object:972"
select select "spot1"
select select "number:28"
select select "number:14"
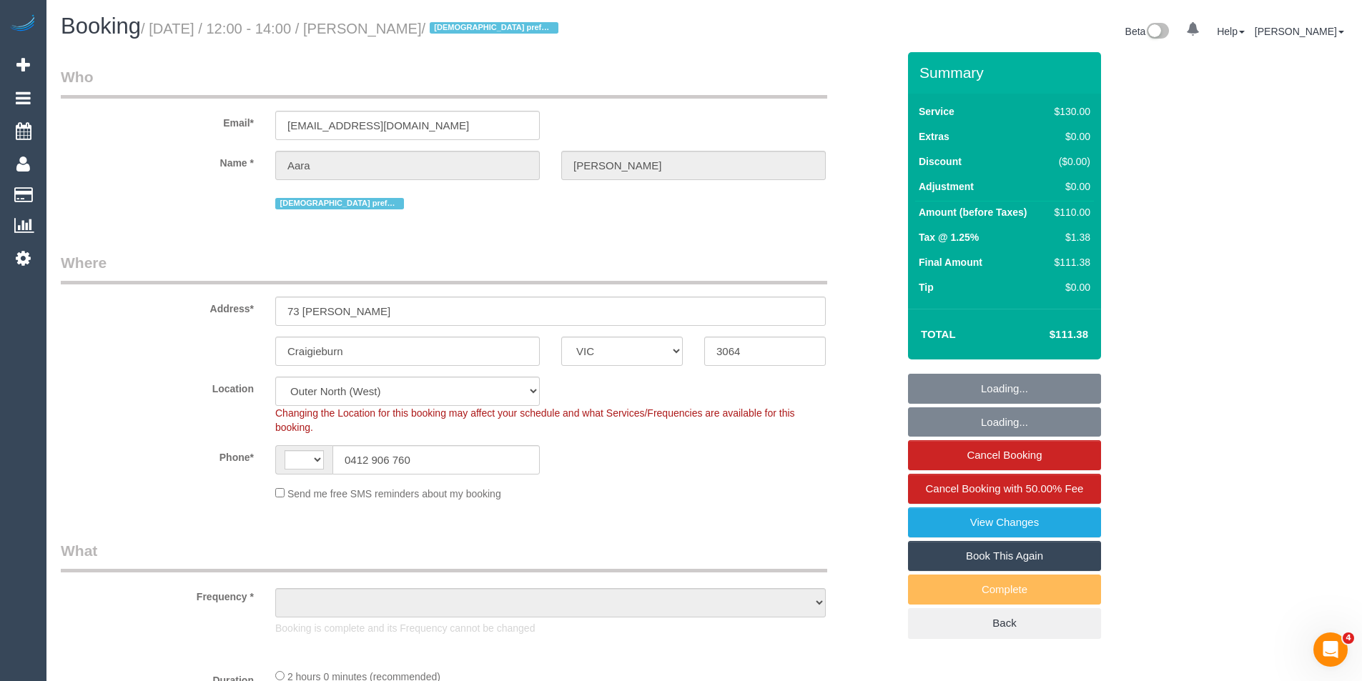
select select "number:19"
select select "number:36"
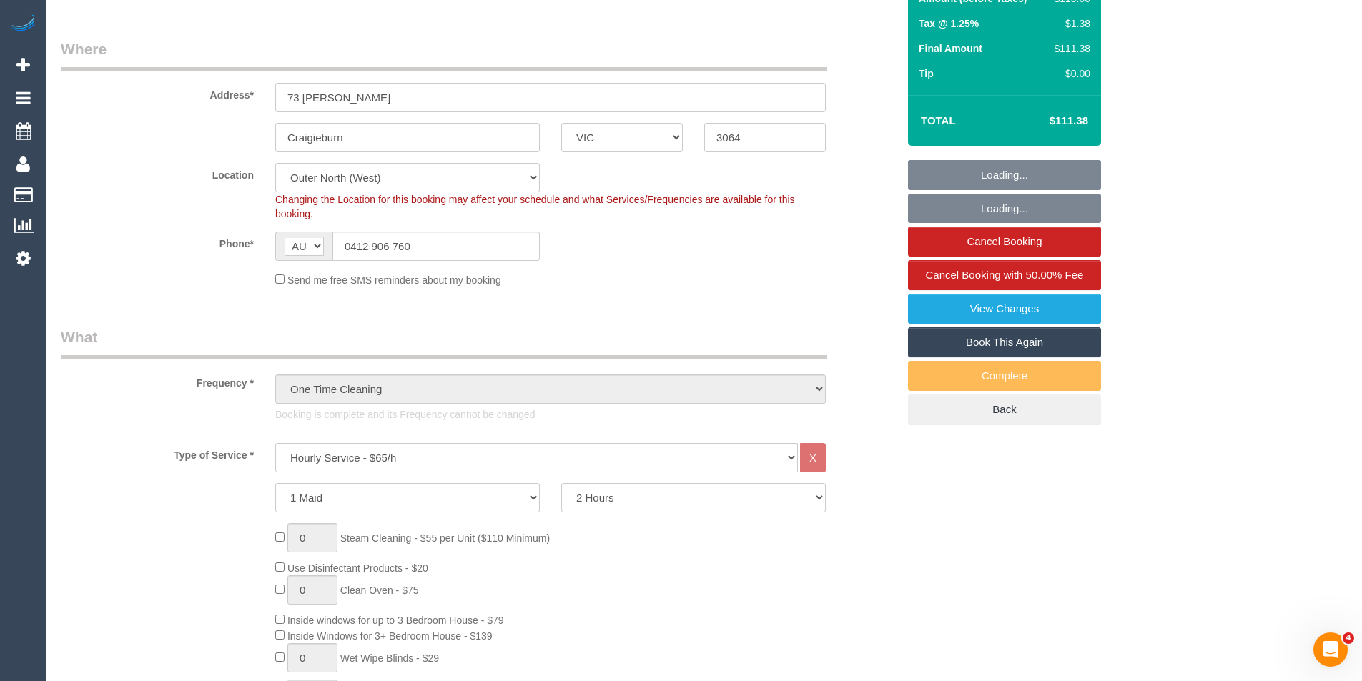
scroll to position [214, 0]
select select "object:1367"
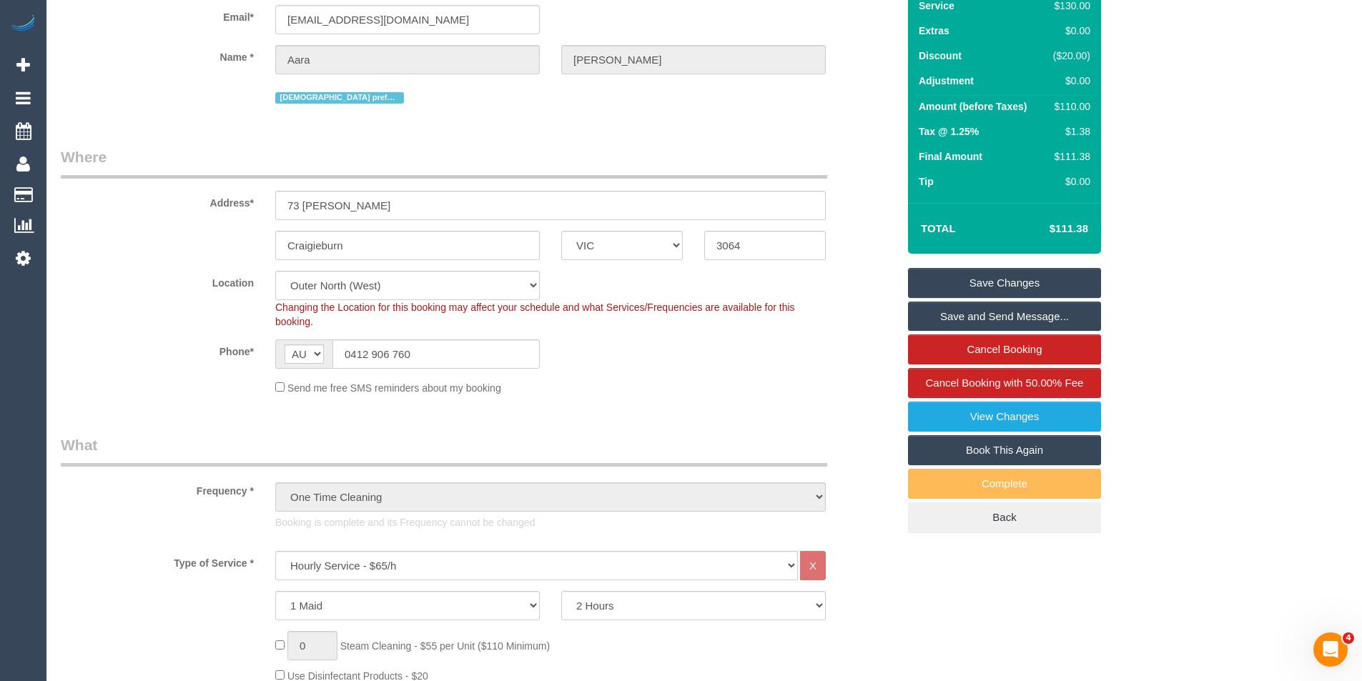
scroll to position [0, 0]
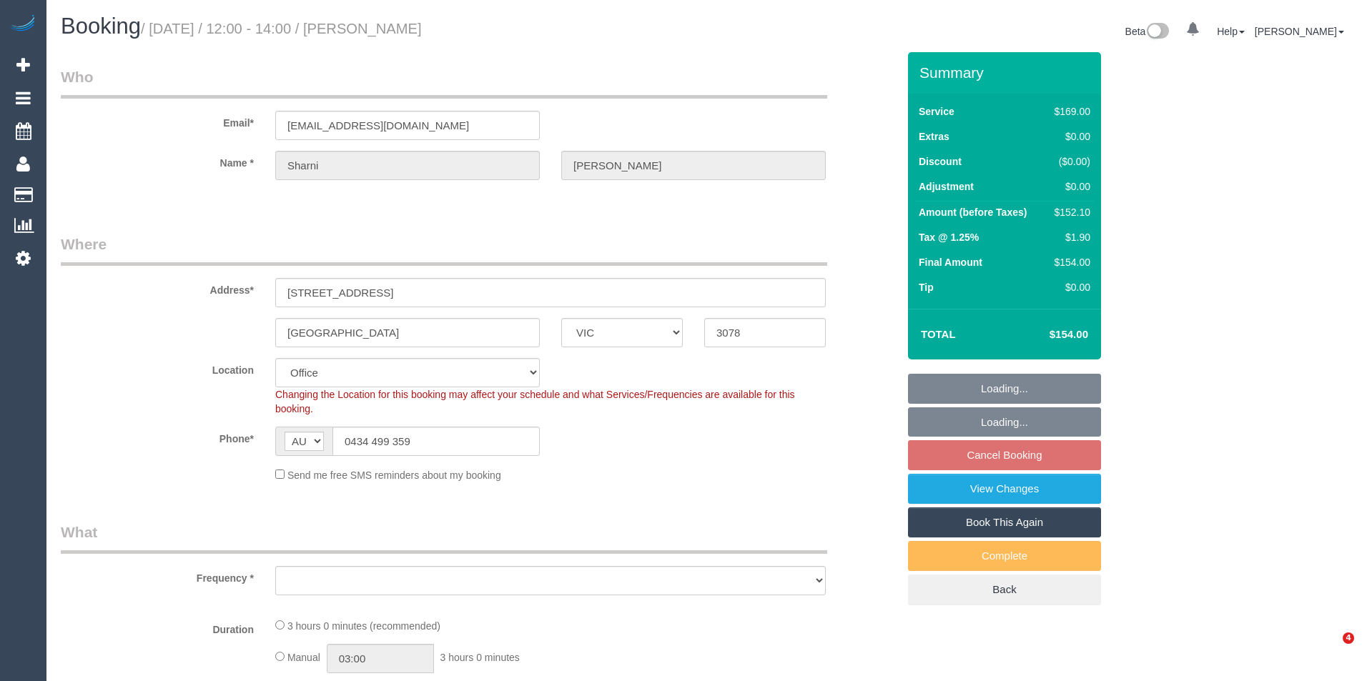
select select "VIC"
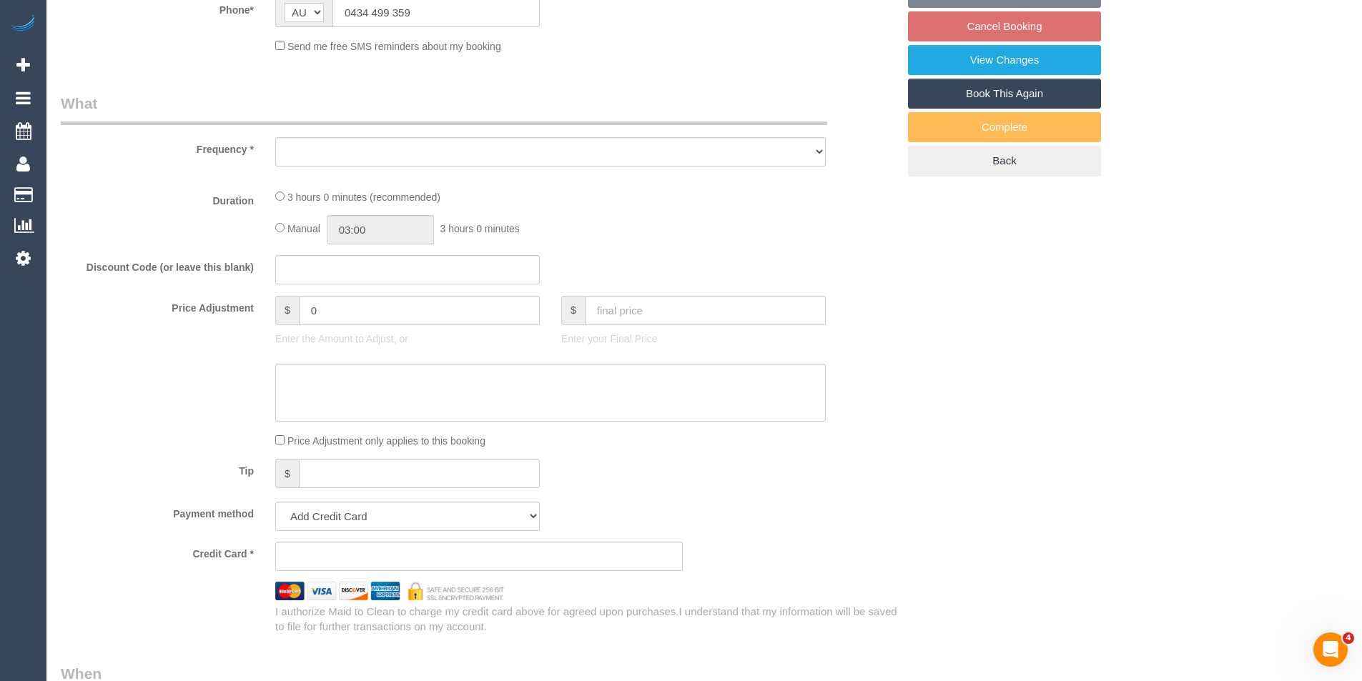
select select "string:stripe-pm_1QtPxF2GScqysDRVIt1IlfZJ"
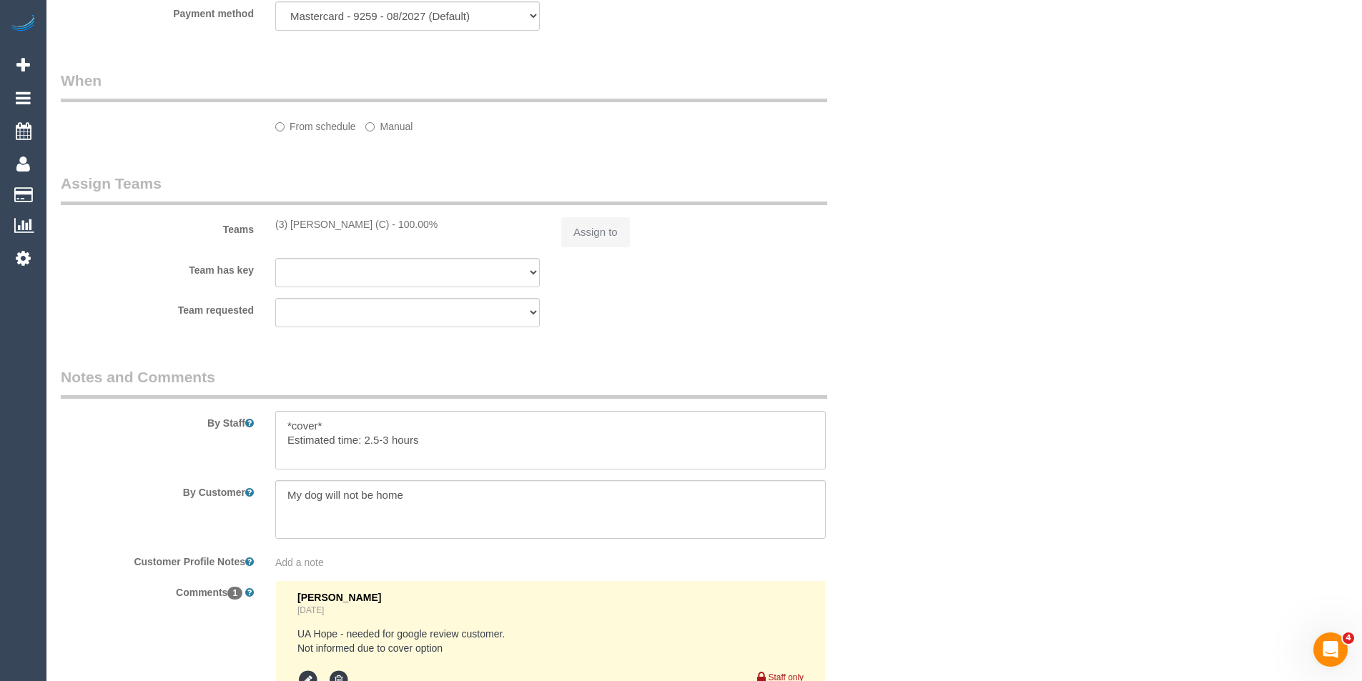
select select "object:551"
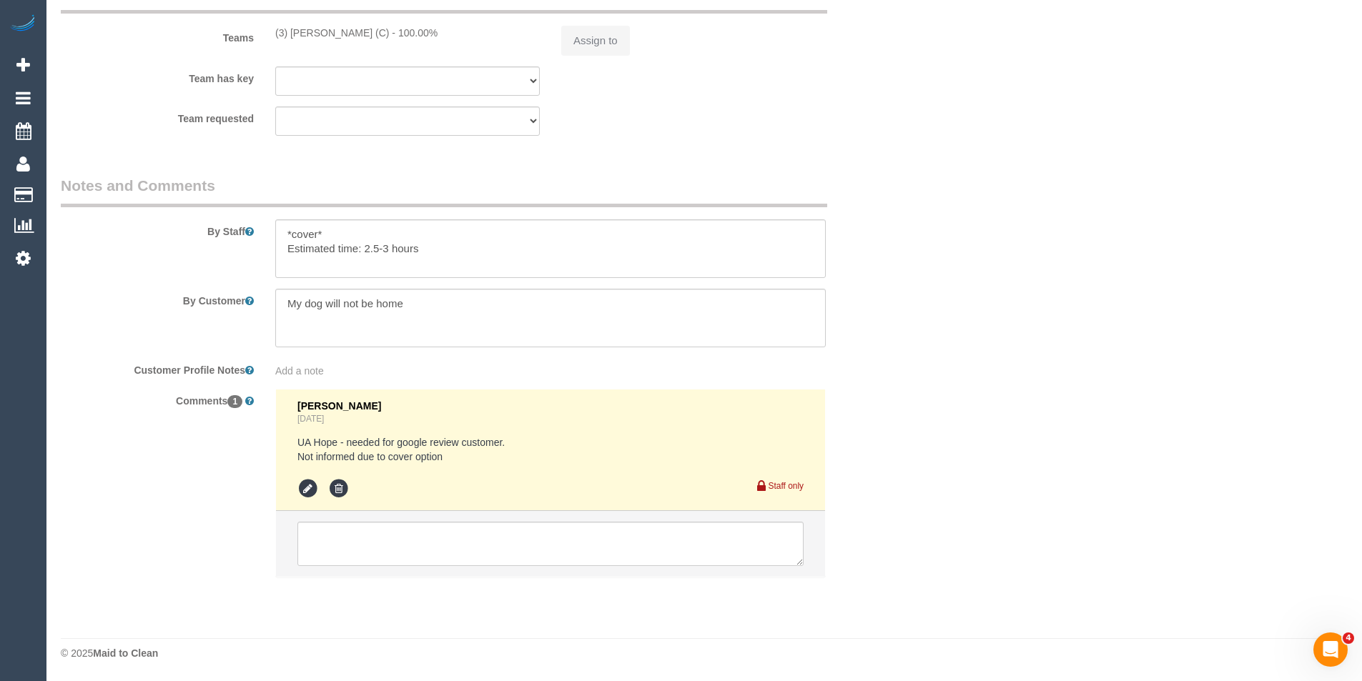
select select "number:27"
select select "number:14"
select select "number:19"
select select "number:24"
select select "number:33"
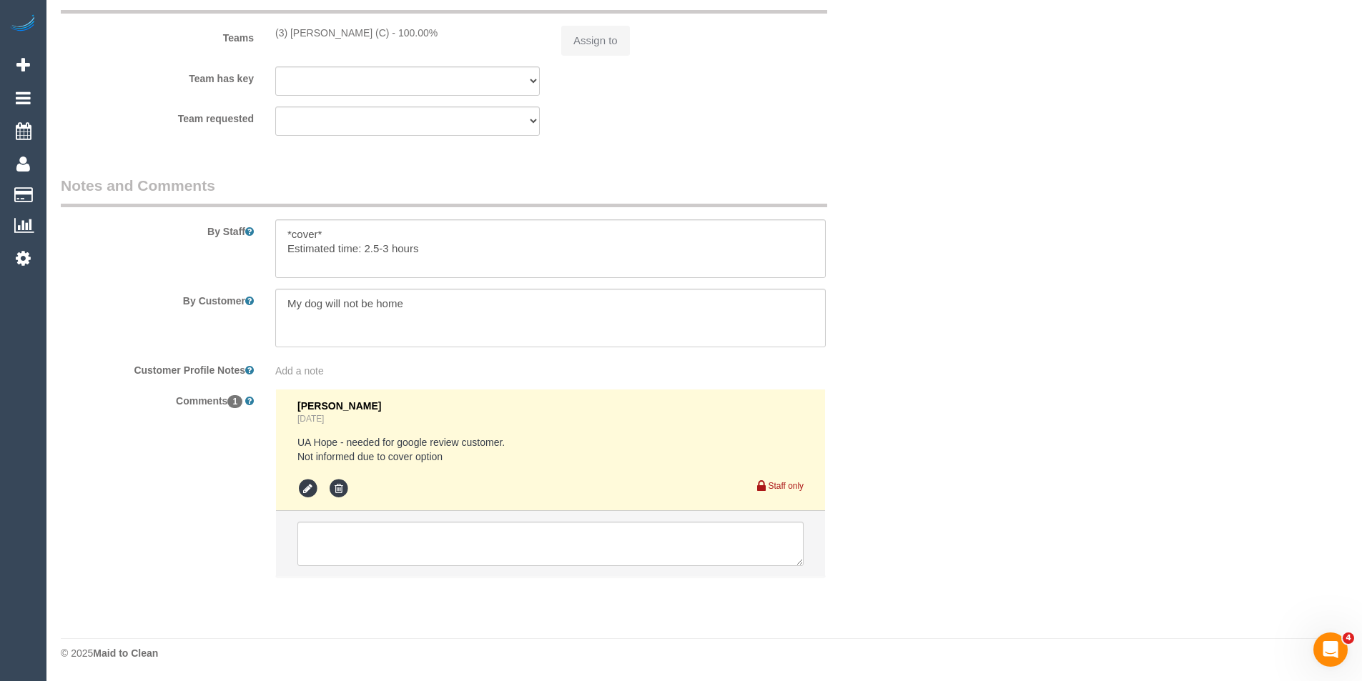
select select "number:26"
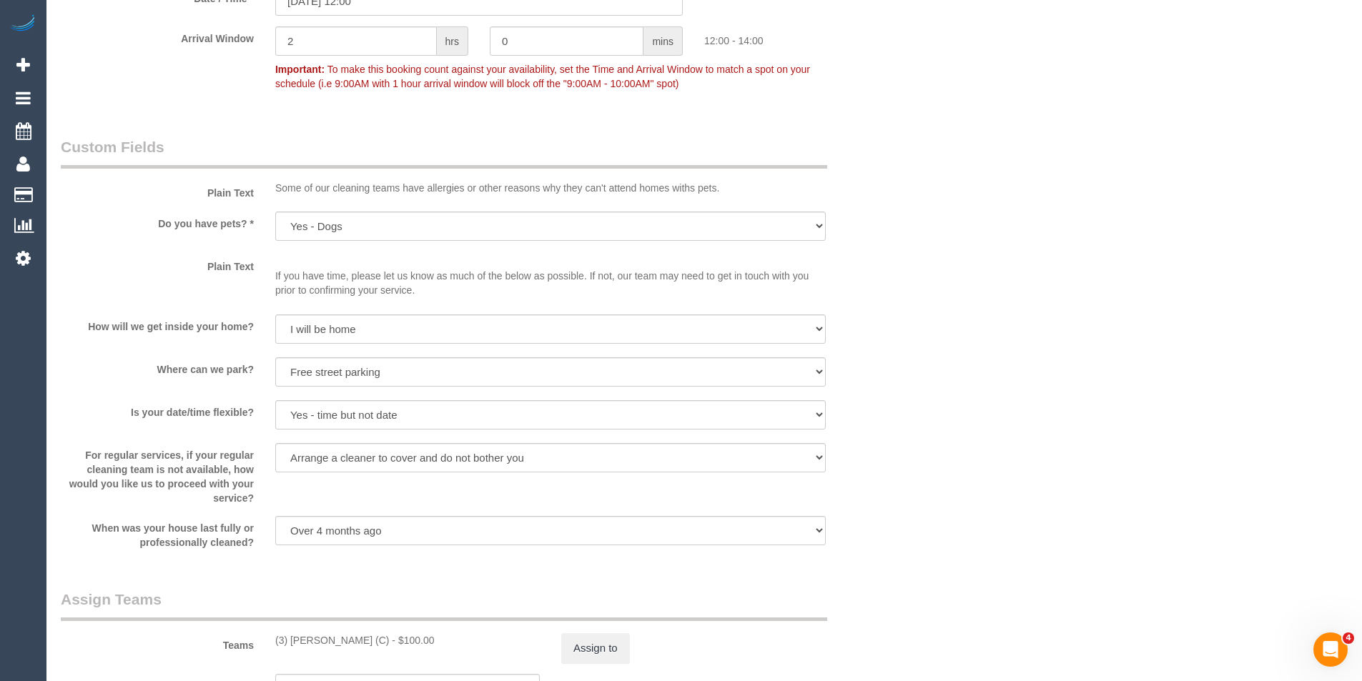
select select "object:2058"
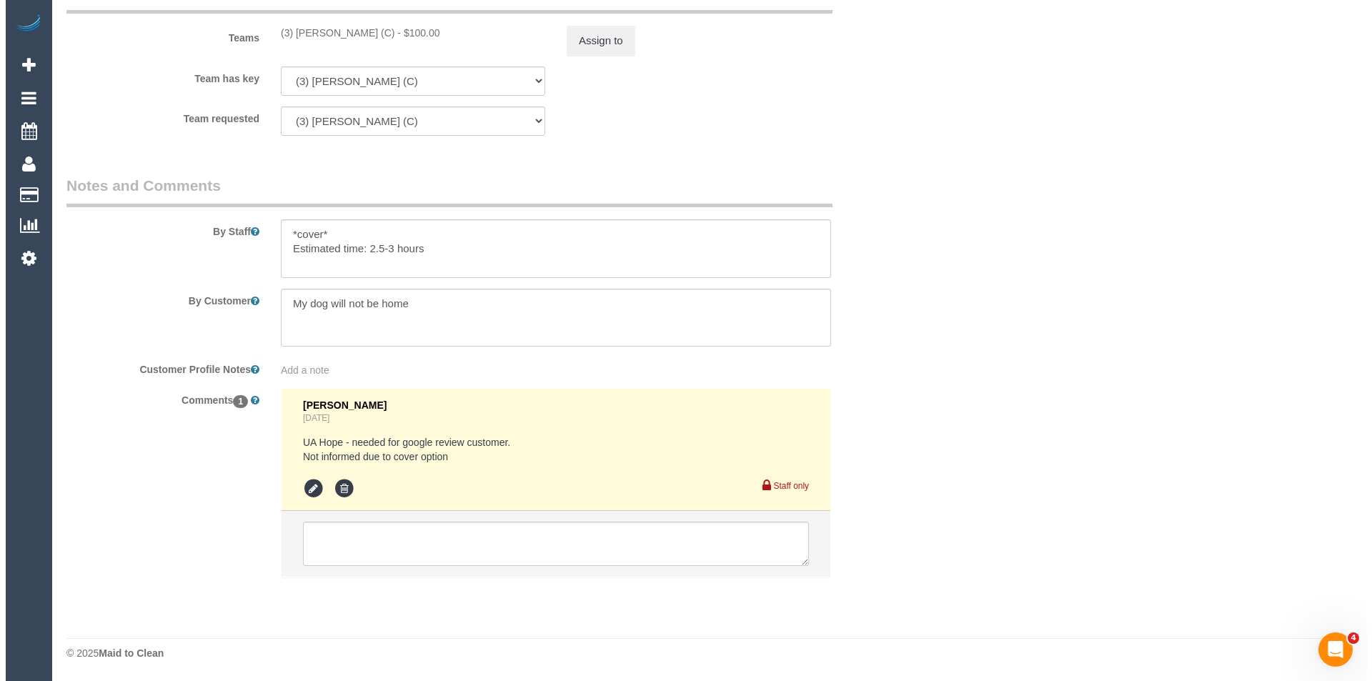
scroll to position [2075, 0]
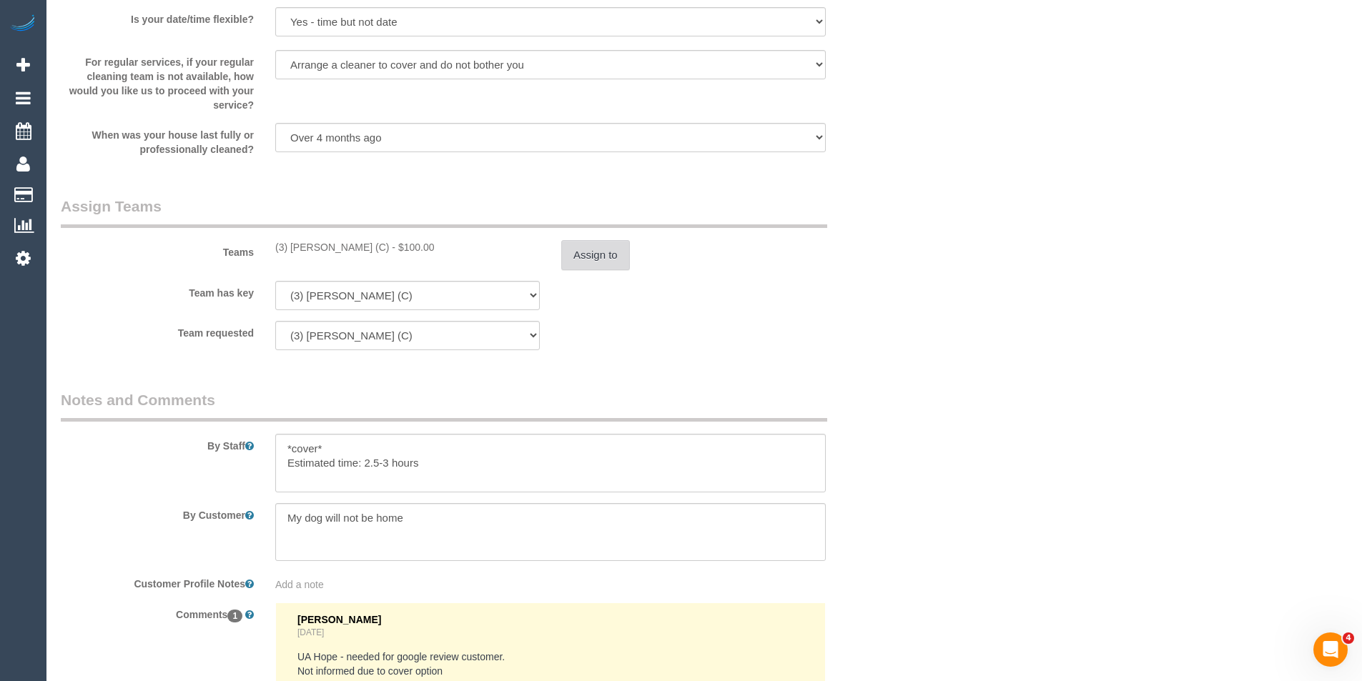
click at [579, 264] on button "Assign to" at bounding box center [595, 255] width 69 height 30
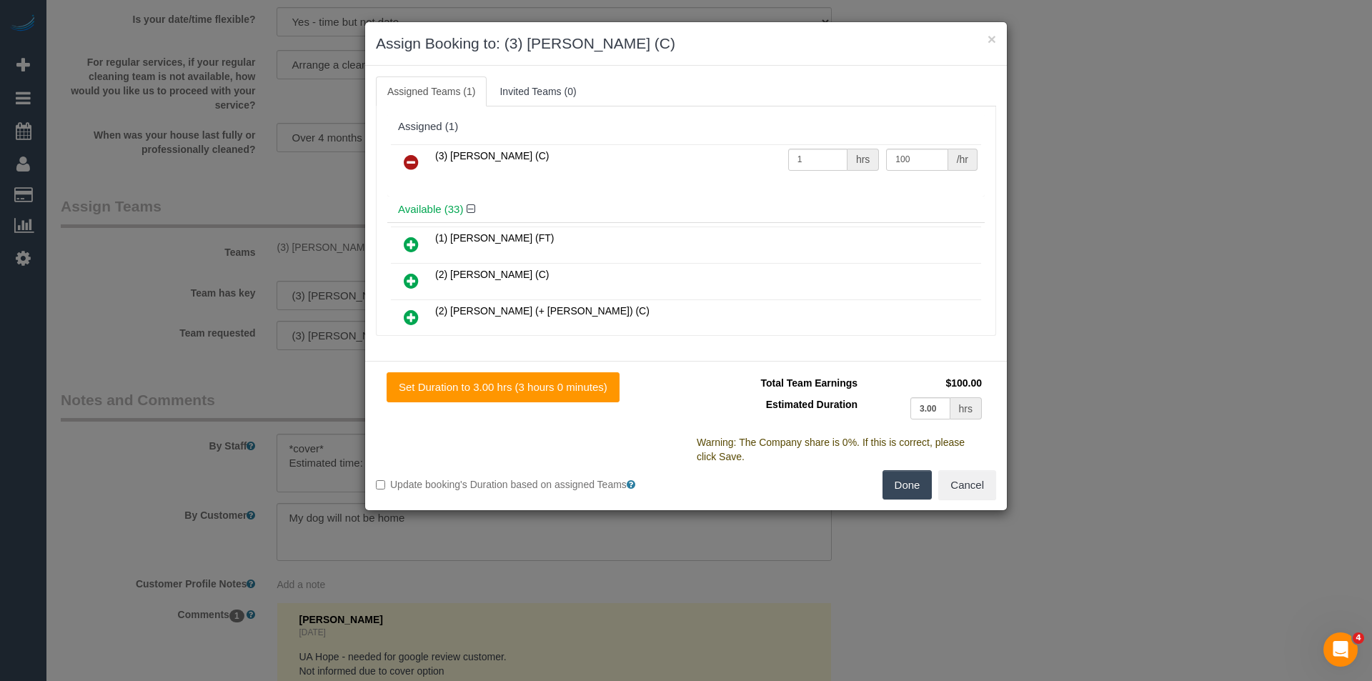
click at [408, 162] on icon at bounding box center [411, 162] width 15 height 17
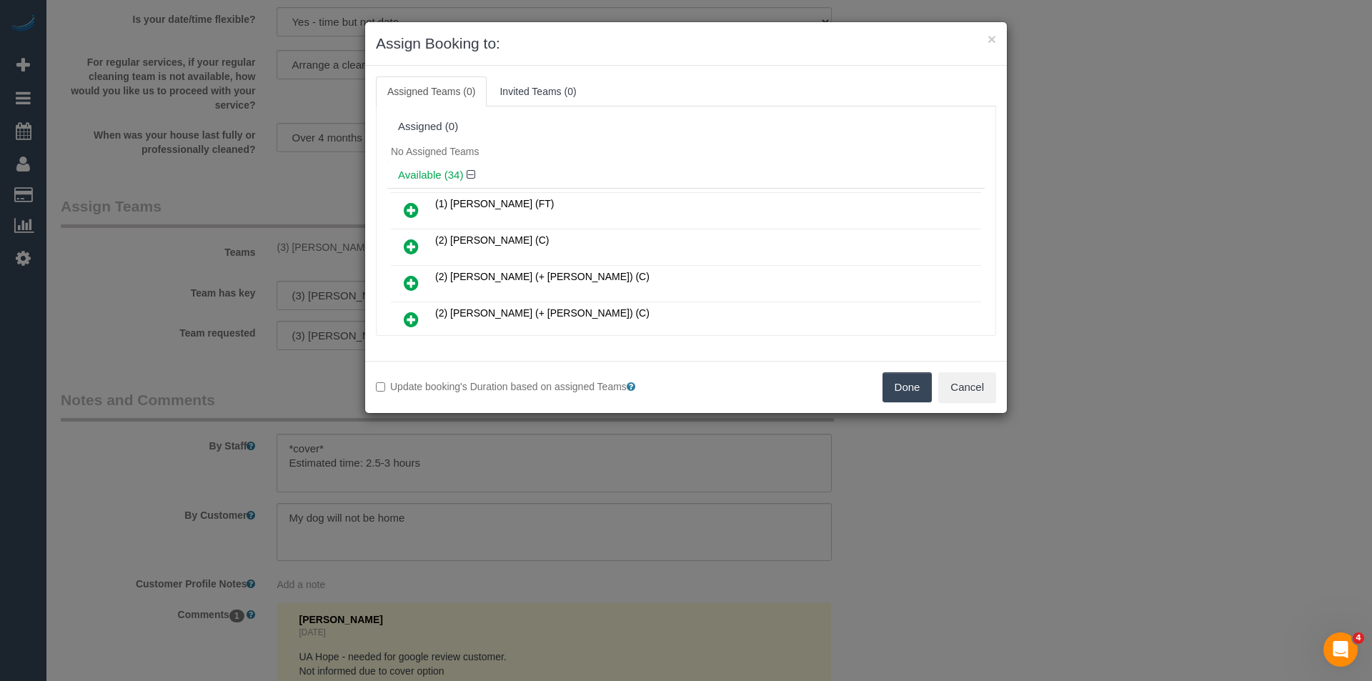
click at [899, 382] on button "Done" at bounding box center [908, 387] width 50 height 30
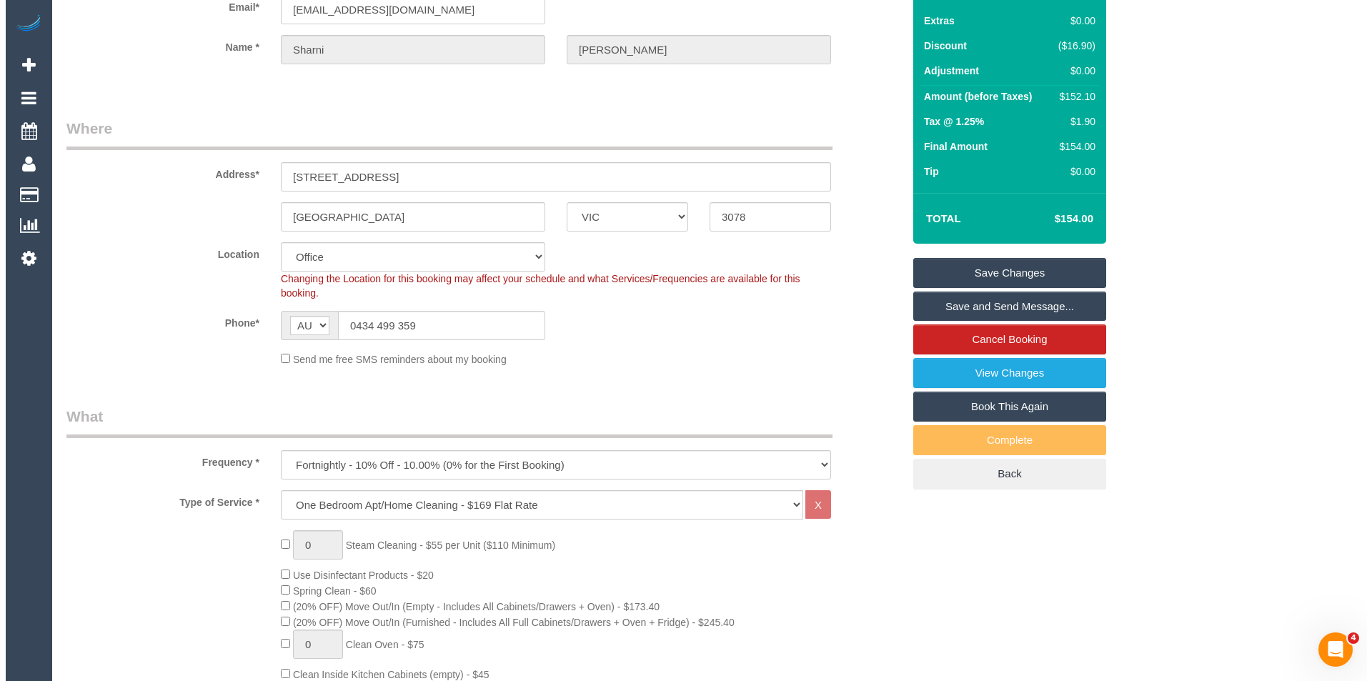
scroll to position [0, 0]
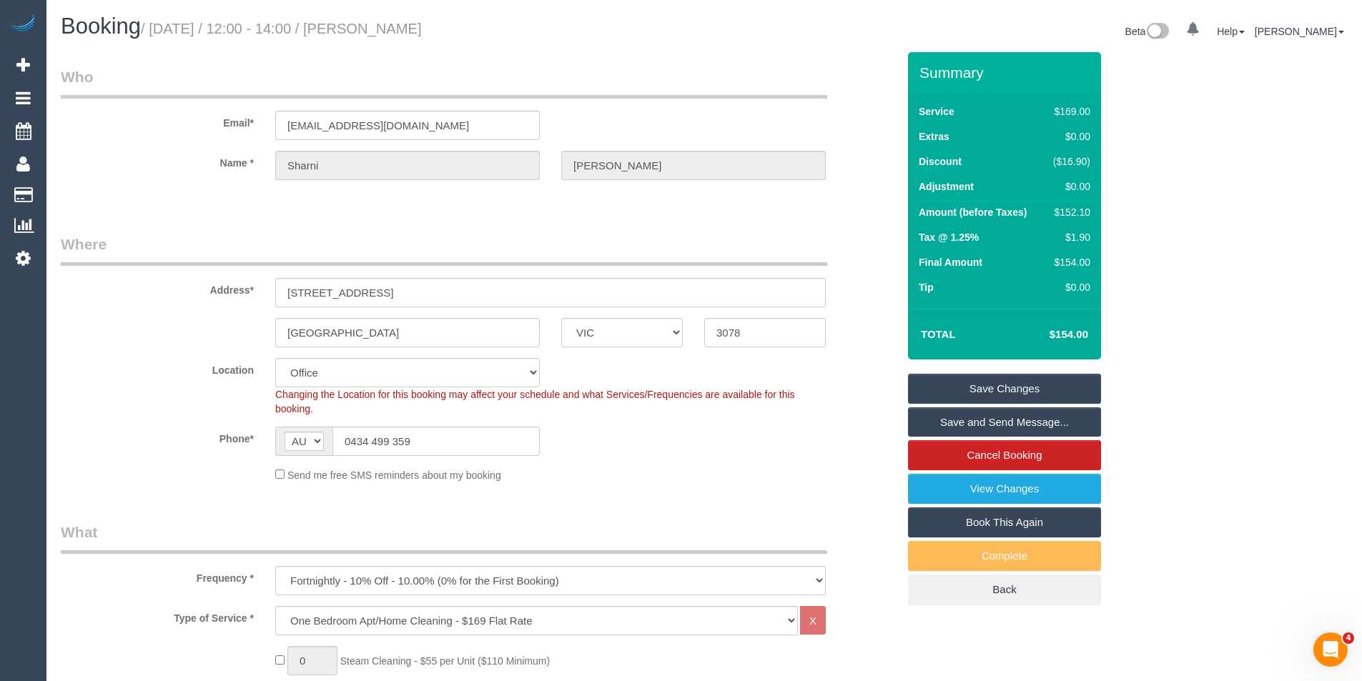
click at [975, 394] on link "Save Changes" at bounding box center [1004, 389] width 193 height 30
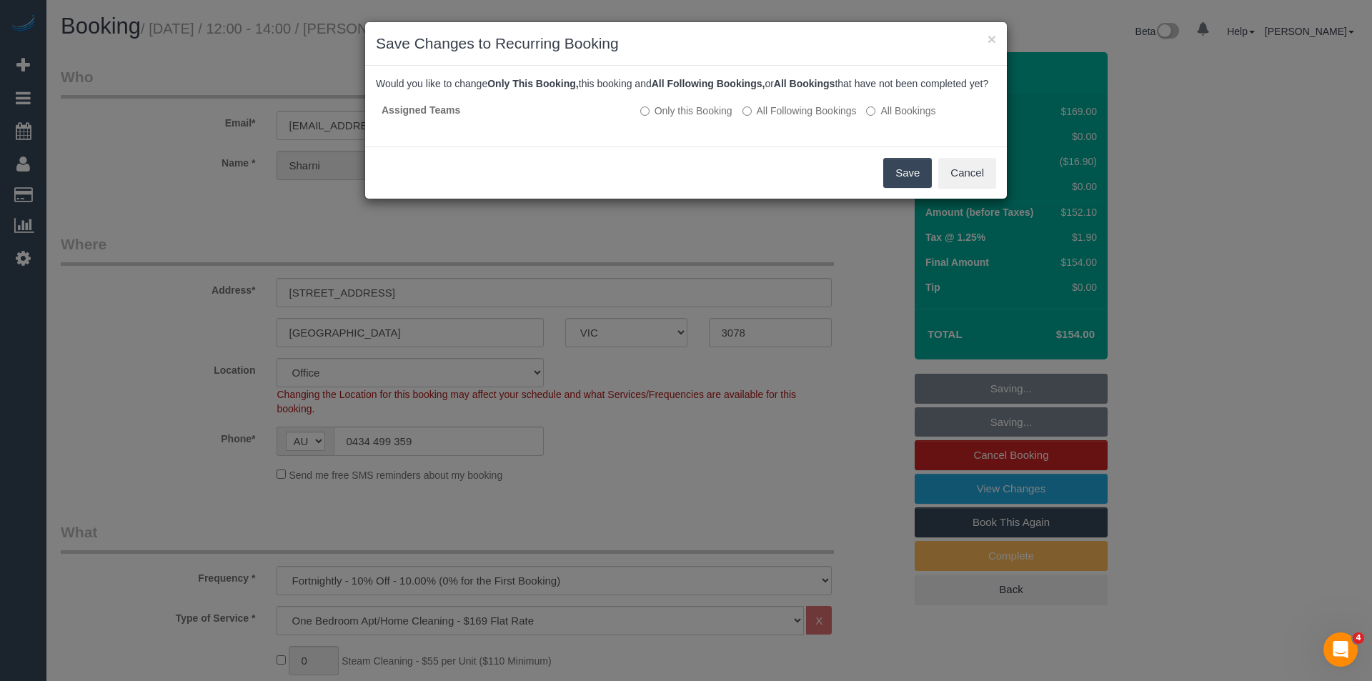
click at [914, 177] on button "Save" at bounding box center [907, 173] width 49 height 30
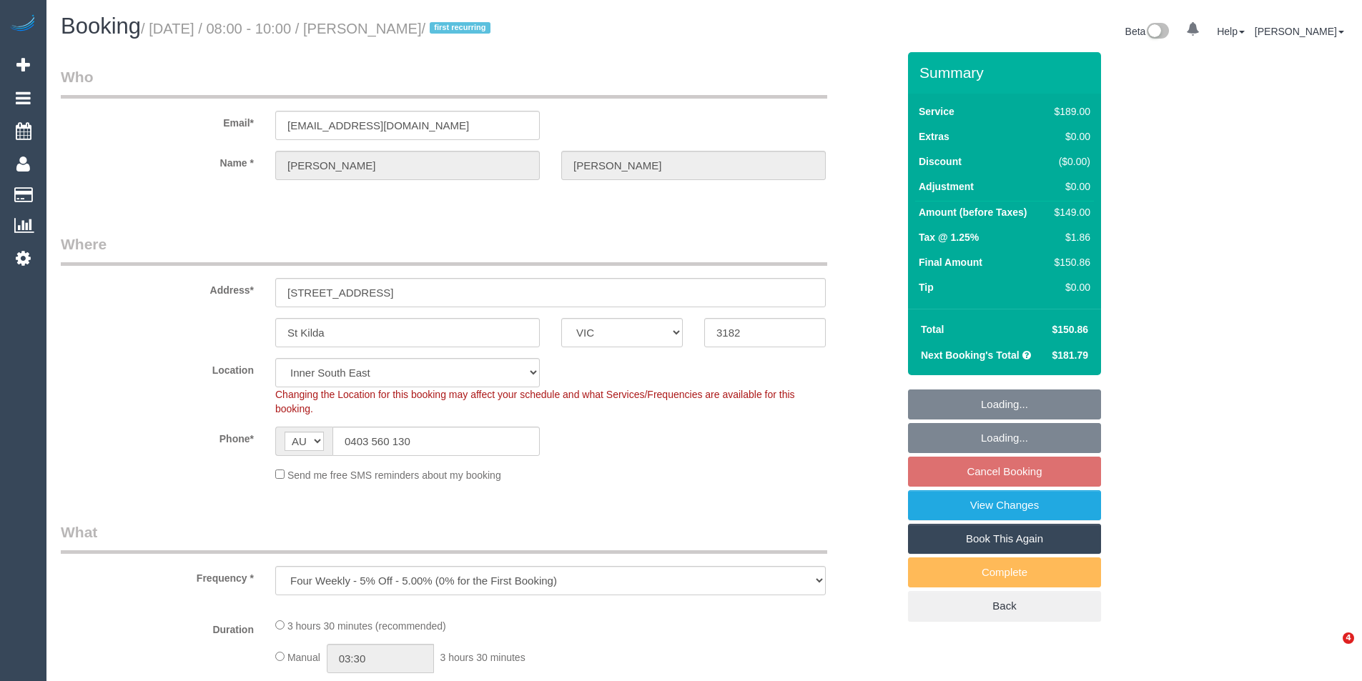
select select "VIC"
select select "string:stripe-pm_1RnG672GScqysDRV0be2gRkd"
select select "number:27"
select select "number:14"
select select "number:20"
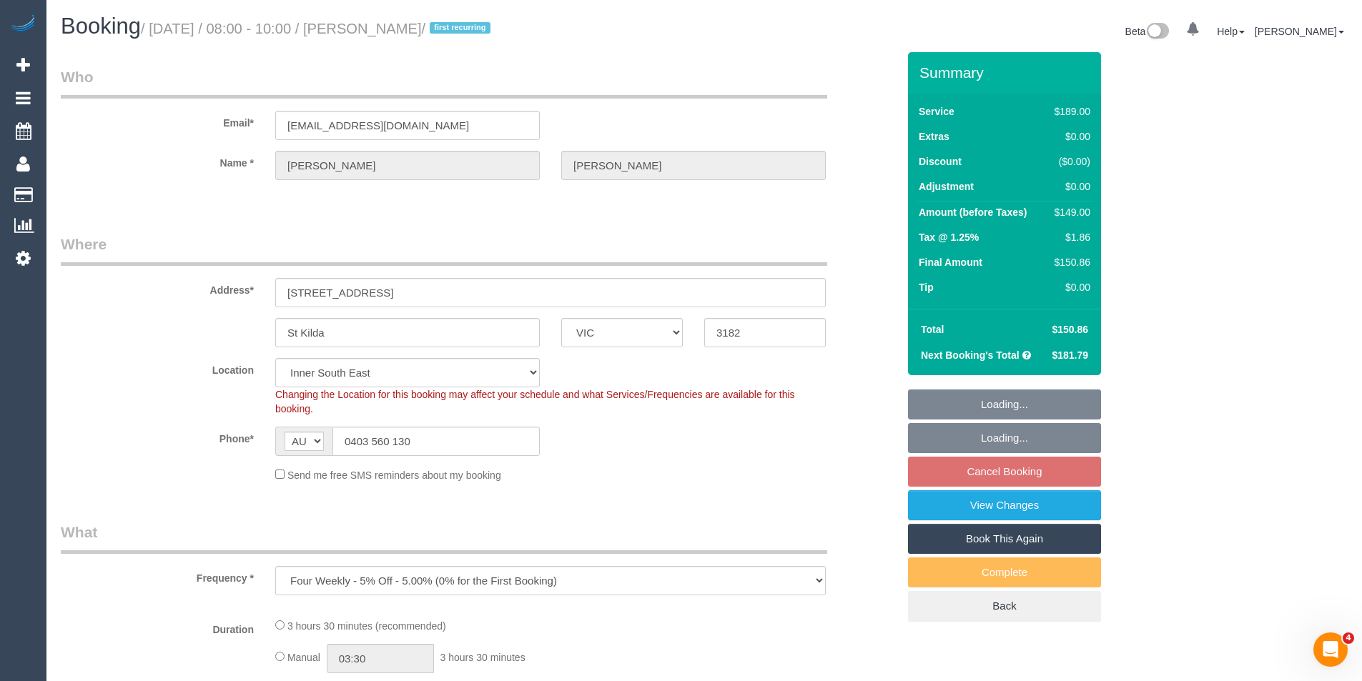
select select "number:24"
select select "number:34"
select select "number:12"
select select "object:778"
select select "spot2"
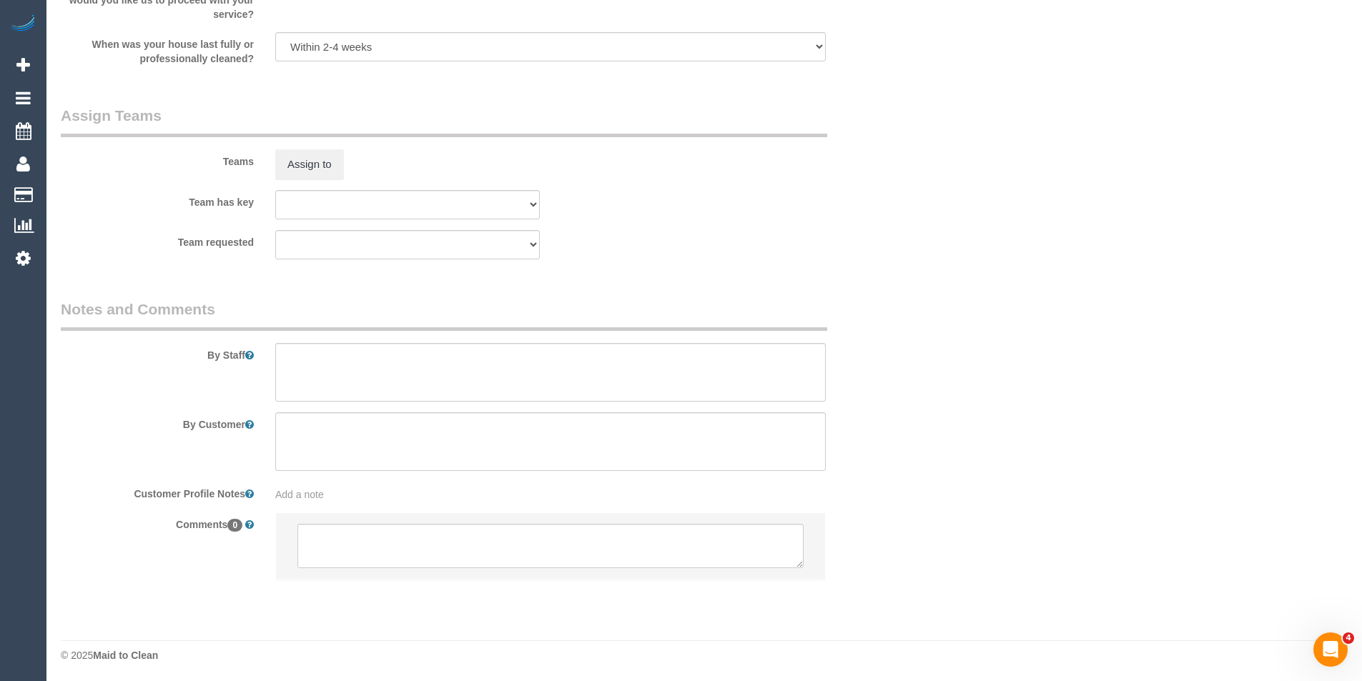
scroll to position [2064, 0]
click at [344, 369] on textarea at bounding box center [550, 370] width 550 height 59
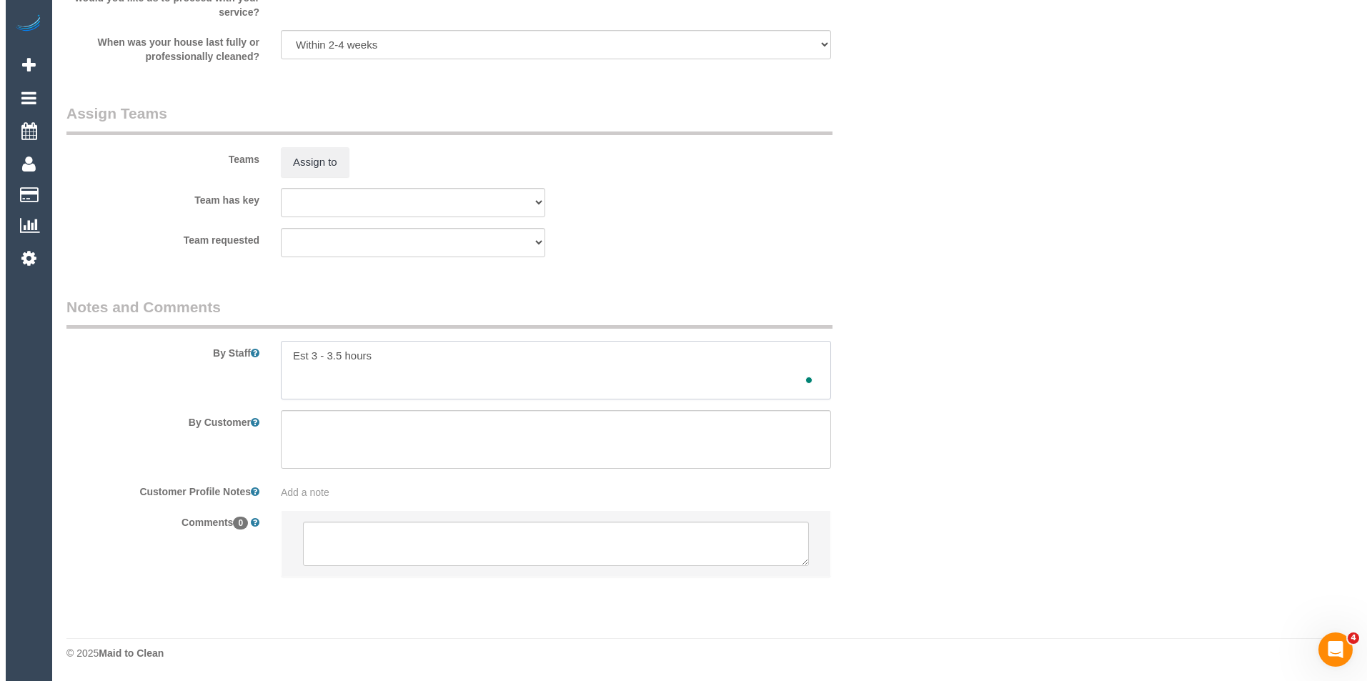
scroll to position [1850, 0]
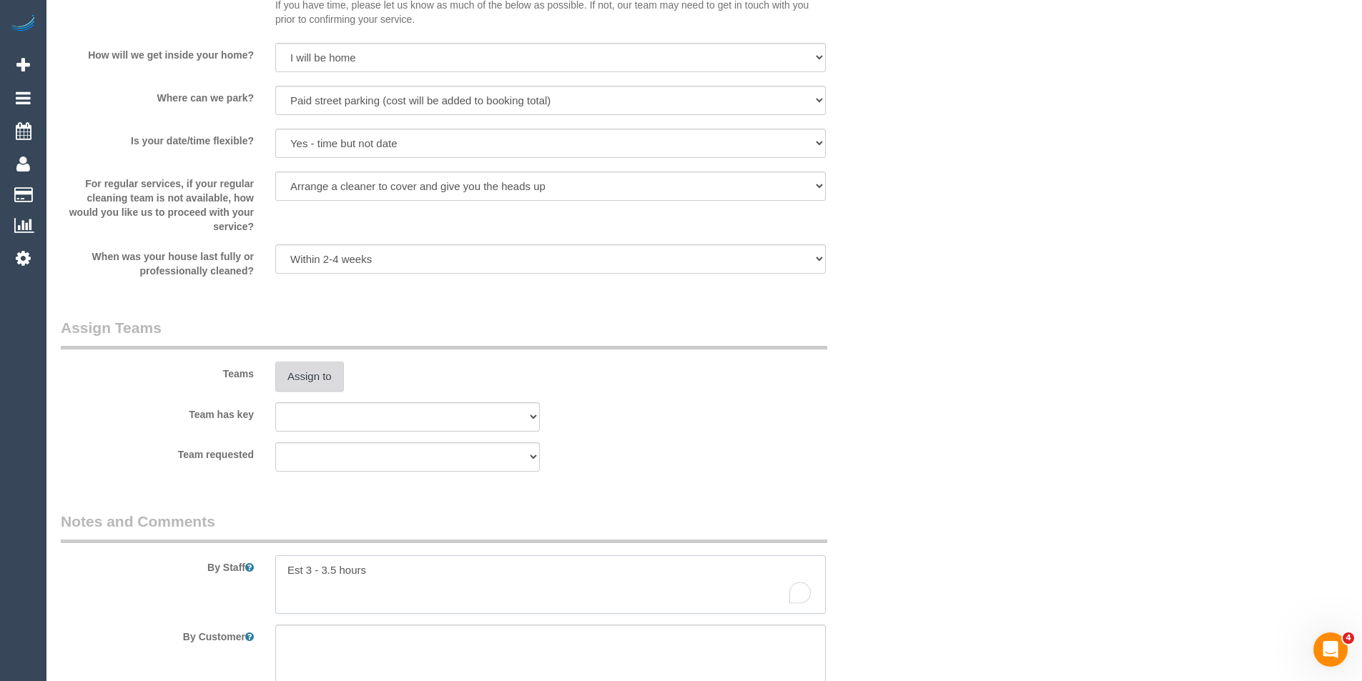
type textarea "Est 3 - 3.5 hours"
click at [329, 380] on button "Assign to" at bounding box center [309, 377] width 69 height 30
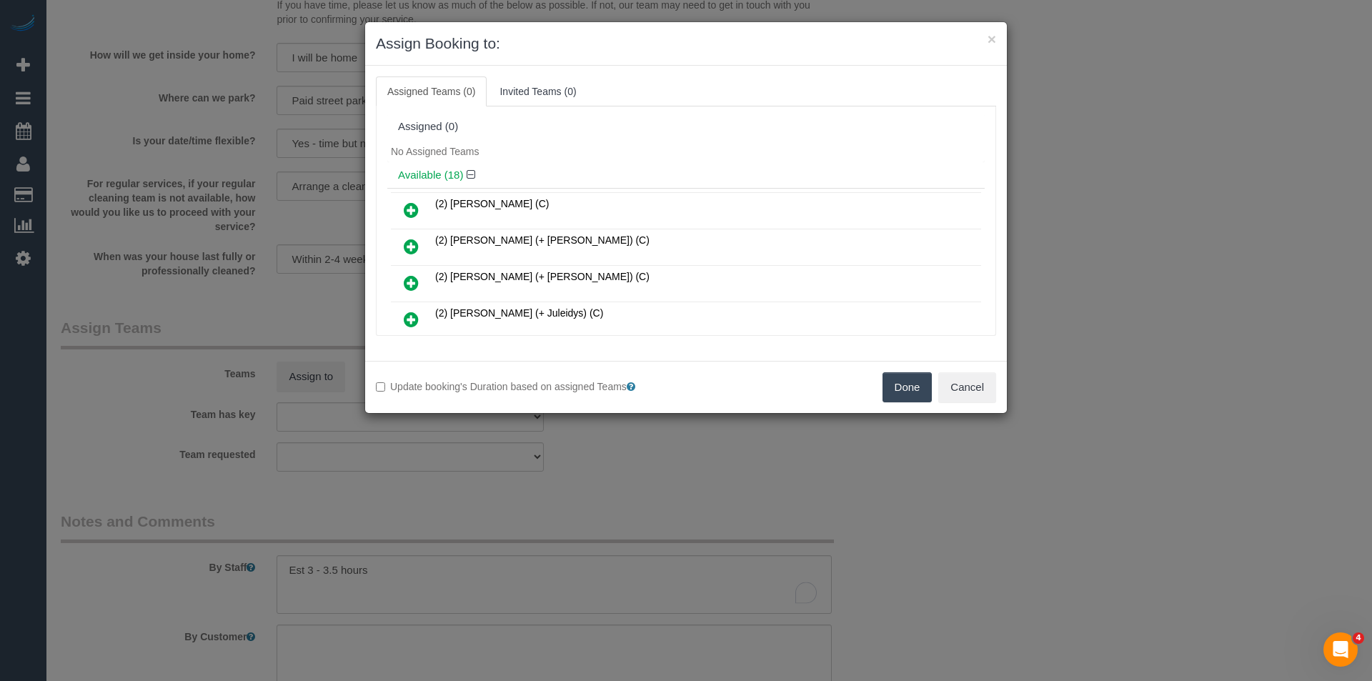
scroll to position [71, 0]
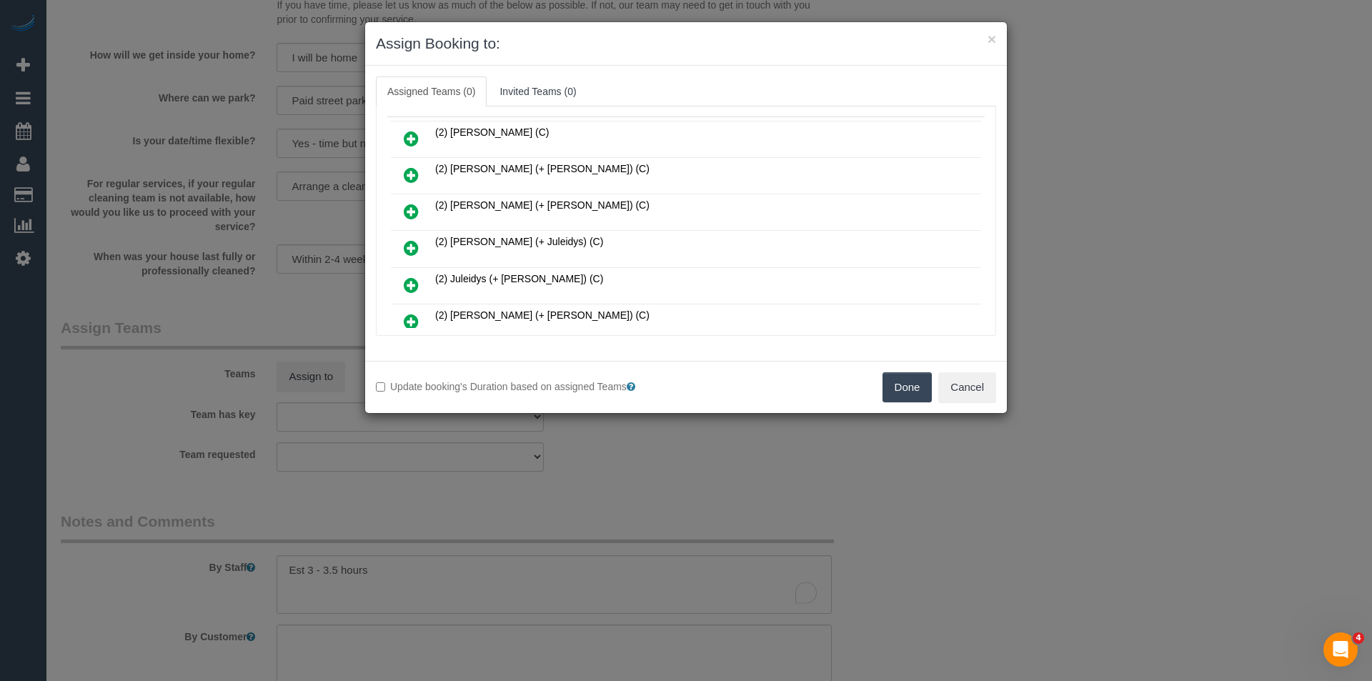
click at [411, 246] on icon at bounding box center [411, 247] width 15 height 17
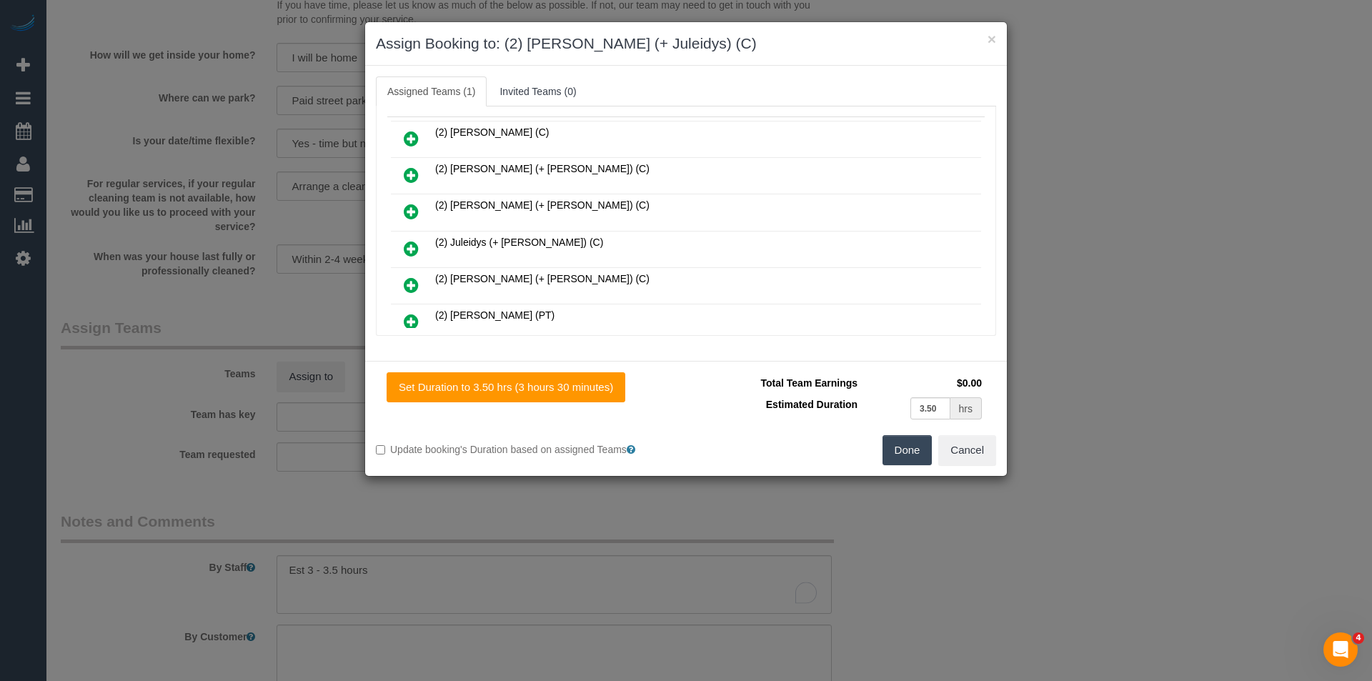
click at [412, 245] on icon at bounding box center [411, 248] width 15 height 17
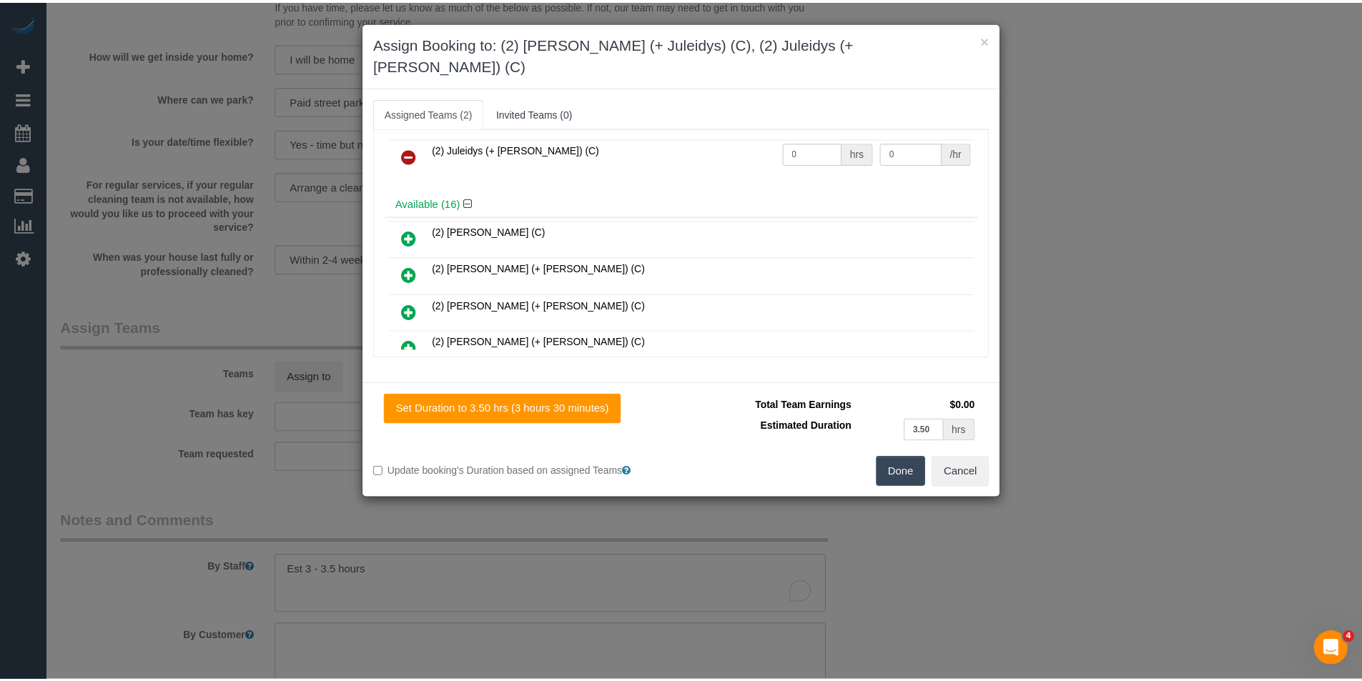
scroll to position [0, 0]
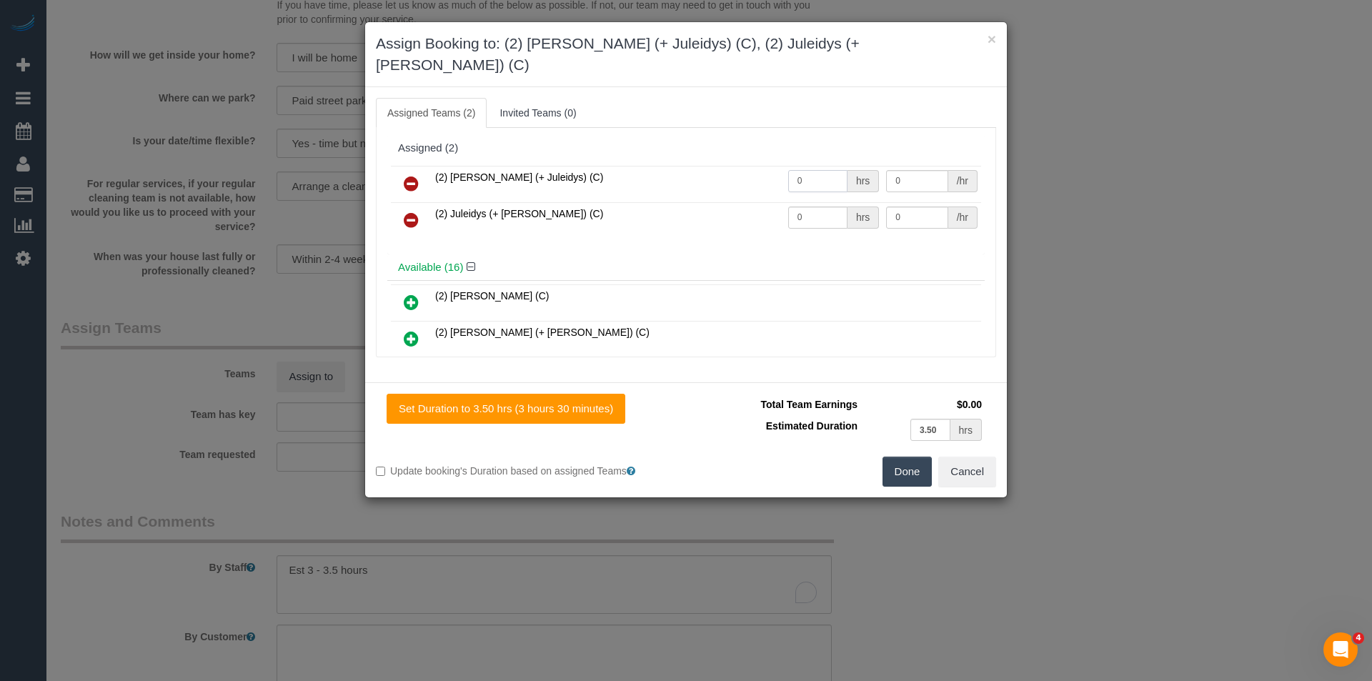
drag, startPoint x: 801, startPoint y: 161, endPoint x: 713, endPoint y: 170, distance: 88.4
click at [728, 169] on tr "(2) Cris (+ Juleidys) (C) 0 hrs 0 /hr" at bounding box center [686, 184] width 590 height 36
type input "1"
type input "60"
drag, startPoint x: 816, startPoint y: 197, endPoint x: 740, endPoint y: 199, distance: 75.8
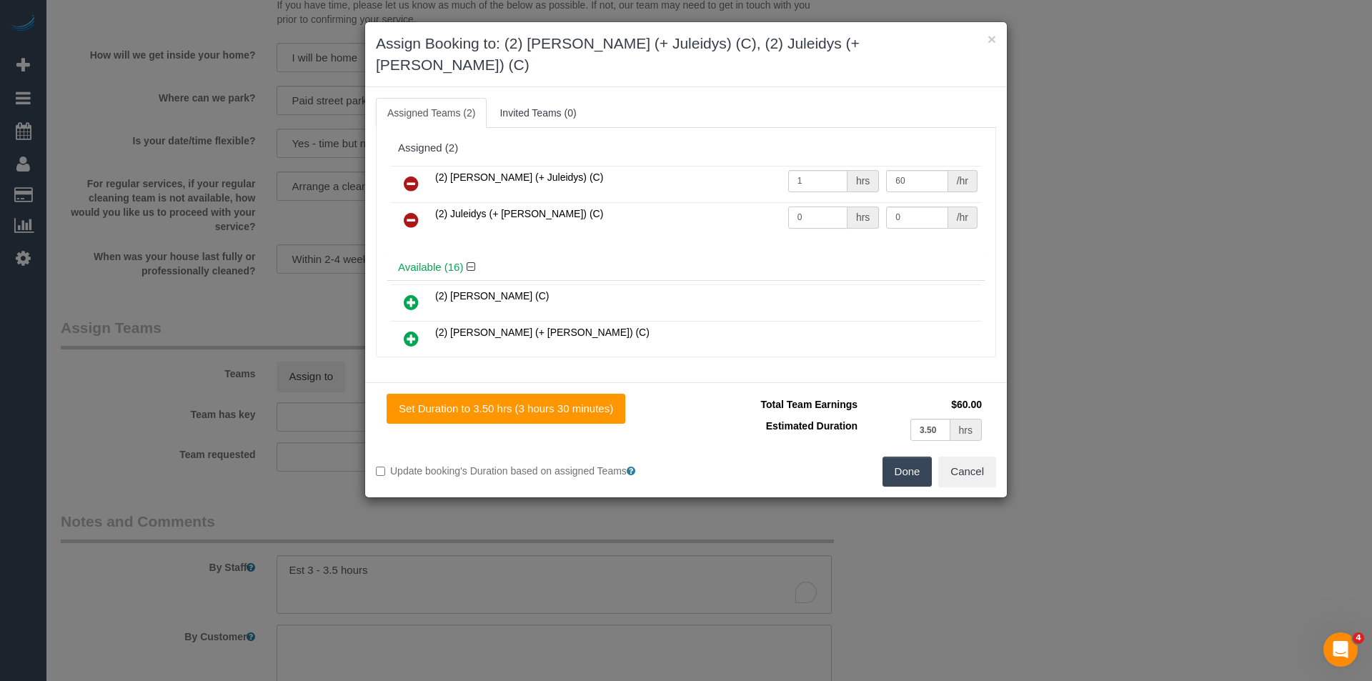
click at [743, 202] on tr "(2) Juleidys (+ Cris) (C) 0 hrs 0 /hr" at bounding box center [686, 220] width 590 height 36
type input "1"
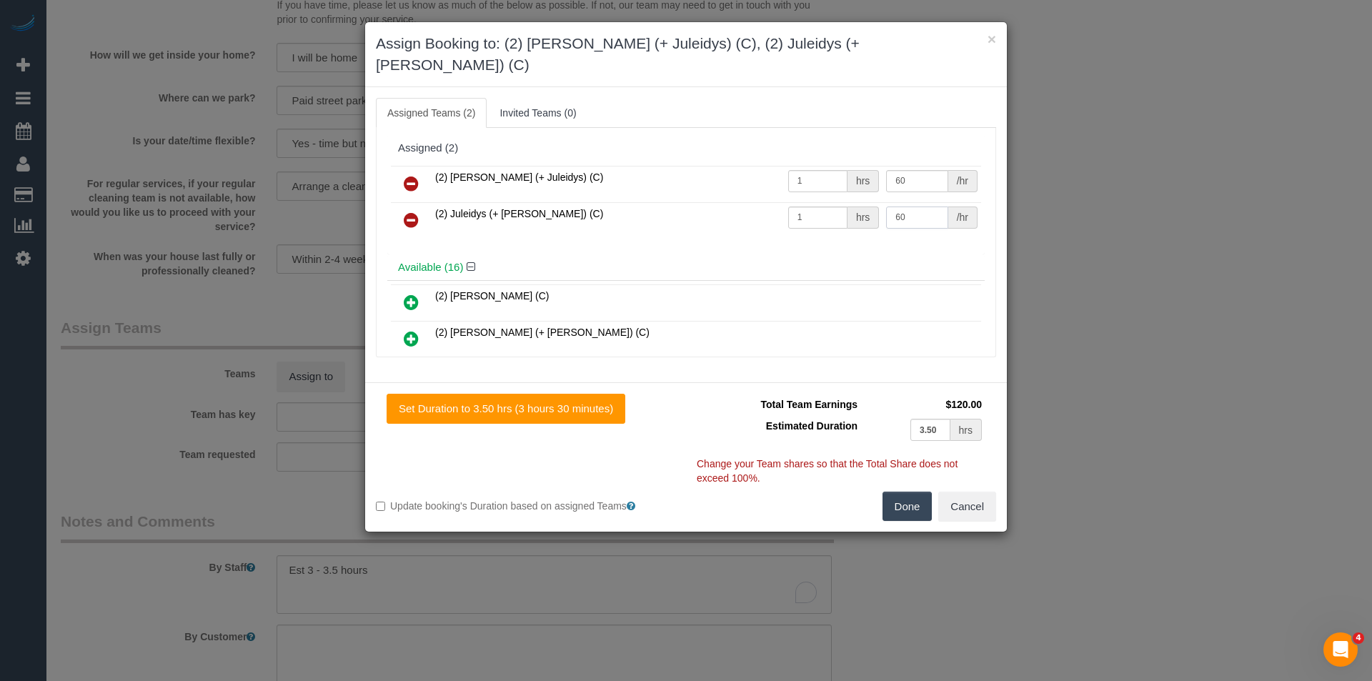
type input "60"
click at [900, 492] on button "Done" at bounding box center [908, 507] width 50 height 30
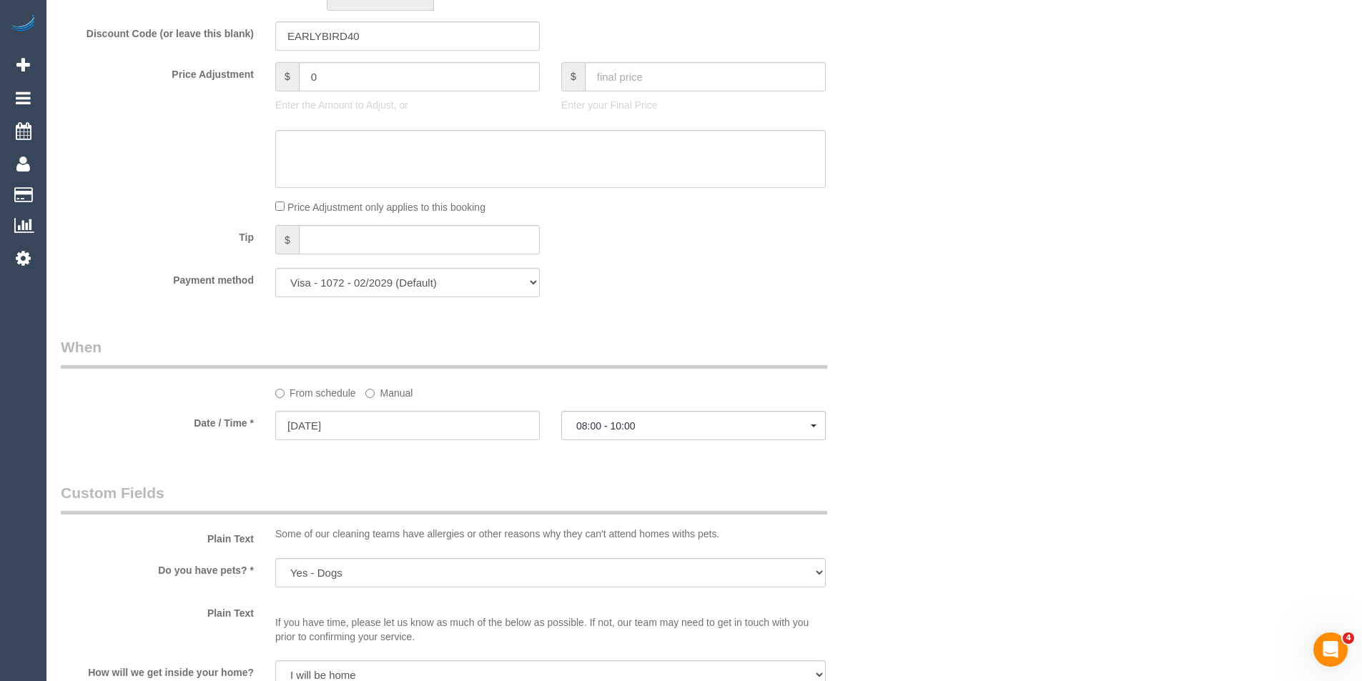
scroll to position [849, 0]
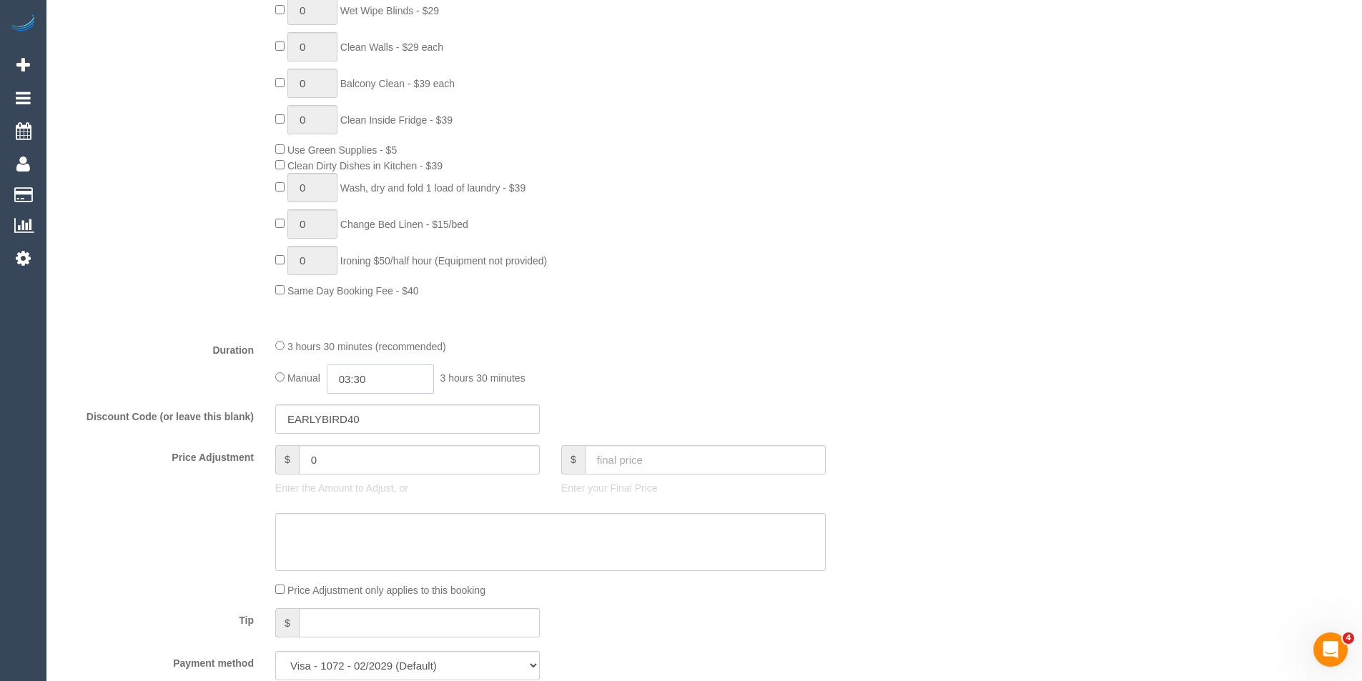
click at [385, 382] on input "03:30" at bounding box center [380, 379] width 107 height 29
click at [373, 410] on li "01:30" at bounding box center [364, 405] width 64 height 19
click at [397, 385] on input "01:30" at bounding box center [380, 379] width 107 height 29
type input "01:"
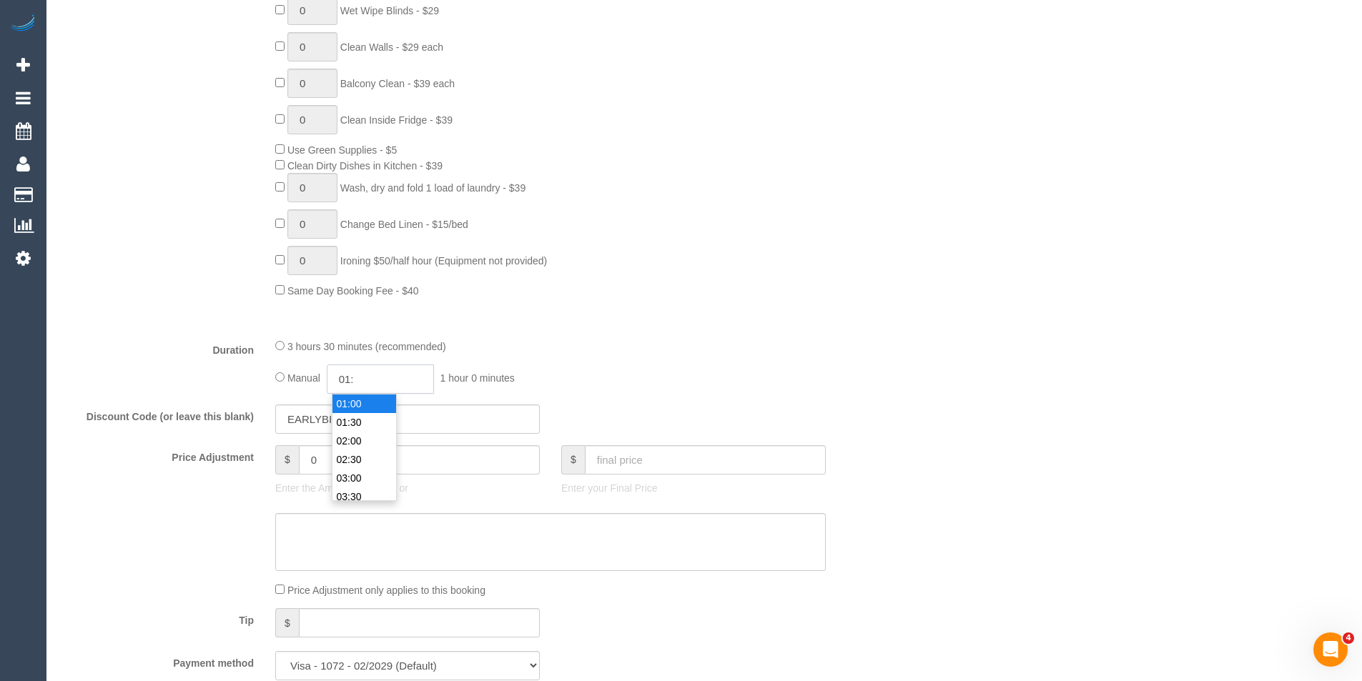
select select "spot26"
type input "01:45"
select select "spot50"
select select "spot74"
select select "spot98"
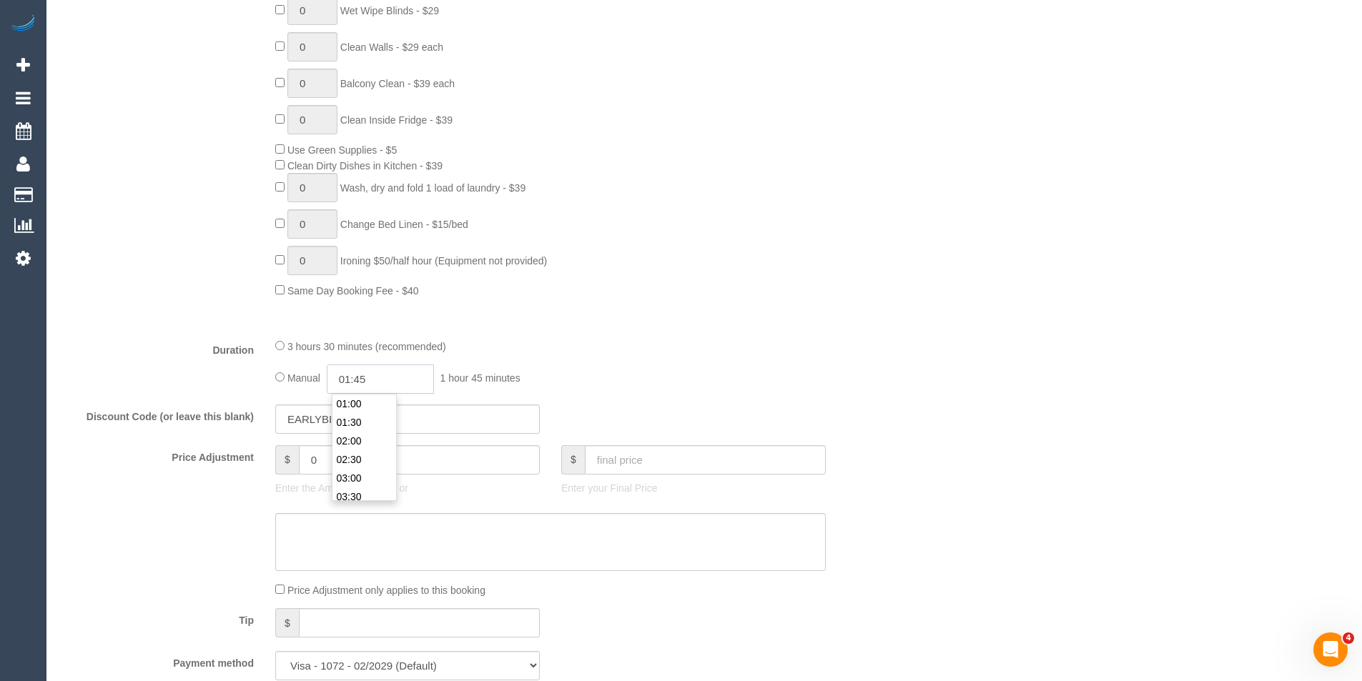
type input "01:45"
click at [680, 379] on div "Manual 01:45 1 hour 45 minutes" at bounding box center [550, 379] width 550 height 29
select select "spot122"
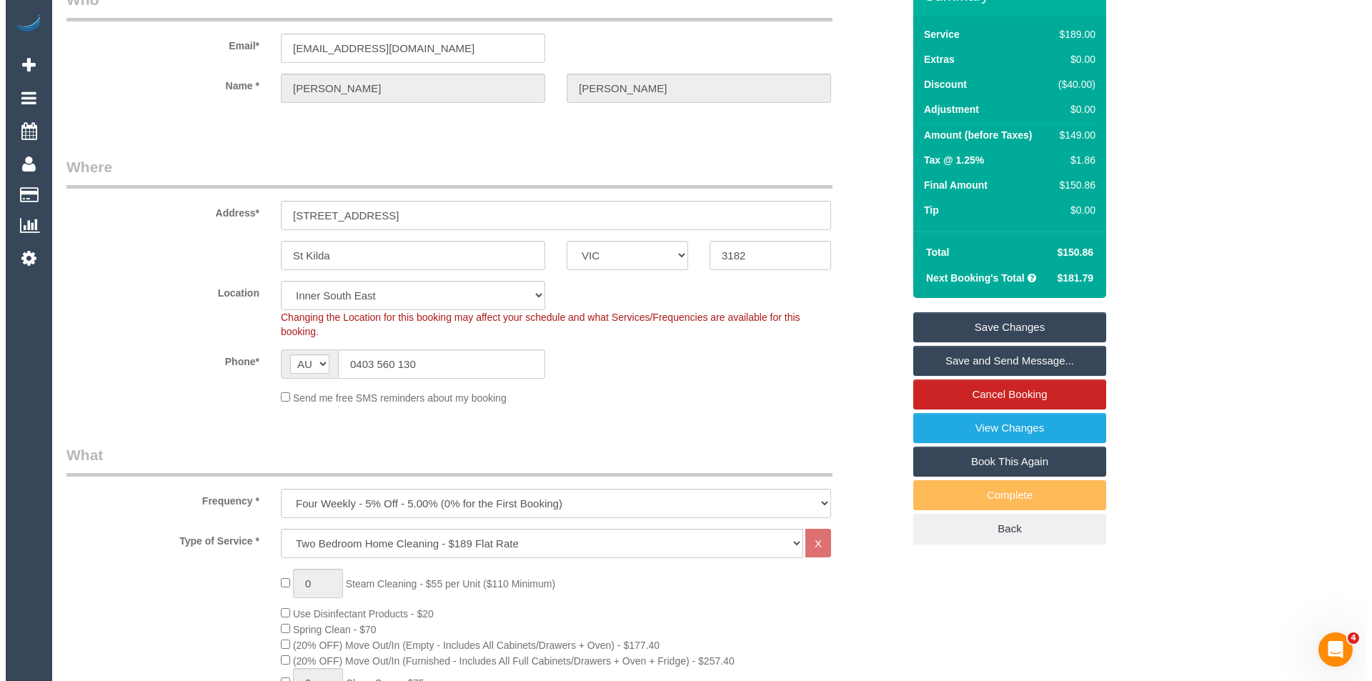
scroll to position [0, 0]
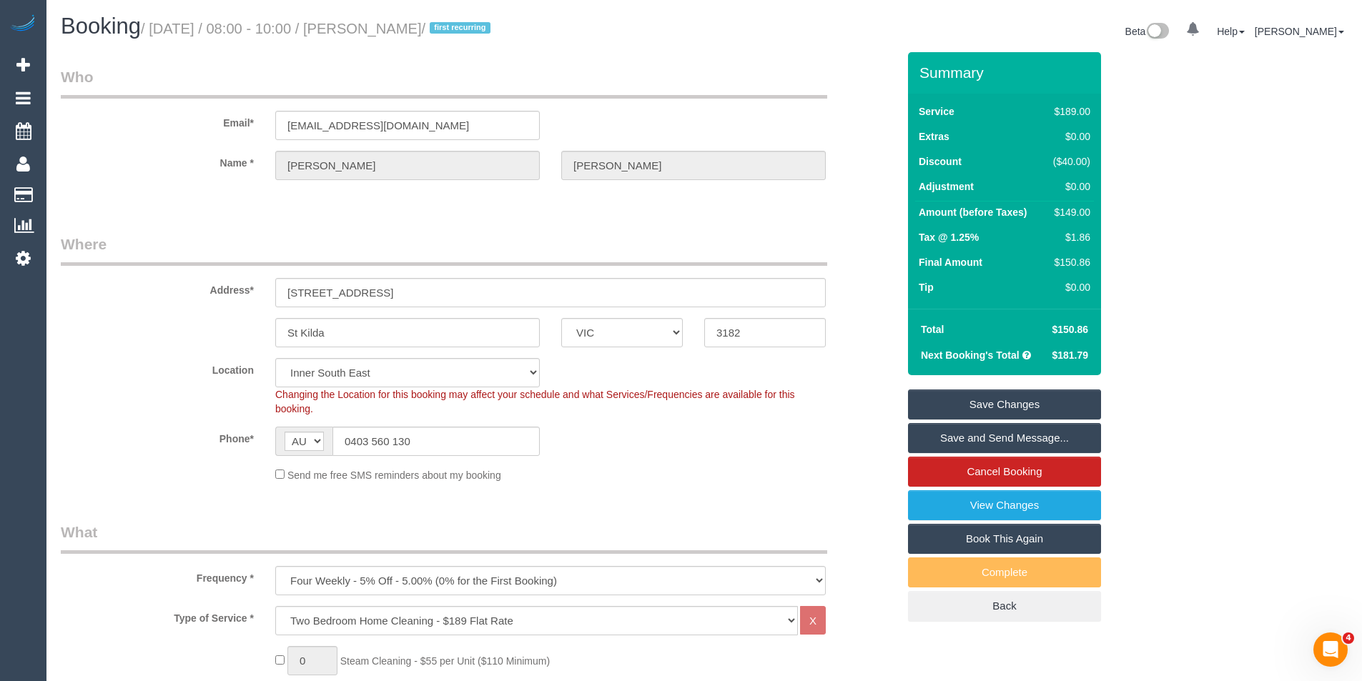
click at [947, 435] on link "Save and Send Message..." at bounding box center [1004, 438] width 193 height 30
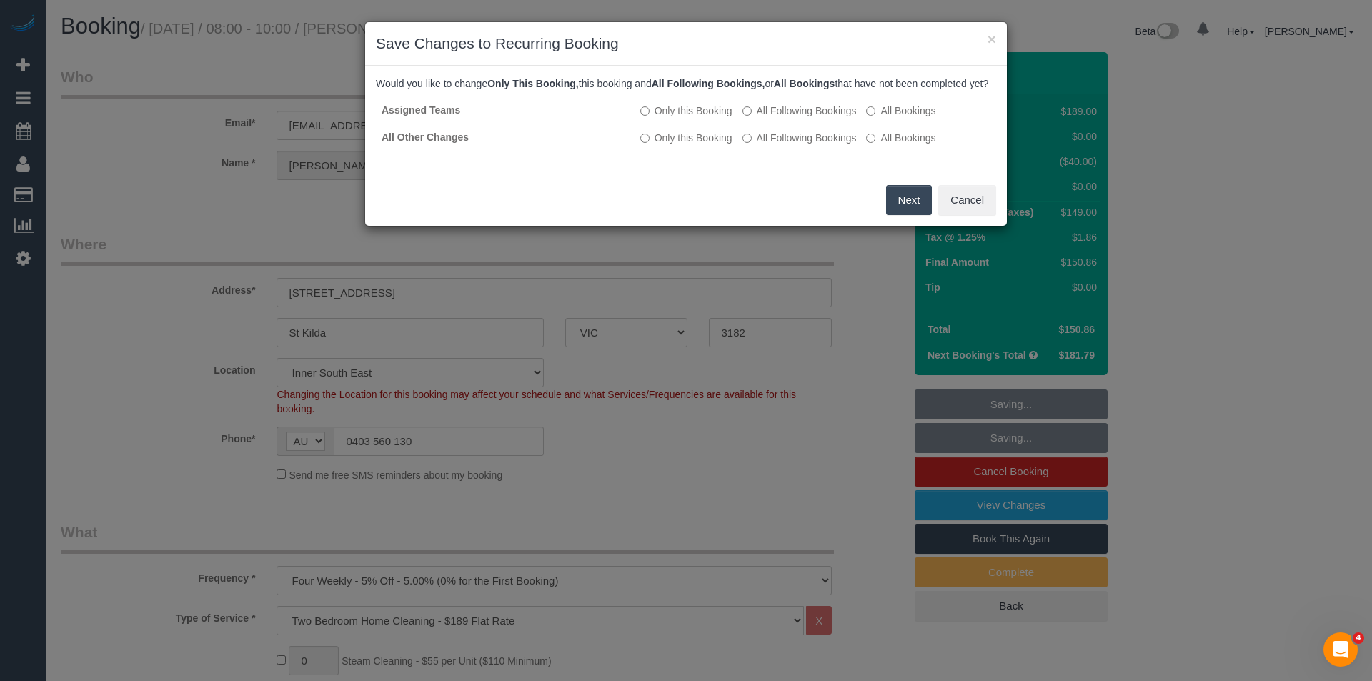
click at [908, 215] on button "Next" at bounding box center [909, 200] width 46 height 30
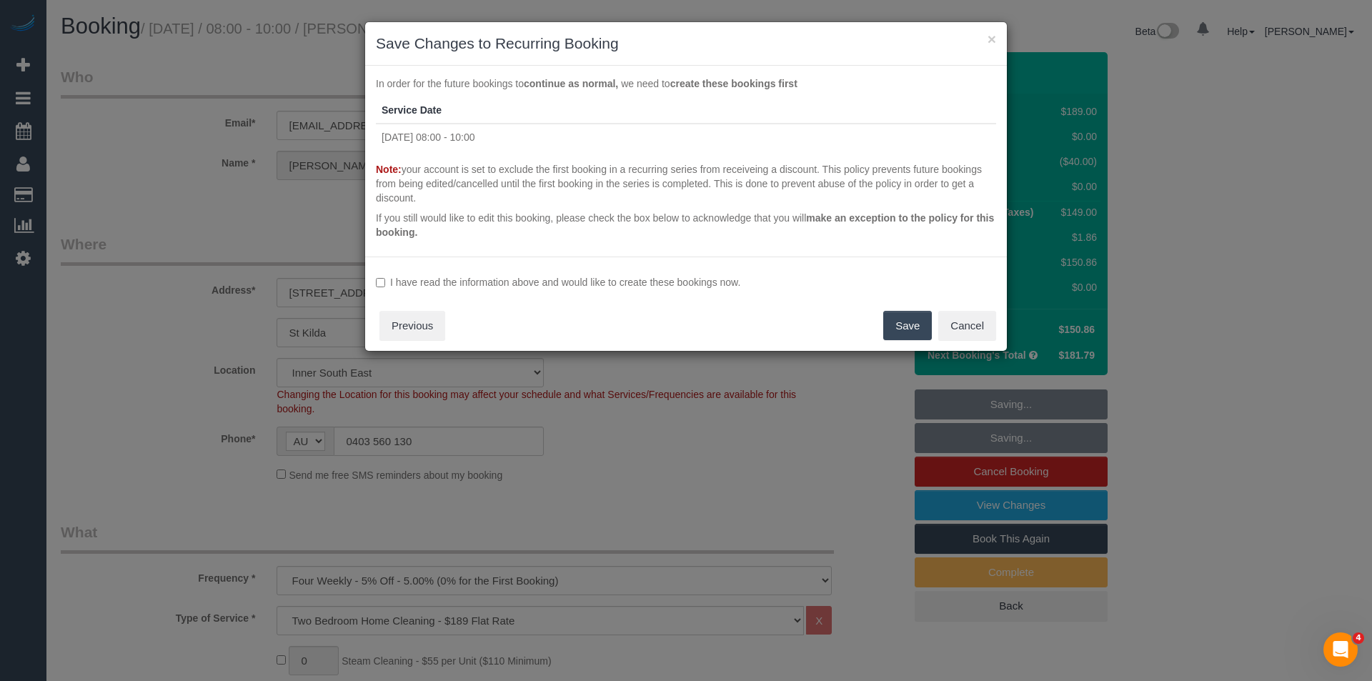
click at [623, 288] on label "I have read the information above and would like to create these bookings now." at bounding box center [686, 282] width 620 height 14
click at [908, 334] on button "Save" at bounding box center [907, 326] width 49 height 30
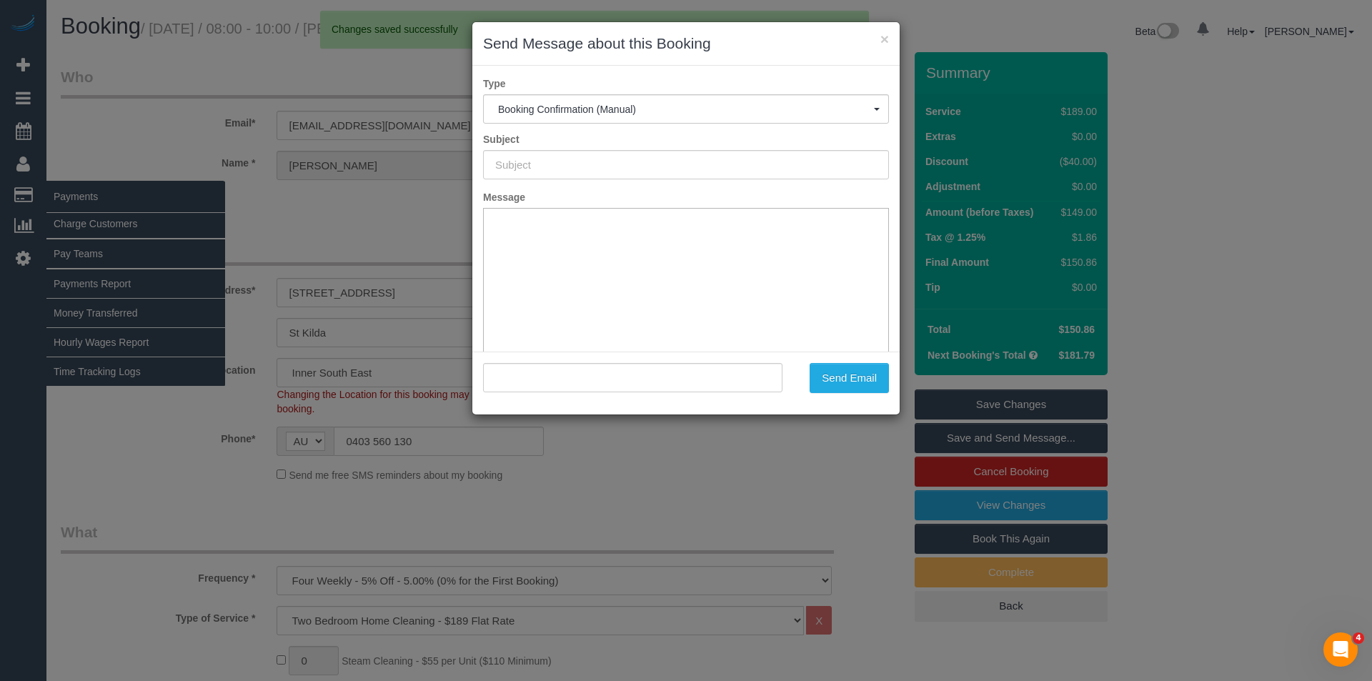
type input "Booking Confirmed"
type input ""Monica Gonzalez" <mgcas@me.com>"
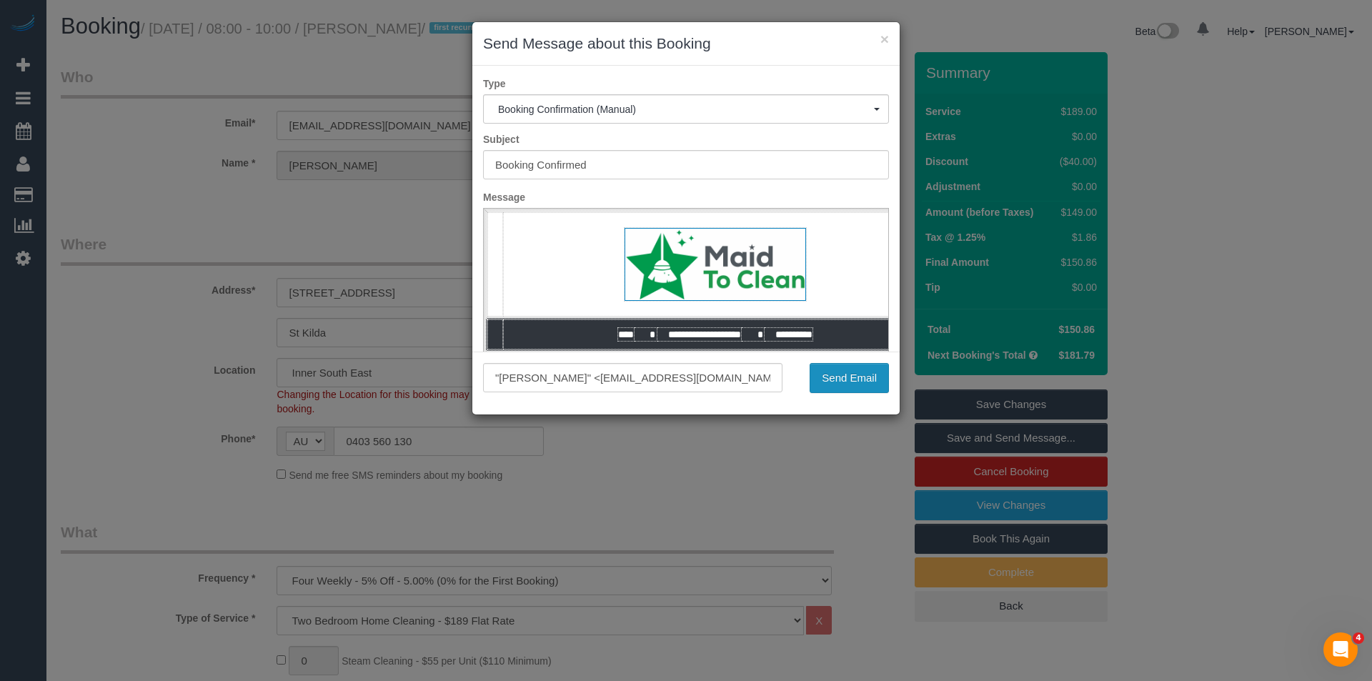
click at [853, 385] on button "Send Email" at bounding box center [849, 378] width 79 height 30
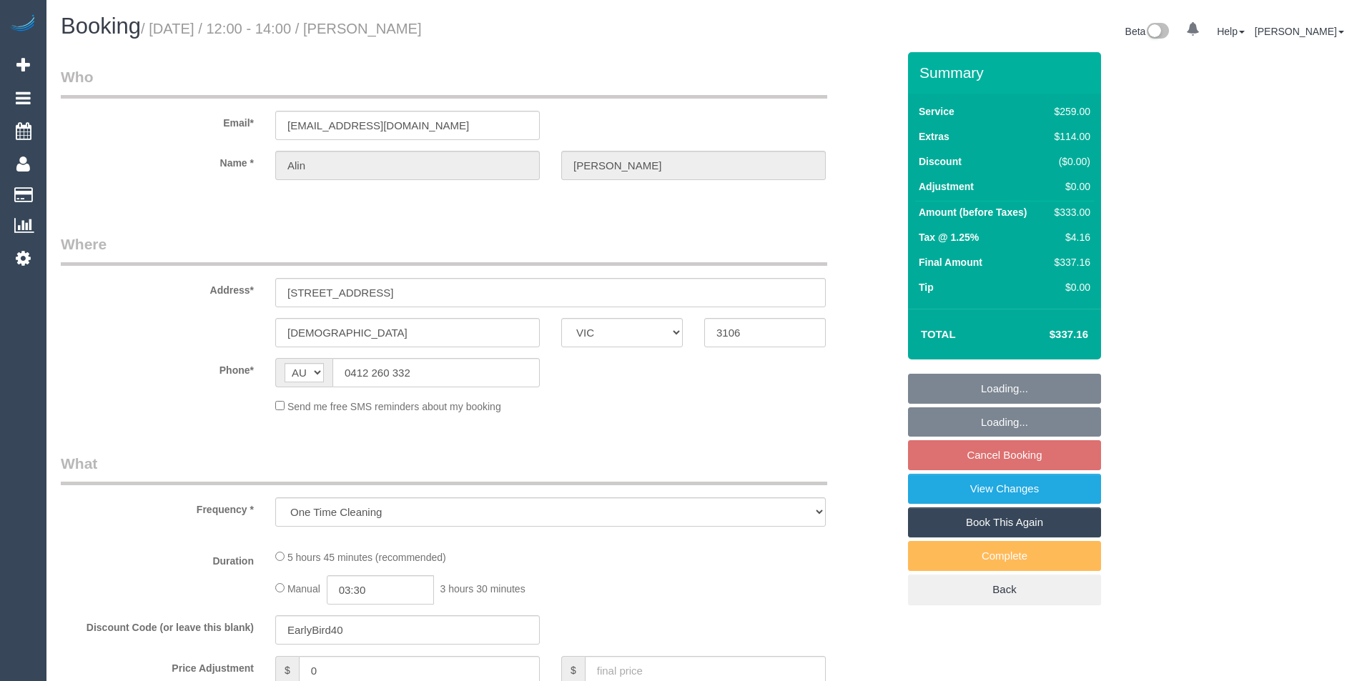
select select "VIC"
select select "number:27"
select select "number:14"
select select "number:19"
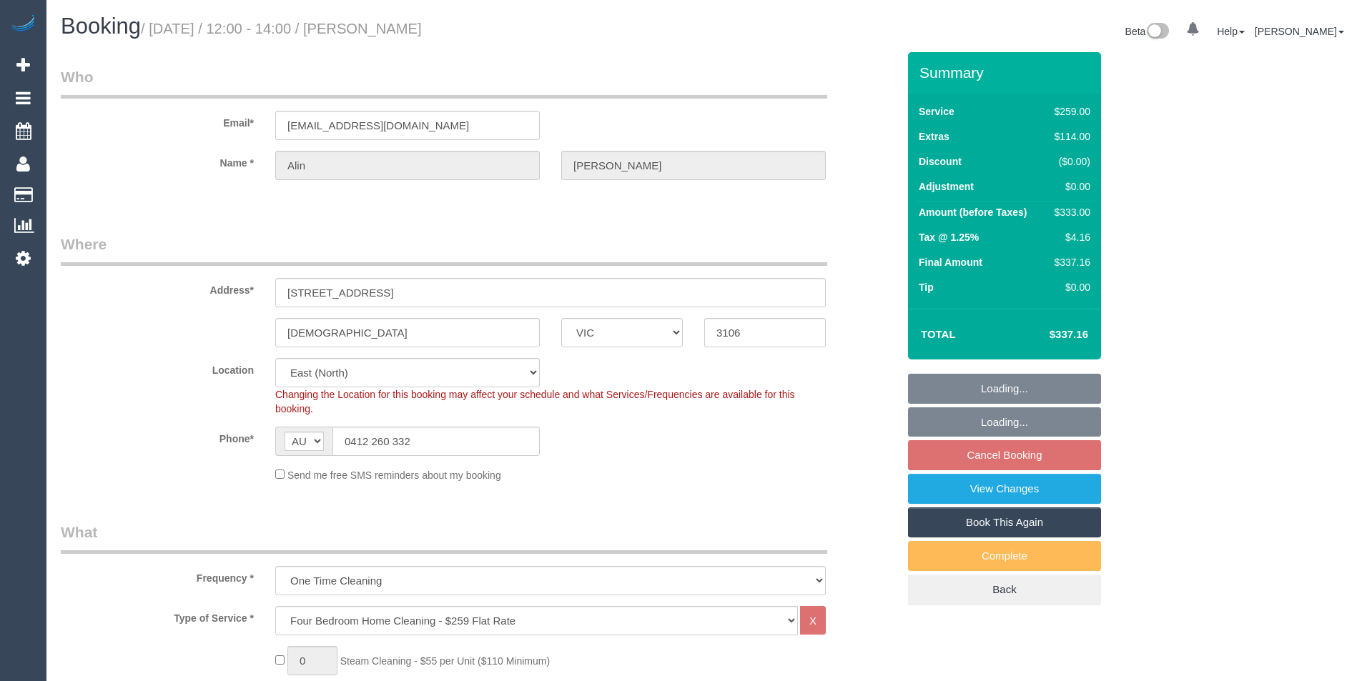
select select "string:stripe-pm_1NAYY22GScqysDRVLHyLZFKM"
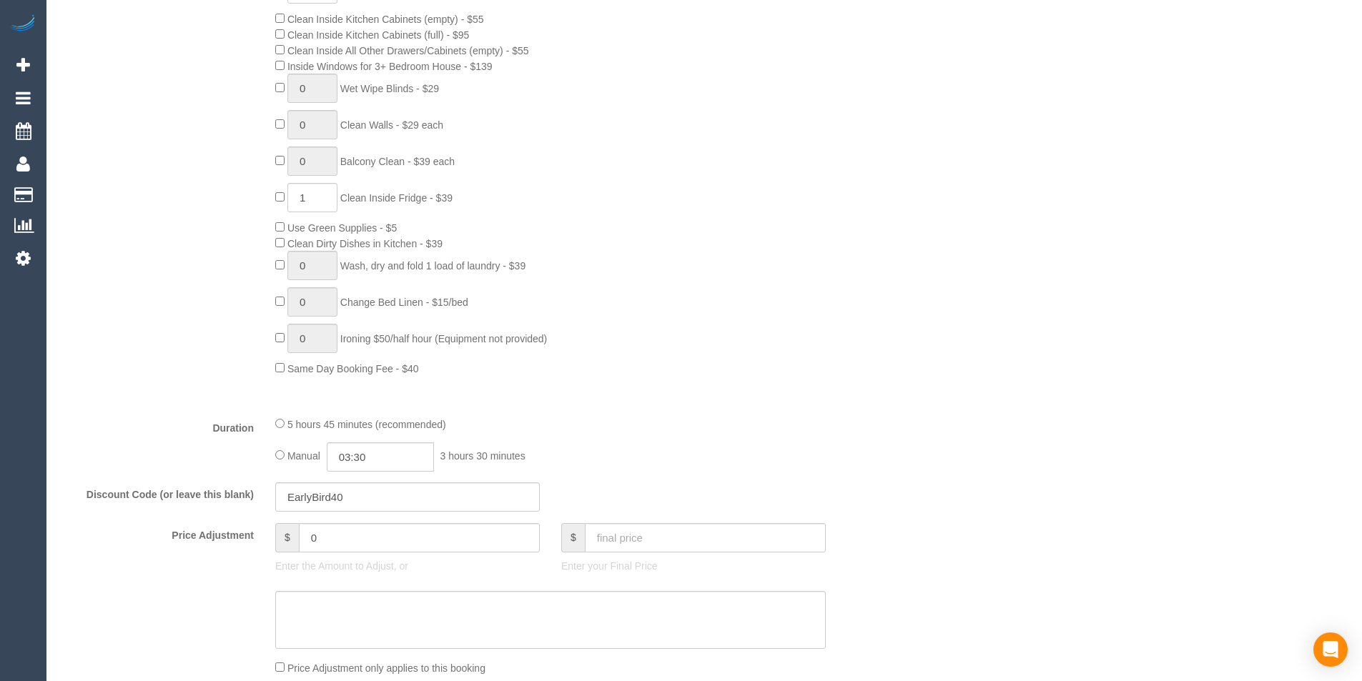
select select "object:1247"
select select "spot4"
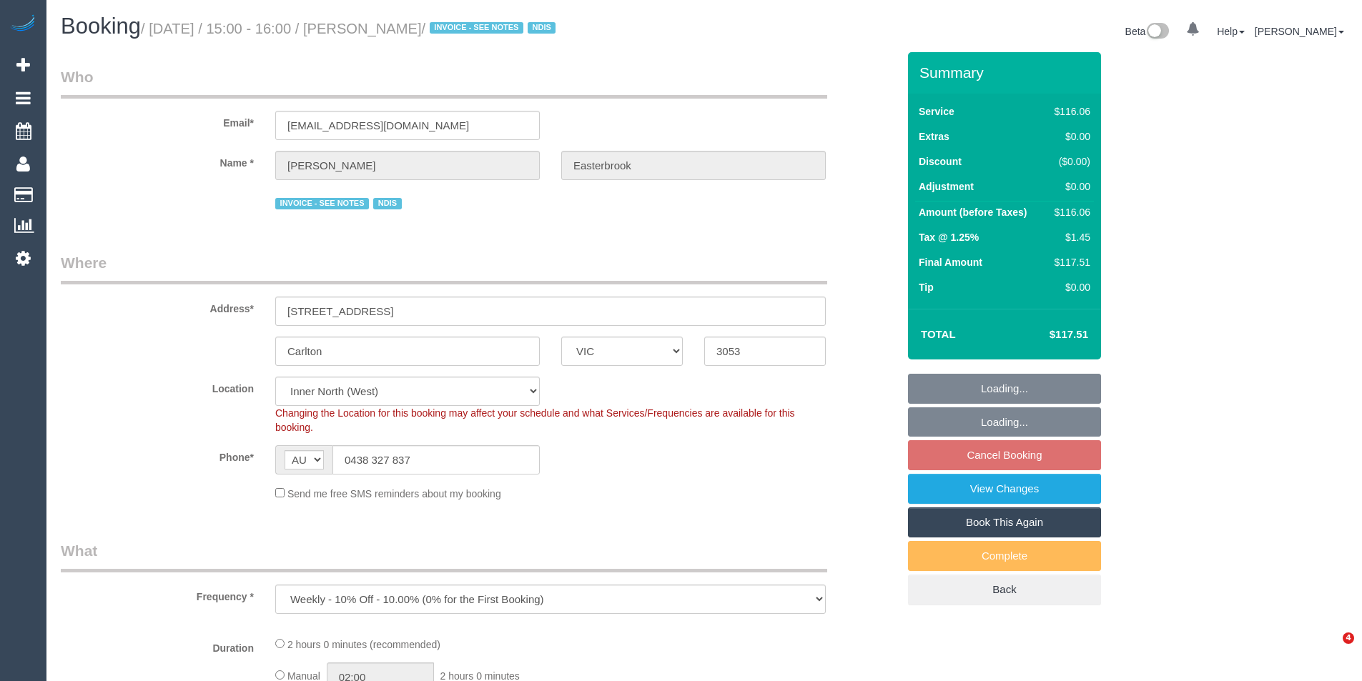
select select "VIC"
select select "object:704"
select select "number:28"
select select "number:17"
select select "number:21"
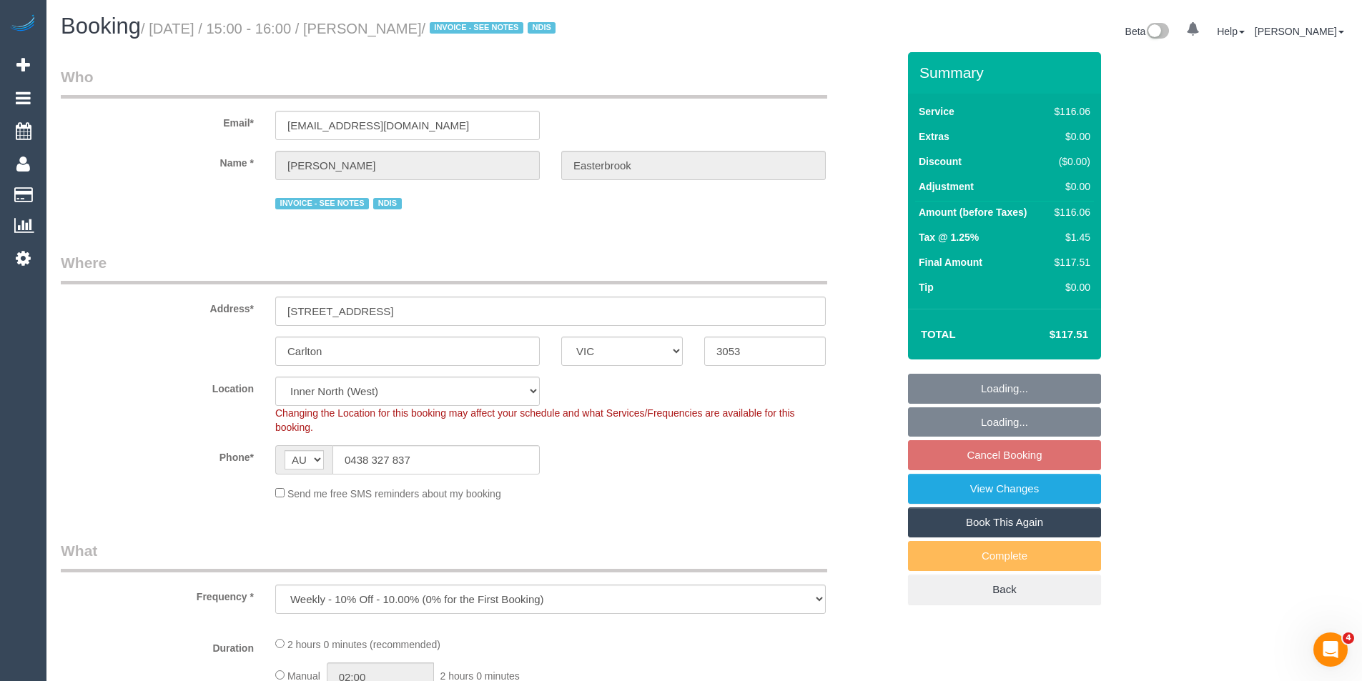
select select "number:23"
select select "number:35"
select select "number:11"
select select "24949"
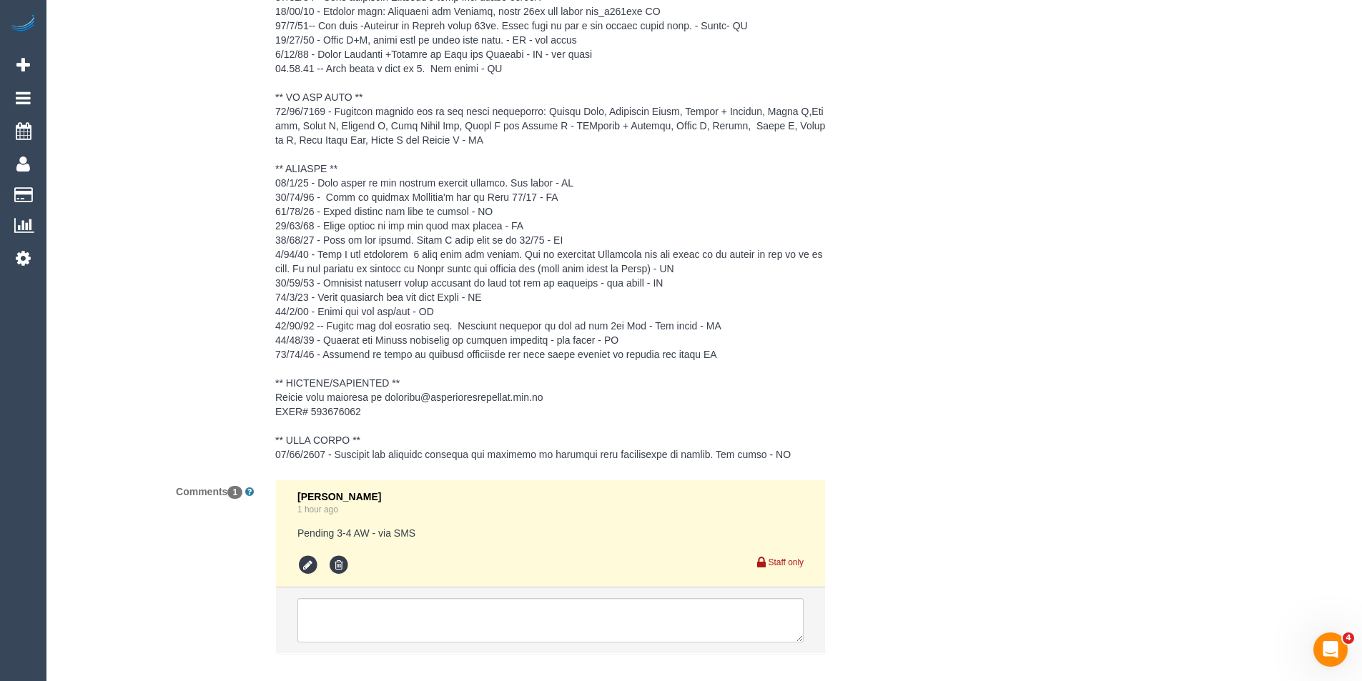
scroll to position [2341, 0]
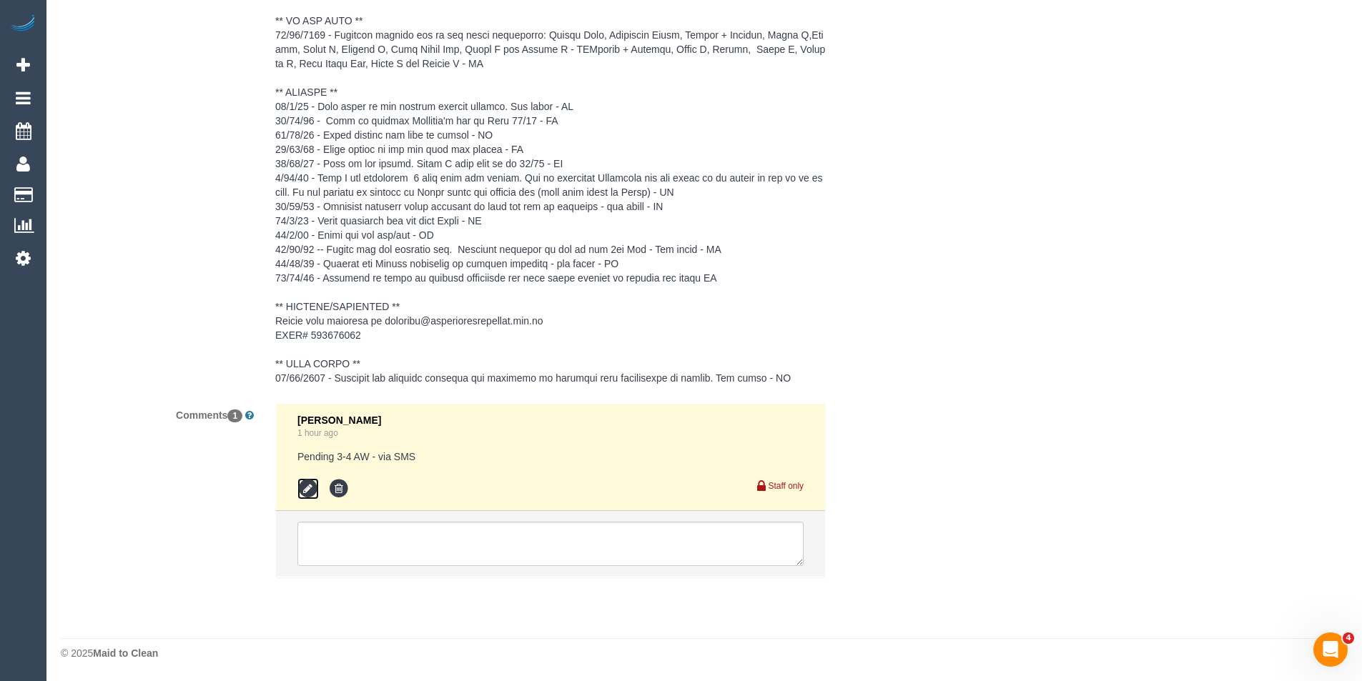
click at [309, 487] on icon at bounding box center [307, 488] width 21 height 21
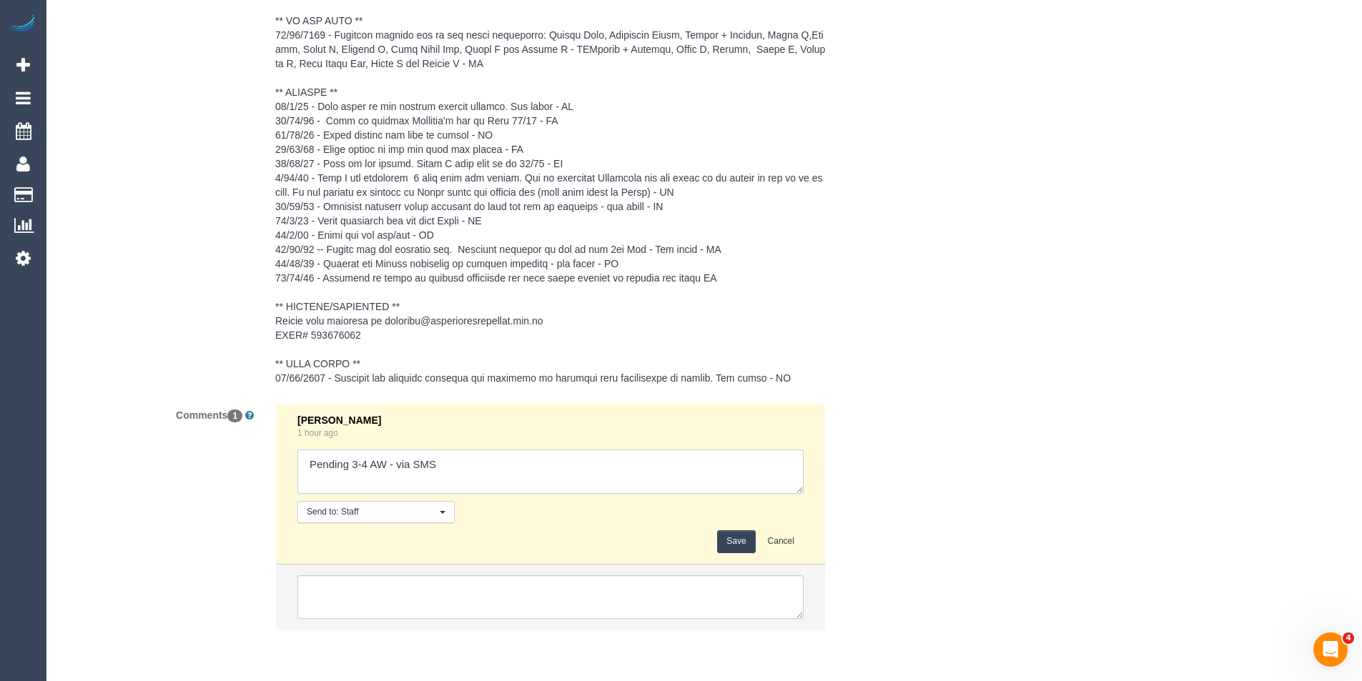
click at [425, 469] on textarea at bounding box center [550, 472] width 506 height 44
click at [453, 470] on textarea "To enrich screen reader interactions, please activate Accessibility in Grammarl…" at bounding box center [550, 472] width 506 height 44
type textarea "Pending 3-4 AW - via SMS // confirmed"
click at [745, 537] on button "Save" at bounding box center [736, 541] width 38 height 22
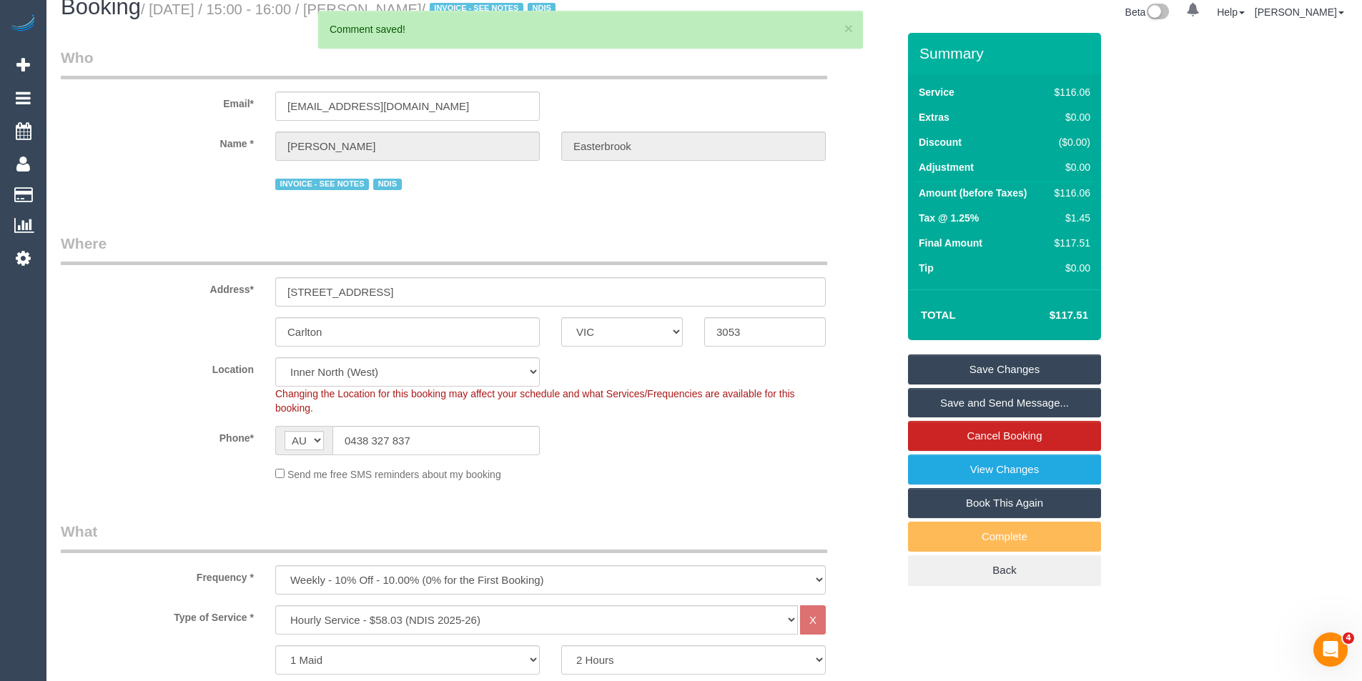
scroll to position [0, 0]
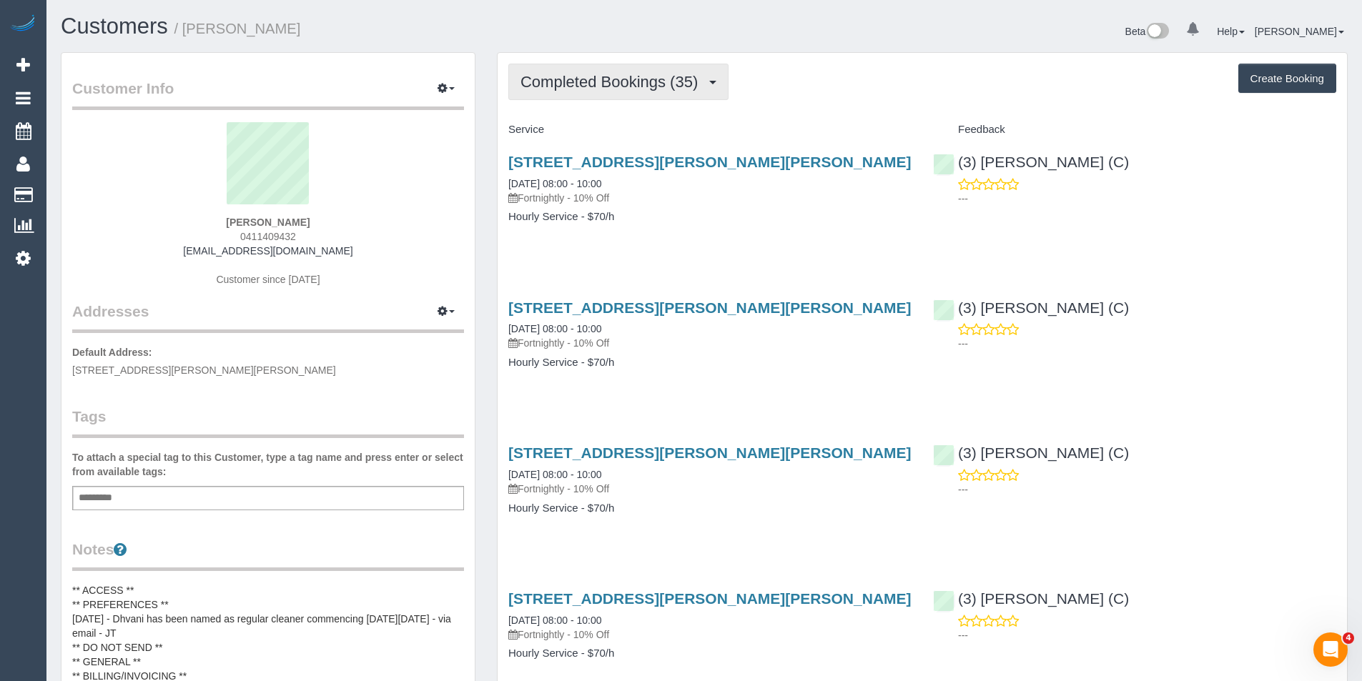
click at [705, 84] on span "Completed Bookings (35)" at bounding box center [612, 82] width 184 height 18
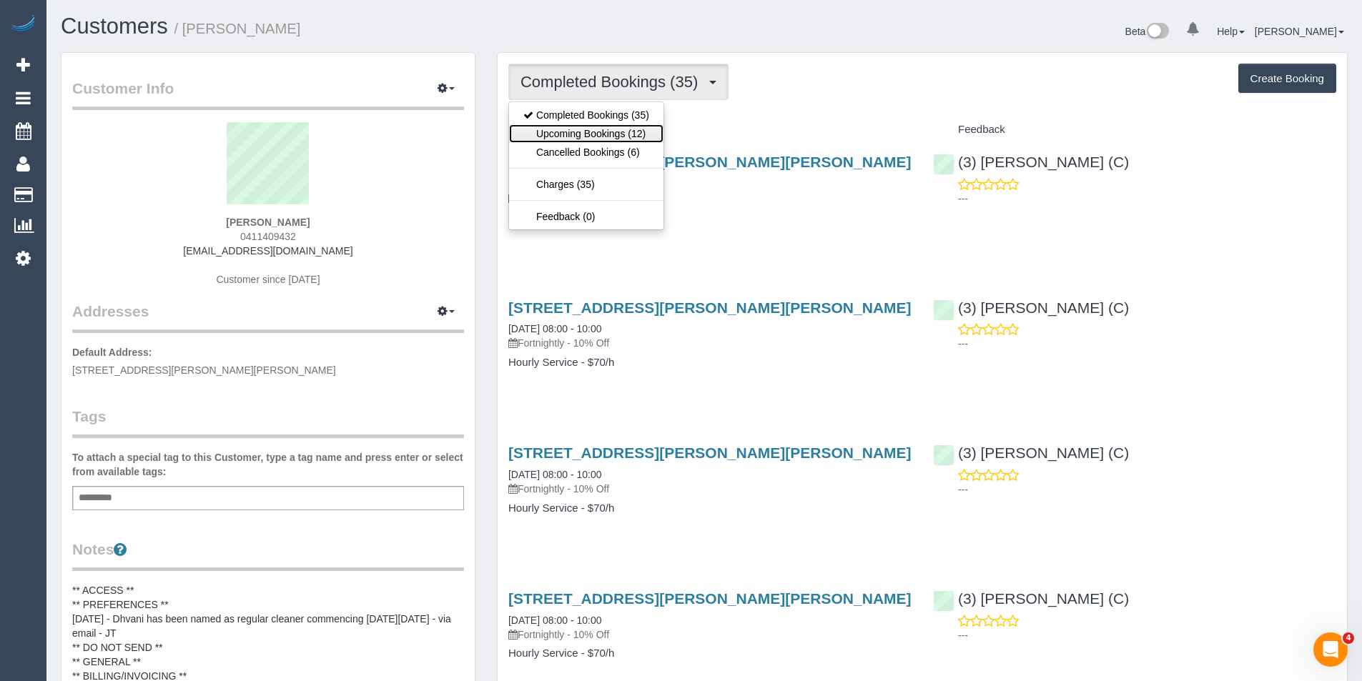
click at [650, 135] on link "Upcoming Bookings (12)" at bounding box center [586, 133] width 154 height 19
